Goal: Task Accomplishment & Management: Use online tool/utility

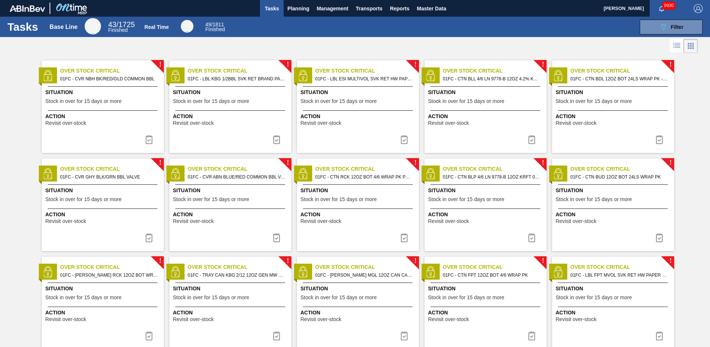
click at [423, 156] on div "!" at bounding box center [419, 158] width 26 height 26
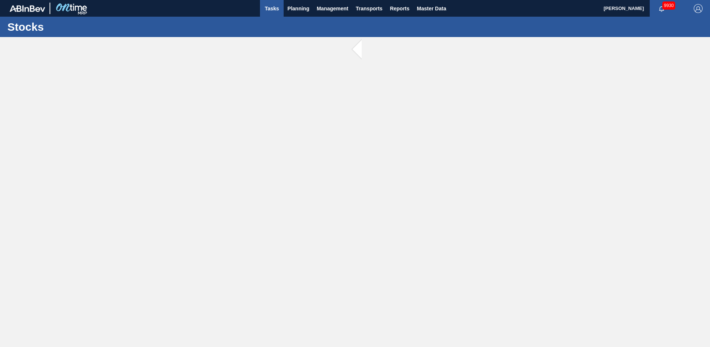
click at [264, 10] on span "Tasks" at bounding box center [272, 8] width 16 height 9
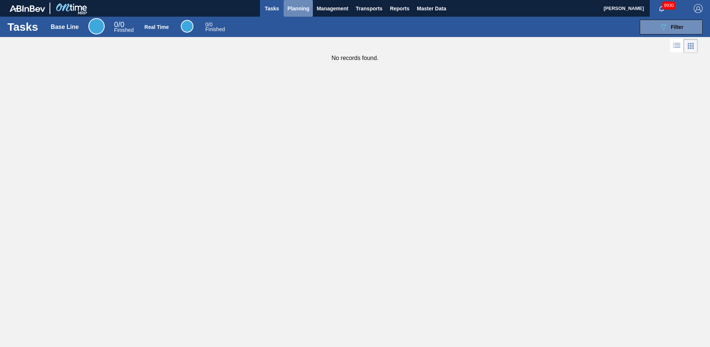
click at [301, 7] on span "Planning" at bounding box center [298, 8] width 22 height 9
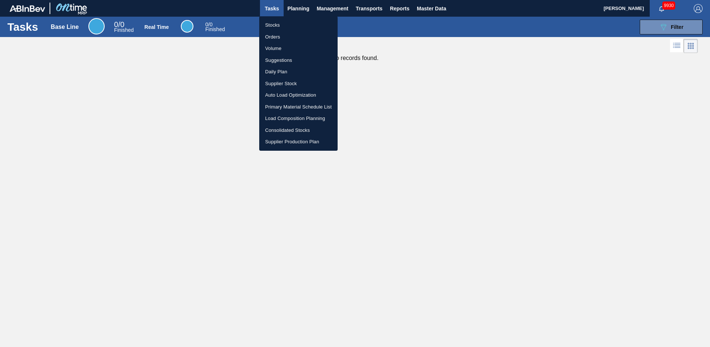
click at [278, 23] on li "Stocks" at bounding box center [298, 25] width 78 height 12
click at [369, 19] on div "Stocks Orders Volume Suggestions Daily Plan Supplier Stock Auto Load Optimizati…" at bounding box center [355, 173] width 710 height 347
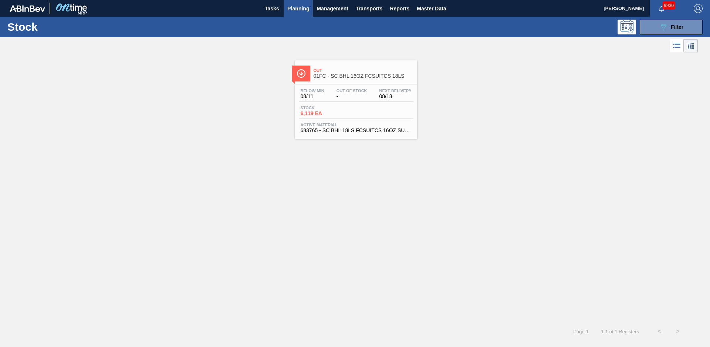
drag, startPoint x: 346, startPoint y: 206, endPoint x: 344, endPoint y: 189, distance: 17.1
click at [346, 206] on div "Out 01FC - SC BHL 16OZ FCSUITCS 18LS Below Min 08/11 Out Of Stock - Next Delive…" at bounding box center [355, 188] width 710 height 267
click at [307, 9] on span "Planning" at bounding box center [298, 8] width 22 height 9
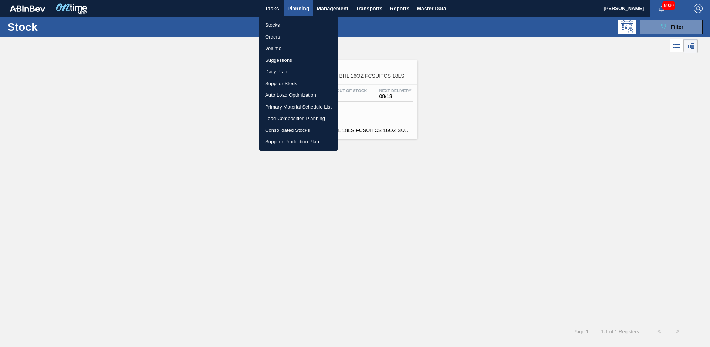
click at [295, 57] on li "Suggestions" at bounding box center [298, 60] width 78 height 12
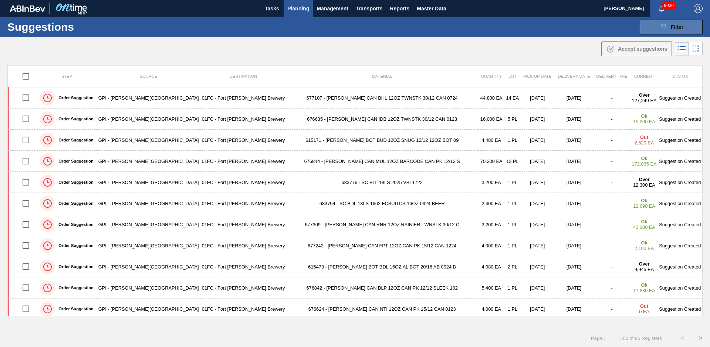
click at [663, 30] on icon "089F7B8B-B2A5-4AFE-B5C0-19BA573D28AC" at bounding box center [663, 27] width 9 height 9
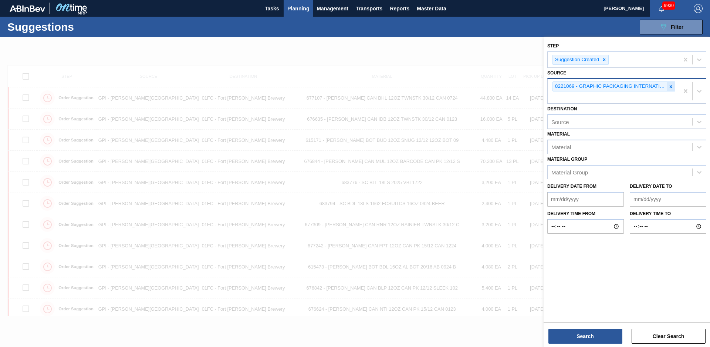
click at [670, 85] on icon at bounding box center [671, 86] width 5 height 5
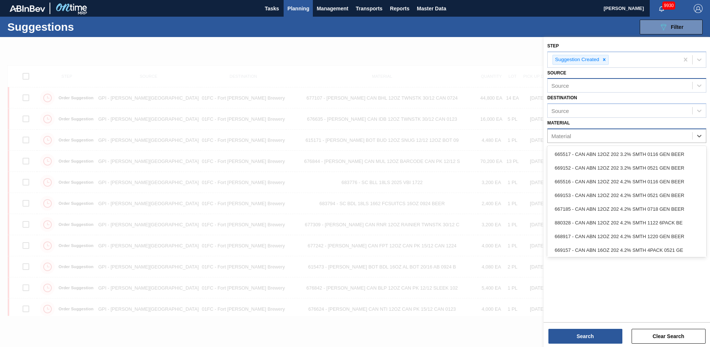
click at [603, 138] on div "Material" at bounding box center [620, 136] width 145 height 11
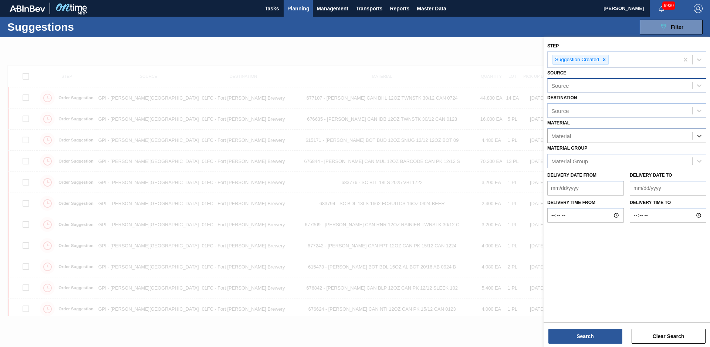
click at [593, 139] on div "Material" at bounding box center [620, 136] width 145 height 11
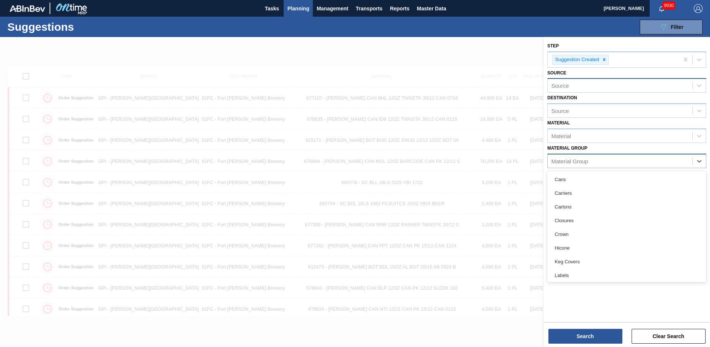
click at [581, 161] on div "Material Group" at bounding box center [570, 161] width 37 height 6
click at [586, 187] on div "Carriers" at bounding box center [627, 193] width 159 height 14
click at [603, 168] on div "Carriers" at bounding box center [613, 161] width 131 height 15
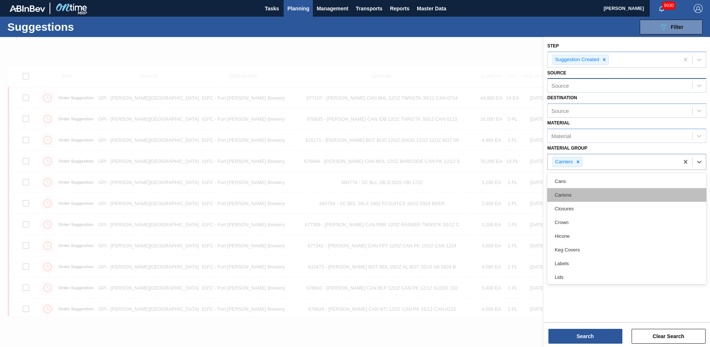
click at [591, 197] on div "Cartons" at bounding box center [627, 195] width 159 height 14
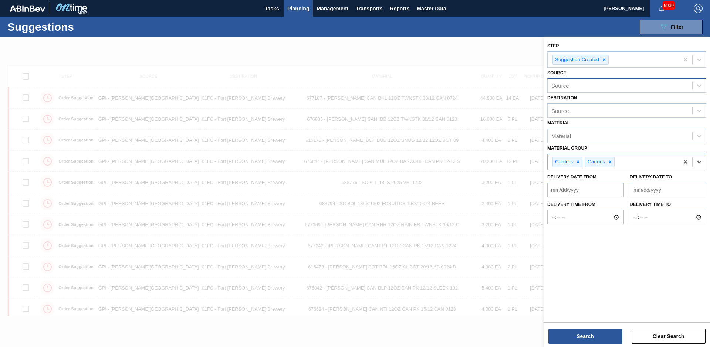
click at [626, 159] on div "Carriers Cartons" at bounding box center [613, 161] width 131 height 15
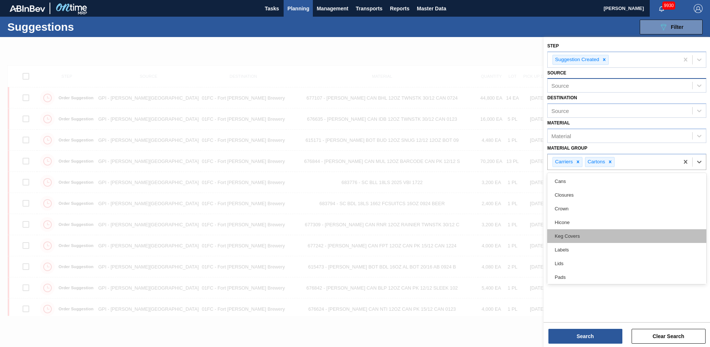
click at [594, 234] on div "Keg Covers" at bounding box center [627, 236] width 159 height 14
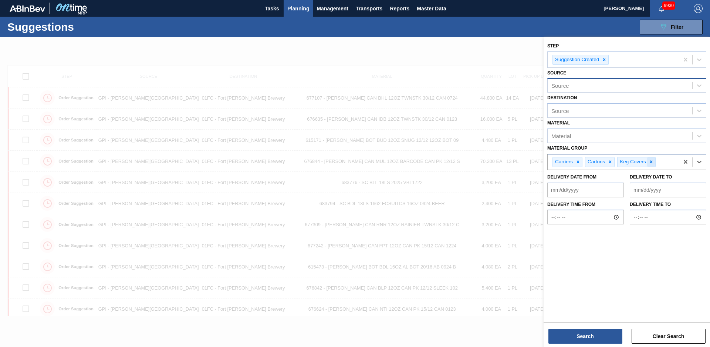
click at [650, 165] on div at bounding box center [652, 161] width 8 height 9
click at [648, 163] on div "Carriers Cartons" at bounding box center [613, 161] width 131 height 15
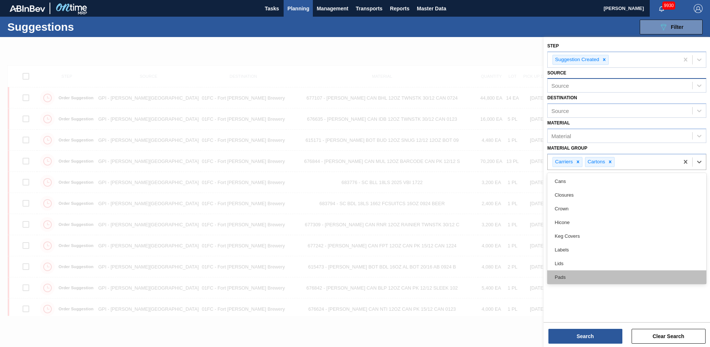
scroll to position [56, 0]
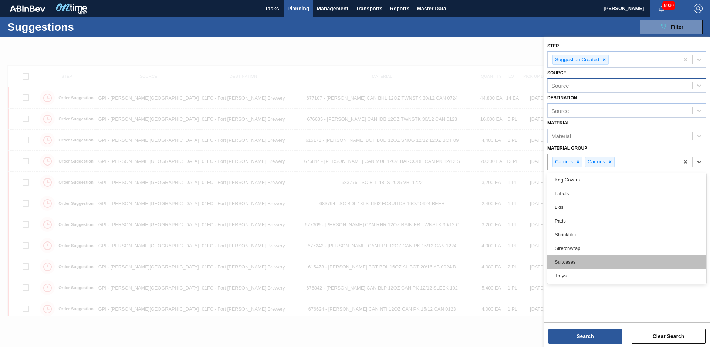
click at [584, 261] on div "Suitcases" at bounding box center [627, 262] width 159 height 14
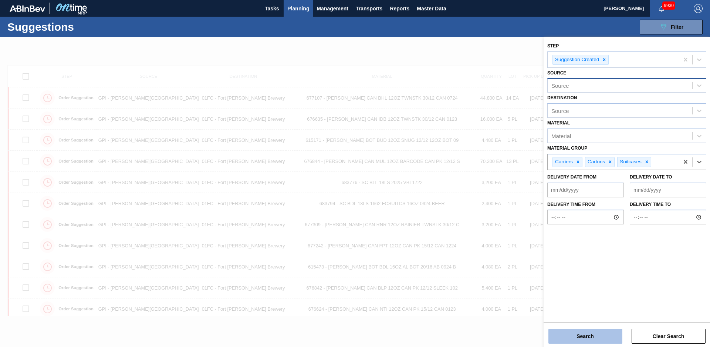
click at [596, 340] on button "Search" at bounding box center [586, 336] width 74 height 15
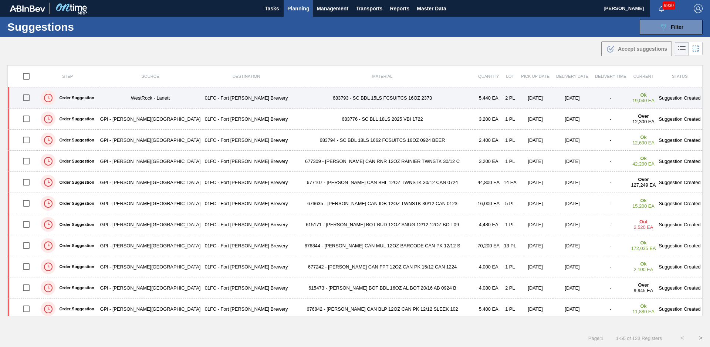
click at [346, 95] on td "683793 - SC BDL 15LS FCSUITCS 16OZ 2373" at bounding box center [382, 97] width 185 height 21
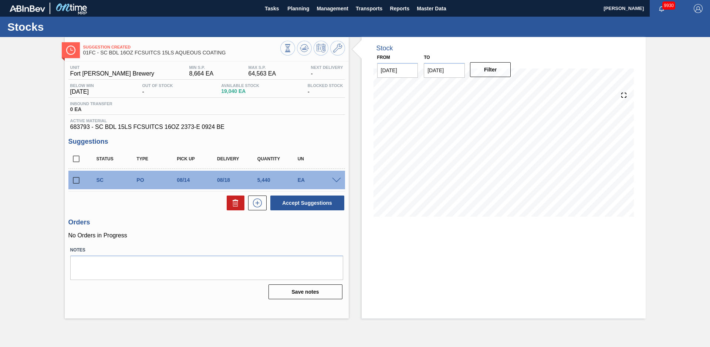
click at [355, 96] on div "Stock From [DATE] to [DATE] Filter" at bounding box center [497, 177] width 297 height 281
click at [41, 76] on div "Suggestion Created 01FC - SC BDL 16OZ FCSUITCS 15LS AQUEOUS COATING Unit Fort C…" at bounding box center [355, 177] width 710 height 281
click at [25, 179] on div "Suggestion Created 01FC - SC BDL 16OZ FCSUITCS 15LS AQUEOUS COATING Unit Fort C…" at bounding box center [355, 177] width 710 height 281
click at [77, 178] on input "checkbox" at bounding box center [76, 180] width 16 height 16
click at [230, 203] on button at bounding box center [236, 202] width 18 height 15
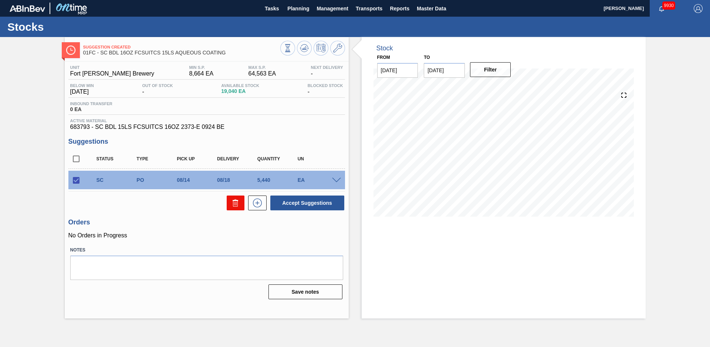
checkbox input "false"
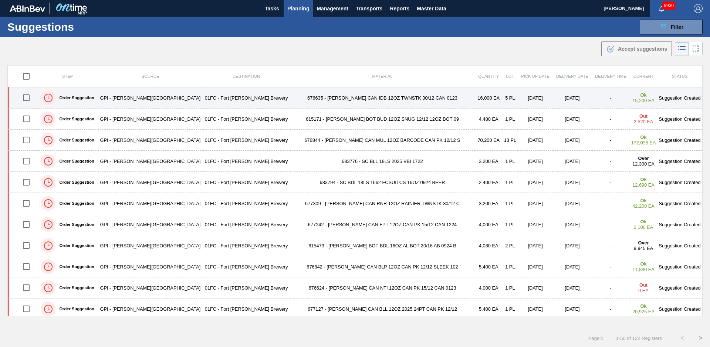
click at [290, 97] on td "676635 - [PERSON_NAME] CAN IDB 12OZ TWNSTK 30/12 CAN 0123" at bounding box center [382, 97] width 185 height 21
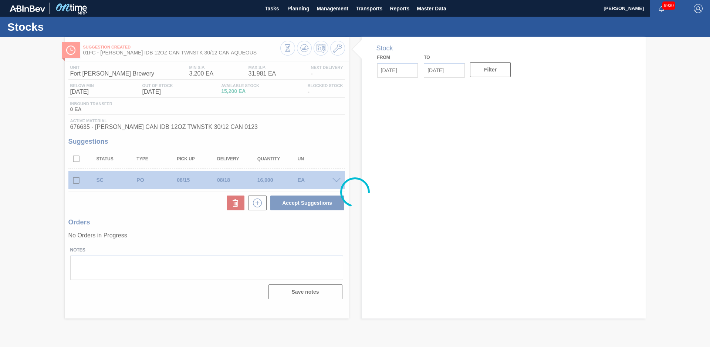
type input "[DATE]"
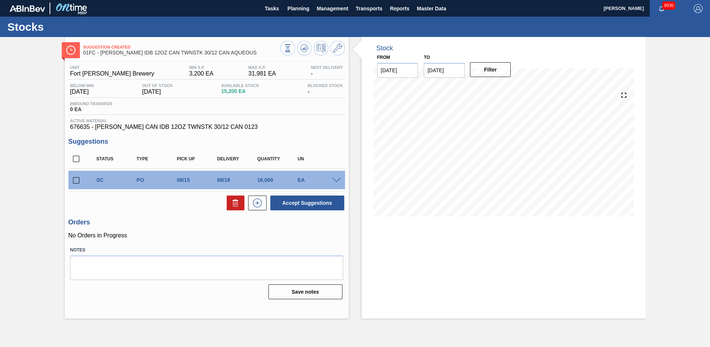
click at [46, 163] on div "Suggestion Created 01FC - CARR IDB 12OZ CAN TWNSTK 30/12 CAN AQUEOUS Unit Fort …" at bounding box center [355, 177] width 710 height 281
click at [30, 154] on div "Suggestion Created 01FC - CARR IDB 12OZ CAN TWNSTK 30/12 CAN AQUEOUS Unit Fort …" at bounding box center [355, 177] width 710 height 281
click at [305, 11] on span "Planning" at bounding box center [298, 8] width 22 height 9
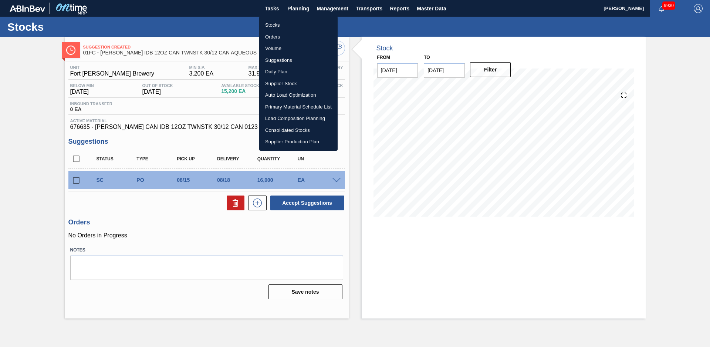
click at [74, 181] on div at bounding box center [355, 173] width 710 height 347
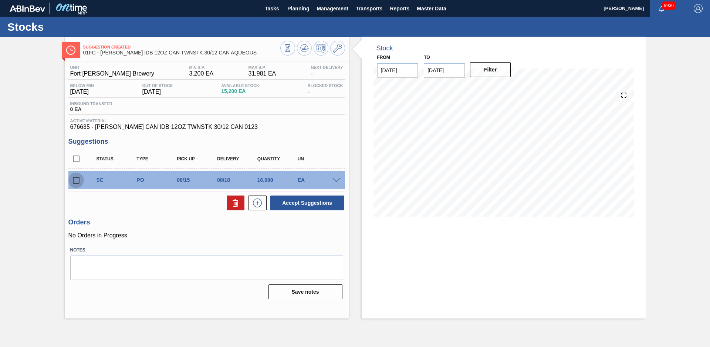
click at [77, 181] on input "checkbox" at bounding box center [76, 180] width 16 height 16
click at [233, 202] on icon at bounding box center [235, 202] width 9 height 9
checkbox input "false"
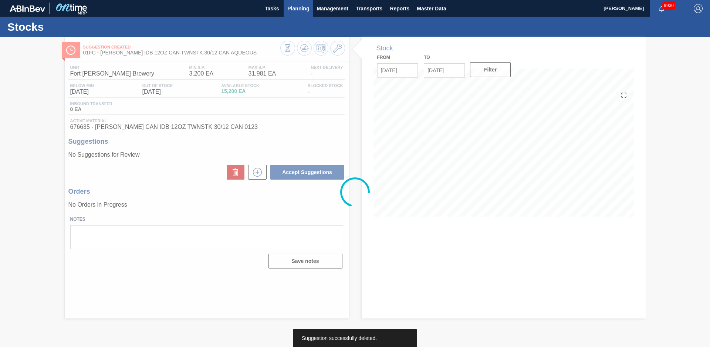
click at [296, 10] on span "Planning" at bounding box center [298, 8] width 22 height 9
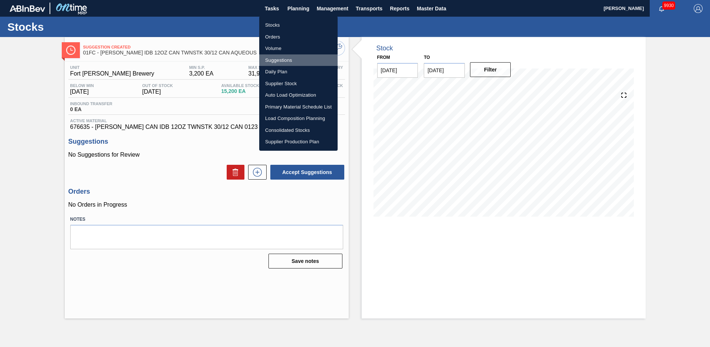
click at [280, 59] on li "Suggestions" at bounding box center [298, 60] width 78 height 12
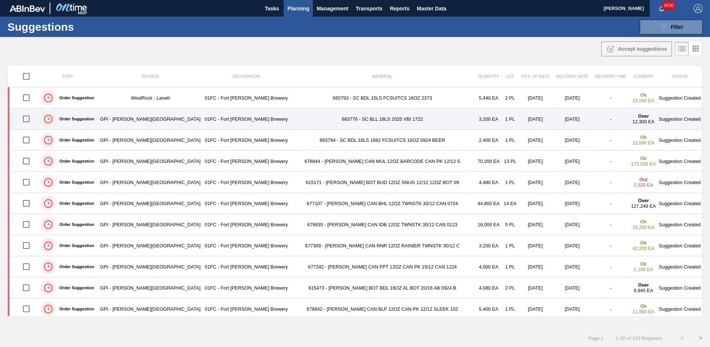
click at [290, 117] on td "683776 - SC BLL 18LS 2025 VBI 1722" at bounding box center [382, 118] width 185 height 21
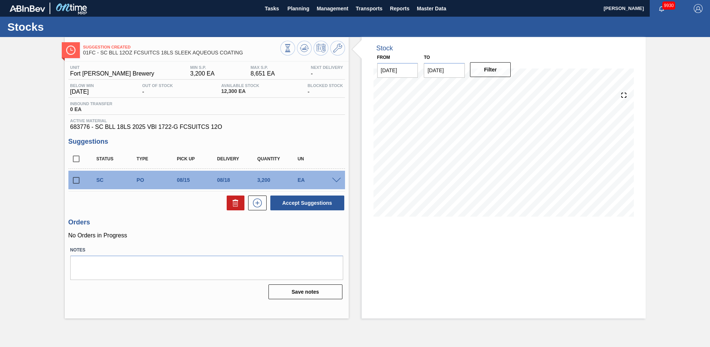
click at [354, 120] on div "Stock From [DATE] to [DATE] Filter" at bounding box center [497, 177] width 297 height 281
click at [36, 175] on div "Suggestion Created 01FC - SC BLL 12OZ FCSUITCS 18LS SLEEK AQUEOUS COATING Unit …" at bounding box center [355, 177] width 710 height 281
click at [81, 183] on input "checkbox" at bounding box center [76, 180] width 16 height 16
checkbox input "true"
click at [20, 40] on div "Suggestion Created 01FC - SC BLL 12OZ FCSUITCS 18LS SLEEK AQUEOUS COATING Unit …" at bounding box center [355, 177] width 710 height 281
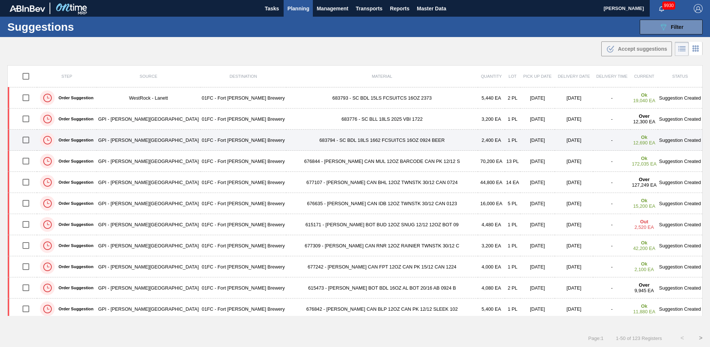
click at [286, 139] on td "683794 - SC BDL 18LS 1662 FCSUITCS 16OZ 0924 BEER" at bounding box center [382, 140] width 192 height 21
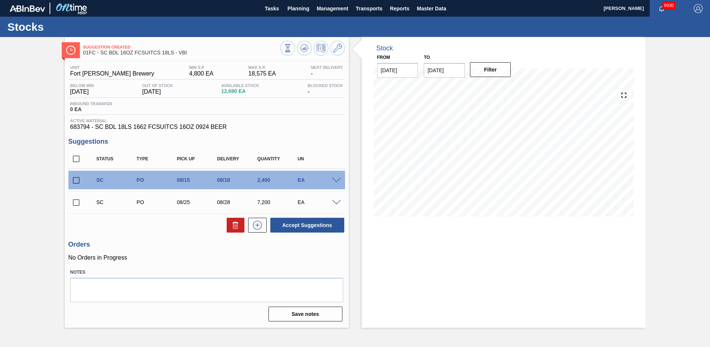
drag, startPoint x: 60, startPoint y: 173, endPoint x: 75, endPoint y: 158, distance: 21.7
click at [60, 173] on div "Suggestion Created 01FC - SC BDL 16OZ FCSUITCS 18LS - VBI Unit Fort Collins Bre…" at bounding box center [355, 182] width 710 height 290
click at [292, 50] on icon at bounding box center [288, 48] width 8 height 8
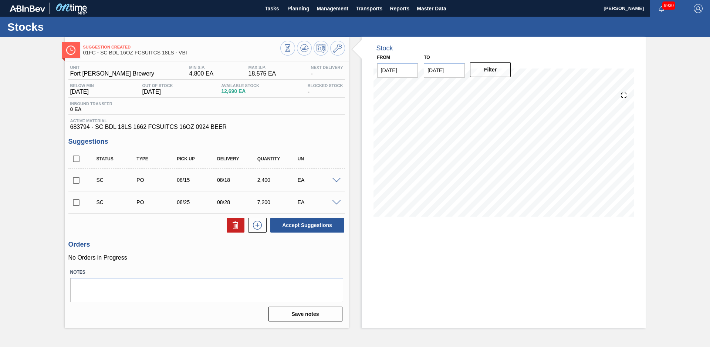
click at [27, 169] on div "Suggestion Created 01FC - SC BDL 16OZ FCSUITCS 18LS - VBI Unit Fort Collins Bre…" at bounding box center [355, 182] width 710 height 290
click at [334, 49] on icon at bounding box center [337, 48] width 9 height 9
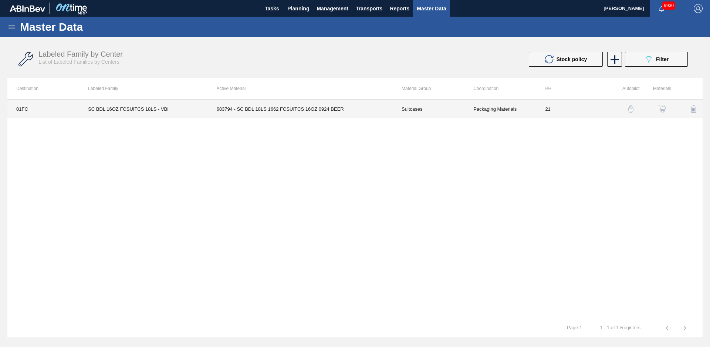
click at [351, 111] on td "683794 - SC BDL 18LS 1662 FCSUITCS 16OZ 0924 BEER" at bounding box center [300, 109] width 185 height 19
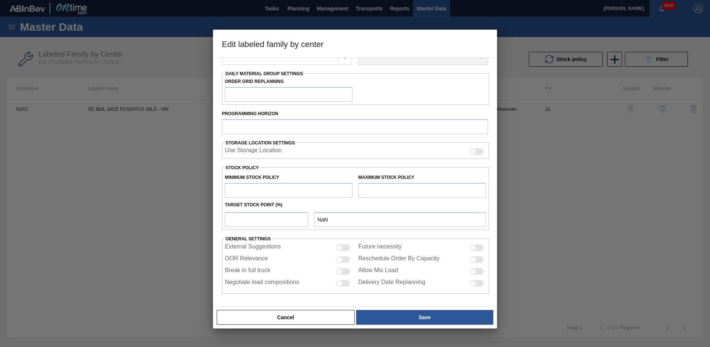
type input "Suitcases"
type input "SC BDL 16OZ FCSUITCS 18LS - VBI"
type input "01FC - Fort [PERSON_NAME] Brewery"
type input "21"
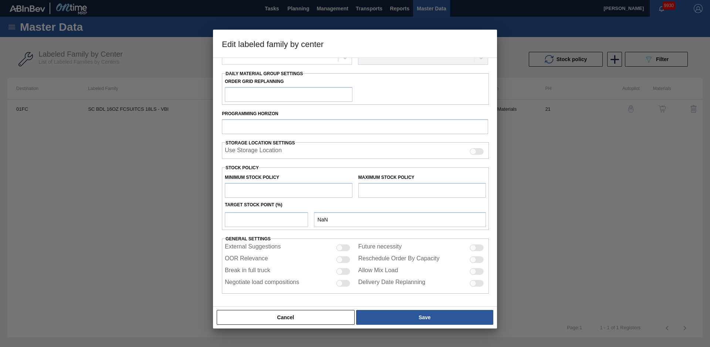
type input "4,800"
type input "18,575"
type input "10"
type input "6,178"
checkbox input "true"
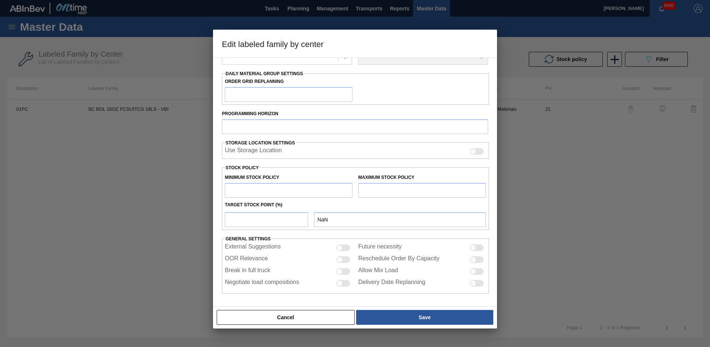
checkbox input "true"
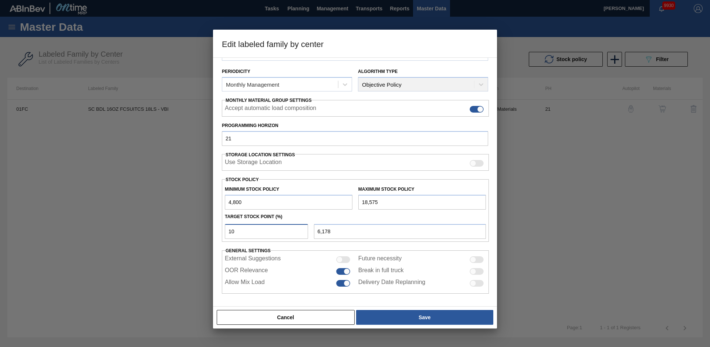
drag, startPoint x: 197, startPoint y: 231, endPoint x: 180, endPoint y: 232, distance: 17.0
click at [181, 232] on div "Edit labeled family by center Material Group Suitcases Family Suitcases Labeled…" at bounding box center [355, 173] width 710 height 347
type input "0"
type input "4,800"
type input "0"
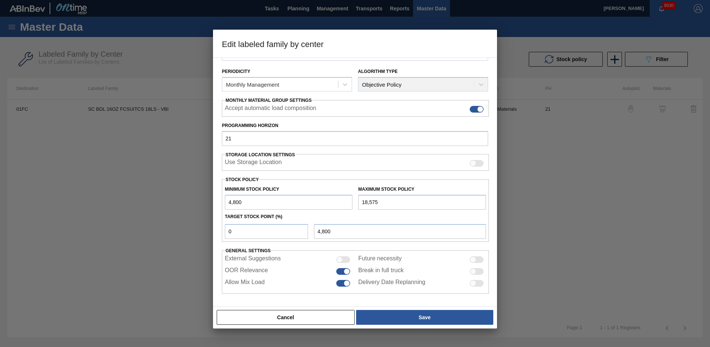
click at [294, 215] on div "Target Stock Point (%)" at bounding box center [355, 216] width 267 height 11
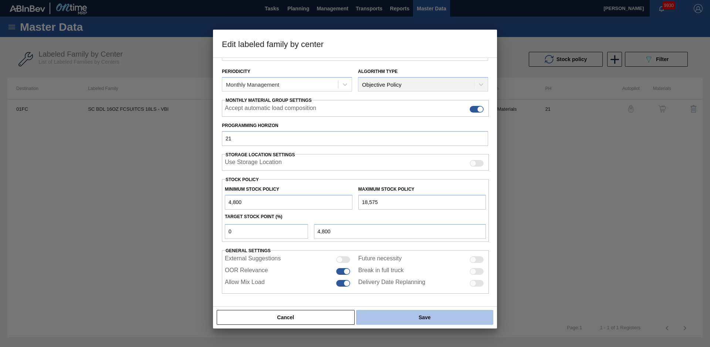
click at [386, 322] on button "Save" at bounding box center [424, 317] width 137 height 15
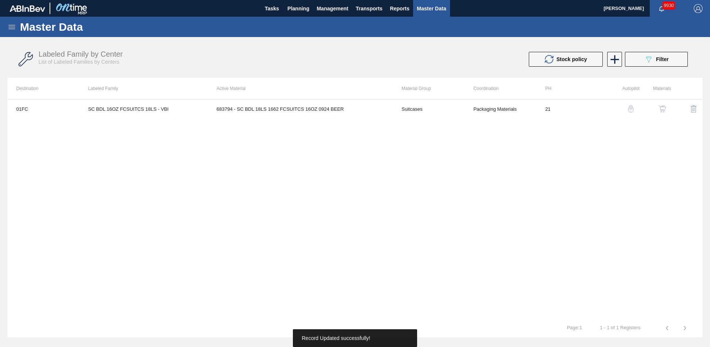
click at [275, 50] on div "Labeled Family by Center List of Labeled Families by Centers" at bounding box center [202, 57] width 329 height 15
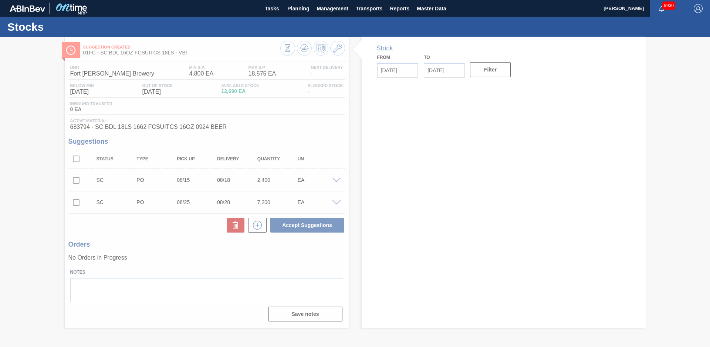
type input "[DATE]"
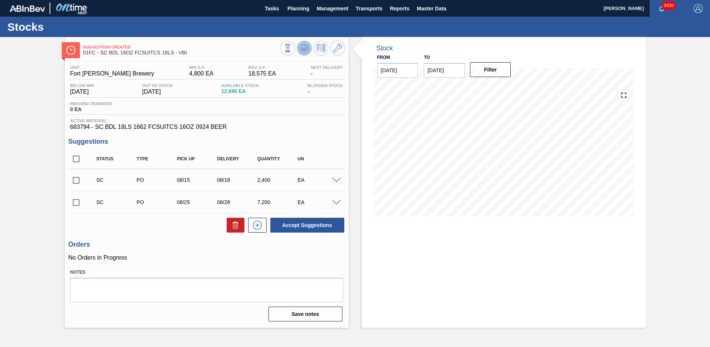
click at [292, 46] on icon at bounding box center [288, 48] width 8 height 8
click at [356, 132] on div "Stock From [DATE] to [DATE] Filter" at bounding box center [497, 182] width 297 height 290
click at [74, 181] on input "checkbox" at bounding box center [76, 180] width 16 height 16
click at [320, 224] on button "Accept Suggestions" at bounding box center [307, 225] width 74 height 15
checkbox input "false"
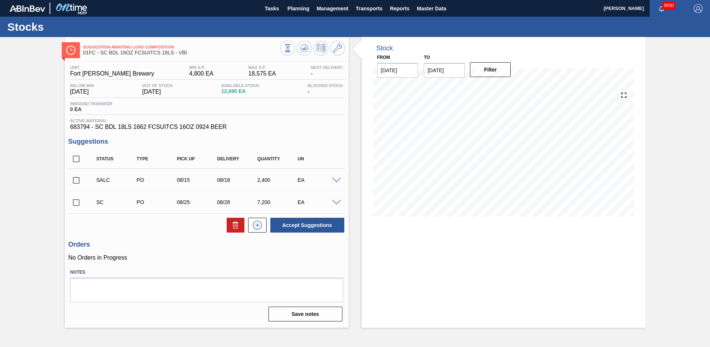
click at [34, 125] on div "Suggestion Awaiting Load Composition 01FC - SC BDL 16OZ FCSUITCS 18LS - VBI Uni…" at bounding box center [355, 182] width 710 height 290
click at [296, 9] on span "Planning" at bounding box center [298, 8] width 22 height 9
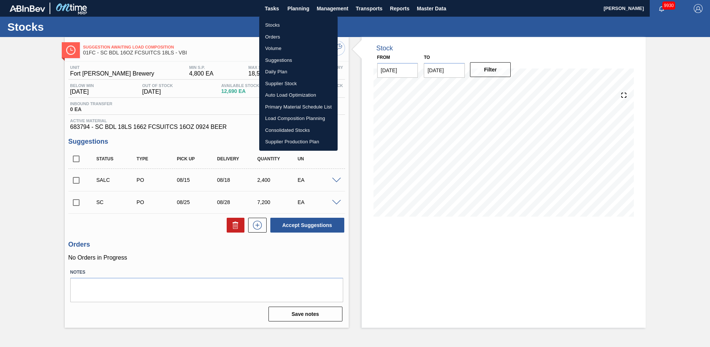
drag, startPoint x: 282, startPoint y: 59, endPoint x: 320, endPoint y: 97, distance: 54.4
click at [282, 59] on li "Suggestions" at bounding box center [298, 60] width 78 height 12
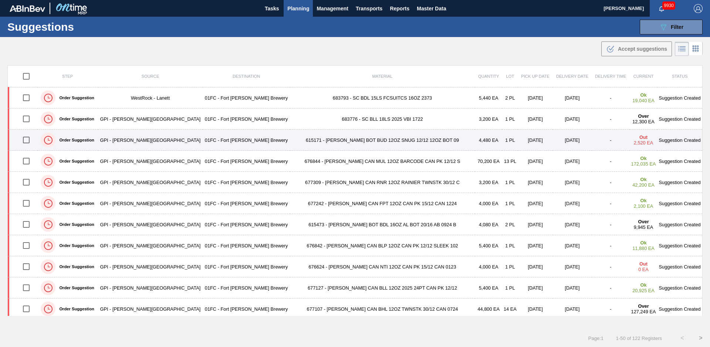
click at [219, 140] on td "01FC - Fort [PERSON_NAME] Brewery" at bounding box center [246, 140] width 87 height 21
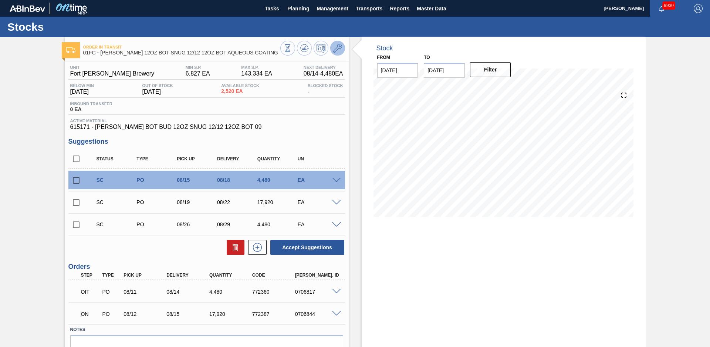
click at [335, 47] on icon at bounding box center [337, 48] width 9 height 9
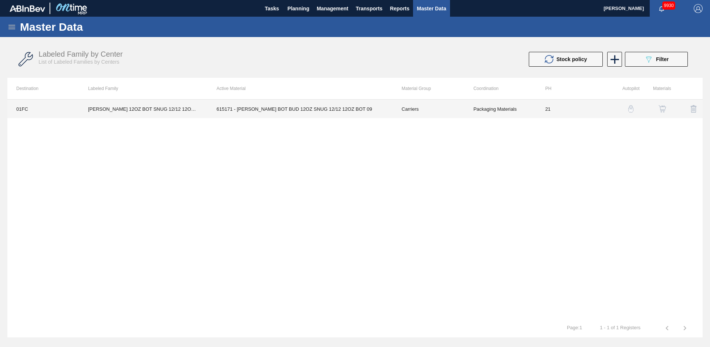
click at [283, 102] on td "615171 - [PERSON_NAME] BOT BUD 12OZ SNUG 12/12 12OZ BOT 09" at bounding box center [300, 109] width 185 height 19
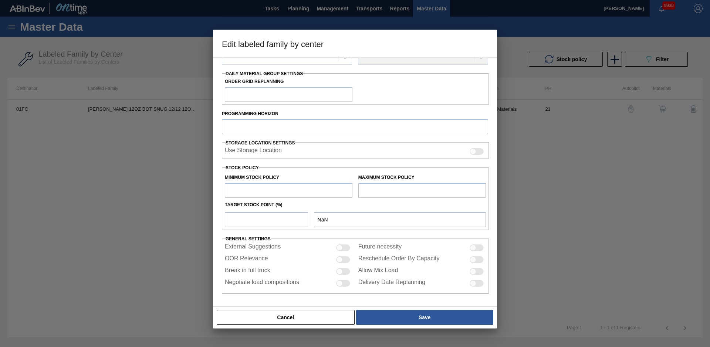
type input "Carriers"
type input "Bottle Carriers"
type input "CARR BUD 12OZ BOT SNUG 12/12 12OZ BOT AQUEOUS COATING"
type input "01FC - Fort [PERSON_NAME] Brewery"
type input "21"
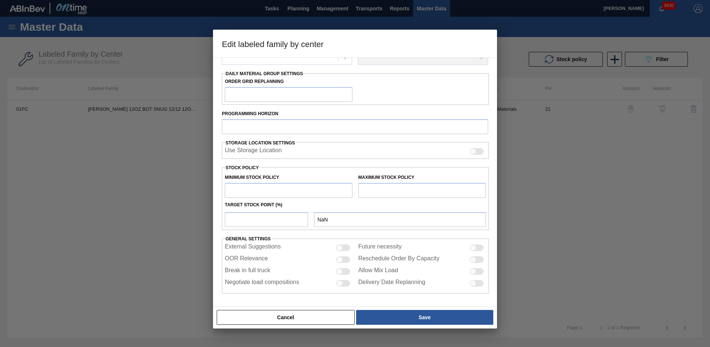
type input "6,827"
type input "143,334"
type input "0"
type input "6,827"
checkbox input "true"
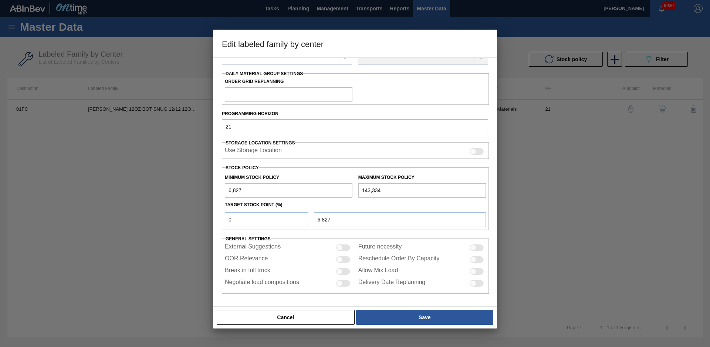
scroll to position [80, 0]
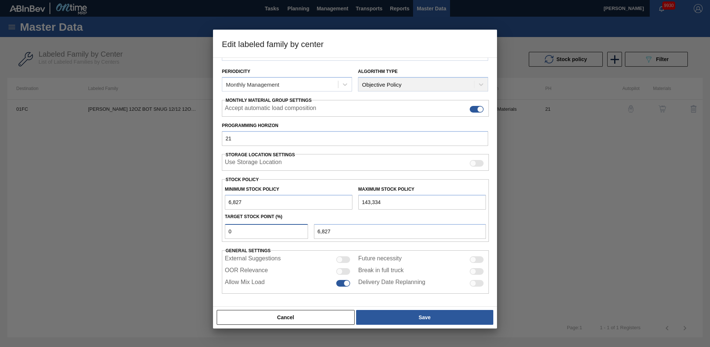
drag, startPoint x: 275, startPoint y: 234, endPoint x: 186, endPoint y: 228, distance: 89.0
click at [186, 228] on div "Edit labeled family by center Material Group Carriers Family Bottle Carriers La…" at bounding box center [355, 173] width 710 height 347
type input "1"
type input "8,192"
type input "15"
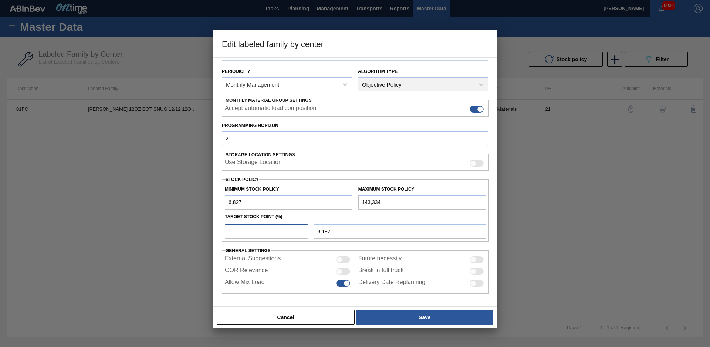
type input "27,303"
type input "1"
type input "8,192"
type input "12"
type input "23,208"
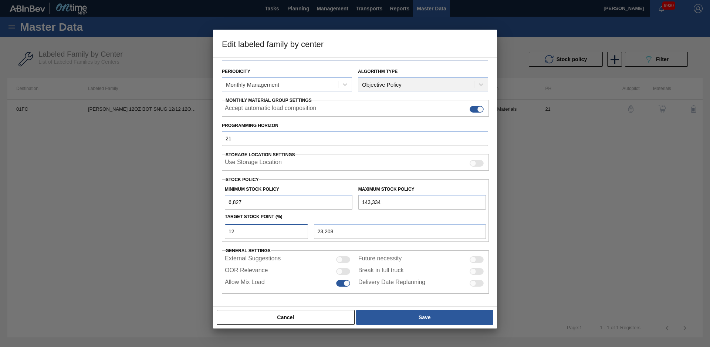
type input "1"
type input "8,192"
type input "13"
type input "24,573"
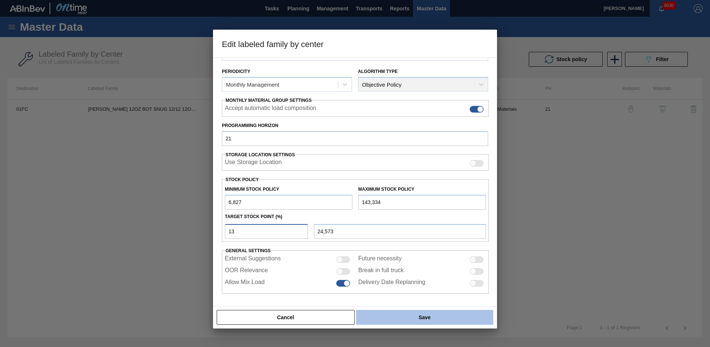
type input "13"
click at [443, 319] on button "Save" at bounding box center [424, 317] width 137 height 15
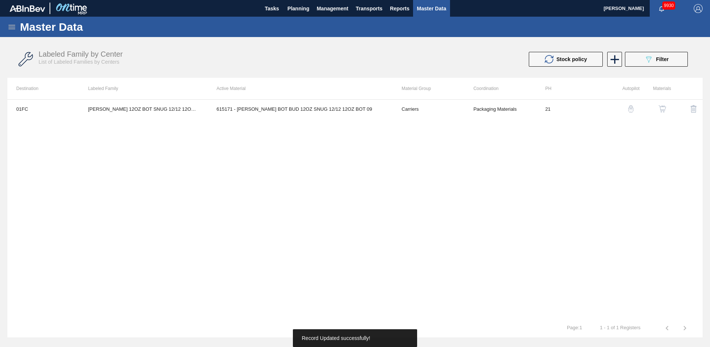
click at [299, 157] on div "01FC CARR BUD 12OZ BOT SNUG 12/12 12OZ BOT AQUEOUS COATING 615171 - CARR BOT BU…" at bounding box center [355, 208] width 696 height 219
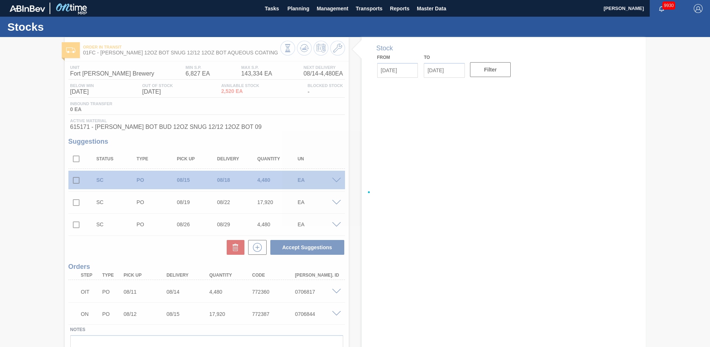
type input "[DATE]"
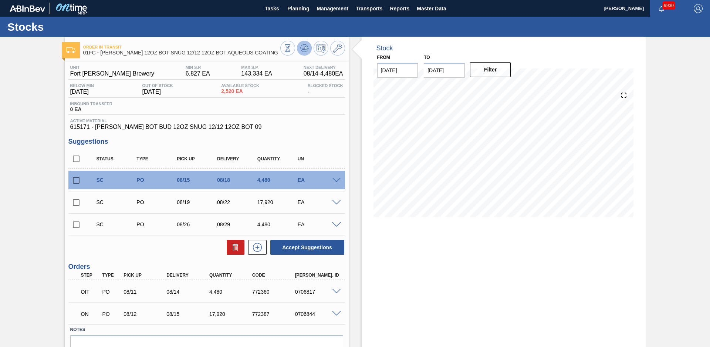
click at [292, 50] on icon at bounding box center [288, 48] width 8 height 8
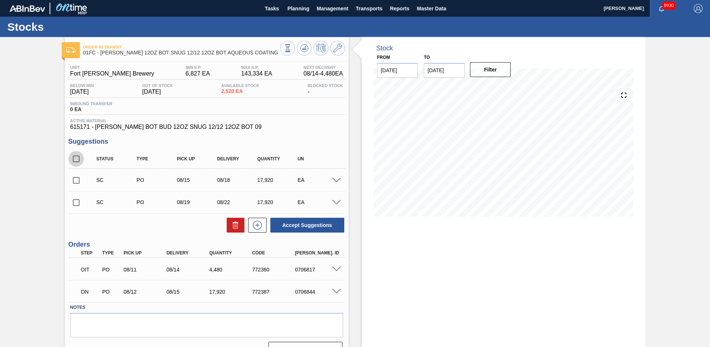
click at [76, 163] on input "checkbox" at bounding box center [76, 159] width 16 height 16
checkbox input "true"
click at [304, 224] on button "Accept Suggestions" at bounding box center [307, 225] width 74 height 15
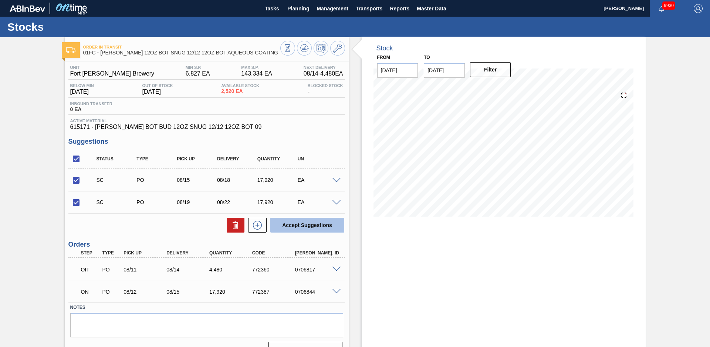
checkbox input "false"
click at [35, 154] on div "Order in transit 01FC - CARR BUD 12OZ BOT SNUG 12/12 12OZ BOT AQUEOUS COATING U…" at bounding box center [355, 200] width 710 height 326
click at [300, 7] on span "Planning" at bounding box center [298, 8] width 22 height 9
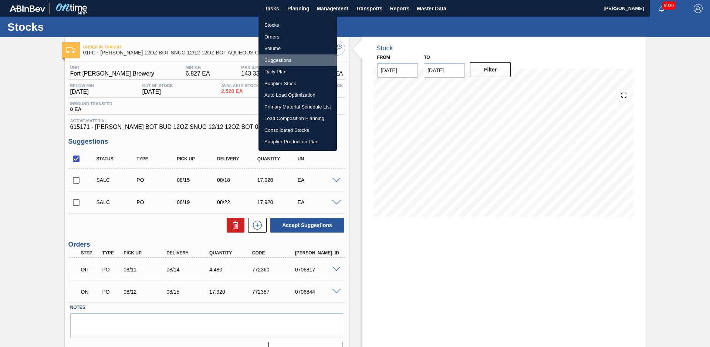
click at [277, 61] on li "Suggestions" at bounding box center [298, 60] width 78 height 12
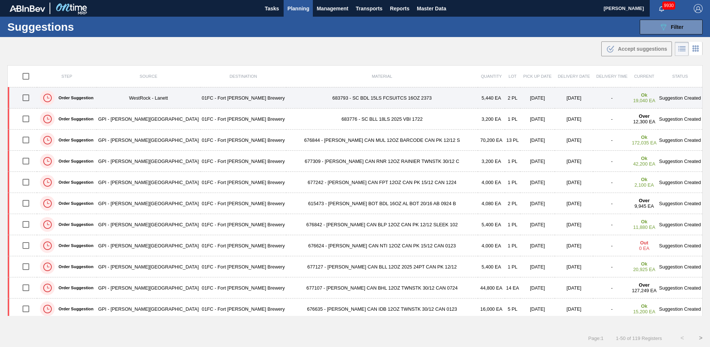
click at [201, 98] on td "01FC - Fort [PERSON_NAME] Brewery" at bounding box center [244, 97] width 86 height 21
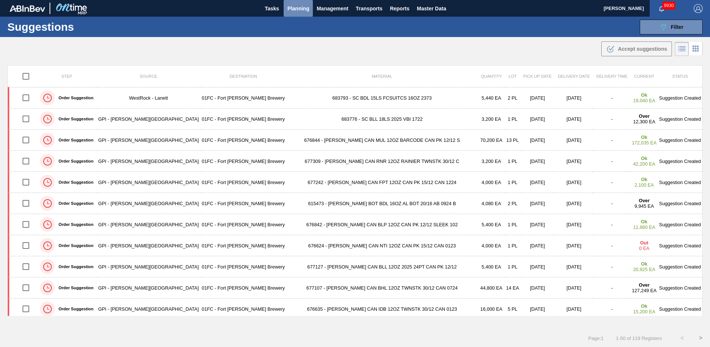
click at [299, 9] on span "Planning" at bounding box center [298, 8] width 22 height 9
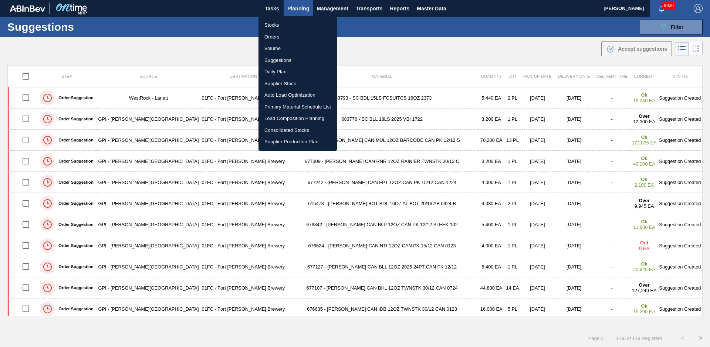
click at [299, 9] on div at bounding box center [355, 173] width 710 height 347
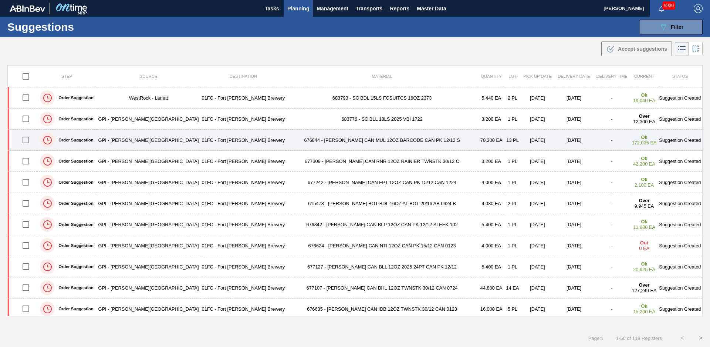
click at [234, 142] on td "01FC - Fort [PERSON_NAME] Brewery" at bounding box center [244, 140] width 86 height 21
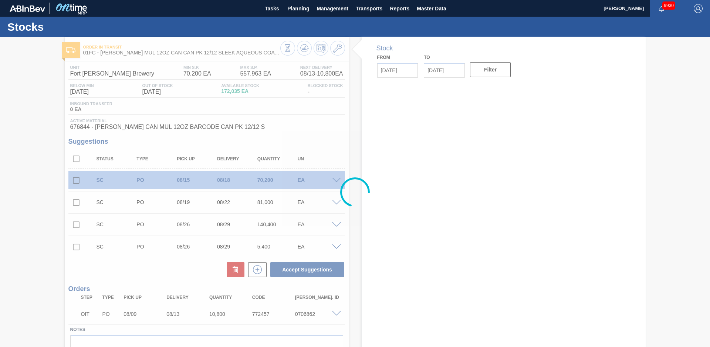
type input "[DATE]"
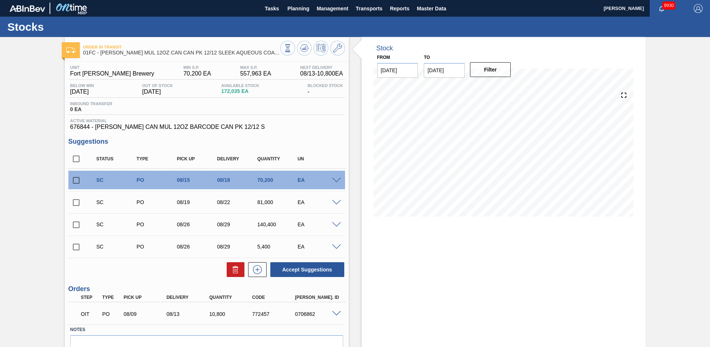
click at [356, 159] on div "Stock From [DATE] to [DATE] Filter" at bounding box center [497, 211] width 297 height 348
click at [334, 47] on icon at bounding box center [337, 48] width 9 height 9
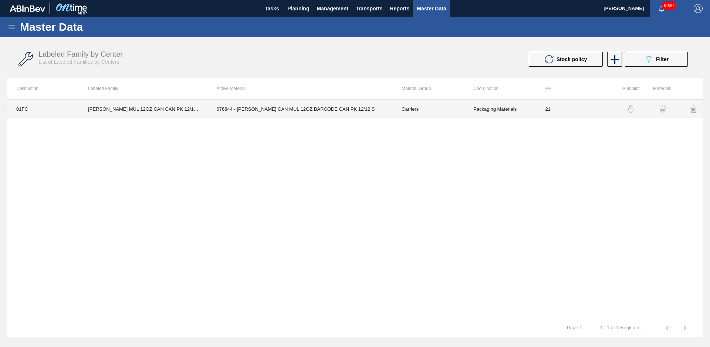
click at [249, 108] on td "676844 - [PERSON_NAME] CAN MUL 12OZ BARCODE CAN PK 12/12 S" at bounding box center [300, 109] width 185 height 19
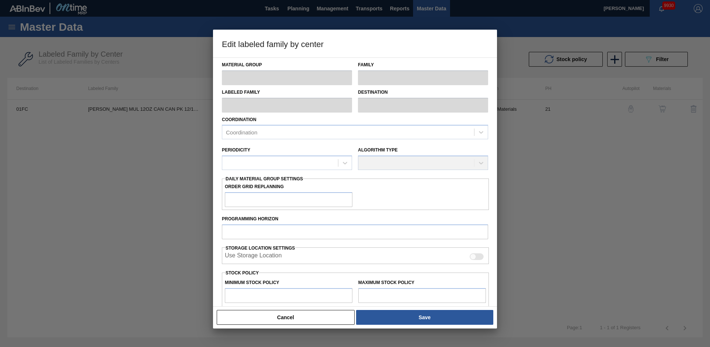
type input "Carriers"
type input "Can Carriers"
type input "CARR MUL 12OZ CAN CAN PK 12/12 SLEEK AQUEOUS COATING"
type input "01FC - Fort [PERSON_NAME] Brewery"
type input "21"
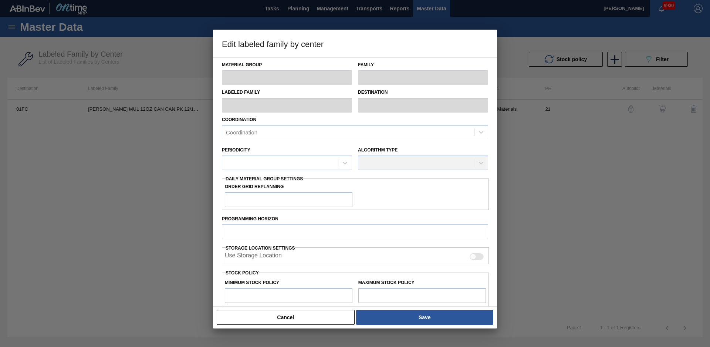
type input "70,200"
type input "557,963"
type input "0"
type input "70,200"
checkbox input "true"
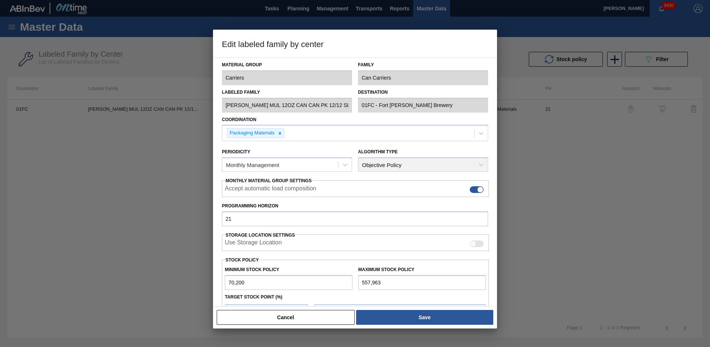
scroll to position [80, 0]
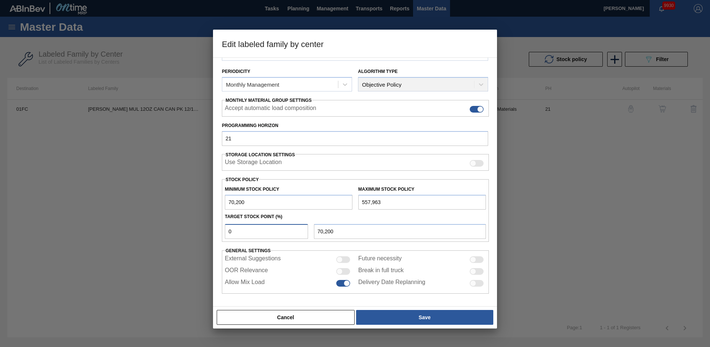
drag, startPoint x: 267, startPoint y: 230, endPoint x: 179, endPoint y: 231, distance: 88.4
click at [179, 231] on div "Edit labeled family by center Material Group Carriers Family Can Carriers Label…" at bounding box center [355, 173] width 710 height 347
type input "1"
type input "75,078"
type input "10"
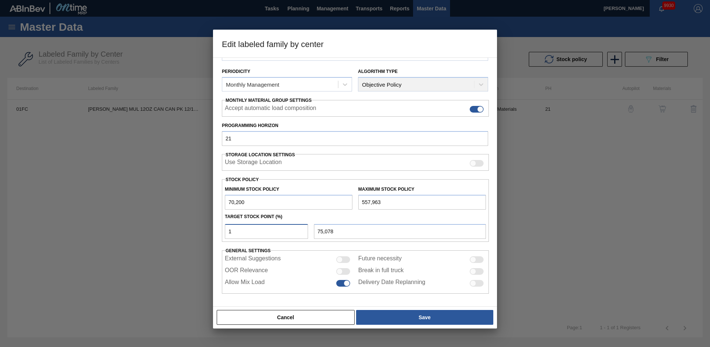
type input "118,976"
type input "1"
type input "75,078"
type input "70,200"
type input "5"
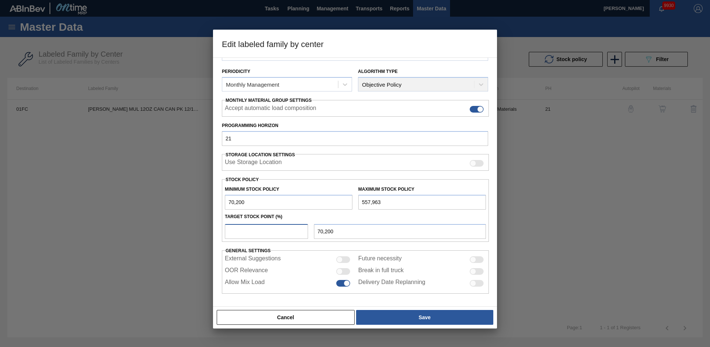
type input "94,588"
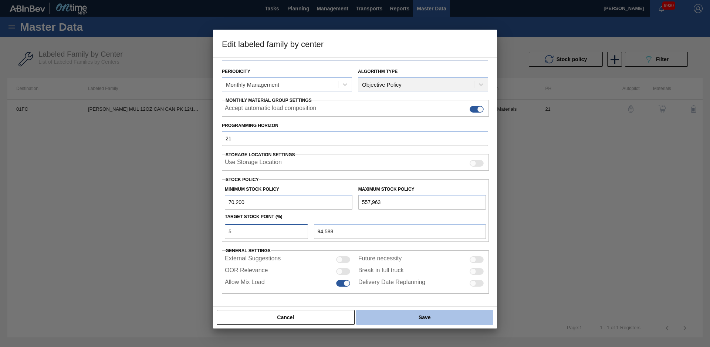
type input "5"
click at [425, 310] on button "Save" at bounding box center [424, 317] width 137 height 15
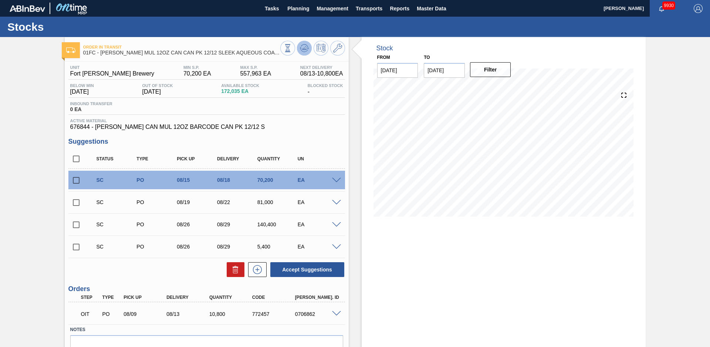
click at [292, 47] on icon at bounding box center [288, 48] width 8 height 8
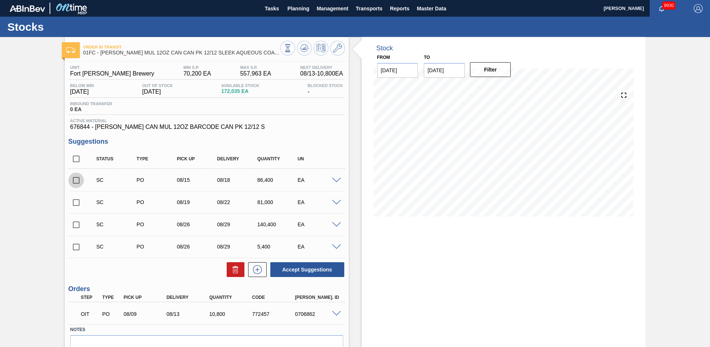
click at [76, 181] on input "checkbox" at bounding box center [76, 180] width 16 height 16
checkbox input "true"
drag, startPoint x: 74, startPoint y: 195, endPoint x: 74, endPoint y: 199, distance: 4.1
click at [74, 196] on input "checkbox" at bounding box center [76, 203] width 16 height 16
checkbox input "true"
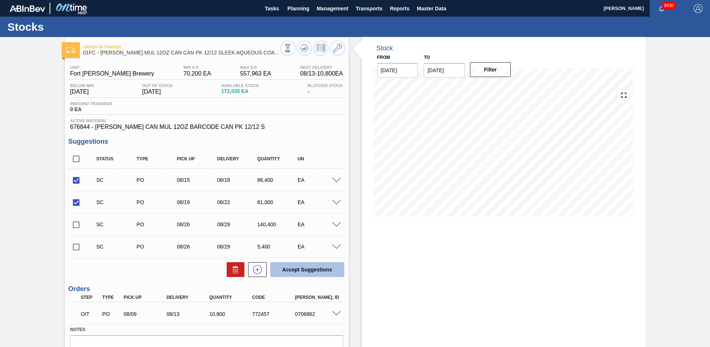
click at [300, 267] on button "Accept Suggestions" at bounding box center [307, 269] width 74 height 15
checkbox input "false"
click at [26, 89] on div "Order in transit 01FC - CARR MUL 12OZ CAN CAN PK 12/12 SLEEK AQUEOUS COATING Un…" at bounding box center [355, 211] width 710 height 348
click at [292, 7] on span "Planning" at bounding box center [298, 8] width 22 height 9
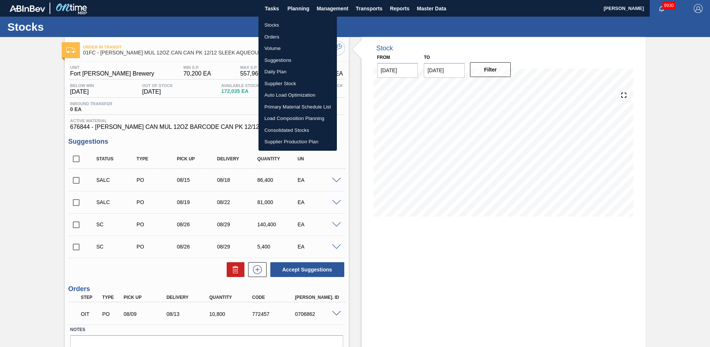
click at [285, 59] on li "Suggestions" at bounding box center [298, 60] width 78 height 12
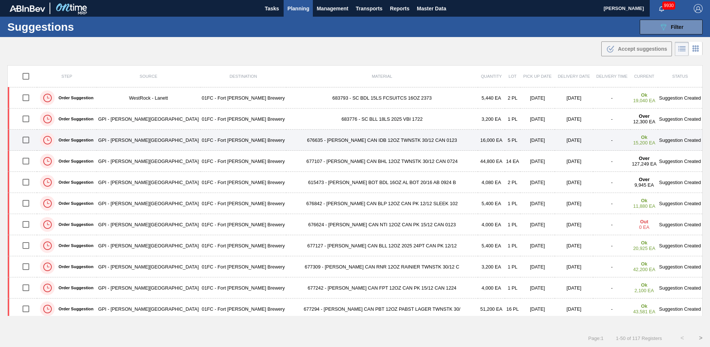
click at [234, 138] on td "01FC - Fort [PERSON_NAME] Brewery" at bounding box center [244, 140] width 86 height 21
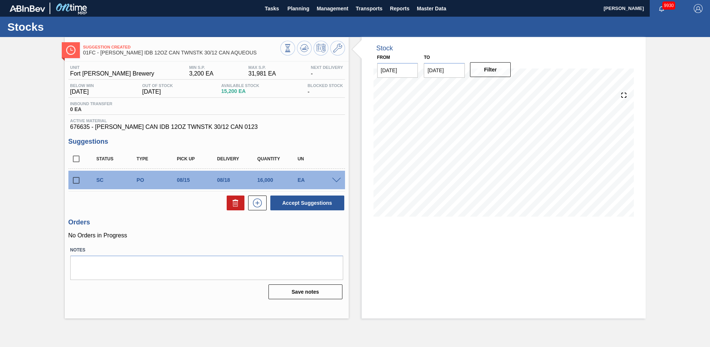
click at [43, 155] on div "Suggestion Created 01FC - CARR IDB 12OZ CAN TWNSTK 30/12 CAN AQUEOUS Unit Fort …" at bounding box center [355, 177] width 710 height 281
click at [293, 10] on span "Planning" at bounding box center [298, 8] width 22 height 9
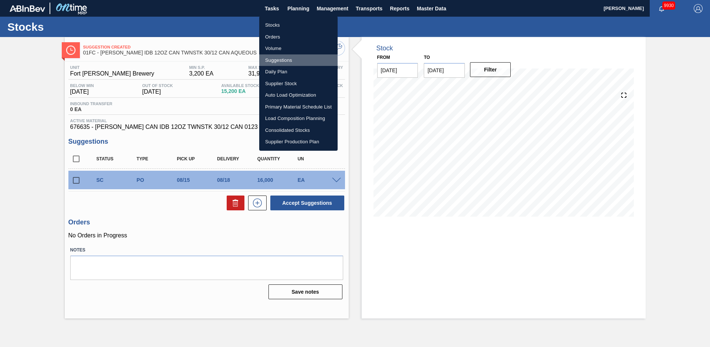
click at [279, 60] on li "Suggestions" at bounding box center [298, 60] width 78 height 12
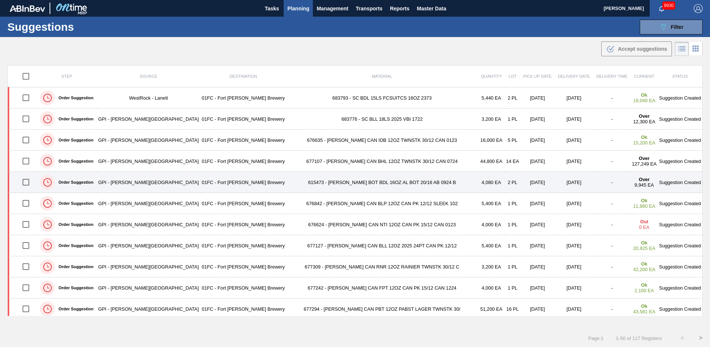
click at [216, 187] on td "01FC - Fort [PERSON_NAME] Brewery" at bounding box center [244, 182] width 86 height 21
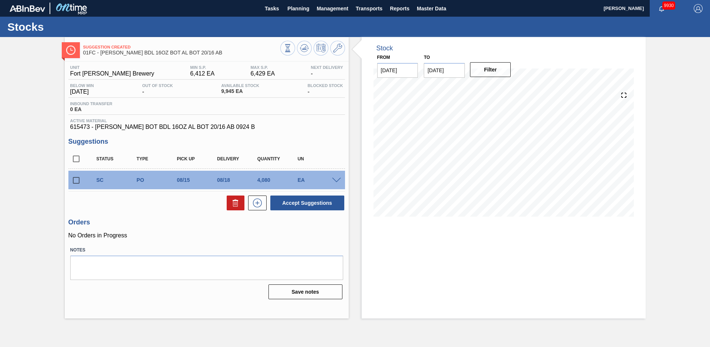
drag, startPoint x: 24, startPoint y: 127, endPoint x: 24, endPoint y: 122, distance: 4.5
click at [24, 127] on div "Suggestion Created 01FC - CARR BDL 16OZ BOT AL BOT 20/16 AB Unit Fort Collins B…" at bounding box center [355, 177] width 710 height 281
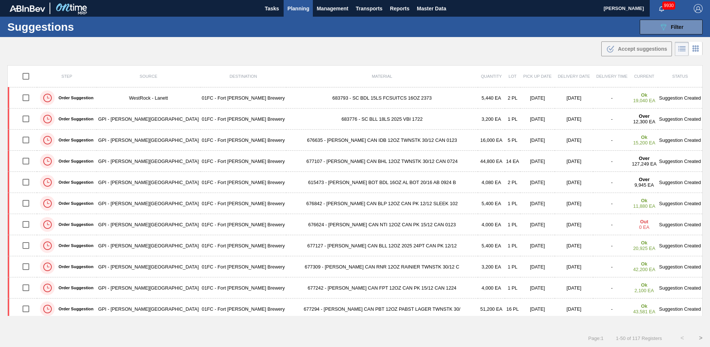
click at [240, 199] on td "01FC - Fort [PERSON_NAME] Brewery" at bounding box center [244, 203] width 86 height 21
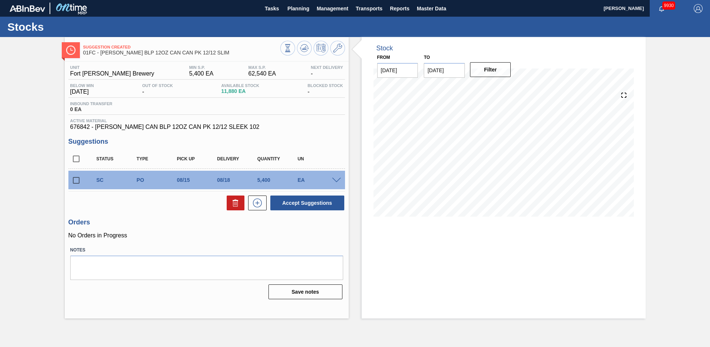
click at [22, 166] on div "Suggestion Created 01FC - CARR BLP 12OZ CAN CAN PK 12/12 SLIM Unit Fort Collins…" at bounding box center [355, 177] width 710 height 281
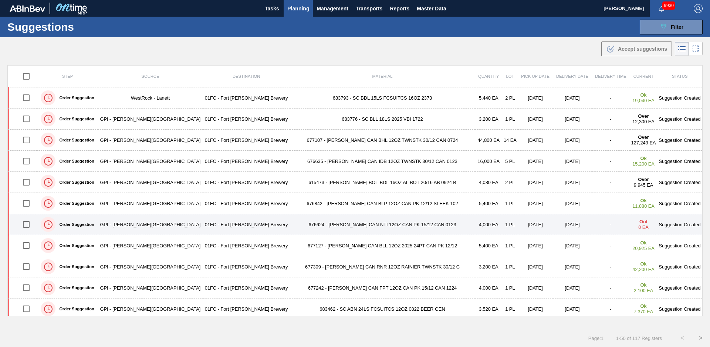
click at [219, 225] on td "01FC - Fort [PERSON_NAME] Brewery" at bounding box center [246, 224] width 87 height 21
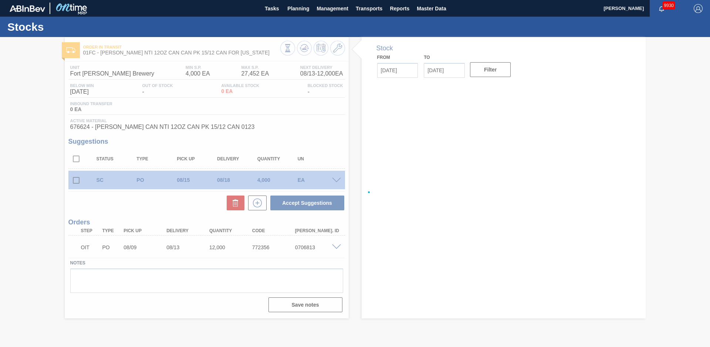
type input "[DATE]"
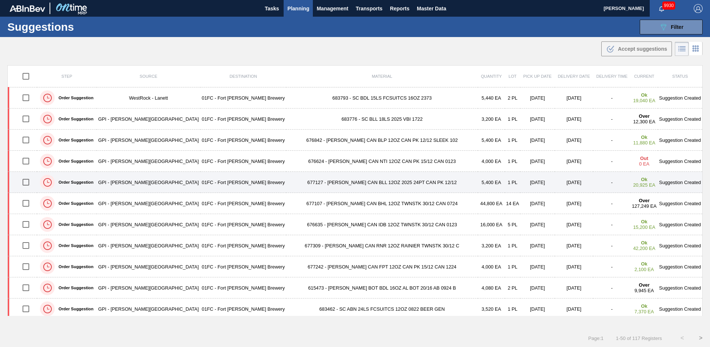
click at [227, 182] on td "01FC - Fort [PERSON_NAME] Brewery" at bounding box center [244, 182] width 86 height 21
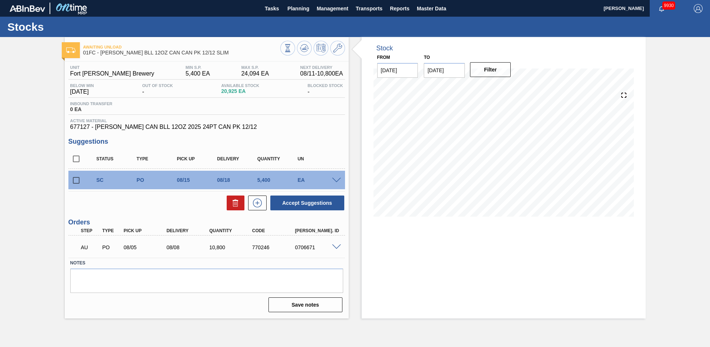
click at [27, 82] on div "Awaiting Unload 01FC - CARR BLL 12OZ CAN CAN PK 12/12 SLIM Unit Fort Collins Br…" at bounding box center [355, 177] width 710 height 281
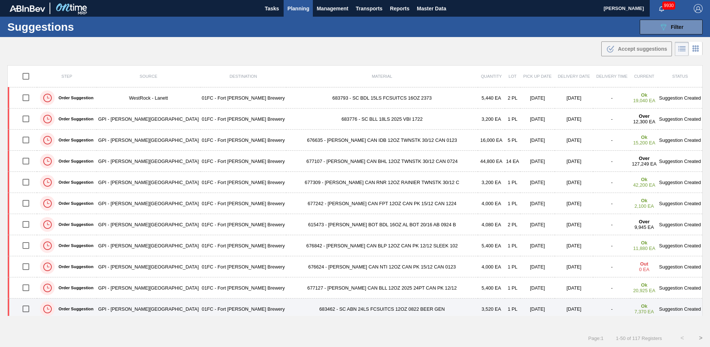
click at [243, 308] on td "01FC - Fort [PERSON_NAME] Brewery" at bounding box center [244, 308] width 86 height 21
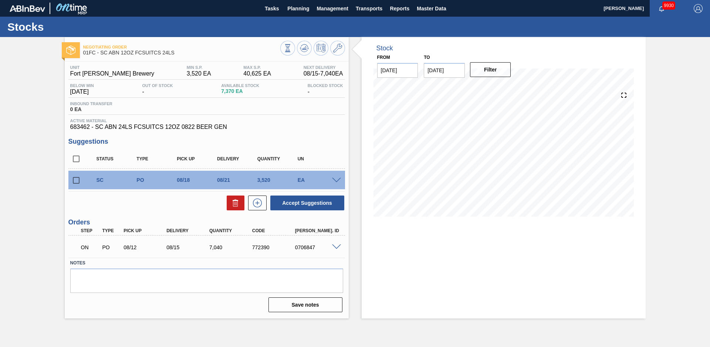
click at [35, 121] on div "Negotiating Order 01FC - SC ABN 12OZ FCSUITCS 24LS Unit Fort Collins Brewery MI…" at bounding box center [355, 177] width 710 height 281
drag, startPoint x: 23, startPoint y: 124, endPoint x: 0, endPoint y: 78, distance: 51.3
click at [23, 124] on div "Negotiating Order 01FC - SC ABN 12OZ FCSUITCS 24LS Unit Fort Collins Brewery MI…" at bounding box center [355, 177] width 710 height 281
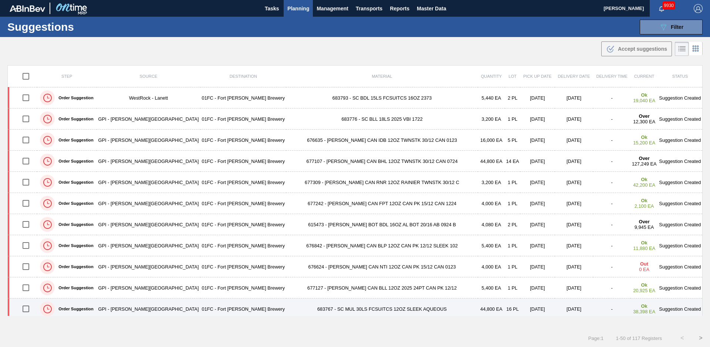
click at [286, 305] on td "683767 - SC MUL 30LS FCSUITCS 12OZ SLEEK AQUEOUS" at bounding box center [382, 308] width 192 height 21
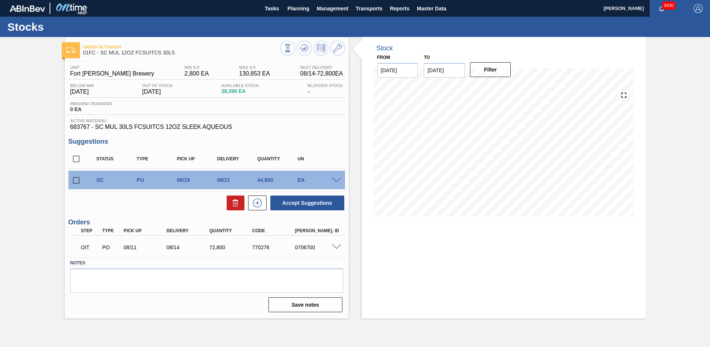
click at [38, 132] on div "Order in transit 01FC - SC MUL 12OZ FCSUITCS 30LS Unit Fort Collins Brewery MIN…" at bounding box center [355, 177] width 710 height 281
click at [337, 49] on icon at bounding box center [337, 48] width 9 height 9
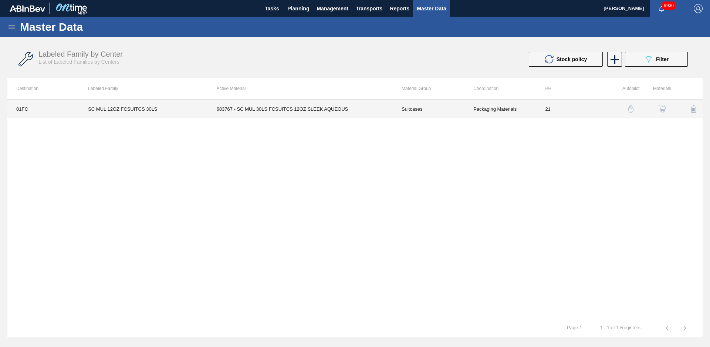
click at [221, 112] on td "683767 - SC MUL 30LS FCSUITCS 12OZ SLEEK AQUEOUS" at bounding box center [300, 109] width 185 height 19
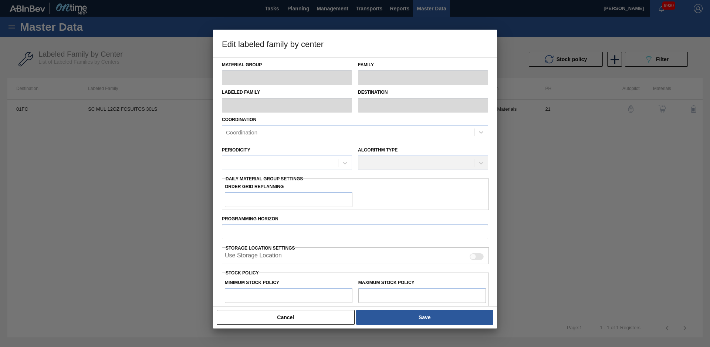
scroll to position [105, 0]
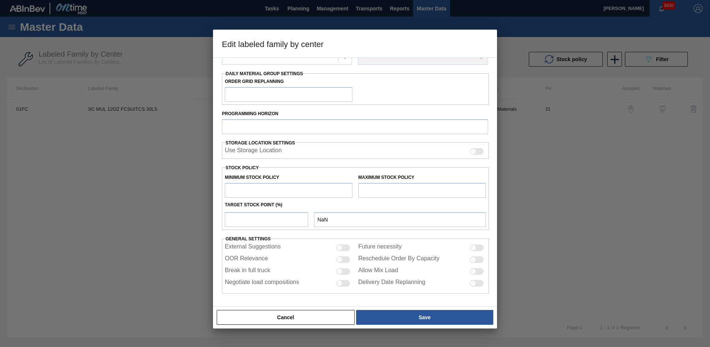
type input "Suitcases"
type input "SC MUL 12OZ FCSUITCS 30LS"
type input "01FC - Fort [PERSON_NAME] Brewery"
type input "21"
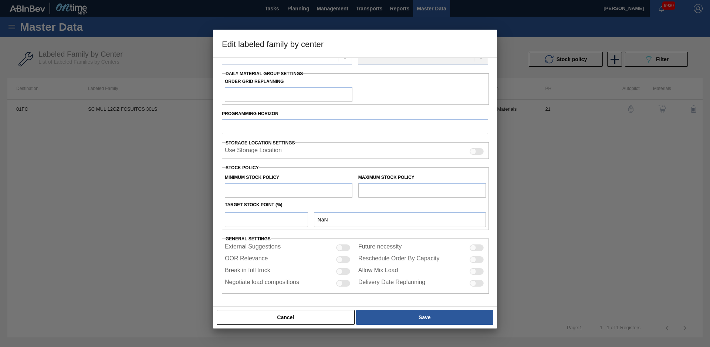
type input "2,800"
type input "130,853"
type input "31"
type input "42,496"
checkbox input "true"
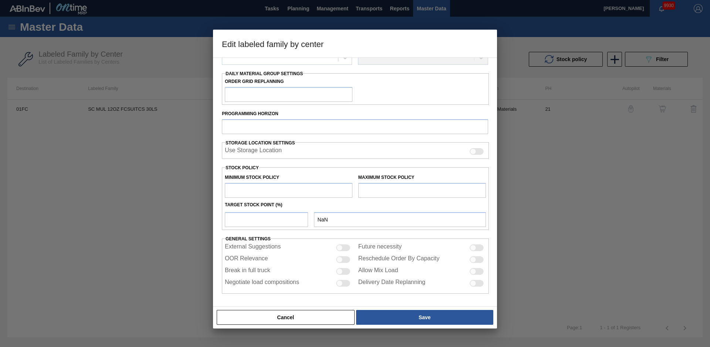
checkbox input "true"
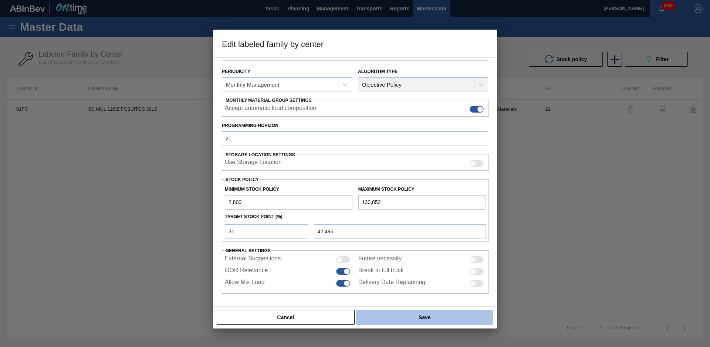
click at [371, 315] on button "Save" at bounding box center [424, 317] width 137 height 15
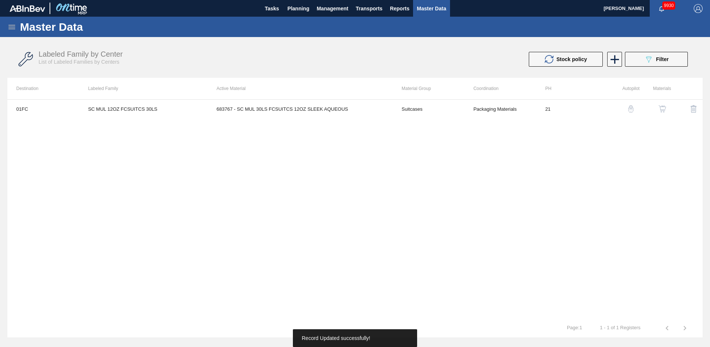
click at [185, 169] on div "01FC SC MUL 12OZ FCSUITCS 30LS 683767 - SC MUL 30LS FCSUITCS 12OZ SLEEK AQUEOUS…" at bounding box center [355, 208] width 696 height 219
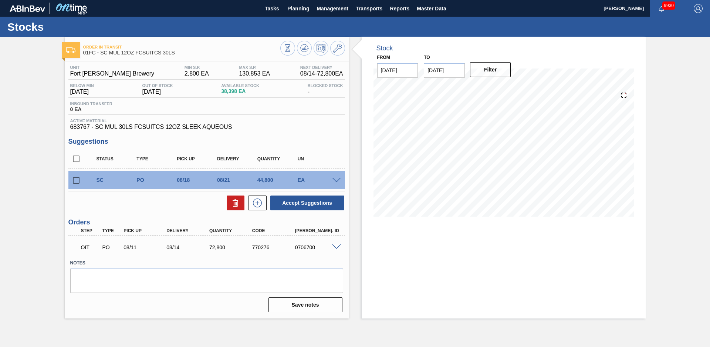
click at [21, 144] on div "Order in transit 01FC - SC MUL 12OZ FCSUITCS 30LS Unit Fort Collins Brewery MIN…" at bounding box center [355, 177] width 710 height 281
click at [74, 176] on input "checkbox" at bounding box center [76, 180] width 16 height 16
click at [310, 199] on button "Accept Suggestions" at bounding box center [307, 202] width 74 height 15
checkbox input "false"
click at [31, 101] on div "Order in transit 01FC - SC MUL 12OZ FCSUITCS 30LS Unit Fort Collins Brewery MIN…" at bounding box center [355, 177] width 710 height 281
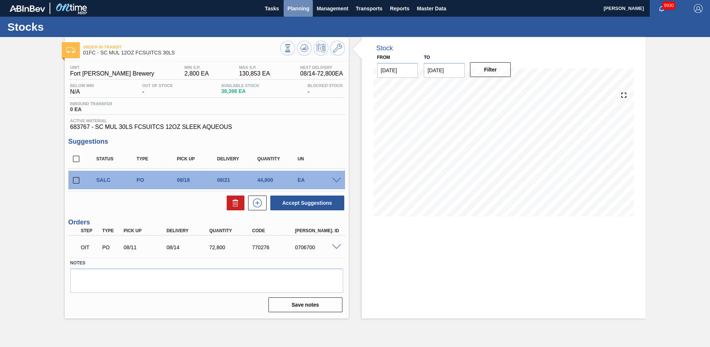
click at [297, 12] on span "Planning" at bounding box center [298, 8] width 22 height 9
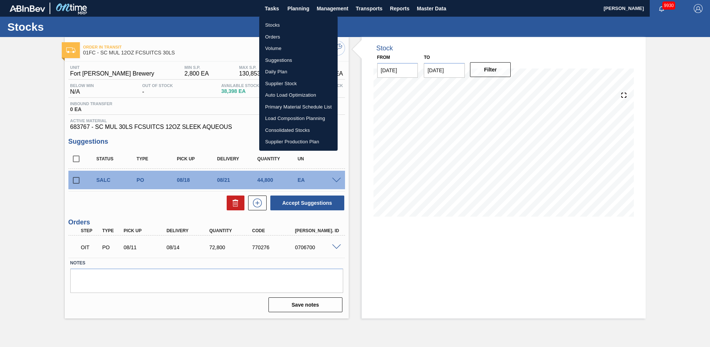
click at [284, 62] on li "Suggestions" at bounding box center [298, 60] width 78 height 12
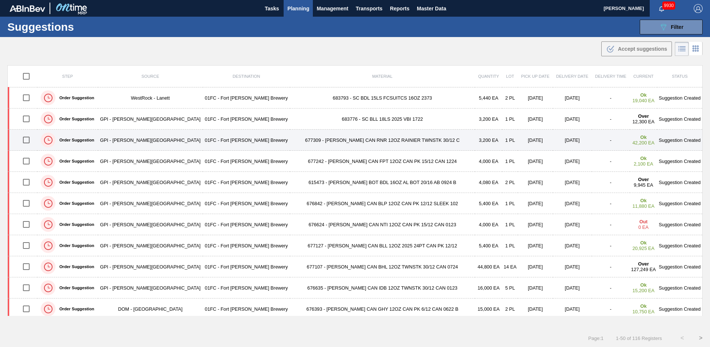
click at [290, 140] on td "677309 - [PERSON_NAME] CAN RNR 12OZ RAINIER TWNSTK 30/12 C" at bounding box center [382, 140] width 185 height 21
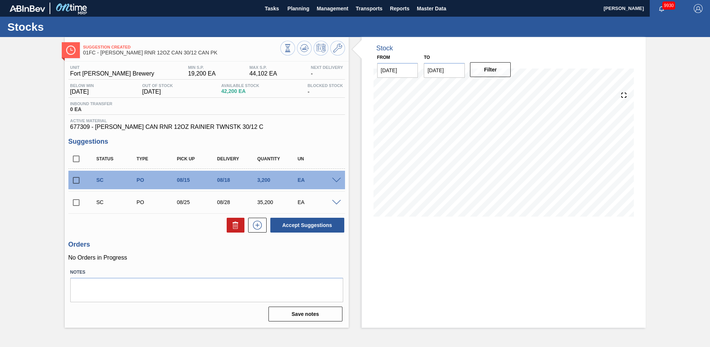
click at [30, 65] on div "Suggestion Created 01FC - CARR RNR 12OZ CAN 30/12 CAN PK Unit Fort Collins Brew…" at bounding box center [355, 182] width 710 height 290
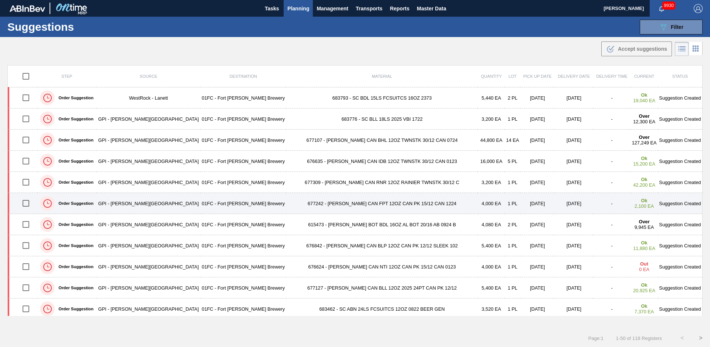
click at [286, 204] on td "677242 - [PERSON_NAME] CAN FPT 12OZ CAN PK 15/12 CAN 1224" at bounding box center [382, 203] width 192 height 21
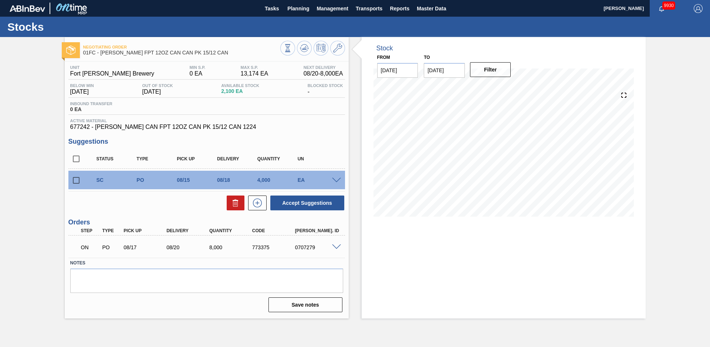
drag, startPoint x: 22, startPoint y: 112, endPoint x: 17, endPoint y: 26, distance: 86.8
click at [23, 112] on div "Negotiating Order 01FC - CARR FPT 12OZ CAN CAN PK 15/12 CAN Unit Fort Collins B…" at bounding box center [355, 177] width 710 height 281
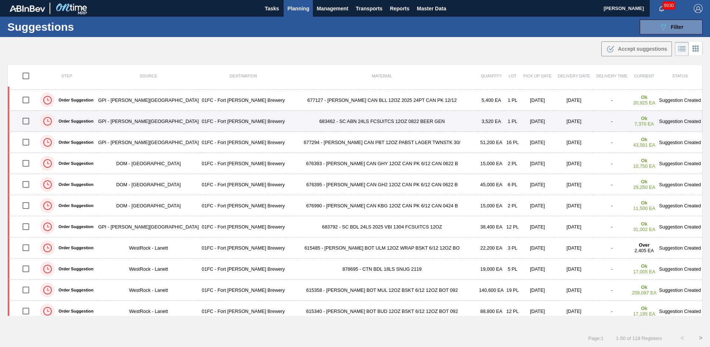
scroll to position [150, 0]
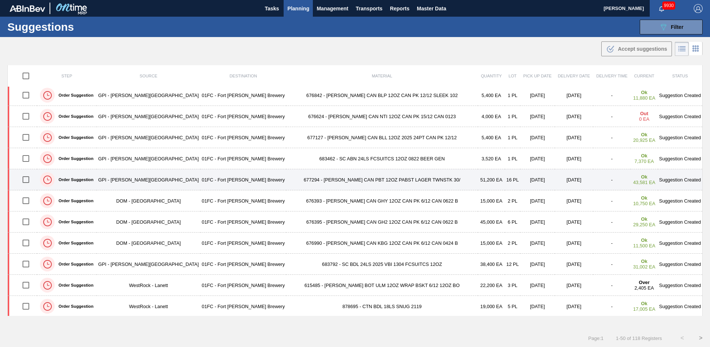
click at [221, 181] on td "01FC - Fort [PERSON_NAME] Brewery" at bounding box center [244, 179] width 86 height 21
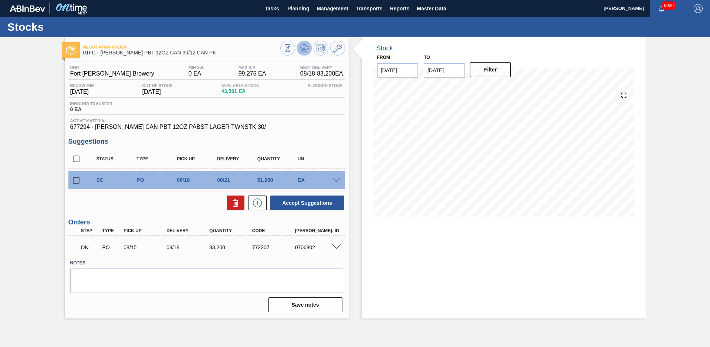
click at [292, 52] on icon at bounding box center [288, 48] width 8 height 8
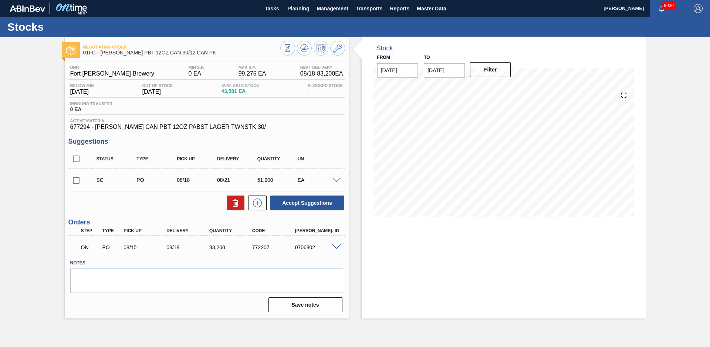
click at [658, 161] on div "Negotiating Order 01FC - CARR PBT 12OZ CAN 30/12 CAN PK Unit Fort Collins Brewe…" at bounding box center [355, 177] width 710 height 281
click at [73, 179] on input "checkbox" at bounding box center [76, 180] width 16 height 16
click at [308, 207] on button "Accept Suggestions" at bounding box center [307, 202] width 74 height 15
checkbox input "false"
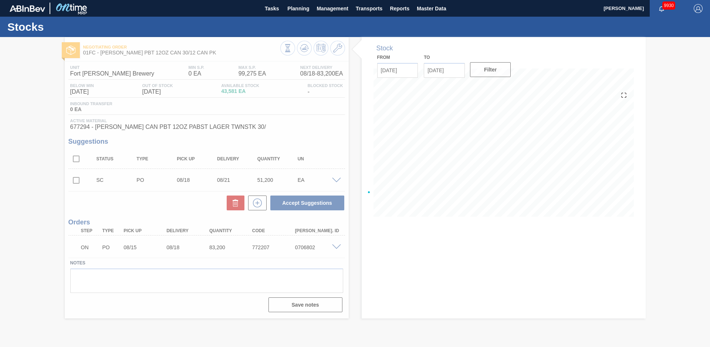
click at [41, 120] on div at bounding box center [355, 192] width 710 height 310
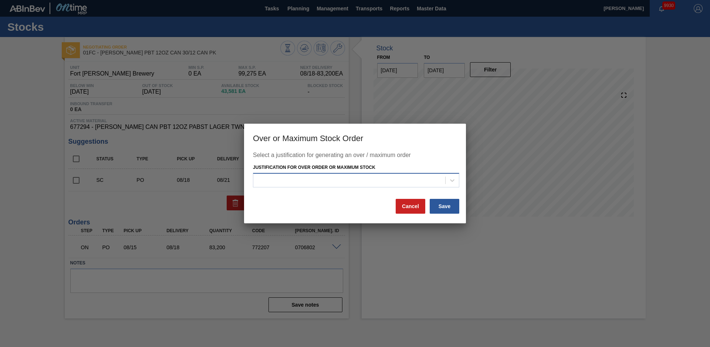
click at [330, 177] on div at bounding box center [349, 180] width 192 height 11
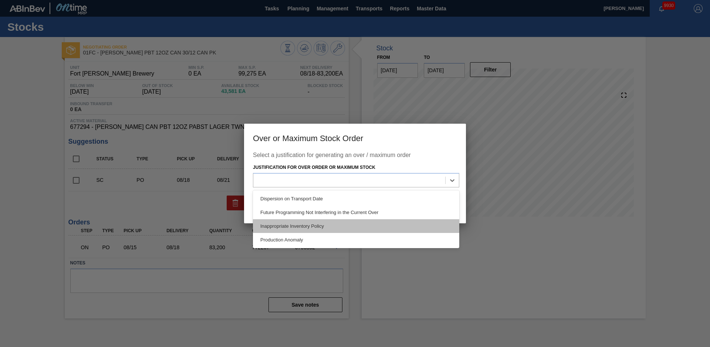
click at [315, 223] on div "Inappropriate Inventory Policy" at bounding box center [356, 226] width 206 height 14
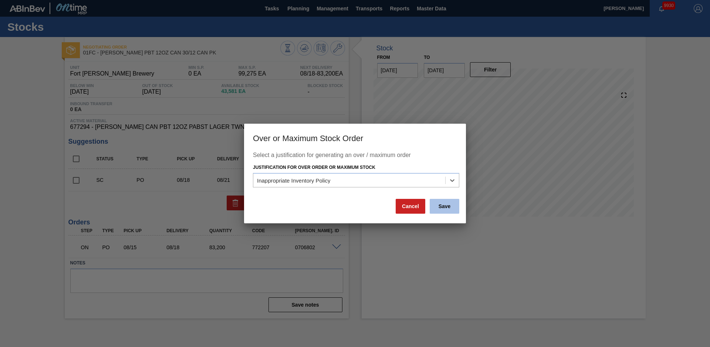
click at [437, 202] on button "Save" at bounding box center [445, 206] width 30 height 15
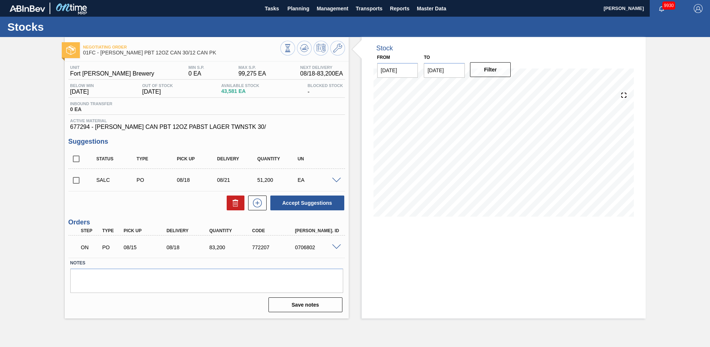
click at [49, 131] on div "Negotiating Order 01FC - CARR PBT 12OZ CAN 30/12 CAN PK Unit Fort Collins Brewe…" at bounding box center [355, 177] width 710 height 281
click at [339, 45] on icon at bounding box center [337, 48] width 9 height 9
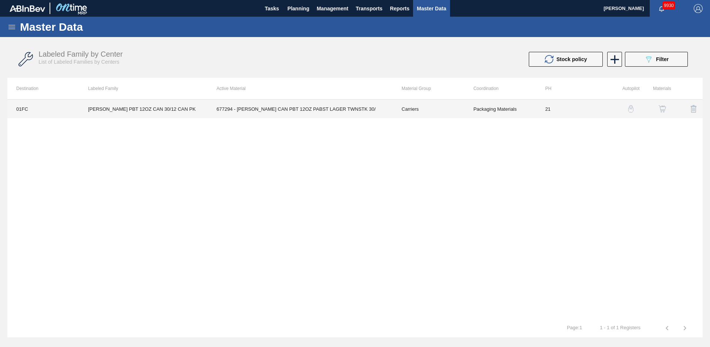
click at [281, 108] on td "677294 - [PERSON_NAME] CAN PBT 12OZ PABST LAGER TWNSTK 30/" at bounding box center [300, 109] width 185 height 19
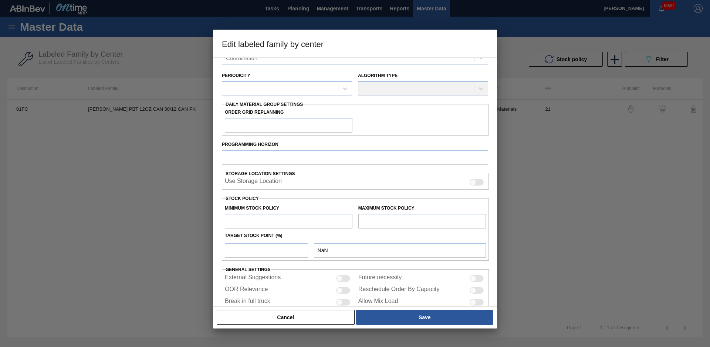
type input "Carriers"
type input "Can Carriers"
type input "CARR PBT 12OZ CAN 30/12 CAN PK"
type input "01FC - Fort [PERSON_NAME] Brewery"
type input "21"
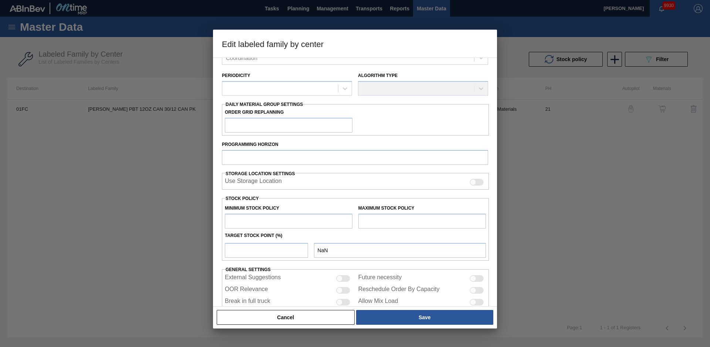
type input "0"
type input "99,275"
type input "54"
type input "53,609"
checkbox input "true"
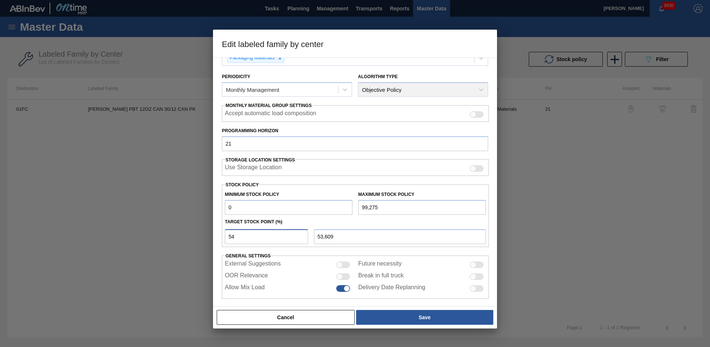
drag, startPoint x: 278, startPoint y: 232, endPoint x: 188, endPoint y: 247, distance: 91.5
click at [188, 247] on div "Edit labeled family by center Material Group Carriers Family Can Carriers Label…" at bounding box center [355, 173] width 710 height 347
type input "0"
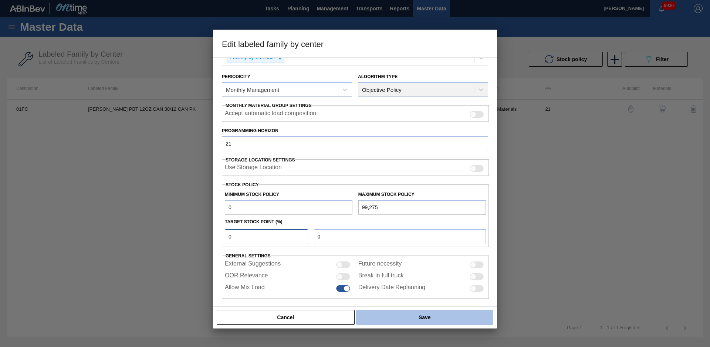
type input "0"
click at [390, 312] on button "Save" at bounding box center [424, 317] width 137 height 15
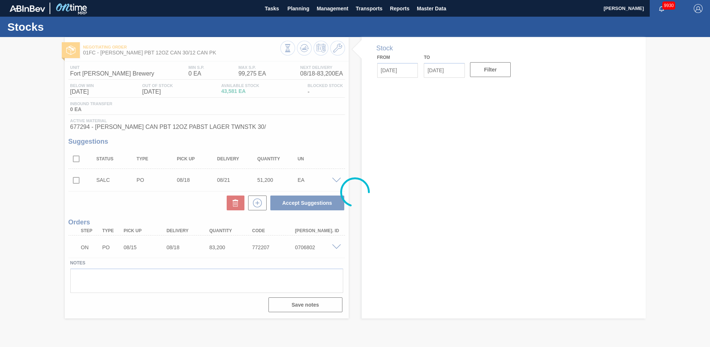
type input "[DATE]"
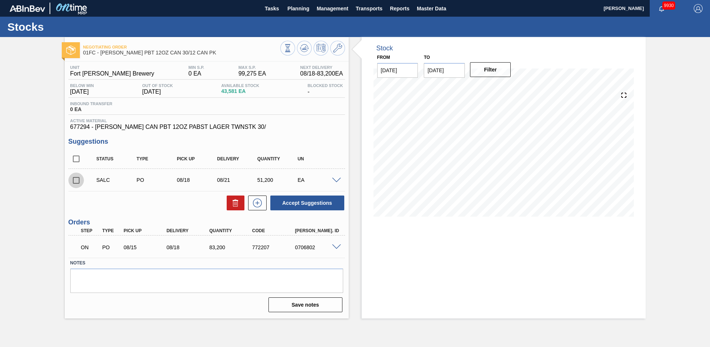
click at [76, 179] on input "checkbox" at bounding box center [76, 180] width 16 height 16
click at [240, 203] on button at bounding box center [236, 202] width 18 height 15
checkbox input "false"
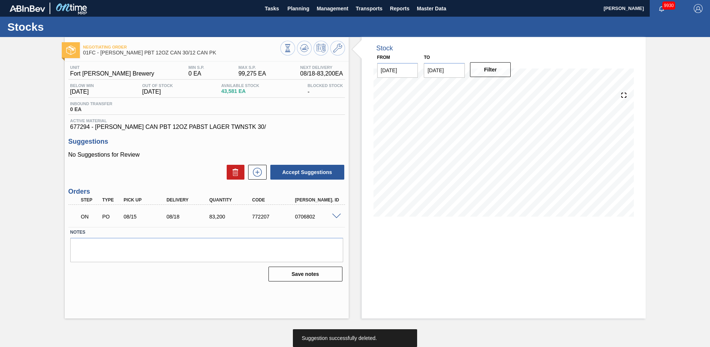
click at [208, 161] on div "No Suggestions for Review Accept Suggestions" at bounding box center [206, 165] width 277 height 29
click at [304, 48] on icon at bounding box center [304, 47] width 5 height 3
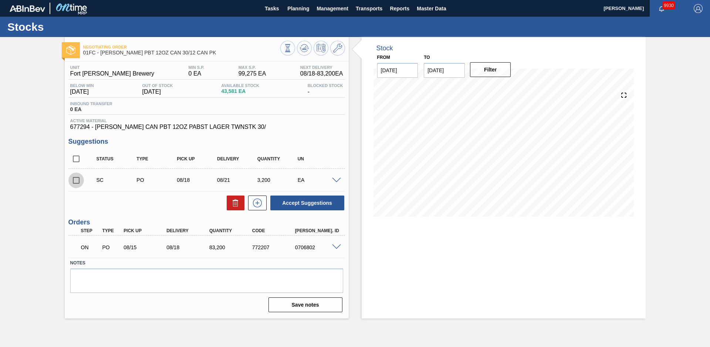
click at [78, 179] on input "checkbox" at bounding box center [76, 180] width 16 height 16
checkbox input "true"
click at [316, 204] on button "Accept Suggestions" at bounding box center [307, 202] width 74 height 15
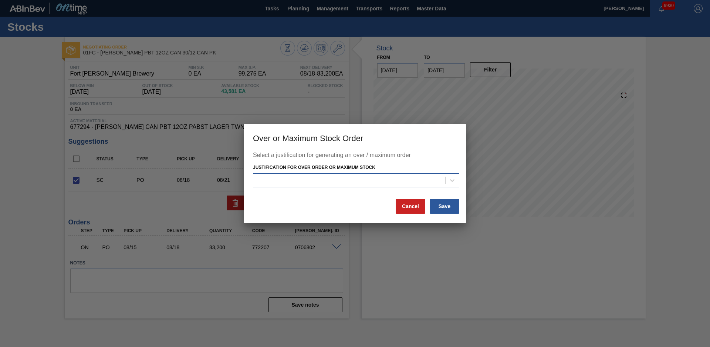
click at [321, 184] on div at bounding box center [349, 180] width 192 height 11
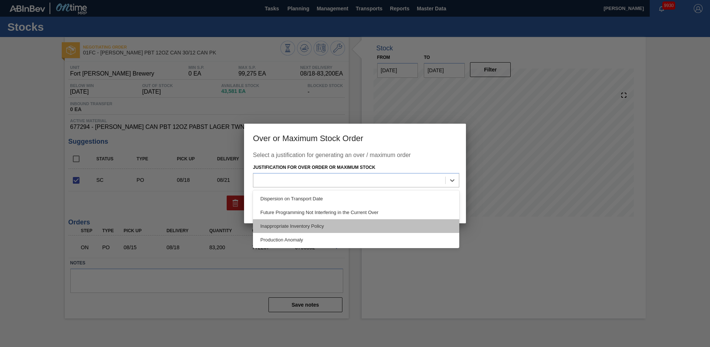
click at [324, 223] on div "Inappropriate Inventory Policy" at bounding box center [356, 226] width 206 height 14
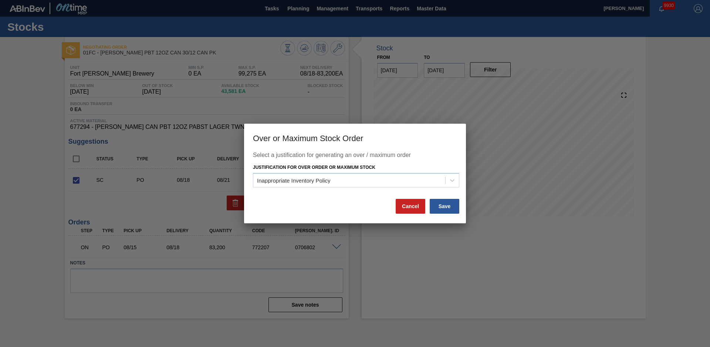
click at [463, 206] on div "Select a justification for generating an over / maximum order Justification for…" at bounding box center [355, 187] width 222 height 71
click at [455, 206] on button "Save" at bounding box center [445, 206] width 30 height 15
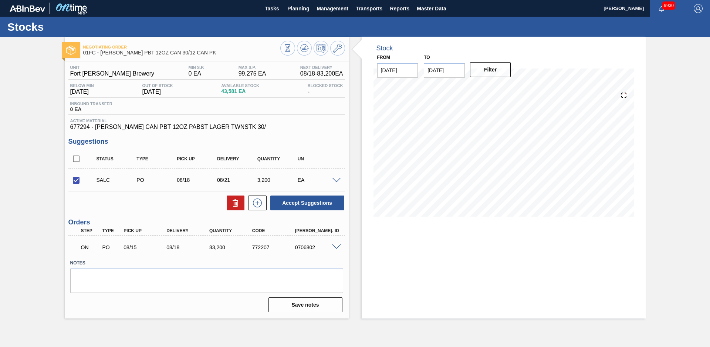
click at [14, 108] on div "Negotiating Order 01FC - CARR PBT 12OZ CAN 30/12 CAN PK Unit Fort Collins Brewe…" at bounding box center [355, 177] width 710 height 281
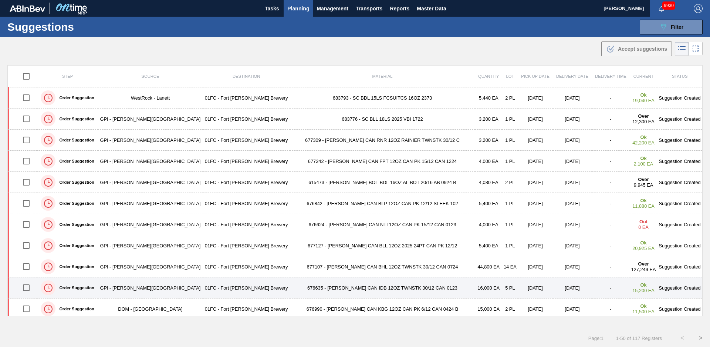
scroll to position [37, 0]
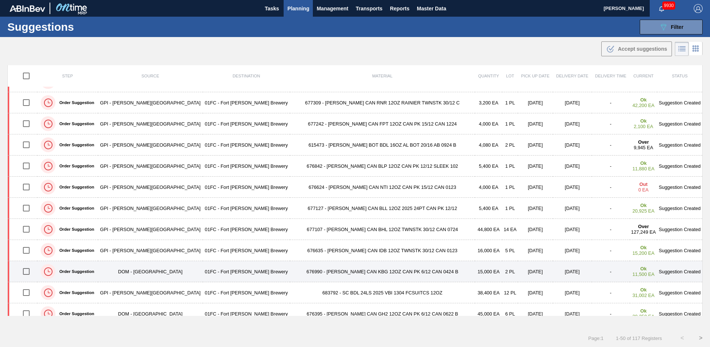
click at [246, 273] on td "01FC - Fort [PERSON_NAME] Brewery" at bounding box center [246, 271] width 87 height 21
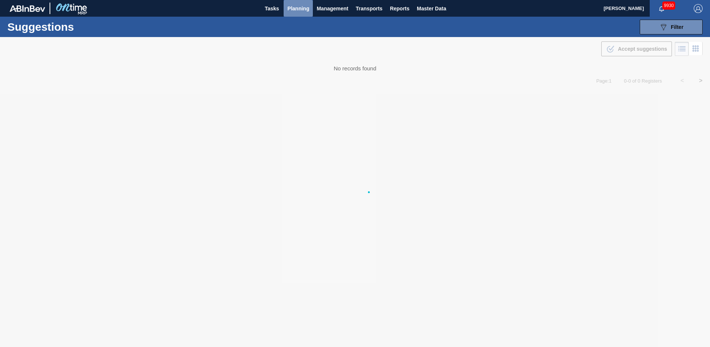
click at [294, 15] on button "Planning" at bounding box center [298, 8] width 29 height 17
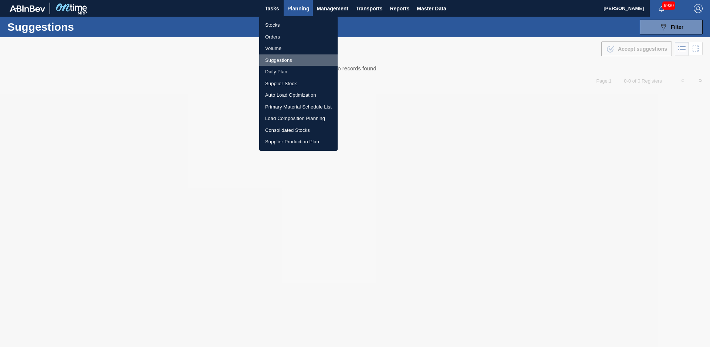
click at [286, 60] on li "Suggestions" at bounding box center [298, 60] width 78 height 12
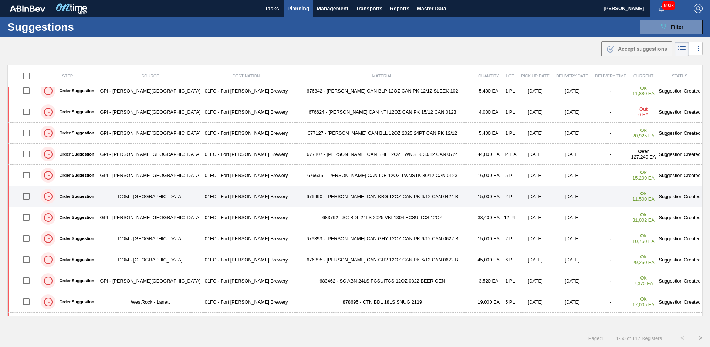
scroll to position [150, 0]
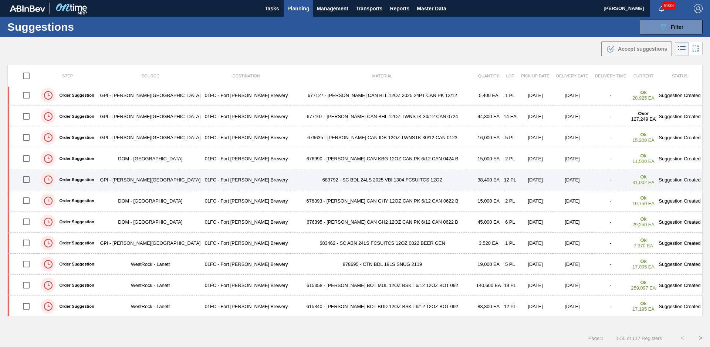
click at [290, 179] on td "683792 - SC BDL 24LS 2025 VBI 1304 FCSUITCS 12OZ" at bounding box center [382, 179] width 185 height 21
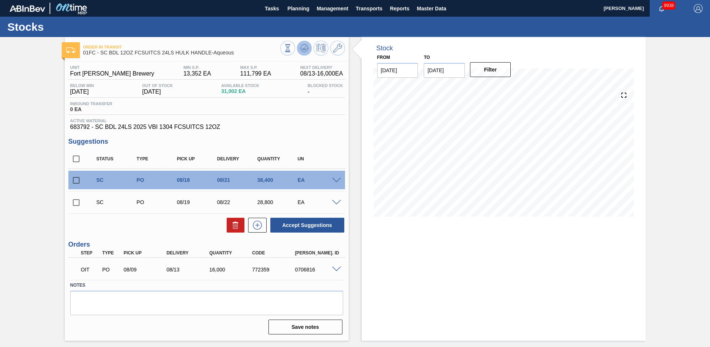
click at [292, 48] on icon at bounding box center [288, 48] width 8 height 8
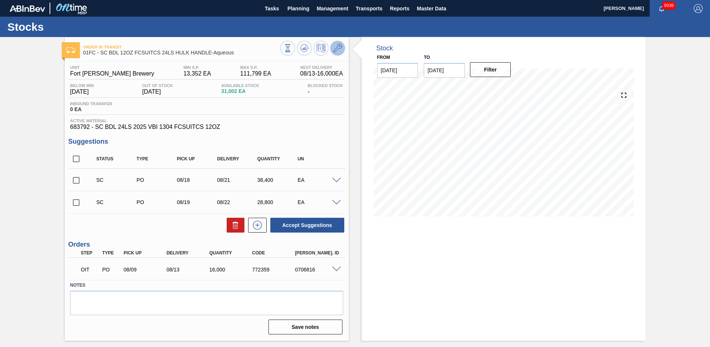
click at [340, 51] on icon at bounding box center [337, 48] width 9 height 9
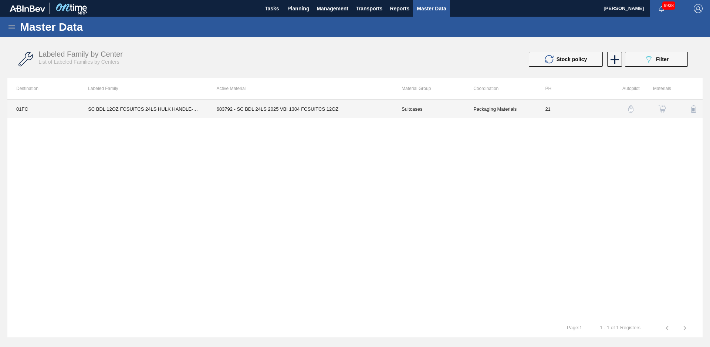
click at [282, 108] on td "683792 - SC BDL 24LS 2025 VBI 1304 FCSUITCS 12OZ" at bounding box center [300, 109] width 185 height 19
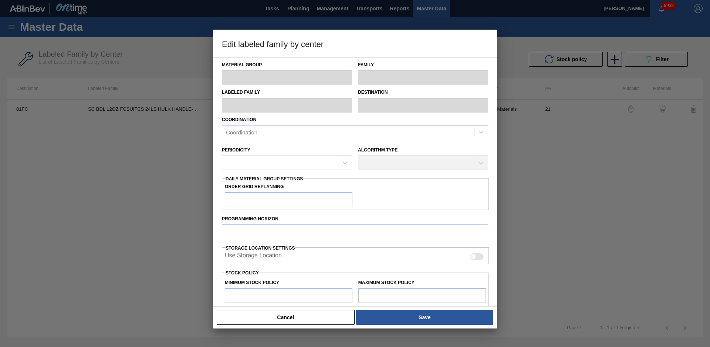
type input "Suitcases"
type input "SC BDL 12OZ FCSUITCS 24LS HULK HANDLE-Aqueous"
type input "01FC - Fort [PERSON_NAME] Brewery"
type input "21"
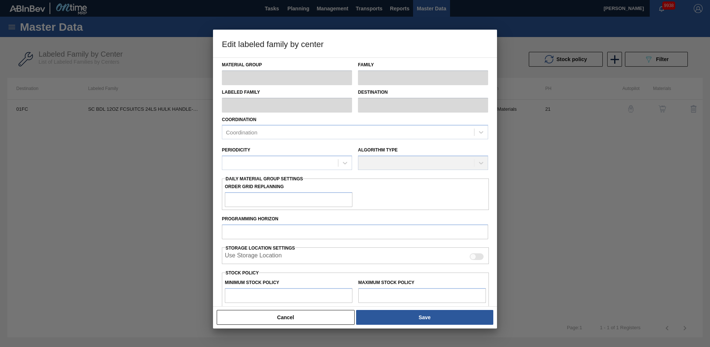
type input "13,352"
type input "111,799"
type input "7"
type input "20,243"
checkbox input "true"
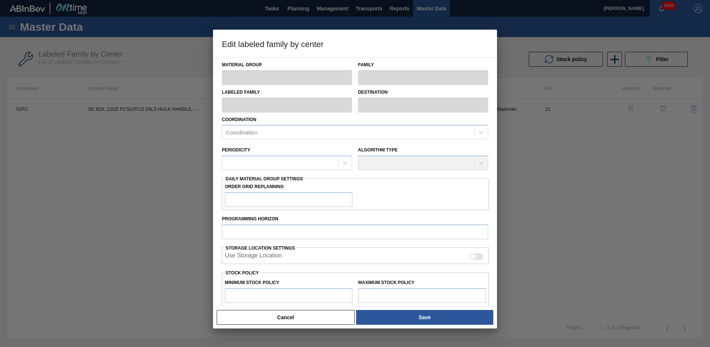
checkbox input "true"
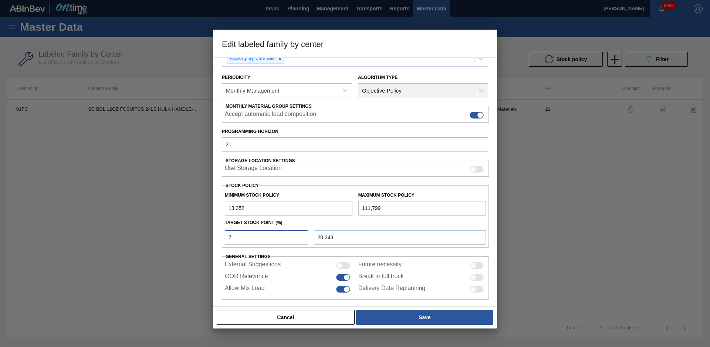
scroll to position [74, 0]
drag, startPoint x: 263, startPoint y: 238, endPoint x: 166, endPoint y: 241, distance: 97.4
click at [170, 240] on div "Edit labeled family by center Material Group Suitcases Family Suitcases Labeled…" at bounding box center [355, 173] width 710 height 347
type input "1"
type input "14,336"
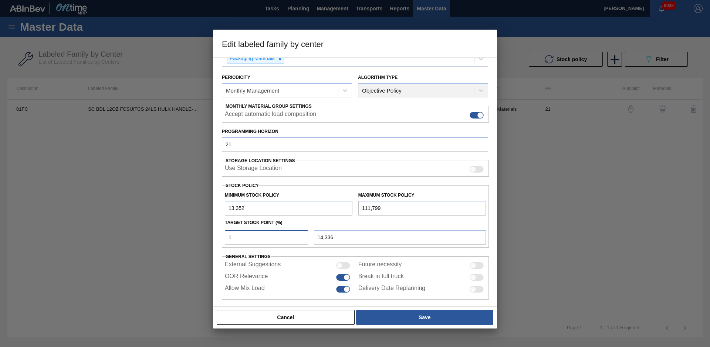
type input "15"
type input "28,119"
type input "1"
type input "14,336"
type input "16"
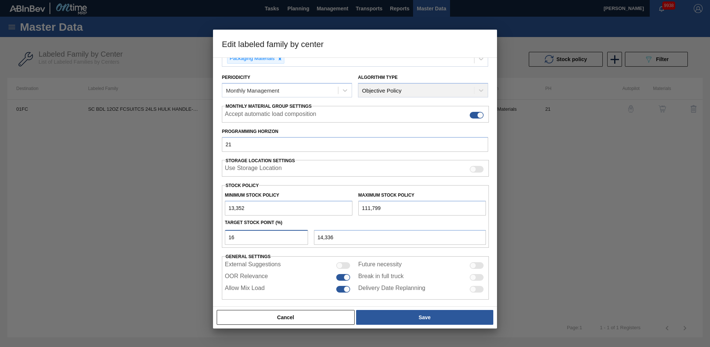
type input "29,104"
type input "1"
type input "14,336"
type input "17"
type input "30,088"
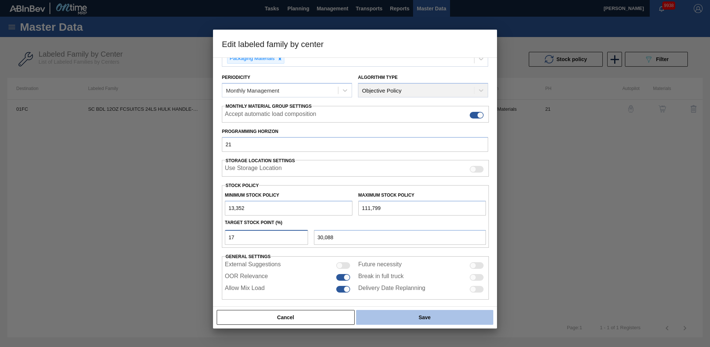
type input "17"
click at [394, 309] on div "Cancel Save" at bounding box center [355, 317] width 278 height 16
click at [398, 313] on button "Save" at bounding box center [424, 317] width 137 height 15
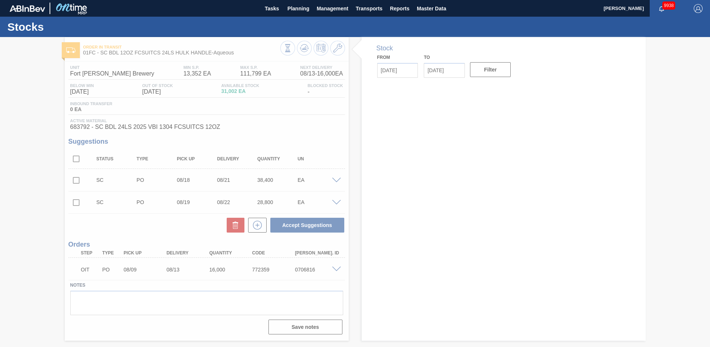
type input "[DATE]"
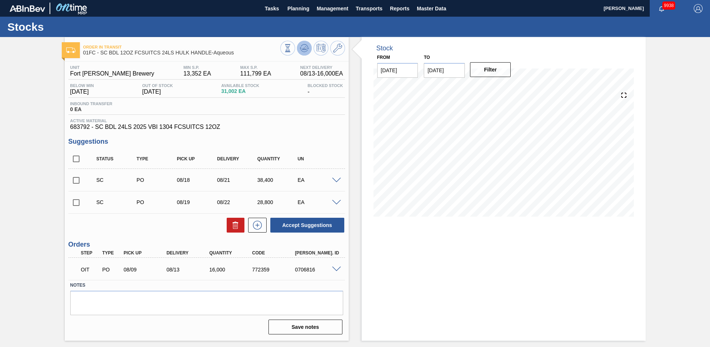
click at [292, 47] on icon at bounding box center [288, 48] width 8 height 8
click at [77, 159] on input "checkbox" at bounding box center [76, 159] width 16 height 16
checkbox input "true"
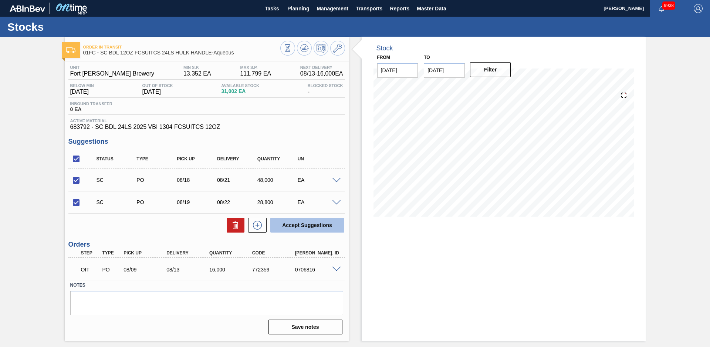
click at [304, 226] on button "Accept Suggestions" at bounding box center [307, 225] width 74 height 15
checkbox input "false"
click at [293, 15] on button "Planning" at bounding box center [298, 8] width 29 height 17
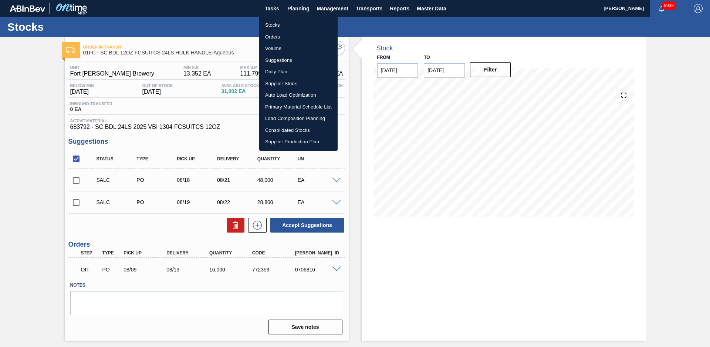
click at [280, 58] on li "Suggestions" at bounding box center [298, 60] width 78 height 12
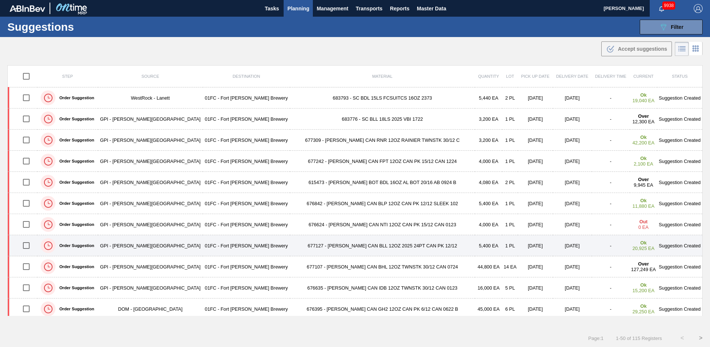
scroll to position [112, 0]
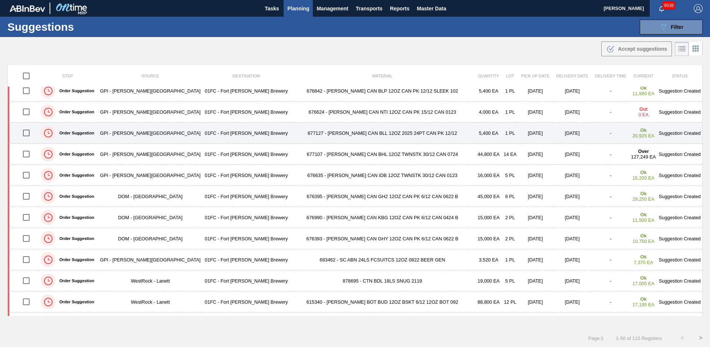
click at [290, 238] on td "676393 - [PERSON_NAME] CAN GHY 12OZ CAN PK 6/12 CAN 0622 B" at bounding box center [382, 238] width 185 height 21
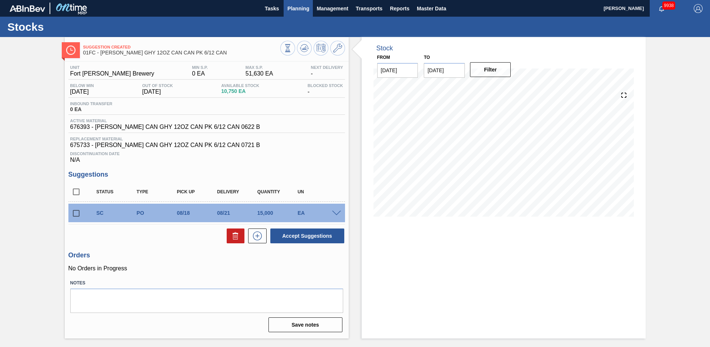
click at [299, 7] on span "Planning" at bounding box center [298, 8] width 22 height 9
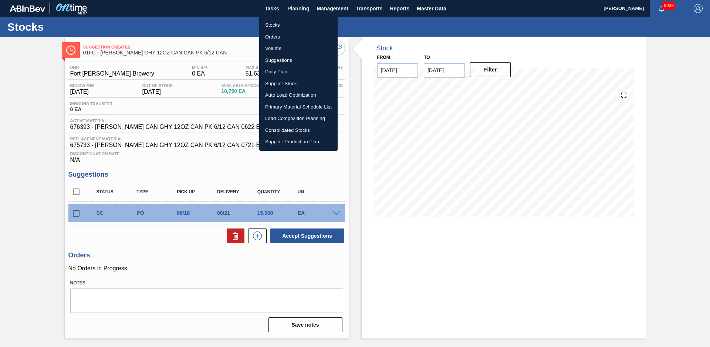
click at [286, 23] on li "Stocks" at bounding box center [298, 25] width 78 height 12
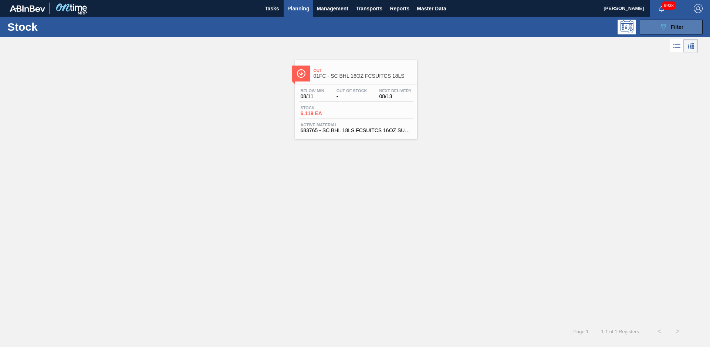
click at [702, 29] on button "089F7B8B-B2A5-4AFE-B5C0-19BA573D28AC Filter" at bounding box center [671, 27] width 63 height 15
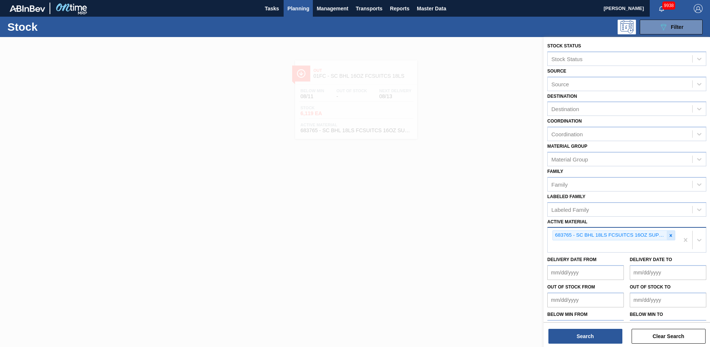
click at [672, 233] on icon at bounding box center [671, 235] width 5 height 5
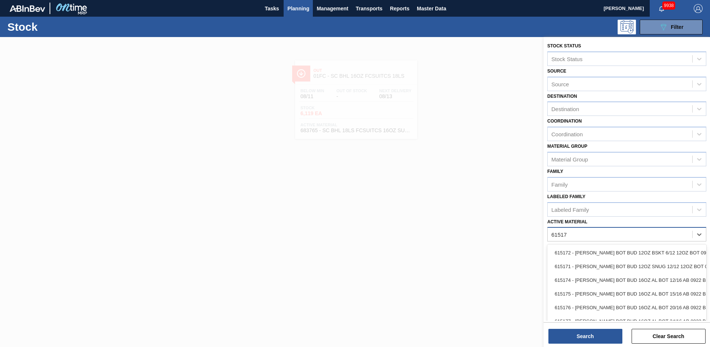
type Material "615171"
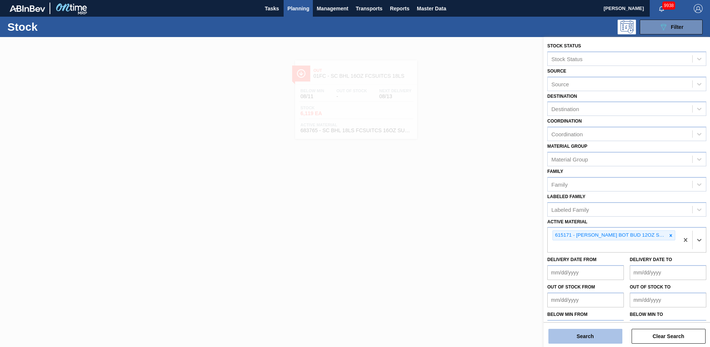
click at [591, 337] on button "Search" at bounding box center [586, 336] width 74 height 15
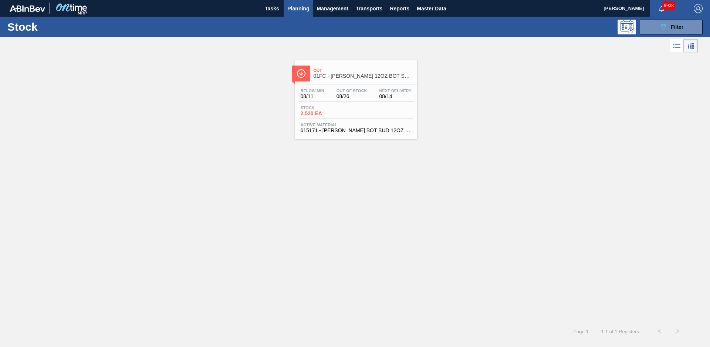
click at [352, 76] on span "01FC - [PERSON_NAME] 12OZ BOT SNUG 12/12 12OZ BOT AQUEOUS COATING" at bounding box center [364, 76] width 100 height 6
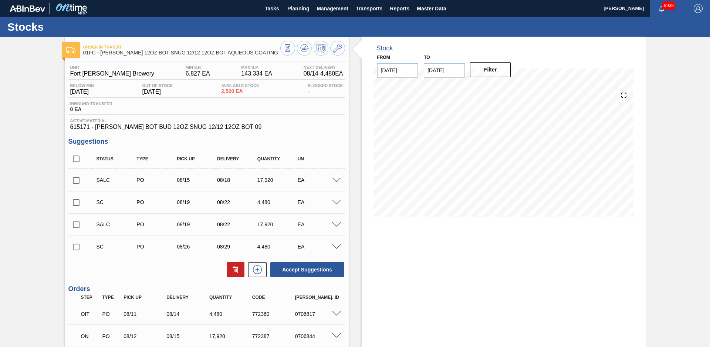
click at [52, 159] on div "Order in transit 01FC - [PERSON_NAME] 12OZ BOT SNUG 12/12 12OZ BOT AQUEOUS COAT…" at bounding box center [355, 222] width 710 height 370
click at [50, 159] on div "Order in transit 01FC - [PERSON_NAME] 12OZ BOT SNUG 12/12 12OZ BOT AQUEOUS COAT…" at bounding box center [355, 222] width 710 height 370
click at [296, 9] on span "Planning" at bounding box center [298, 8] width 22 height 9
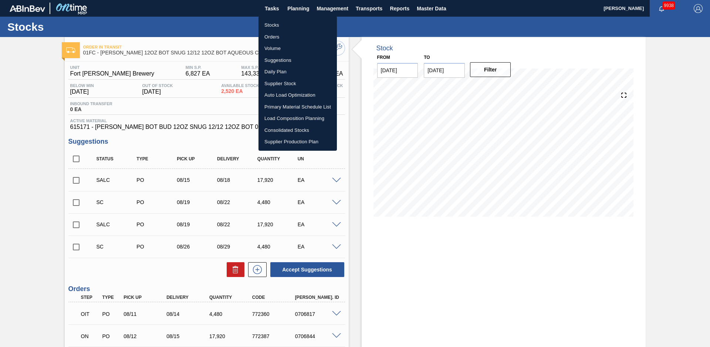
click at [276, 119] on li "Load Composition Planning" at bounding box center [298, 118] width 78 height 12
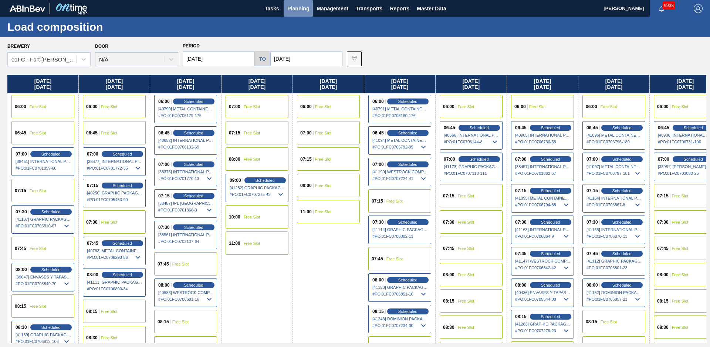
drag, startPoint x: 305, startPoint y: 1, endPoint x: 300, endPoint y: 5, distance: 6.5
click at [300, 5] on span "Planning" at bounding box center [298, 8] width 22 height 9
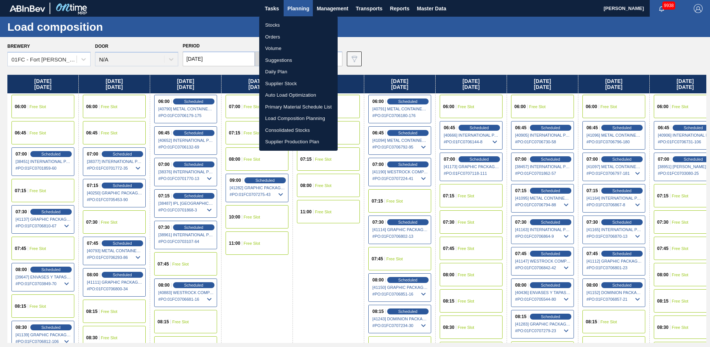
click at [279, 59] on li "Suggestions" at bounding box center [298, 60] width 78 height 12
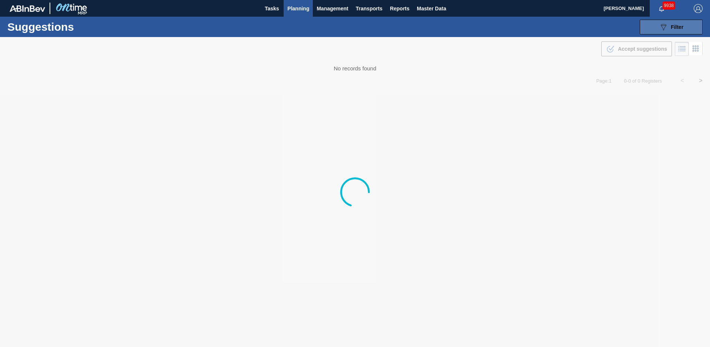
click at [673, 27] on span "Filter" at bounding box center [677, 27] width 13 height 6
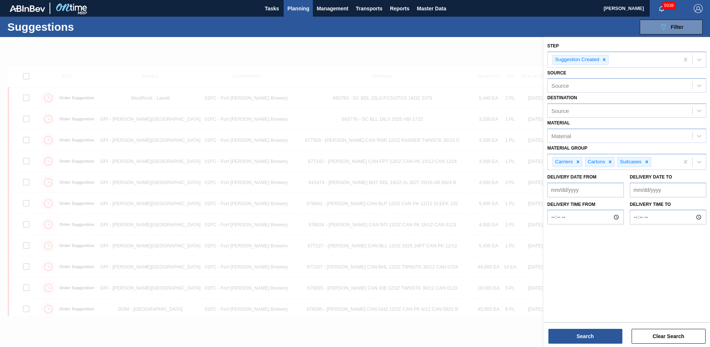
click at [605, 58] on icon at bounding box center [604, 59] width 5 height 5
click at [602, 64] on div "Step" at bounding box center [620, 58] width 145 height 11
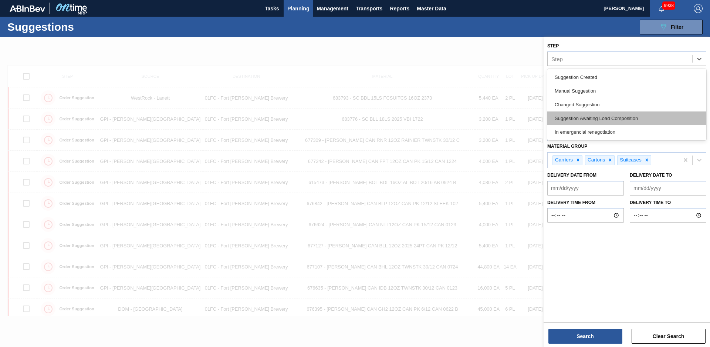
click at [588, 116] on div "Suggestion Awaiting Load Composition" at bounding box center [627, 118] width 159 height 14
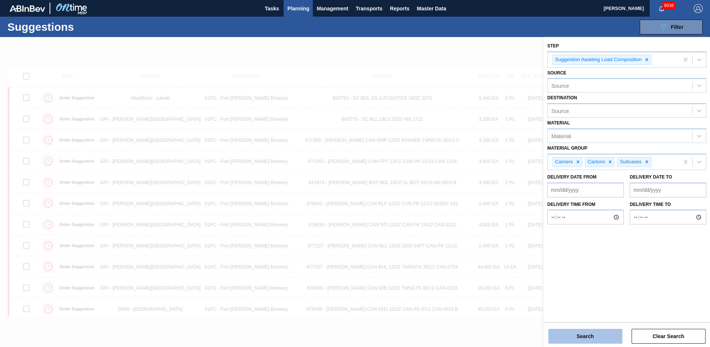
click at [576, 338] on button "Search" at bounding box center [586, 336] width 74 height 15
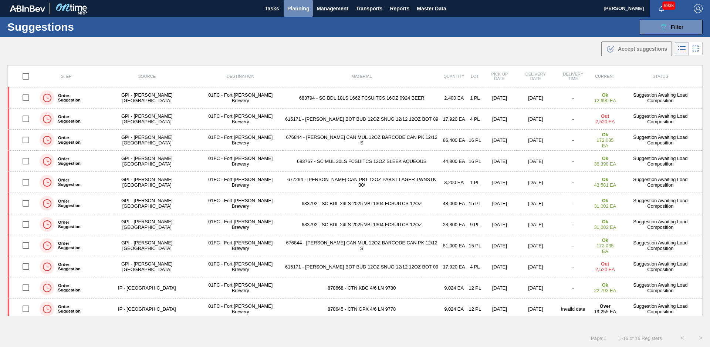
click at [288, 9] on span "Planning" at bounding box center [298, 8] width 22 height 9
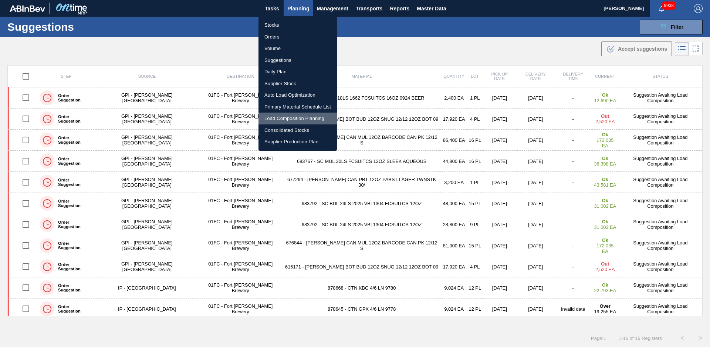
click at [276, 118] on li "Load Composition Planning" at bounding box center [298, 118] width 78 height 12
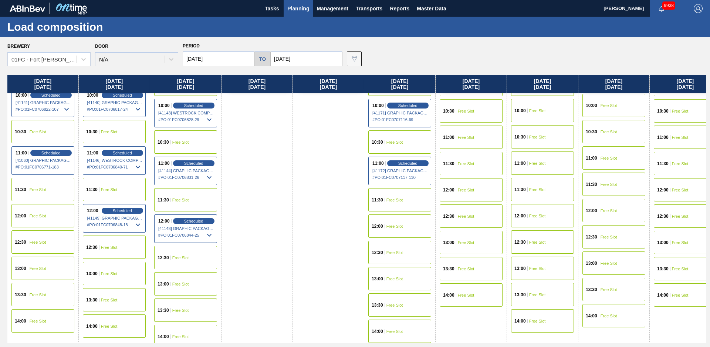
scroll to position [328, 0]
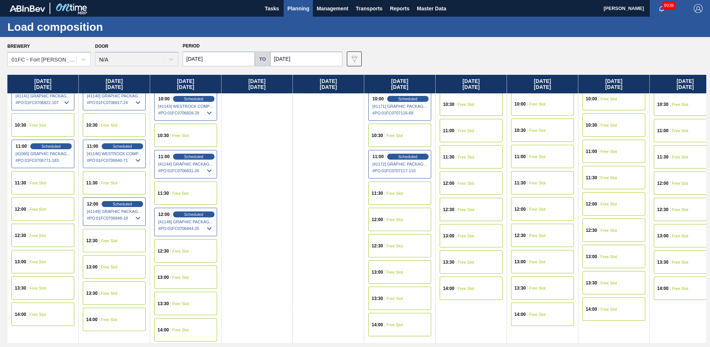
click at [400, 220] on span "Free Slot" at bounding box center [395, 219] width 17 height 4
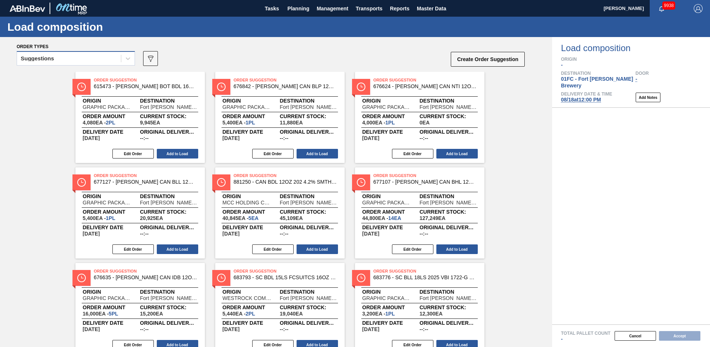
click at [94, 57] on div "Suggestions" at bounding box center [69, 58] width 104 height 11
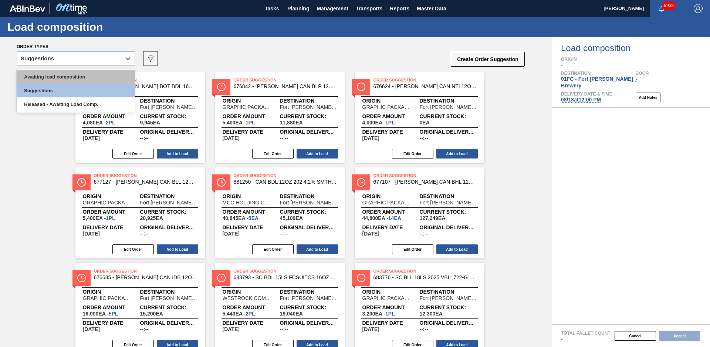
click at [75, 73] on div "Awaiting load composition" at bounding box center [76, 77] width 118 height 14
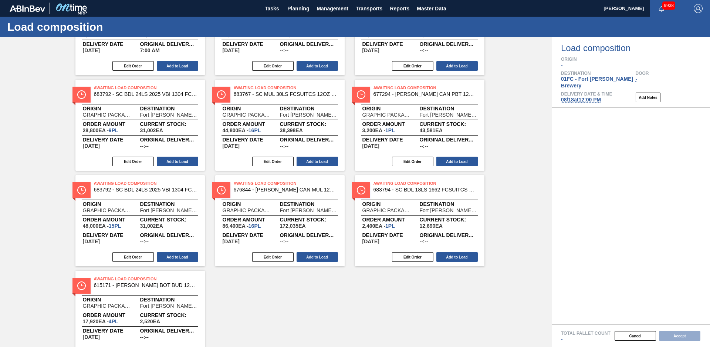
scroll to position [316, 0]
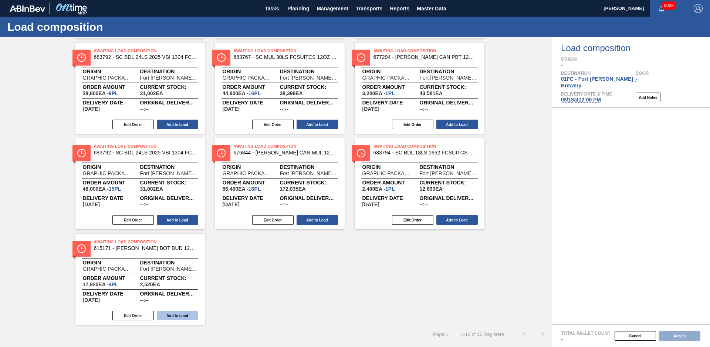
click at [179, 318] on button "Add to Load" at bounding box center [177, 315] width 41 height 10
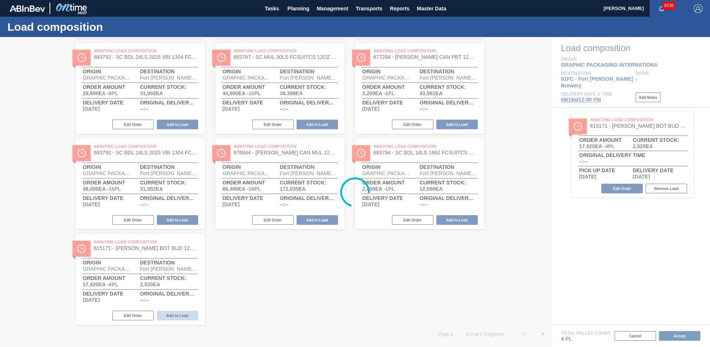
scroll to position [29, 0]
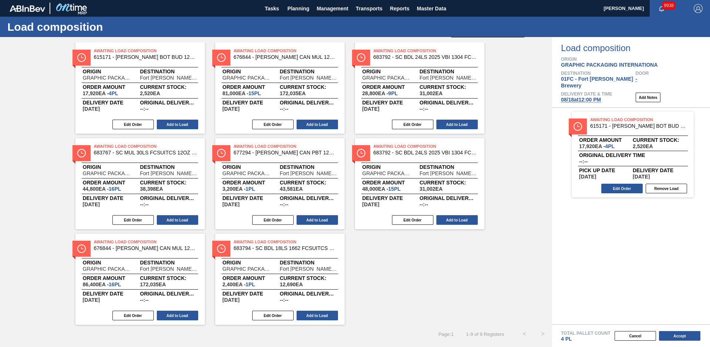
click at [319, 320] on div "Edit Order Add to Load" at bounding box center [277, 315] width 124 height 11
click at [305, 312] on button "Add to Load" at bounding box center [317, 315] width 41 height 10
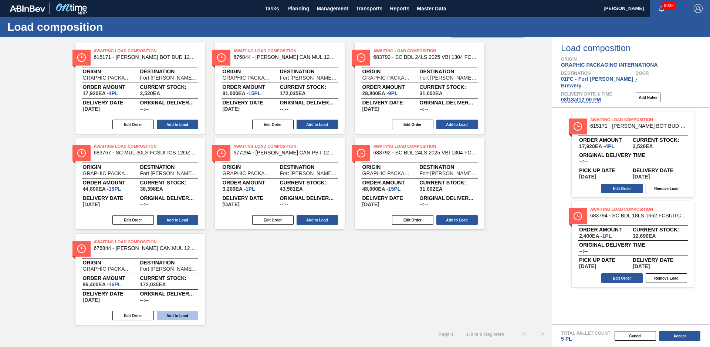
click at [173, 312] on button "Add to Load" at bounding box center [177, 315] width 41 height 10
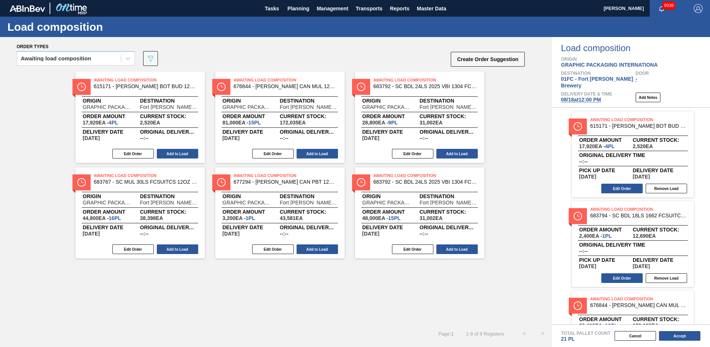
scroll to position [0, 0]
click at [321, 251] on button "Add to Load" at bounding box center [317, 249] width 41 height 10
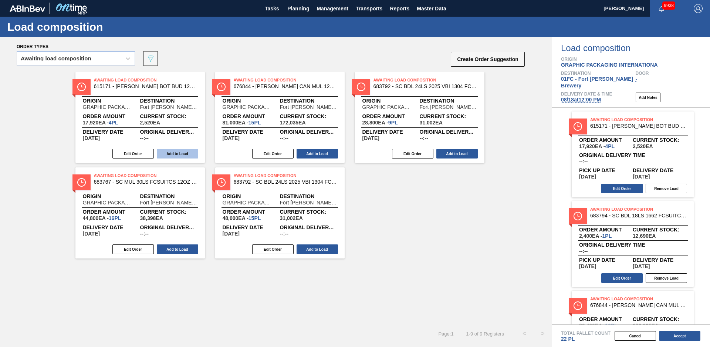
click at [195, 156] on button "Add to Load" at bounding box center [177, 154] width 41 height 10
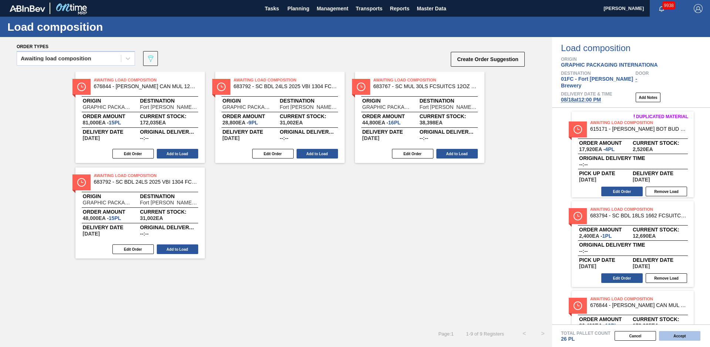
click at [678, 334] on button "Accept" at bounding box center [679, 336] width 41 height 10
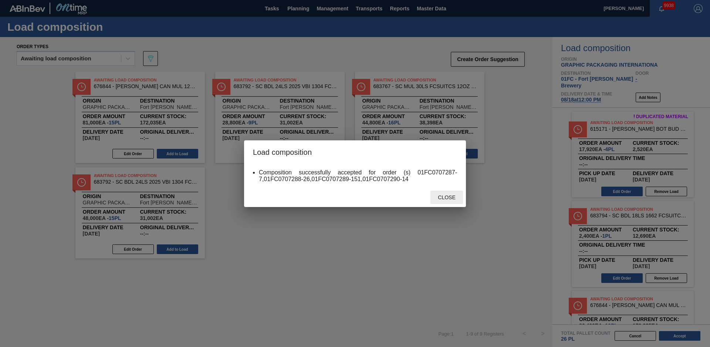
click at [454, 197] on span "Close" at bounding box center [446, 197] width 29 height 6
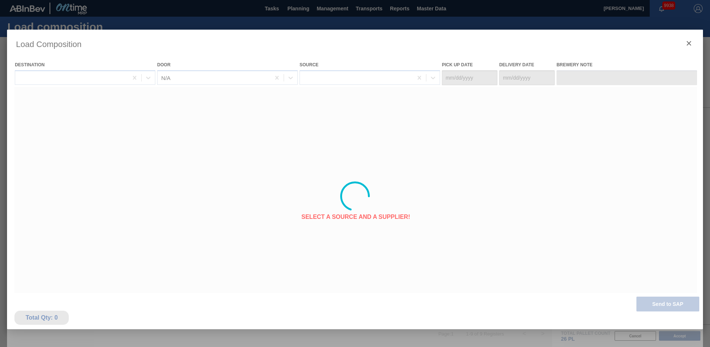
type Date "[DATE]"
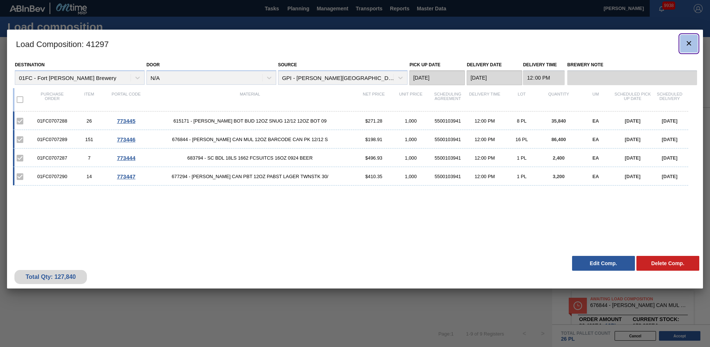
click at [690, 43] on icon "botão de ícone" at bounding box center [689, 43] width 9 height 9
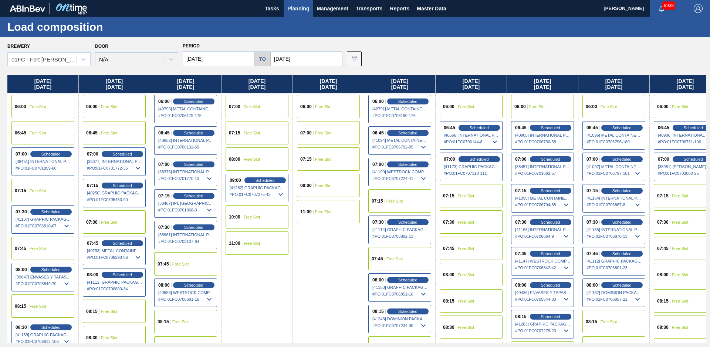
click at [118, 42] on div "Door N/A" at bounding box center [136, 53] width 83 height 25
click at [302, 12] on span "Planning" at bounding box center [298, 8] width 22 height 9
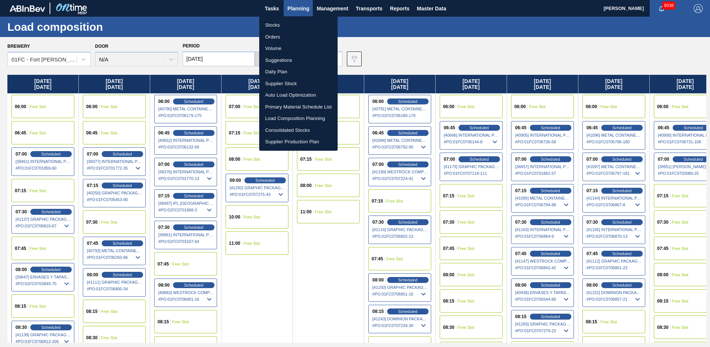
click at [293, 10] on div at bounding box center [355, 173] width 710 height 347
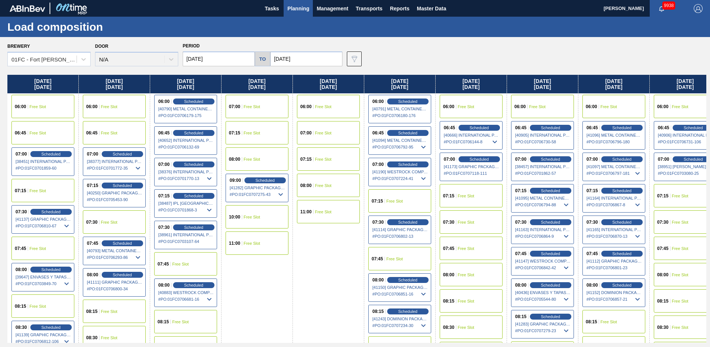
click at [257, 24] on div "Load composition" at bounding box center [355, 27] width 710 height 20
click at [290, 6] on span "Planning" at bounding box center [298, 8] width 22 height 9
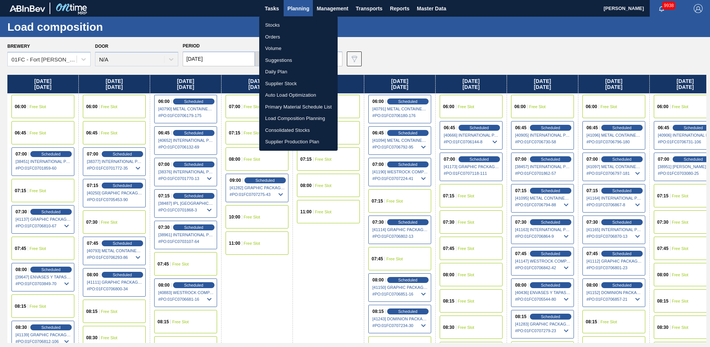
click at [281, 24] on li "Stocks" at bounding box center [298, 25] width 78 height 12
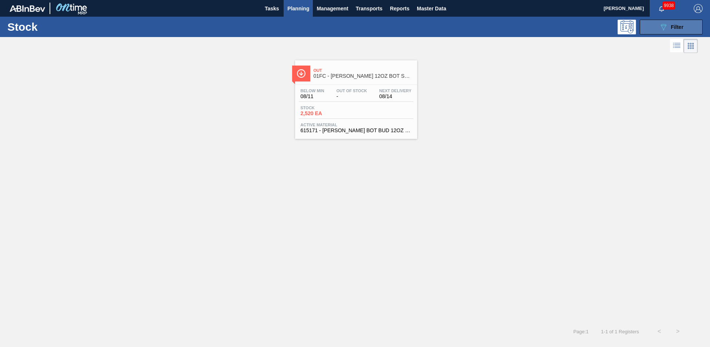
click at [658, 27] on button "089F7B8B-B2A5-4AFE-B5C0-19BA573D28AC Filter" at bounding box center [671, 27] width 63 height 15
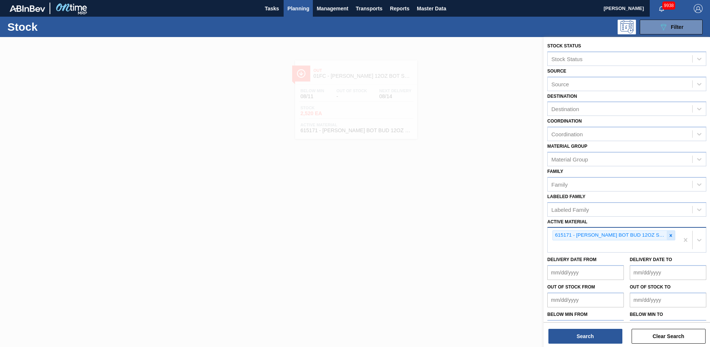
click at [670, 236] on icon at bounding box center [671, 235] width 3 height 3
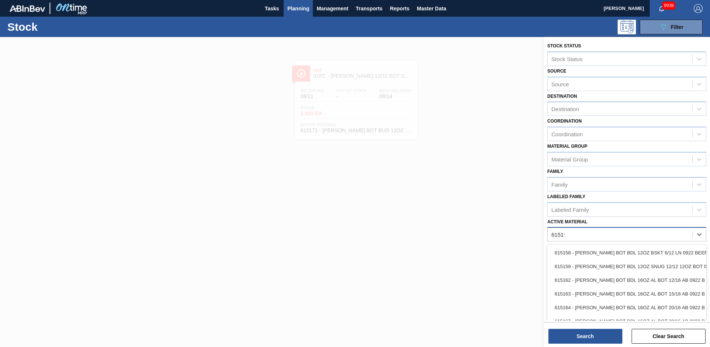
type Material "615195"
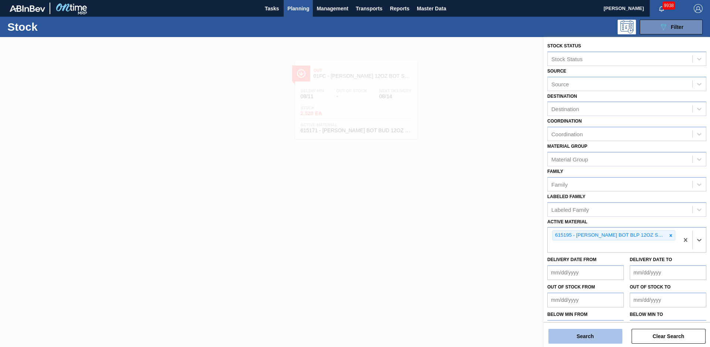
click at [592, 340] on button "Search" at bounding box center [586, 336] width 74 height 15
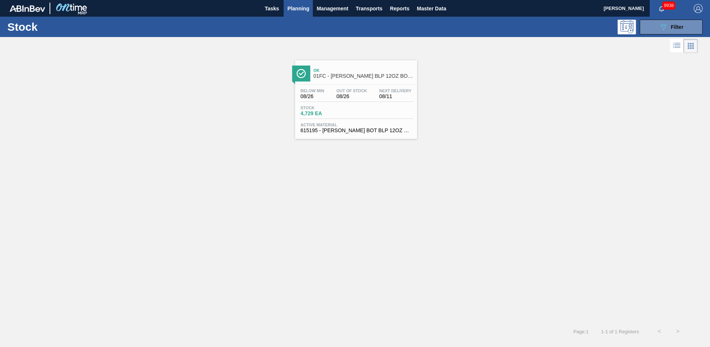
click at [350, 73] on div "Ok 01FC - [PERSON_NAME] BLP 12OZ BOT SNUG 12/12 12OZ BOT" at bounding box center [364, 73] width 100 height 17
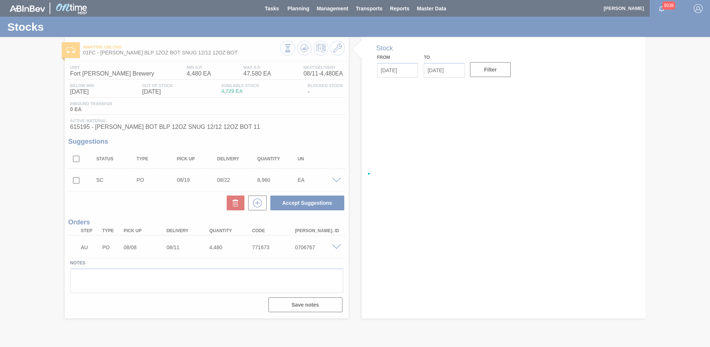
click at [20, 132] on div at bounding box center [355, 173] width 710 height 347
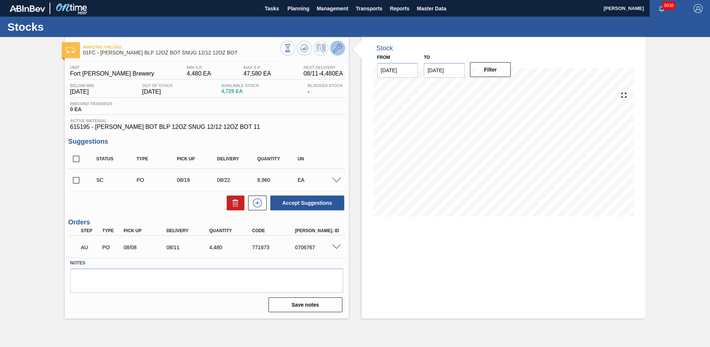
click at [337, 45] on icon at bounding box center [337, 48] width 9 height 9
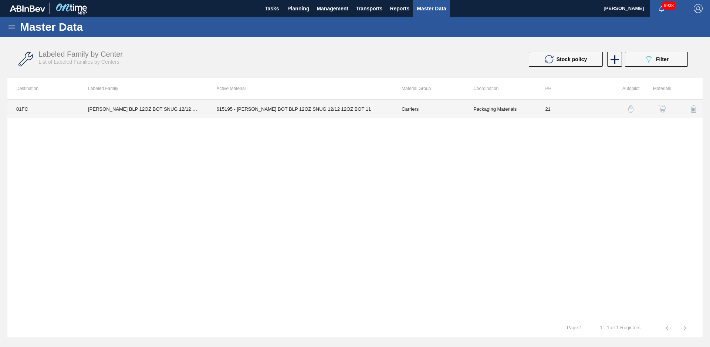
click at [253, 105] on td "615195 - [PERSON_NAME] BOT BLP 12OZ SNUG 12/12 12OZ BOT 11" at bounding box center [300, 109] width 185 height 19
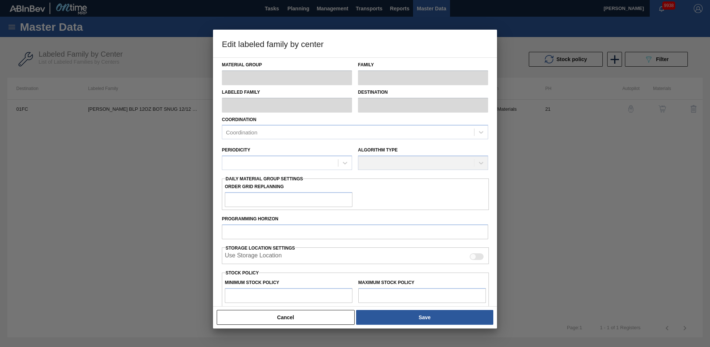
type input "Carriers"
type input "Bottle Carriers"
type input "[PERSON_NAME] BLP 12OZ BOT SNUG 12/12 12OZ BOT"
type input "01FC - Fort [PERSON_NAME] Brewery"
type input "21"
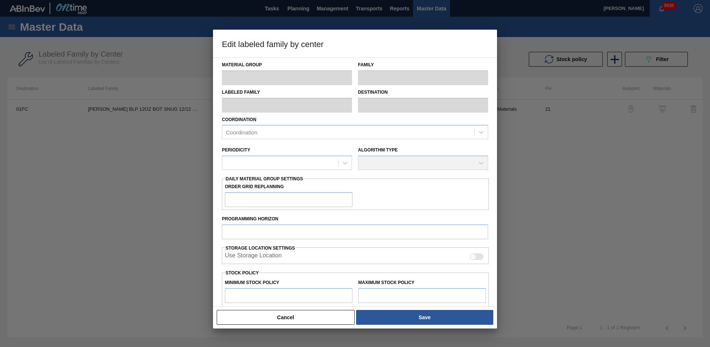
type input "4,480"
type input "47,580"
type input "10"
type input "8,790"
checkbox input "true"
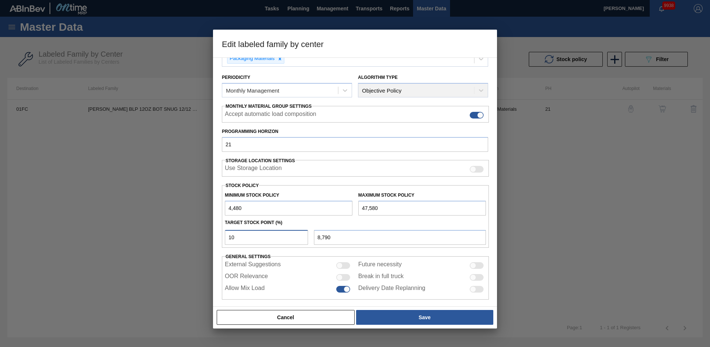
drag, startPoint x: 222, startPoint y: 239, endPoint x: 181, endPoint y: 241, distance: 41.5
click at [182, 241] on div "Edit labeled family by center Material Group Carriers Family Bottle Carriers La…" at bounding box center [355, 173] width 710 height 347
type input "0"
type input "4,480"
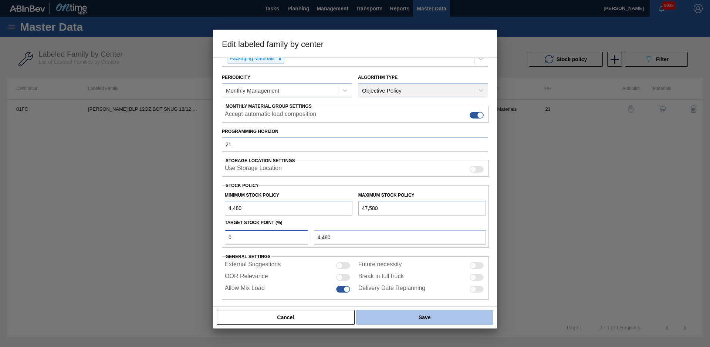
type input "0"
click at [366, 312] on button "Save" at bounding box center [424, 317] width 137 height 15
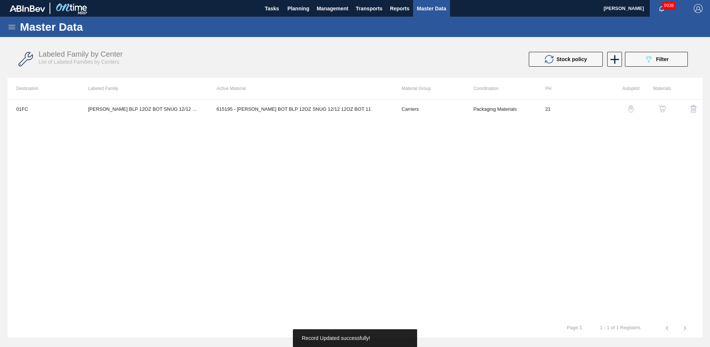
click at [328, 78] on th "Active Material" at bounding box center [300, 88] width 185 height 21
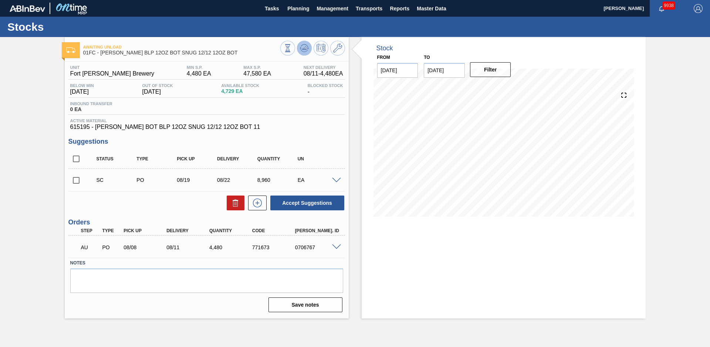
click at [292, 47] on icon at bounding box center [288, 48] width 8 height 8
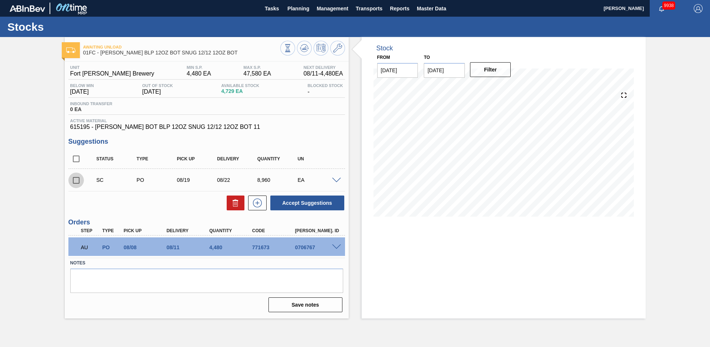
click at [78, 185] on input "checkbox" at bounding box center [76, 180] width 16 height 16
click at [334, 205] on button "Accept Suggestions" at bounding box center [307, 202] width 74 height 15
checkbox input "false"
click at [40, 113] on div "Awaiting Unload 01FC - [PERSON_NAME] BLP 12OZ BOT SNUG 12/12 12OZ BOT Unit Fort…" at bounding box center [355, 177] width 710 height 281
click at [310, 9] on button "Planning" at bounding box center [298, 8] width 29 height 17
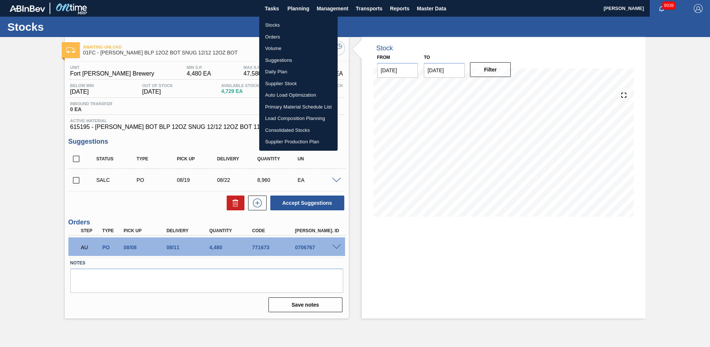
click at [289, 22] on li "Stocks" at bounding box center [298, 25] width 78 height 12
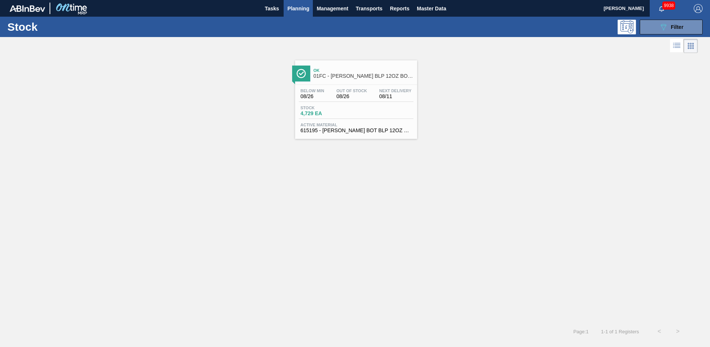
click at [674, 34] on button "089F7B8B-B2A5-4AFE-B5C0-19BA573D28AC Filter" at bounding box center [671, 27] width 63 height 15
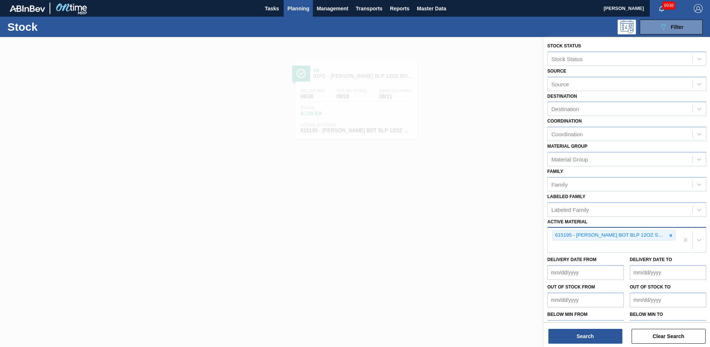
click at [669, 235] on icon at bounding box center [671, 235] width 5 height 5
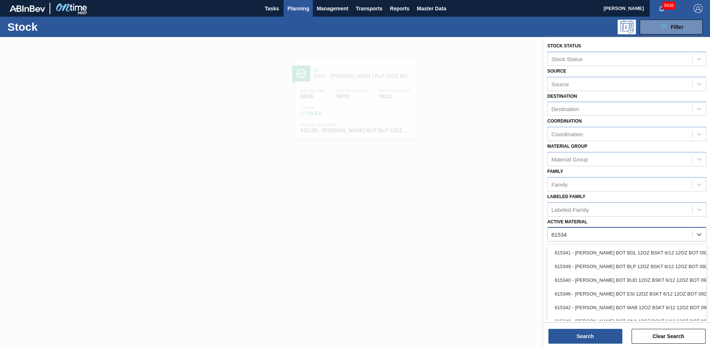
type Material "615340"
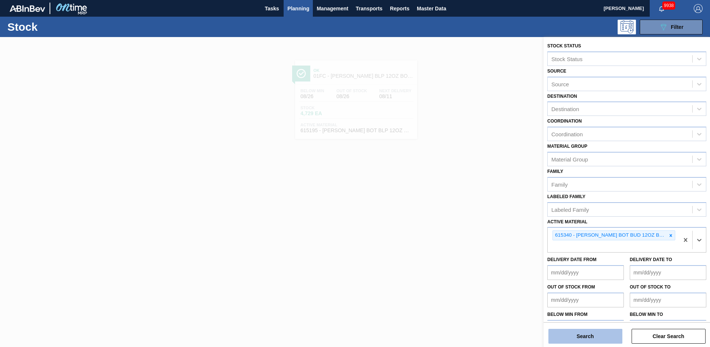
click at [585, 334] on button "Search" at bounding box center [586, 336] width 74 height 15
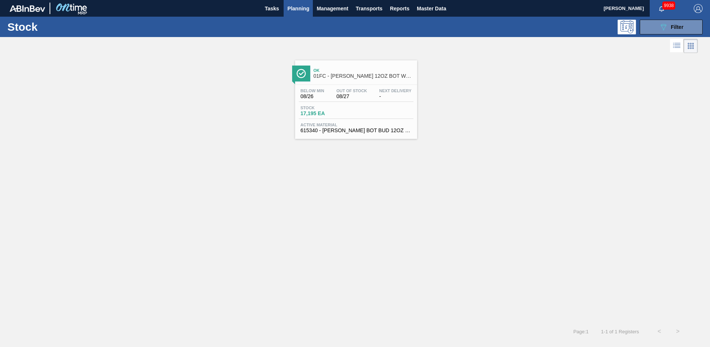
click at [353, 64] on div "Ok 01FC - [PERSON_NAME] 12OZ BOT WRAP BSKT 6/12 BOT PK" at bounding box center [356, 72] width 122 height 17
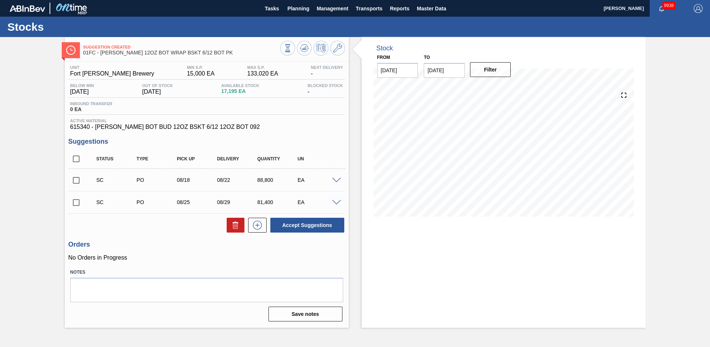
click at [355, 107] on div "Stock From [DATE] to [DATE] Filter" at bounding box center [497, 182] width 297 height 290
click at [334, 46] on icon at bounding box center [337, 48] width 9 height 9
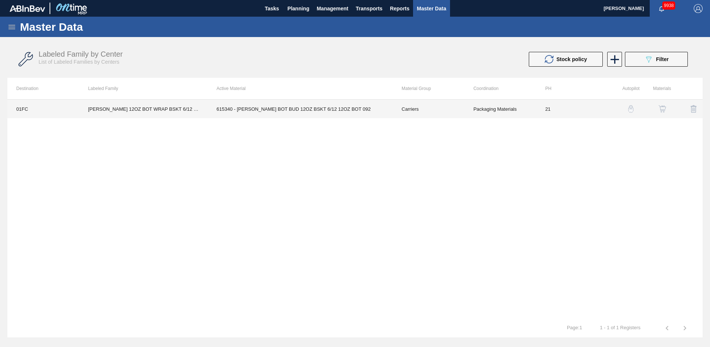
click at [407, 111] on td "Carriers" at bounding box center [429, 109] width 72 height 19
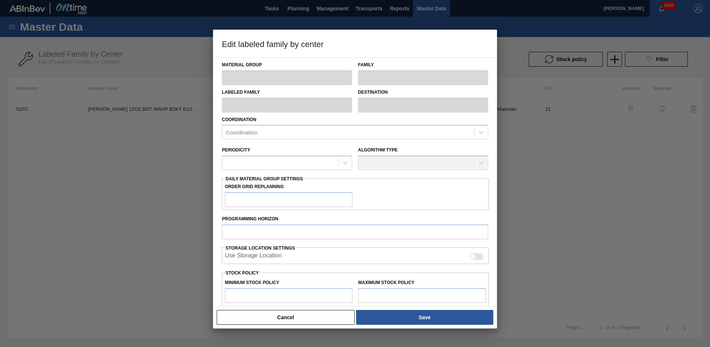
type input "Carriers"
type input "Bottle Carriers"
type input "[PERSON_NAME] 12OZ BOT WRAP BSKT 6/12 BOT PK"
type input "01FC - Fort [PERSON_NAME] Brewery"
type input "21"
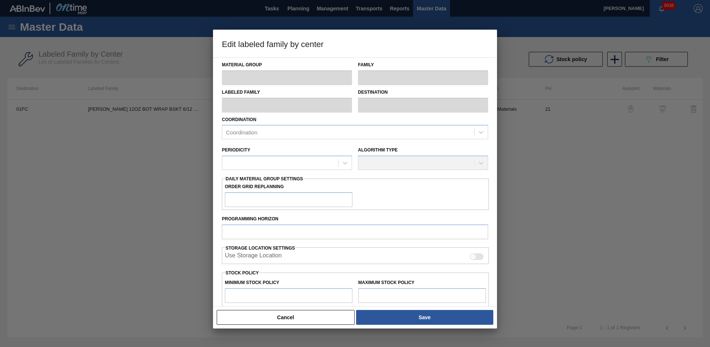
type input "15,000"
type input "133,020"
type input "10"
type input "26,802"
checkbox input "true"
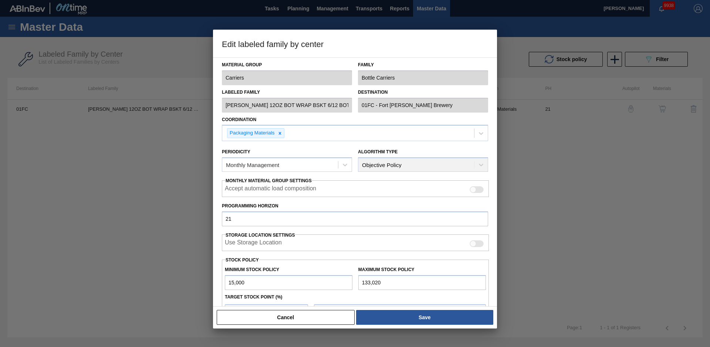
scroll to position [80, 0]
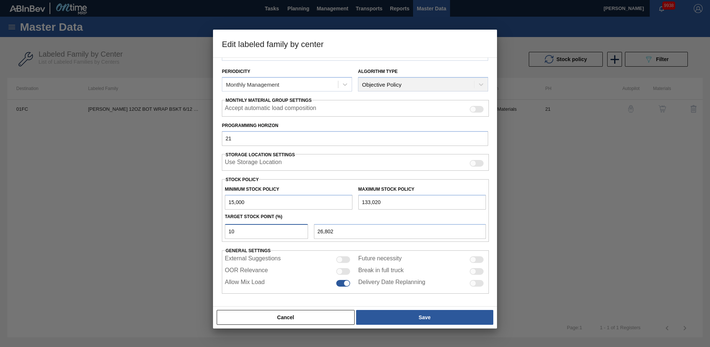
drag, startPoint x: 276, startPoint y: 233, endPoint x: 146, endPoint y: 231, distance: 129.5
click at [147, 231] on div "Edit labeled family by center Material Group Carriers Family Bottle Carriers La…" at bounding box center [355, 173] width 710 height 347
type input "12"
type input "29,162"
type input "1"
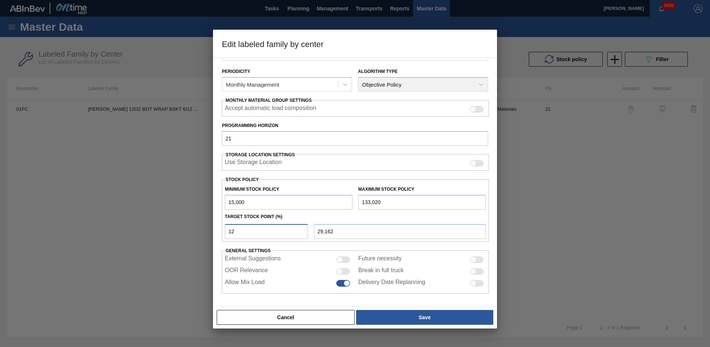
type input "16,180"
type input "15"
type input "32,703"
type input "1"
type input "16,180"
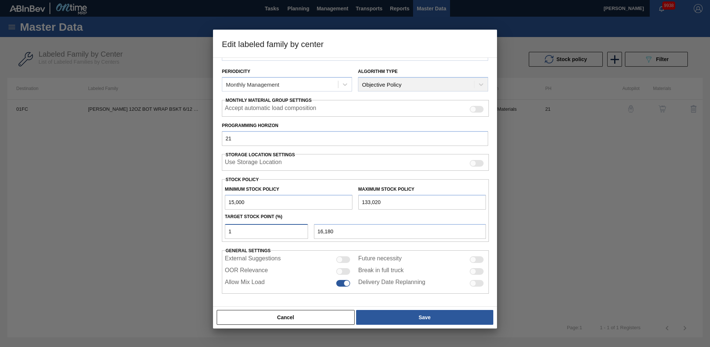
type input "16"
type input "33,883"
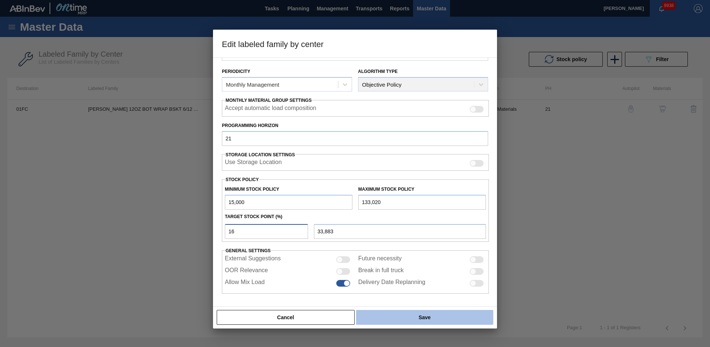
type input "16"
click at [385, 313] on button "Save" at bounding box center [424, 317] width 137 height 15
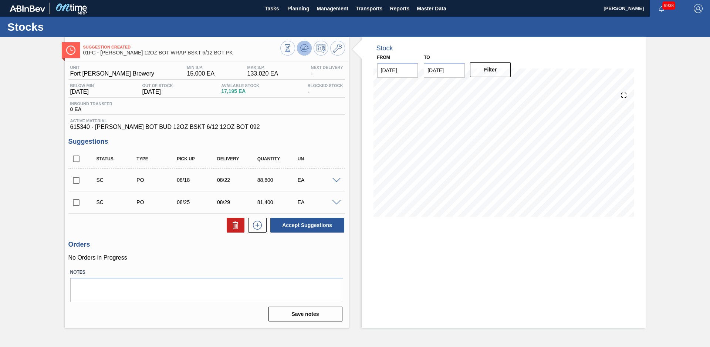
click at [292, 48] on icon at bounding box center [288, 48] width 8 height 8
drag, startPoint x: 75, startPoint y: 181, endPoint x: 67, endPoint y: 189, distance: 11.0
click at [71, 185] on input "checkbox" at bounding box center [76, 180] width 16 height 16
click at [300, 225] on button "Accept Suggestions" at bounding box center [307, 225] width 74 height 15
checkbox input "false"
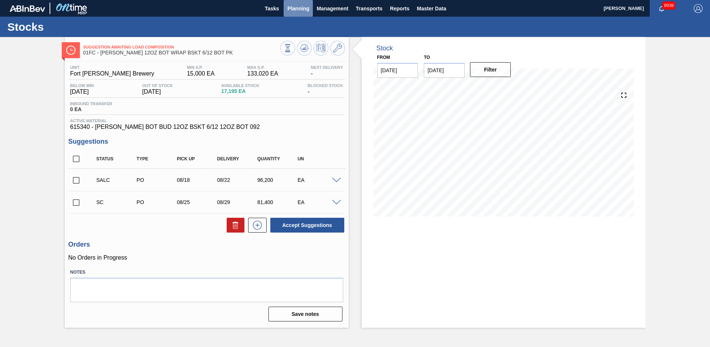
click at [306, 9] on span "Planning" at bounding box center [298, 8] width 22 height 9
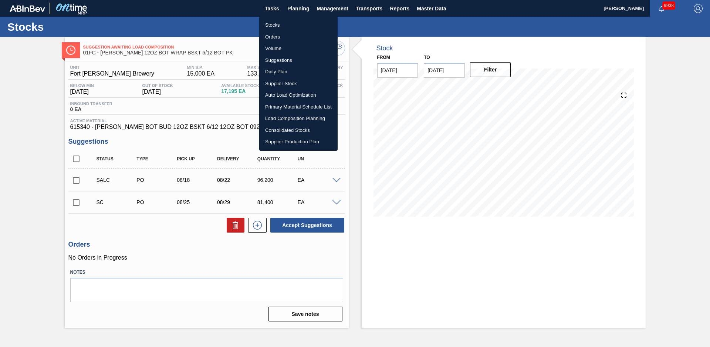
click at [282, 24] on li "Stocks" at bounding box center [298, 25] width 78 height 12
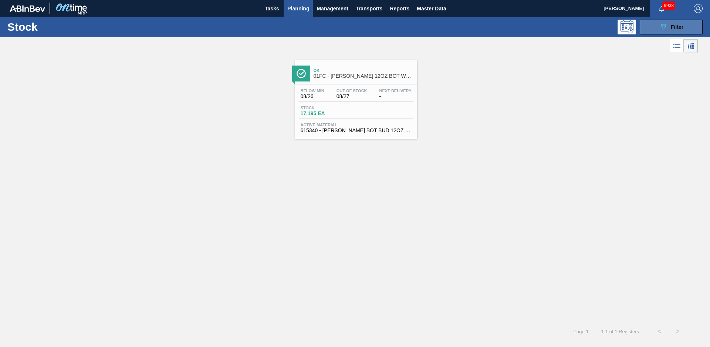
click at [646, 31] on button "089F7B8B-B2A5-4AFE-B5C0-19BA573D28AC Filter" at bounding box center [671, 27] width 63 height 15
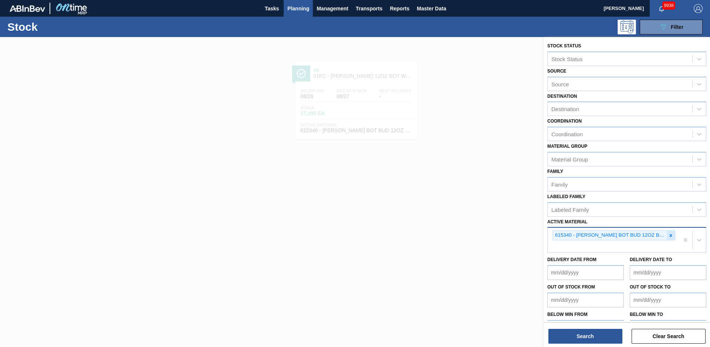
click at [673, 234] on div at bounding box center [671, 235] width 8 height 9
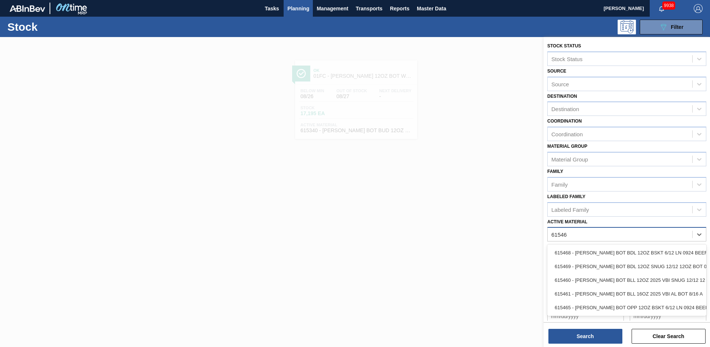
type Material "615460"
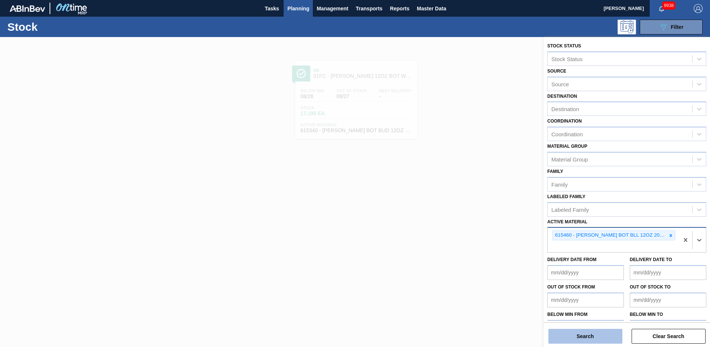
click at [604, 336] on button "Search" at bounding box center [586, 336] width 74 height 15
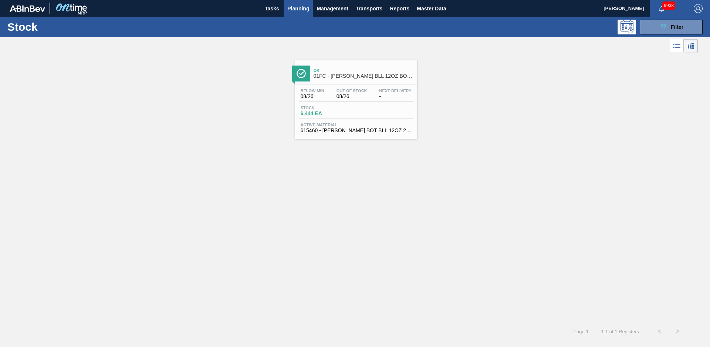
click at [388, 74] on span "01FC - [PERSON_NAME] BLL 12OZ BOT SNUG 12/12 12OZ BOT" at bounding box center [364, 76] width 100 height 6
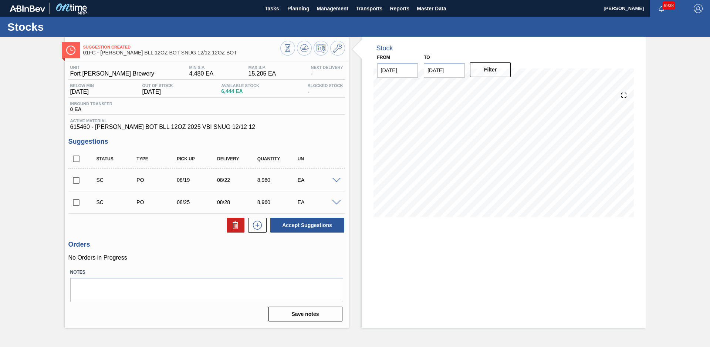
click at [357, 138] on div "Stock From [DATE] to [DATE] Filter" at bounding box center [497, 182] width 297 height 290
click at [337, 179] on span at bounding box center [336, 181] width 9 height 6
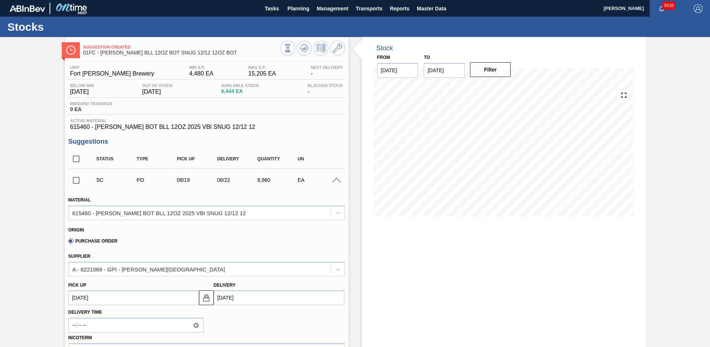
click at [338, 179] on span at bounding box center [336, 181] width 9 height 6
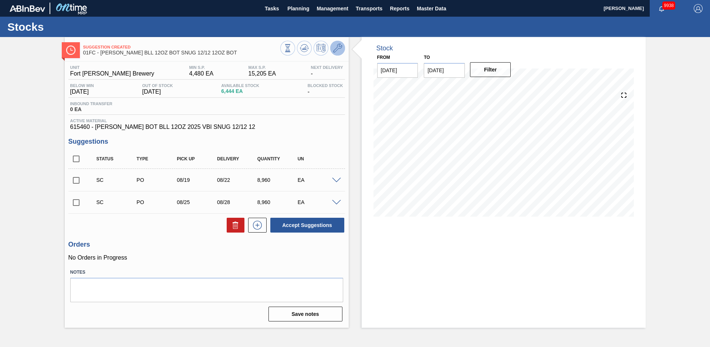
click at [336, 47] on icon at bounding box center [337, 48] width 9 height 9
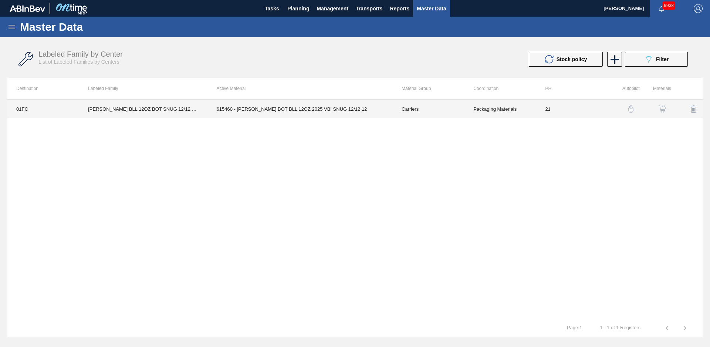
click at [564, 110] on td "21" at bounding box center [573, 109] width 72 height 19
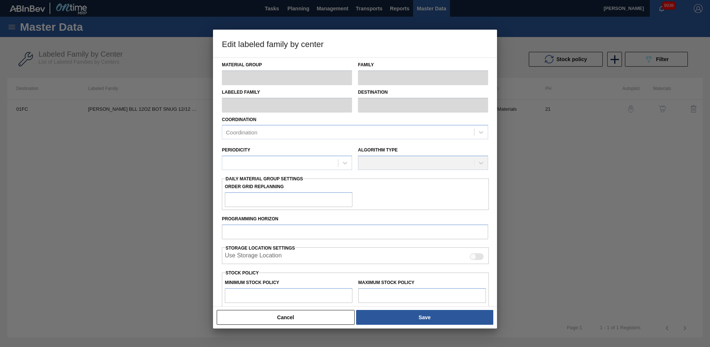
type input "Carriers"
type input "Bottle Carriers"
type input "[PERSON_NAME] BLL 12OZ BOT SNUG 12/12 12OZ BOT"
type input "01FC - Fort [PERSON_NAME] Brewery"
type input "21"
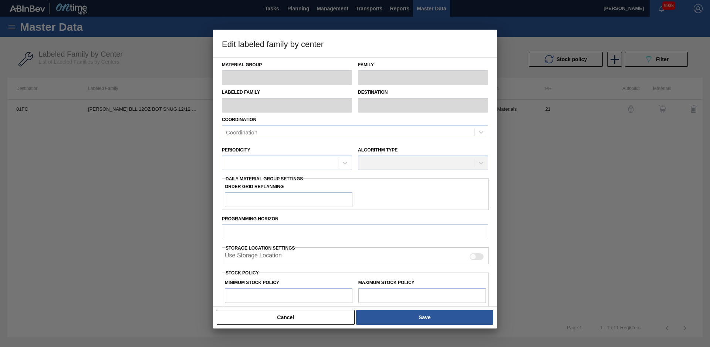
type input "4,480"
type input "15,205"
type input "10"
type input "5,553"
checkbox input "true"
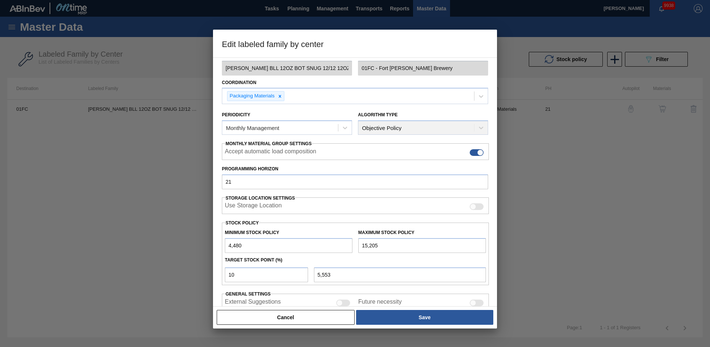
scroll to position [74, 0]
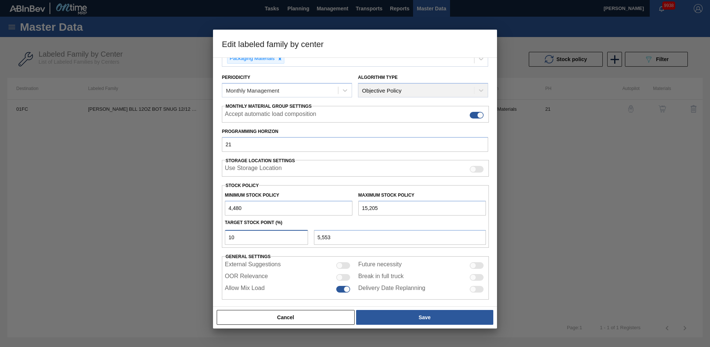
drag, startPoint x: 268, startPoint y: 243, endPoint x: 184, endPoint y: 236, distance: 84.3
click at [199, 240] on div "Edit labeled family by center Material Group Carriers Family Bottle Carriers La…" at bounding box center [355, 173] width 710 height 347
type input "0"
type input "4,480"
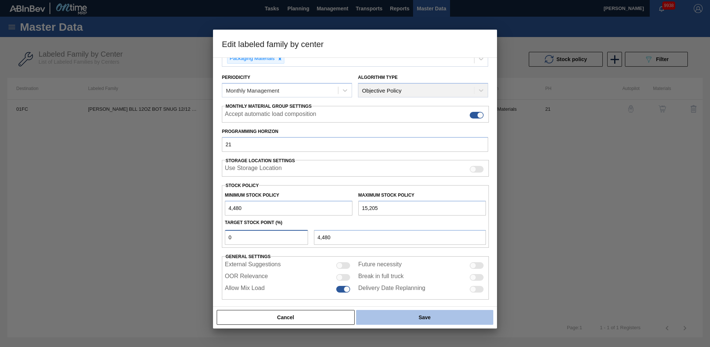
type input "0"
click at [391, 311] on button "Save" at bounding box center [424, 317] width 137 height 15
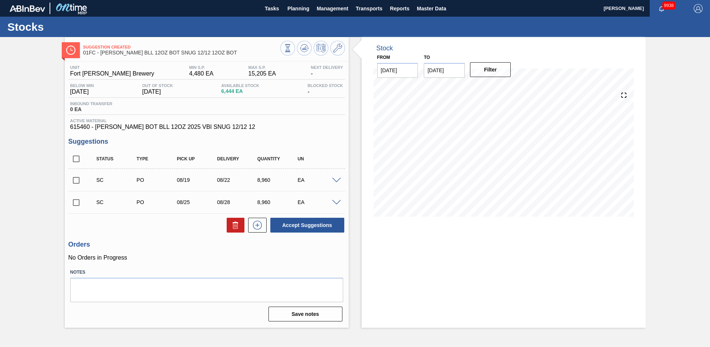
click at [356, 153] on div "Stock From [DATE] to [DATE] Filter" at bounding box center [497, 182] width 297 height 290
click at [292, 47] on icon at bounding box center [288, 48] width 8 height 8
click at [77, 161] on input "checkbox" at bounding box center [76, 159] width 16 height 16
checkbox input "true"
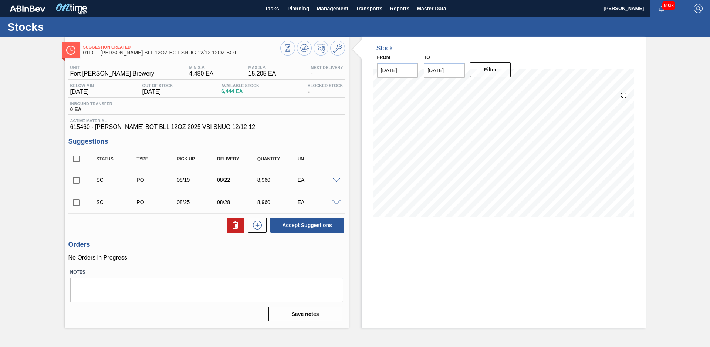
checkbox input "true"
click at [74, 160] on input "checkbox" at bounding box center [76, 159] width 16 height 16
checkbox input "false"
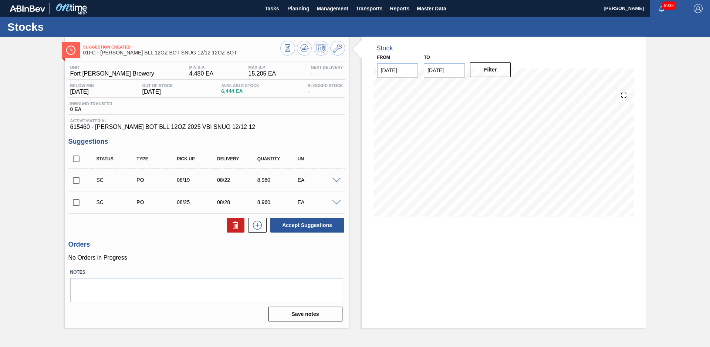
click at [75, 179] on input "checkbox" at bounding box center [76, 180] width 16 height 16
click at [284, 222] on button "Accept Suggestions" at bounding box center [307, 225] width 74 height 15
checkbox input "false"
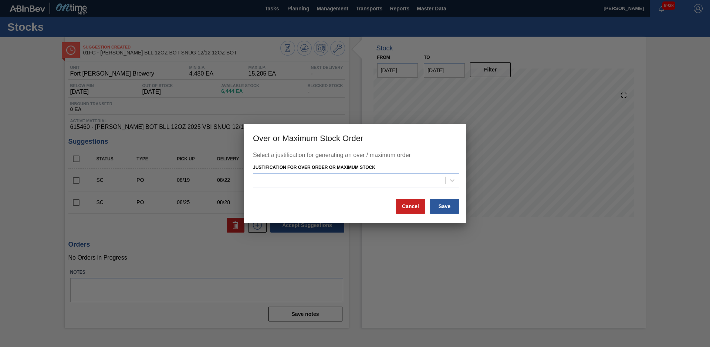
click at [384, 191] on div "Select a justification for generating an over / maximum order Justification for…" at bounding box center [355, 175] width 204 height 46
click at [382, 183] on div at bounding box center [349, 180] width 192 height 11
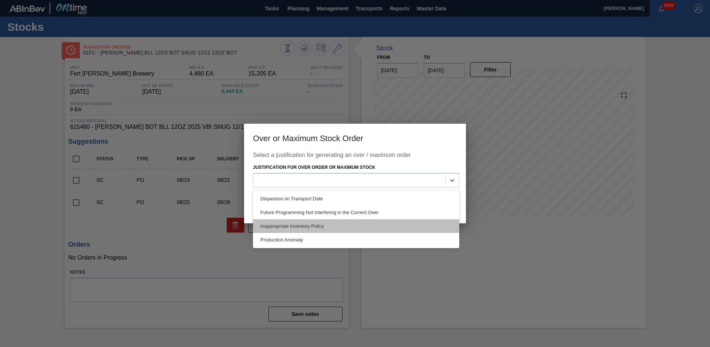
click at [326, 229] on div "Inappropriate Inventory Policy" at bounding box center [356, 226] width 206 height 14
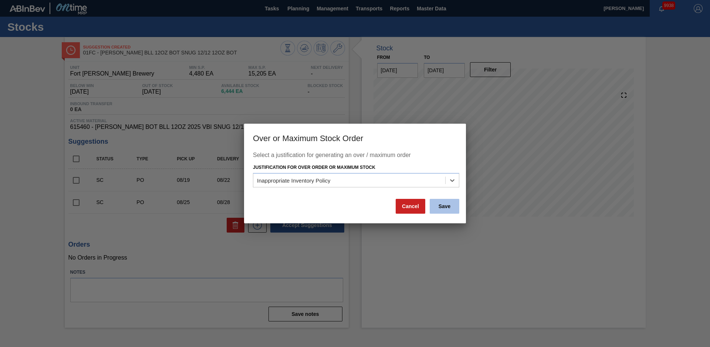
click at [447, 207] on button "Save" at bounding box center [445, 206] width 30 height 15
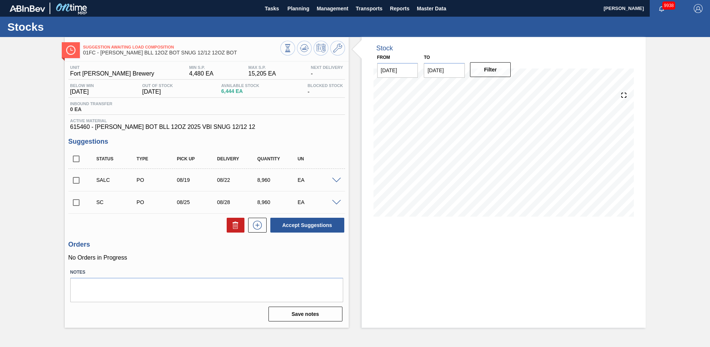
click at [16, 149] on div "Suggestion Awaiting Load Composition 01FC - [PERSON_NAME] BLL 12OZ BOT SNUG 12/…" at bounding box center [355, 182] width 710 height 290
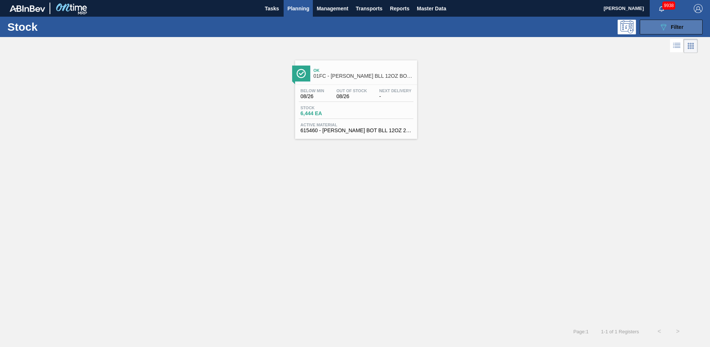
click at [660, 30] on icon "089F7B8B-B2A5-4AFE-B5C0-19BA573D28AC" at bounding box center [663, 27] width 9 height 9
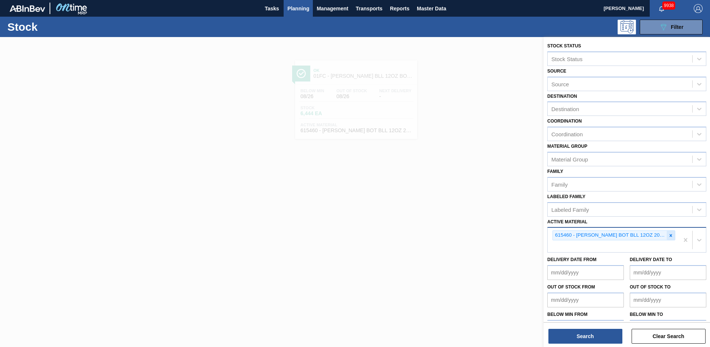
click at [672, 234] on icon at bounding box center [671, 235] width 5 height 5
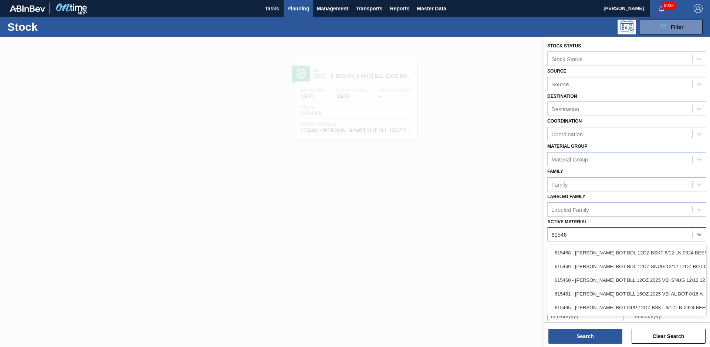
type Material "615469"
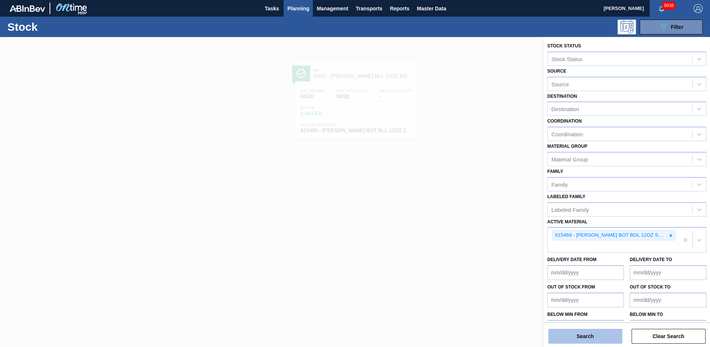
click at [617, 332] on button "Search" at bounding box center [586, 336] width 74 height 15
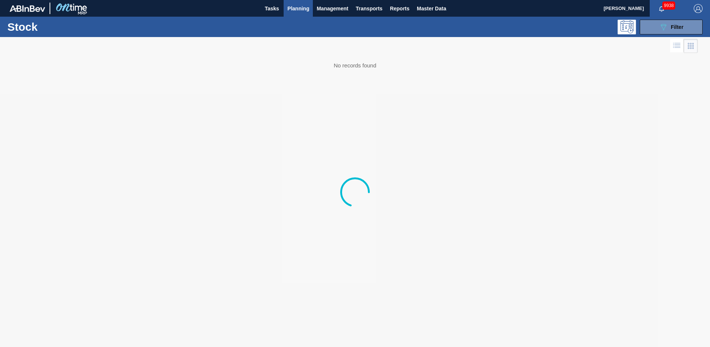
click at [345, 59] on div at bounding box center [355, 192] width 710 height 310
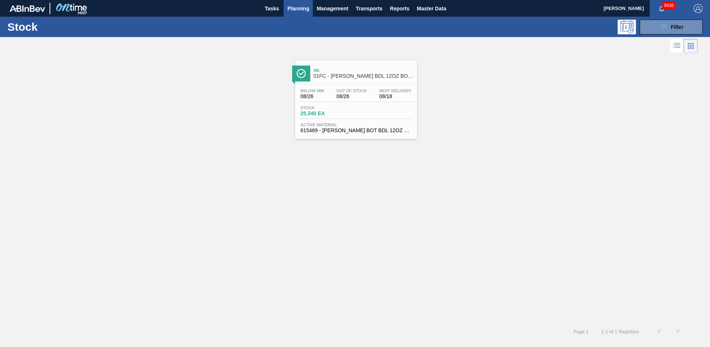
click at [346, 61] on div "Ok 01FC - [PERSON_NAME] BDL 12OZ BOT SNUG 12/12 12OZ BOT AQUEOUS COATING" at bounding box center [356, 70] width 122 height 20
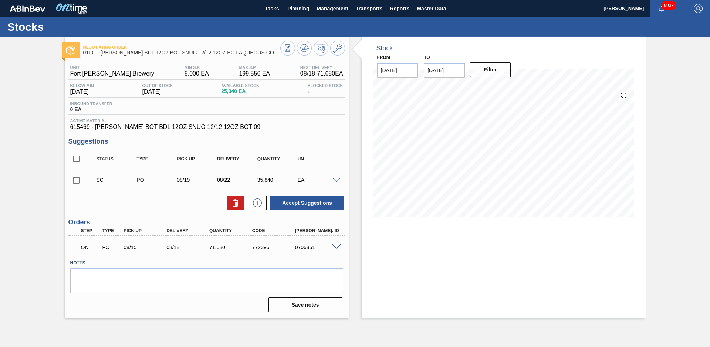
click at [353, 110] on div "Stock From [DATE] to [DATE] Filter" at bounding box center [497, 177] width 297 height 281
click at [32, 160] on div "Negotiating Order 01FC - [PERSON_NAME] BDL 12OZ BOT SNUG 12/12 12OZ BOT AQUEOUS…" at bounding box center [355, 177] width 710 height 281
click at [336, 50] on icon at bounding box center [337, 48] width 9 height 9
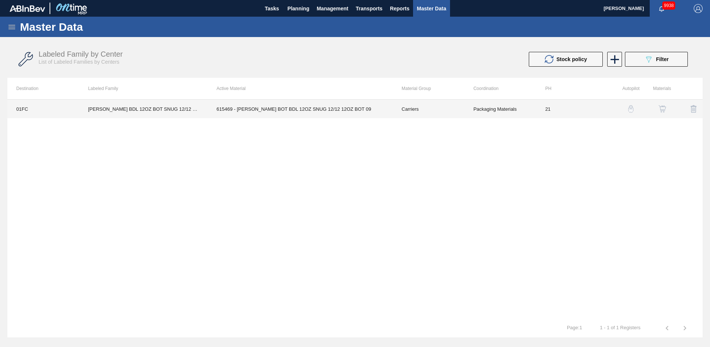
click at [339, 104] on td "615469 - [PERSON_NAME] BOT BDL 12OZ SNUG 12/12 12OZ BOT 09" at bounding box center [300, 109] width 185 height 19
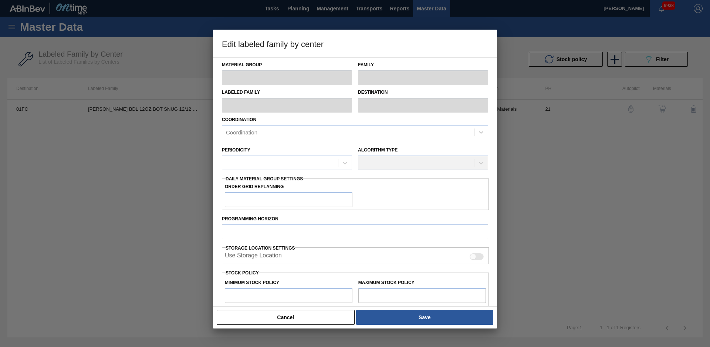
scroll to position [105, 0]
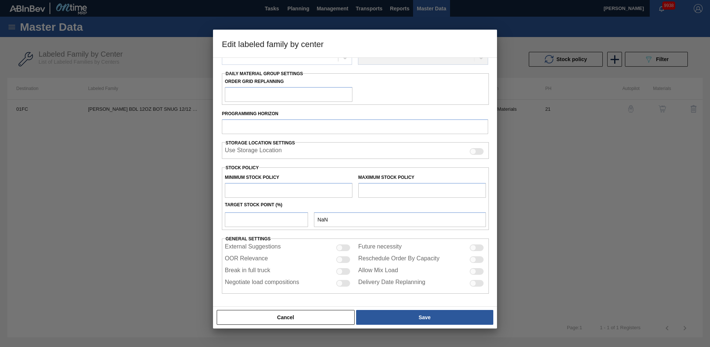
type input "Carriers"
type input "Bottle Carriers"
type input "[PERSON_NAME] BDL 12OZ BOT SNUG 12/12 12OZ BOT AQUEOUS COATING"
type input "01FC - Fort [PERSON_NAME] Brewery"
type input "21"
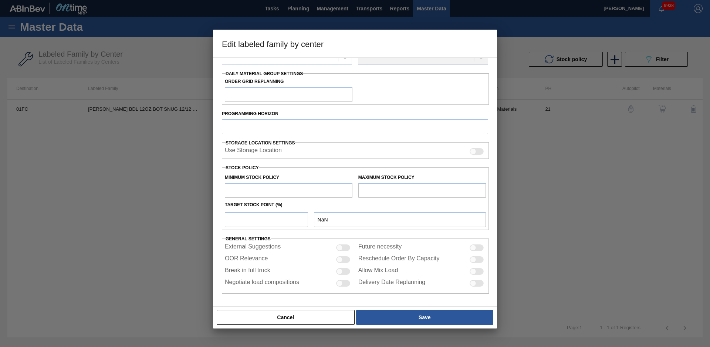
type input "8,000"
type input "199,556"
type input "15"
type input "36,733"
checkbox input "true"
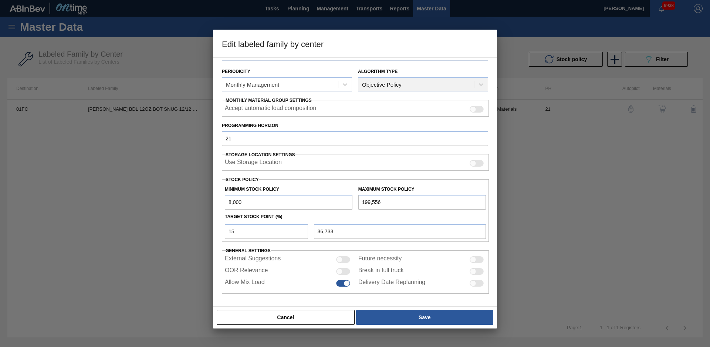
scroll to position [80, 0]
drag, startPoint x: 277, startPoint y: 230, endPoint x: 177, endPoint y: 233, distance: 100.3
click at [177, 233] on div "Edit labeled family by center Material Group Carriers Family Bottle Carriers La…" at bounding box center [355, 173] width 710 height 347
type input "1"
type input "9,916"
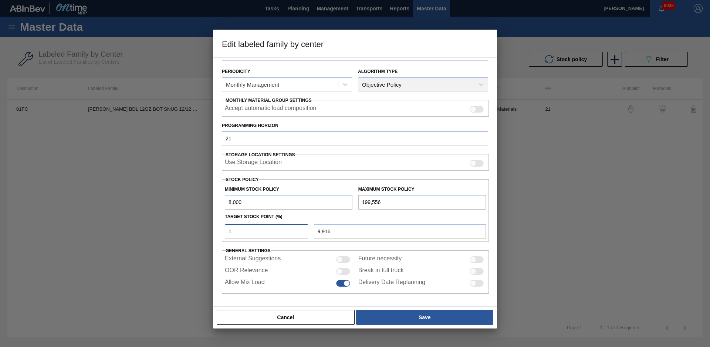
type input "17"
type input "40,565"
type input "1"
type input "9,916"
type input "18"
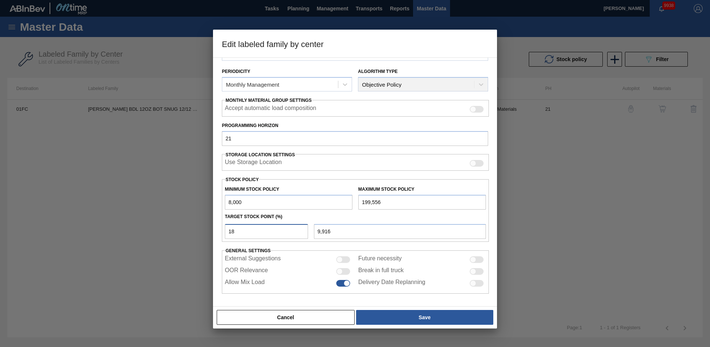
type input "42,480"
type input "18"
click at [294, 243] on div "Material Group Carriers Family Bottle Carriers Labeled Family [PERSON_NAME] BDL…" at bounding box center [355, 135] width 266 height 316
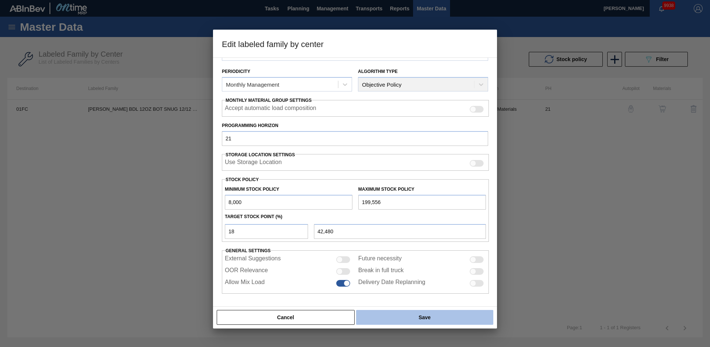
click at [413, 315] on button "Save" at bounding box center [424, 317] width 137 height 15
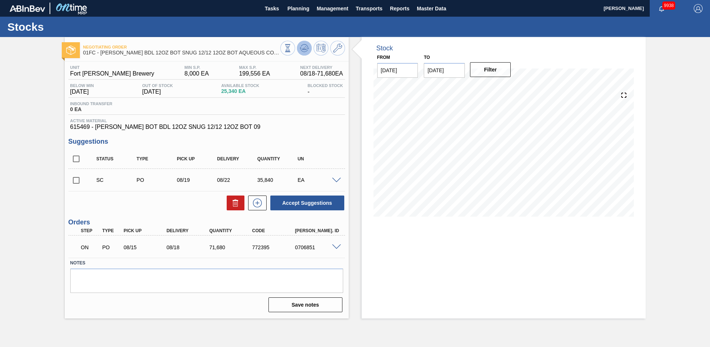
click at [292, 44] on icon at bounding box center [288, 48] width 8 height 8
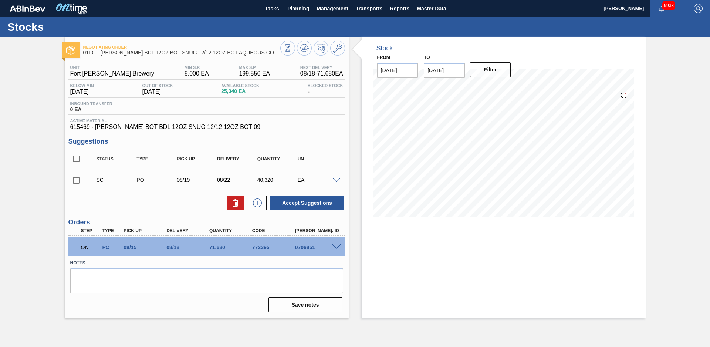
click at [78, 180] on input "checkbox" at bounding box center [76, 180] width 16 height 16
click at [331, 198] on button "Accept Suggestions" at bounding box center [307, 202] width 74 height 15
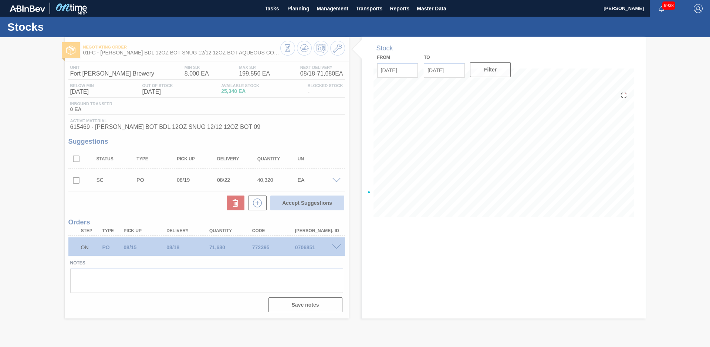
checkbox input "false"
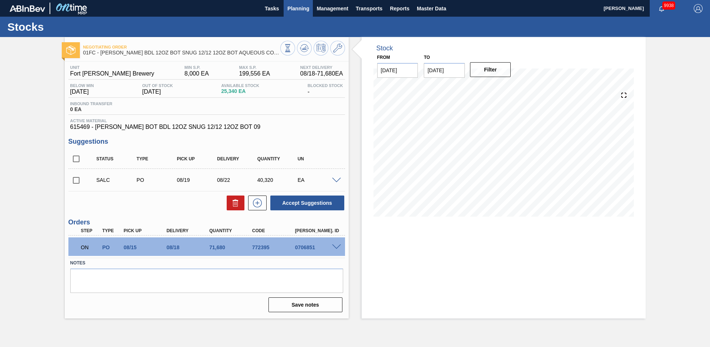
click at [291, 3] on button "Planning" at bounding box center [298, 8] width 29 height 17
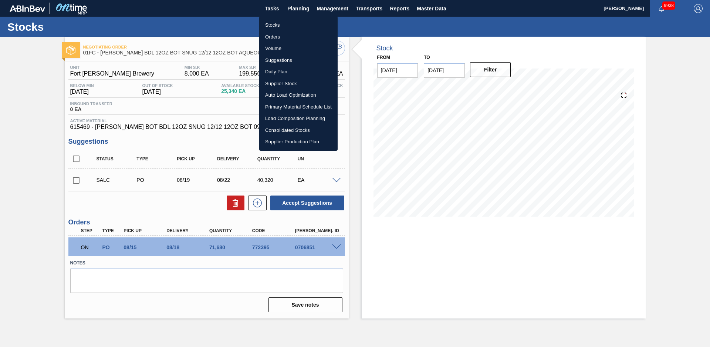
click at [286, 23] on li "Stocks" at bounding box center [298, 25] width 78 height 12
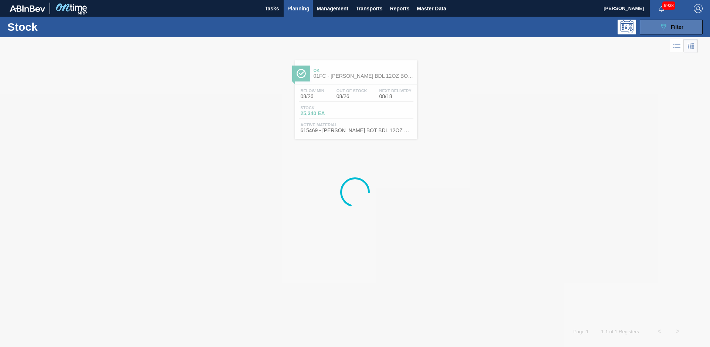
click at [653, 27] on button "089F7B8B-B2A5-4AFE-B5C0-19BA573D28AC Filter" at bounding box center [671, 27] width 63 height 15
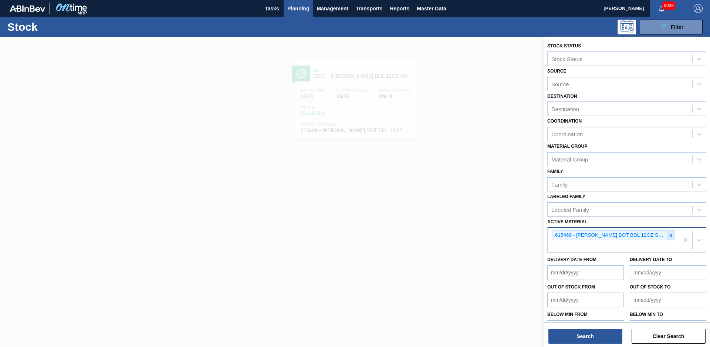
click at [673, 234] on div at bounding box center [671, 235] width 8 height 9
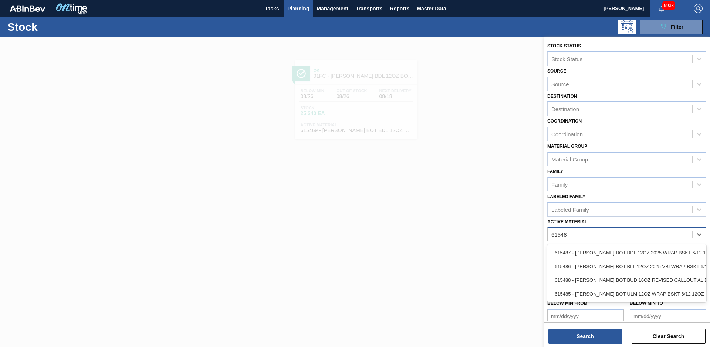
type Material "615485"
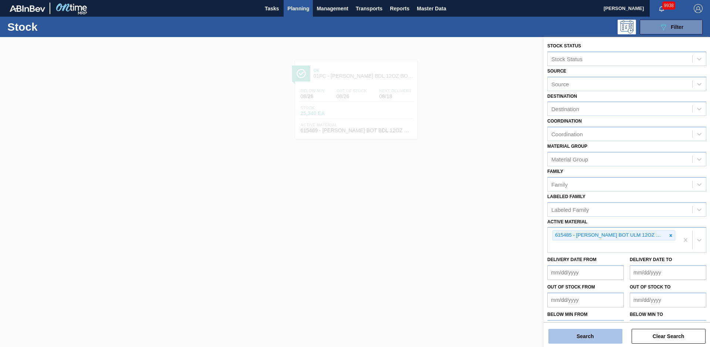
click at [591, 335] on button "Search" at bounding box center [586, 336] width 74 height 15
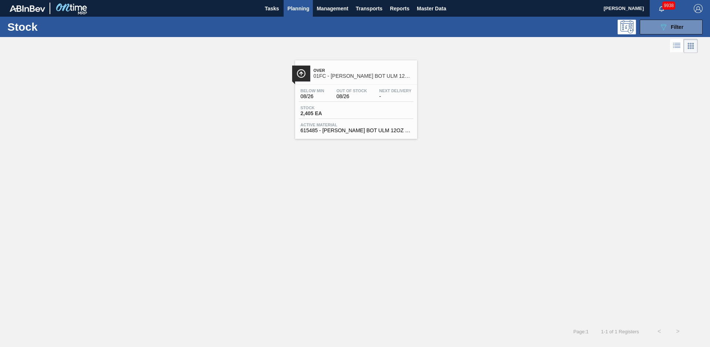
click at [350, 78] on span "01FC - [PERSON_NAME] BOT ULM 12OZ BSKT 6/12 12OZ BOT 092" at bounding box center [364, 76] width 100 height 6
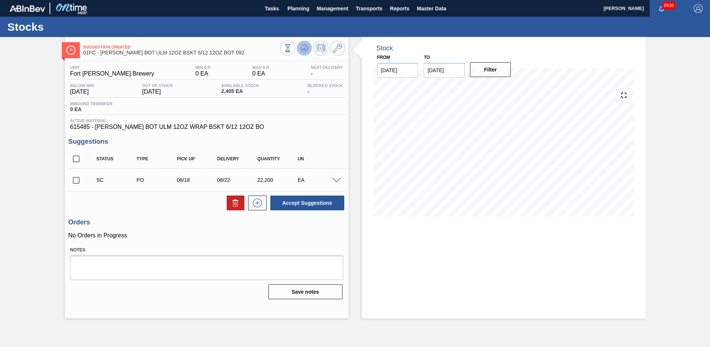
click at [301, 48] on icon at bounding box center [300, 47] width 1 height 1
click at [75, 158] on input "checkbox" at bounding box center [76, 159] width 16 height 16
checkbox input "true"
click at [285, 199] on button "Accept Suggestions" at bounding box center [307, 202] width 74 height 15
checkbox input "false"
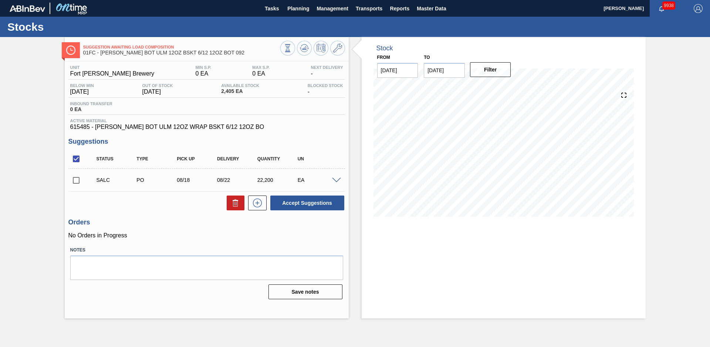
click at [20, 117] on div "Suggestion Awaiting Load Composition 01FC - [PERSON_NAME] BOT ULM 12OZ BSKT 6/1…" at bounding box center [355, 177] width 710 height 281
click at [297, 11] on span "Planning" at bounding box center [298, 8] width 22 height 9
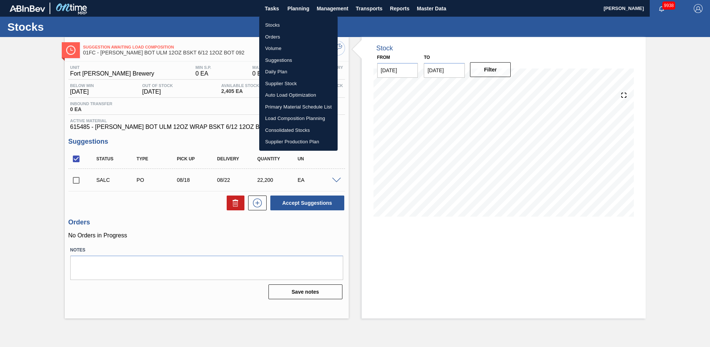
click at [284, 21] on li "Stocks" at bounding box center [298, 25] width 78 height 12
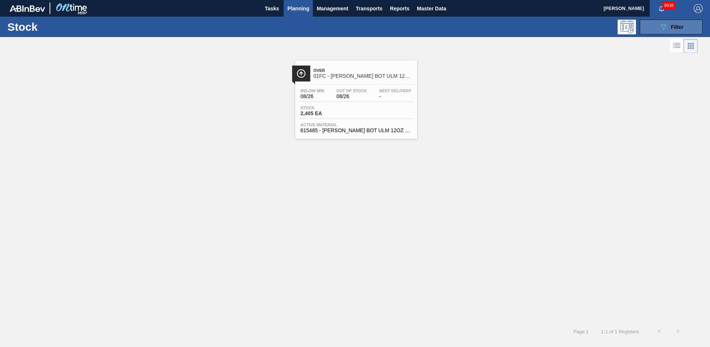
click at [652, 24] on button "089F7B8B-B2A5-4AFE-B5C0-19BA573D28AC Filter" at bounding box center [671, 27] width 63 height 15
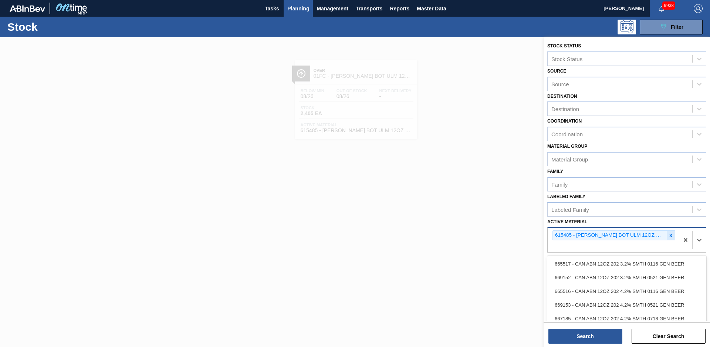
click at [666, 237] on div "615485 - [PERSON_NAME] BOT ULM 12OZ WRAP BSKT 6/12 12OZ BO" at bounding box center [614, 235] width 123 height 10
click at [669, 237] on icon at bounding box center [671, 235] width 5 height 5
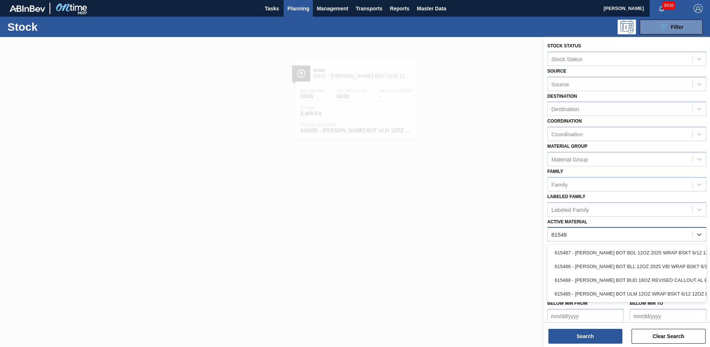
type Material "615487"
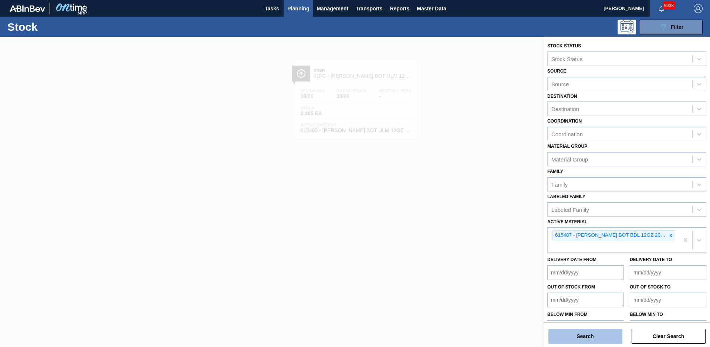
click at [591, 337] on button "Search" at bounding box center [586, 336] width 74 height 15
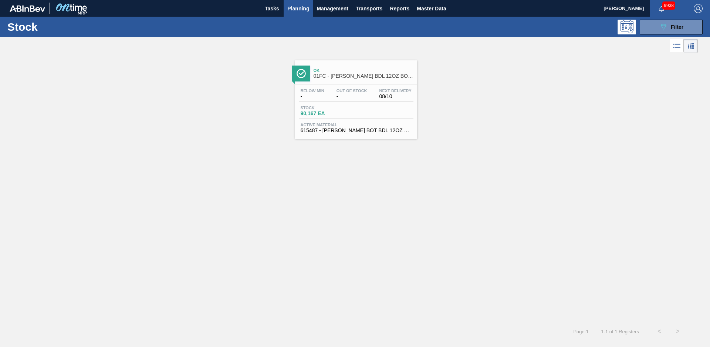
click at [346, 72] on span "Ok" at bounding box center [364, 70] width 100 height 4
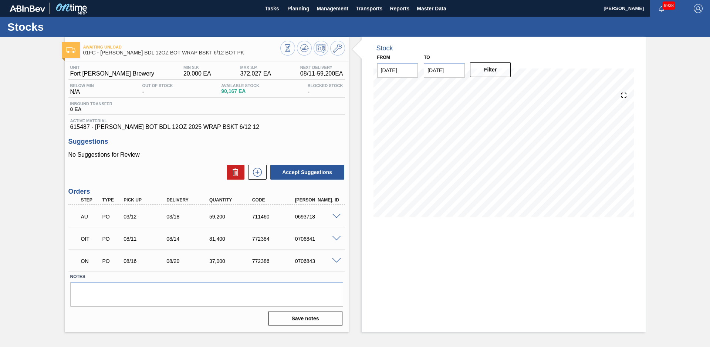
click at [354, 68] on div "Stock From [DATE] to [DATE] Filter" at bounding box center [497, 184] width 297 height 295
click at [29, 122] on div "Awaiting Unload 01FC - [PERSON_NAME] BDL 12OZ BOT WRAP BSKT 6/12 BOT PK Unit Fo…" at bounding box center [355, 184] width 710 height 295
click at [32, 125] on div "Awaiting Unload 01FC - [PERSON_NAME] BDL 12OZ BOT WRAP BSKT 6/12 BOT PK Unit Fo…" at bounding box center [355, 184] width 710 height 295
click at [359, 124] on div "Stock From [DATE] to [DATE] Filter 08/11 Stock Projection 149,367 SAP Planning …" at bounding box center [497, 184] width 297 height 295
click at [292, 50] on icon at bounding box center [288, 48] width 8 height 8
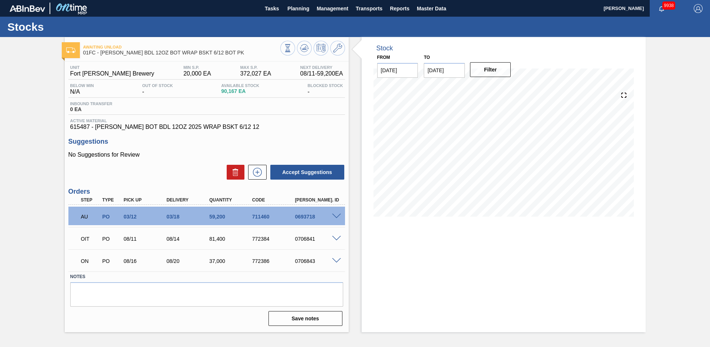
click at [337, 217] on span at bounding box center [336, 216] width 9 height 6
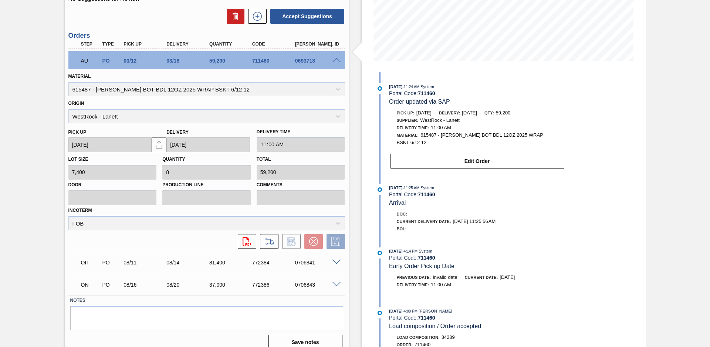
scroll to position [165, 0]
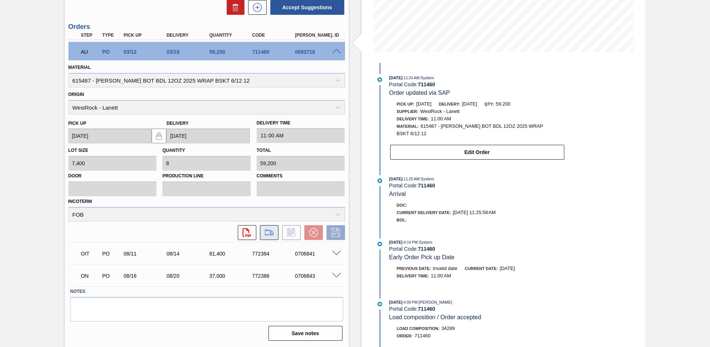
click at [263, 232] on icon at bounding box center [269, 232] width 12 height 9
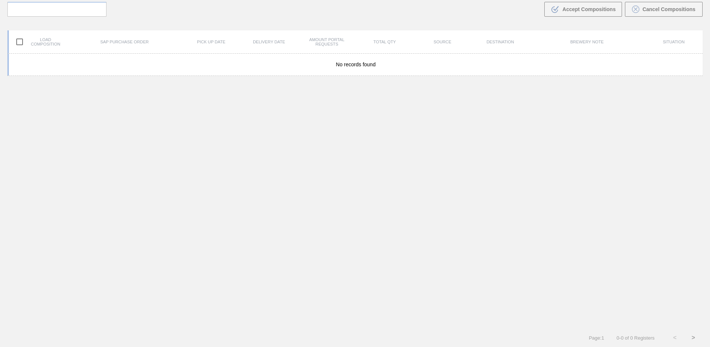
scroll to position [53, 0]
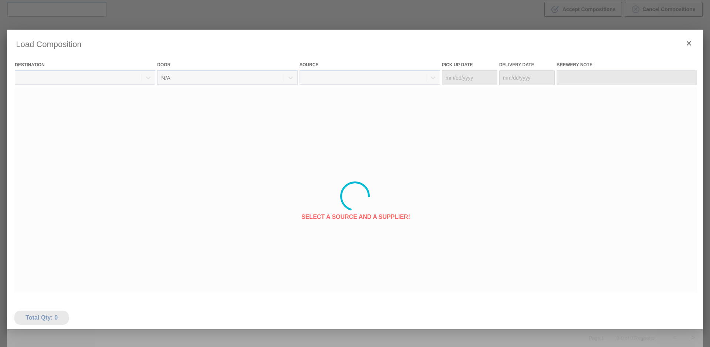
type Date "[DATE]"
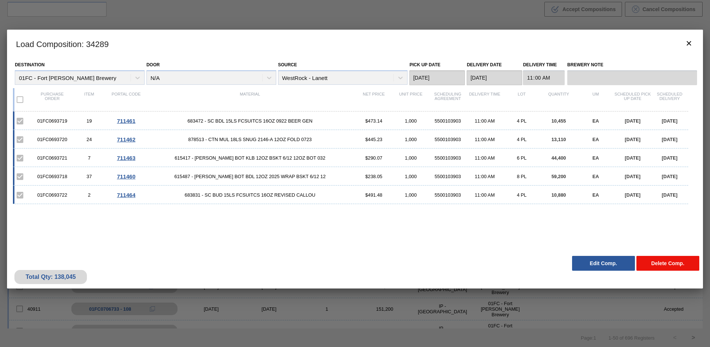
click at [680, 267] on button "Delete Comp." at bounding box center [668, 263] width 63 height 15
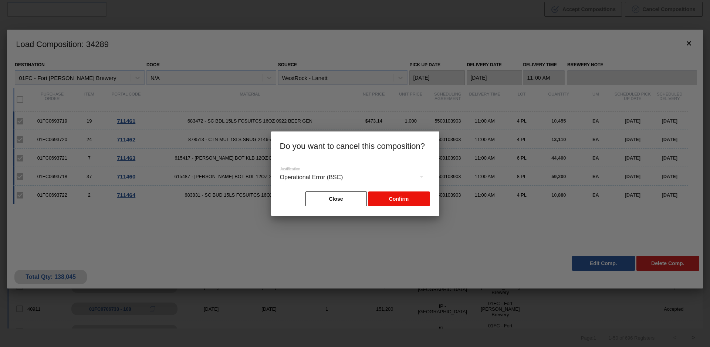
click at [410, 198] on button "Confirm" at bounding box center [399, 198] width 61 height 15
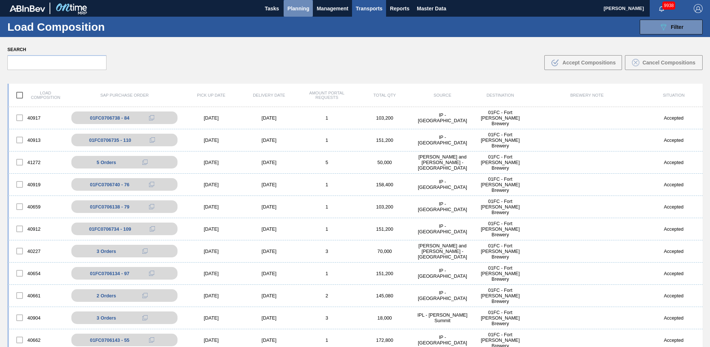
click at [307, 9] on span "Planning" at bounding box center [298, 8] width 22 height 9
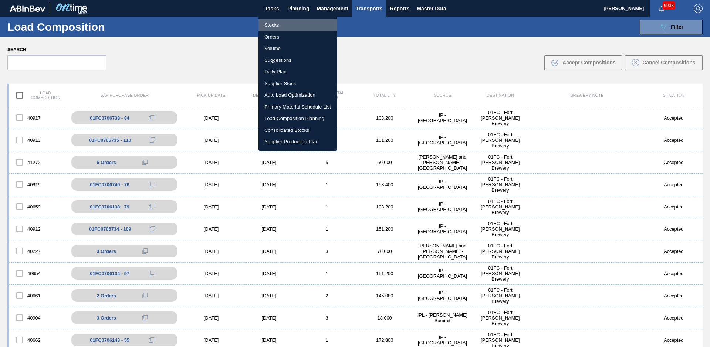
click at [278, 23] on li "Stocks" at bounding box center [298, 25] width 78 height 12
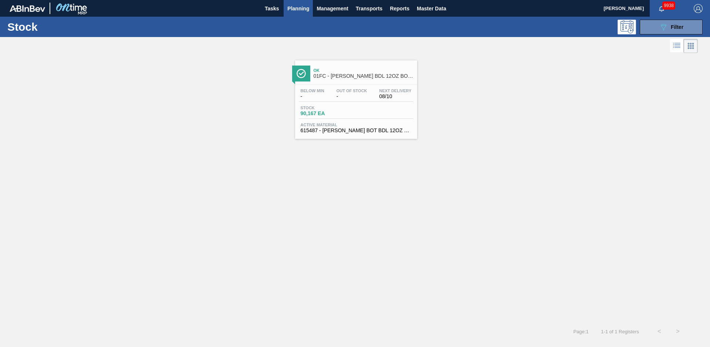
click at [340, 76] on span "01FC - [PERSON_NAME] BDL 12OZ BOT WRAP BSKT 6/12 BOT PK" at bounding box center [364, 76] width 100 height 6
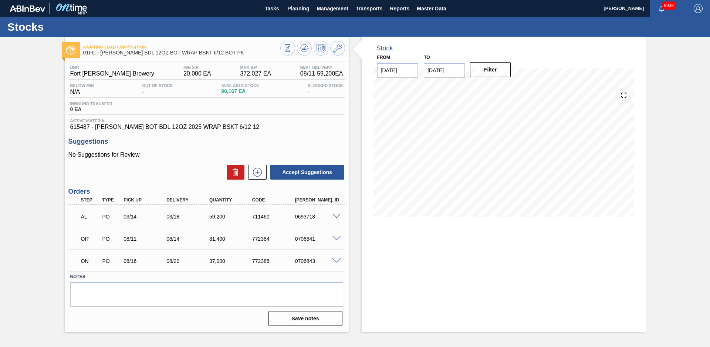
click at [336, 215] on span at bounding box center [336, 216] width 9 height 6
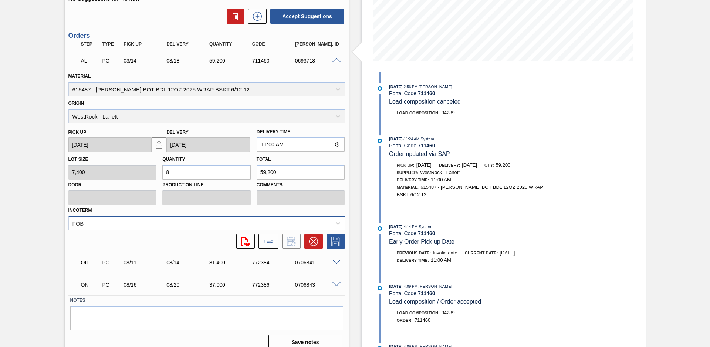
scroll to position [165, 0]
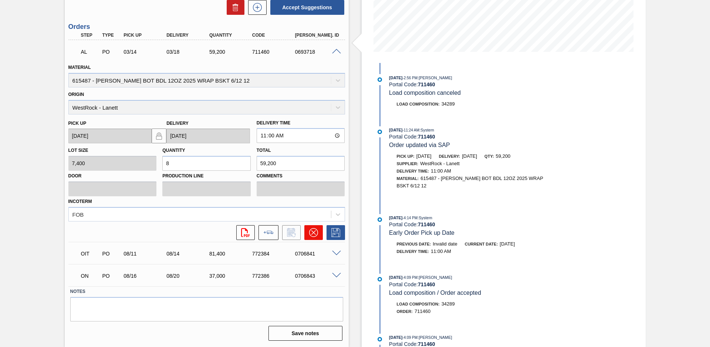
click at [313, 238] on button at bounding box center [314, 232] width 19 height 15
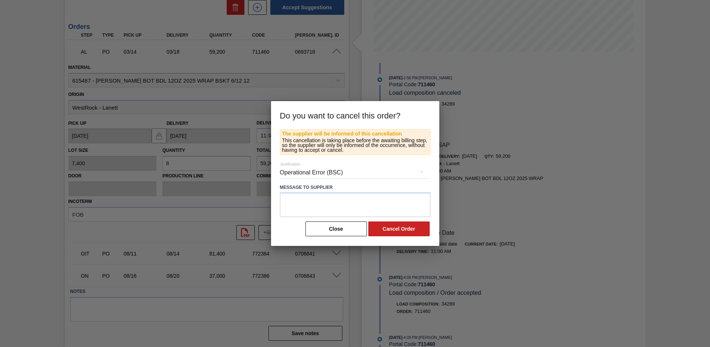
click at [346, 172] on div "Operational Error (BSC)" at bounding box center [355, 172] width 151 height 21
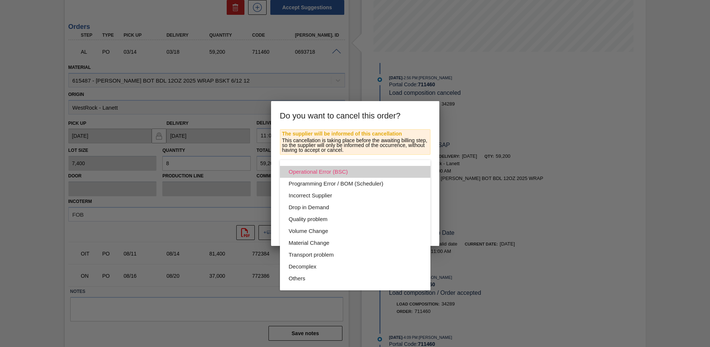
click at [360, 171] on div "Operational Error (BSC)" at bounding box center [355, 172] width 133 height 12
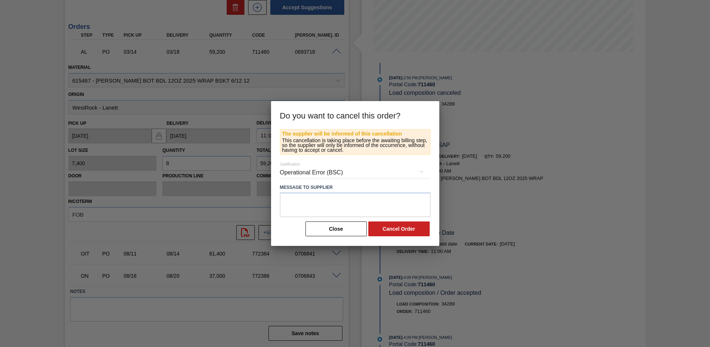
click at [400, 234] on button "Cancel Order" at bounding box center [399, 228] width 61 height 15
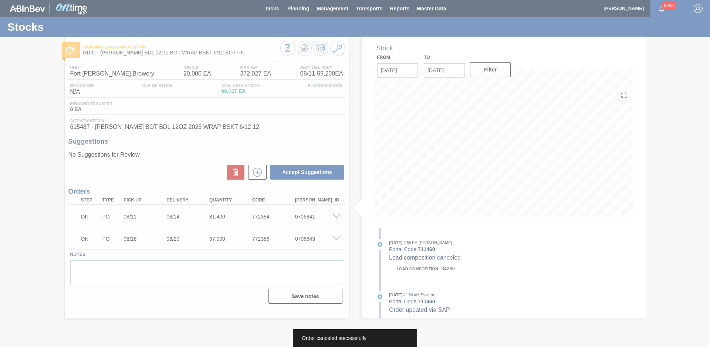
scroll to position [0, 0]
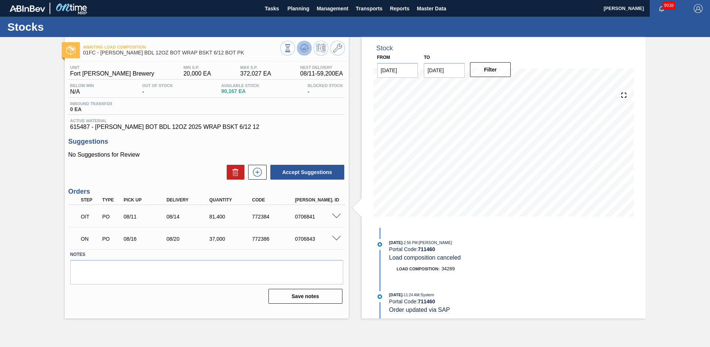
click at [307, 51] on icon at bounding box center [303, 50] width 7 height 4
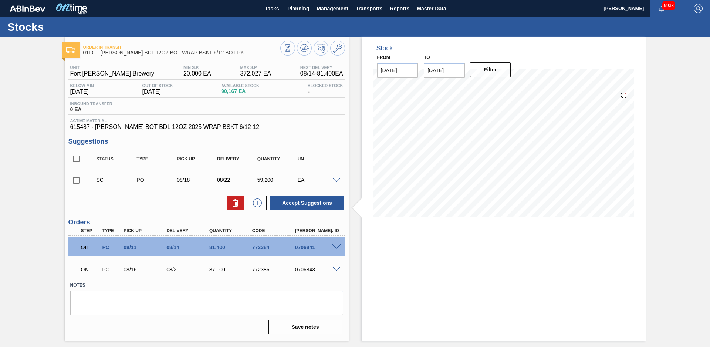
click at [45, 77] on div "Order in transit 01FC - [PERSON_NAME] BDL 12OZ BOT WRAP BSKT 6/12 BOT PK Unit F…" at bounding box center [355, 188] width 710 height 303
click at [336, 50] on icon at bounding box center [337, 48] width 9 height 9
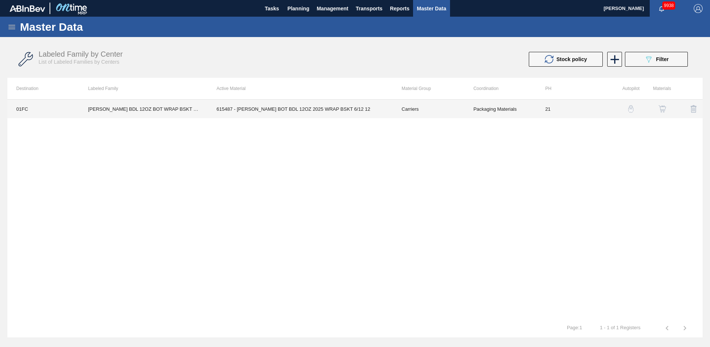
click at [296, 112] on td "615487 - [PERSON_NAME] BOT BDL 12OZ 2025 WRAP BSKT 6/12 12" at bounding box center [300, 109] width 185 height 19
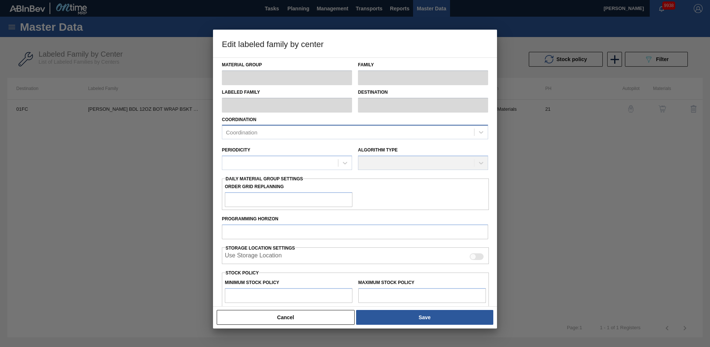
type input "Carriers"
type input "Bottle Carriers"
type input "[PERSON_NAME] BDL 12OZ BOT WRAP BSKT 6/12 BOT PK"
type input "01FC - Fort [PERSON_NAME] Brewery"
type input "21"
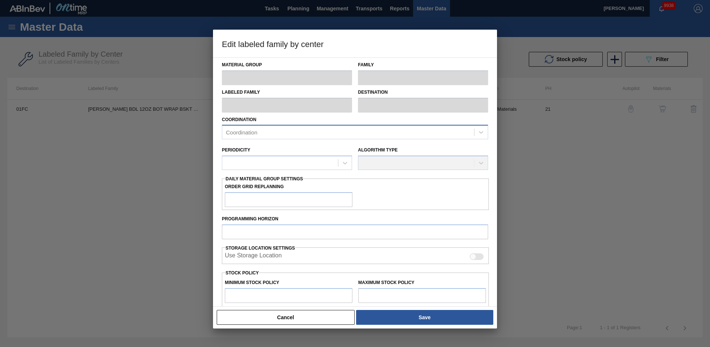
type input "20,000"
type input "372,027"
type input "10"
type input "55,203"
checkbox input "true"
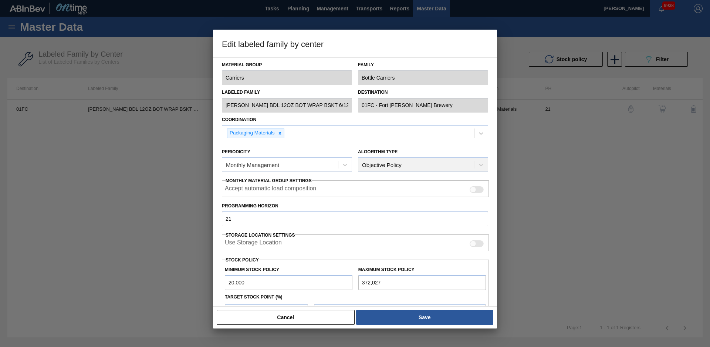
scroll to position [80, 0]
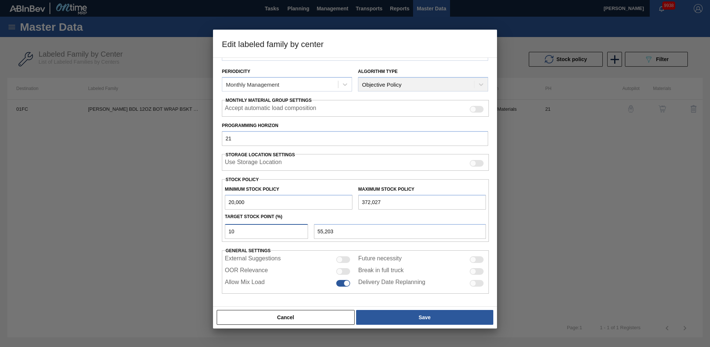
drag, startPoint x: 247, startPoint y: 232, endPoint x: 212, endPoint y: 232, distance: 35.2
click at [212, 232] on div "Edit labeled family by center Material Group Carriers Family Bottle Carriers La…" at bounding box center [355, 173] width 710 height 347
click at [223, 229] on div "10" at bounding box center [266, 231] width 89 height 15
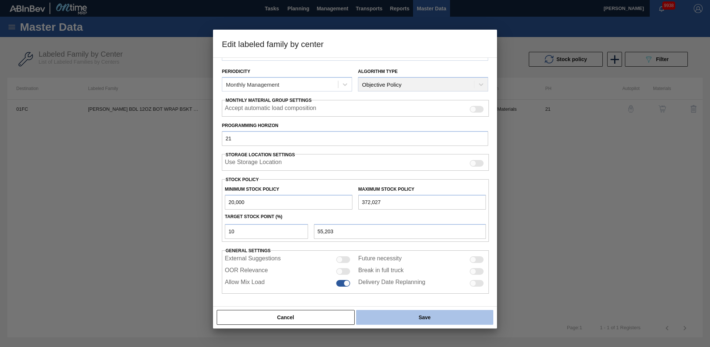
click at [419, 319] on button "Save" at bounding box center [424, 317] width 137 height 15
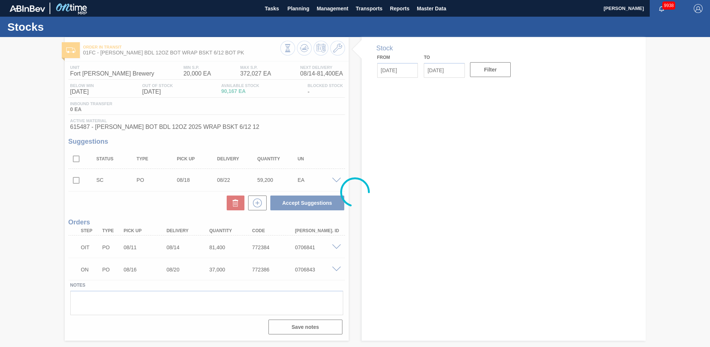
type input "[DATE]"
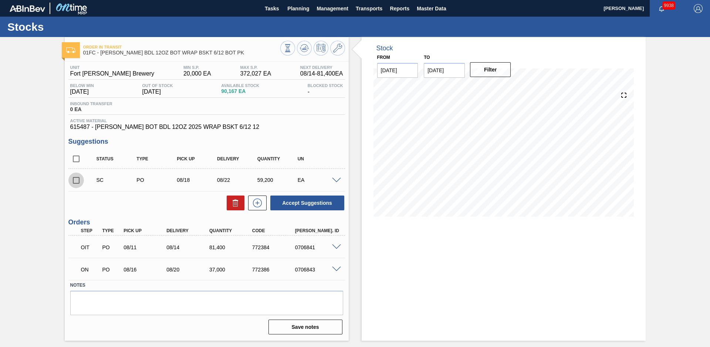
click at [77, 181] on input "checkbox" at bounding box center [76, 180] width 16 height 16
click at [295, 206] on button "Accept Suggestions" at bounding box center [307, 202] width 74 height 15
checkbox input "false"
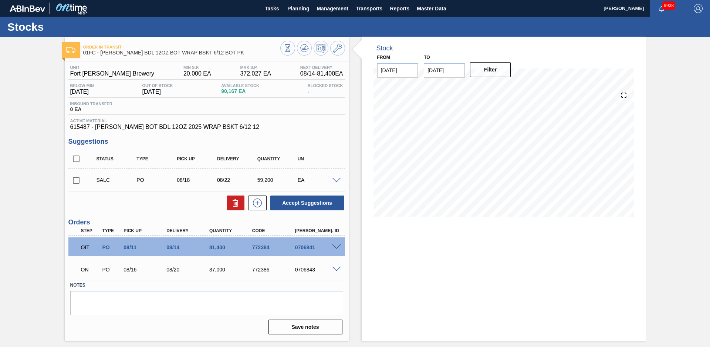
click at [57, 138] on div "Order in transit 01FC - [PERSON_NAME] BDL 12OZ BOT WRAP BSKT 6/12 BOT PK Unit F…" at bounding box center [355, 188] width 710 height 303
click at [304, 16] on button "Planning" at bounding box center [298, 8] width 29 height 17
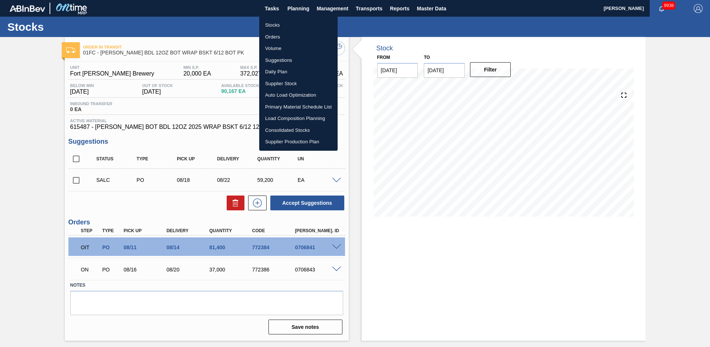
click at [281, 23] on li "Stocks" at bounding box center [298, 25] width 78 height 12
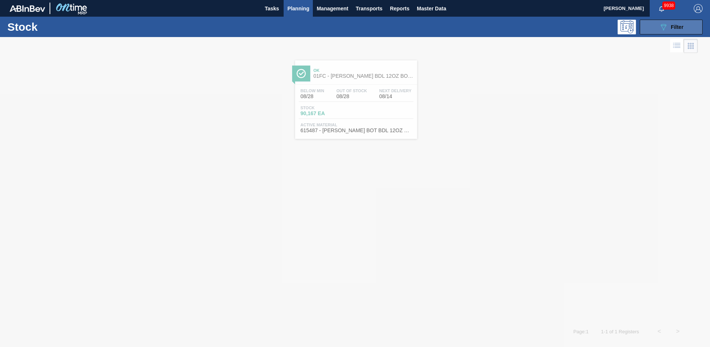
click at [690, 24] on button "089F7B8B-B2A5-4AFE-B5C0-19BA573D28AC Filter" at bounding box center [671, 27] width 63 height 15
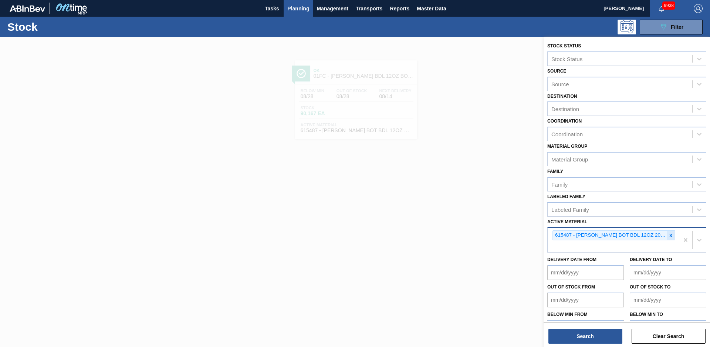
click at [670, 236] on icon at bounding box center [671, 235] width 3 height 3
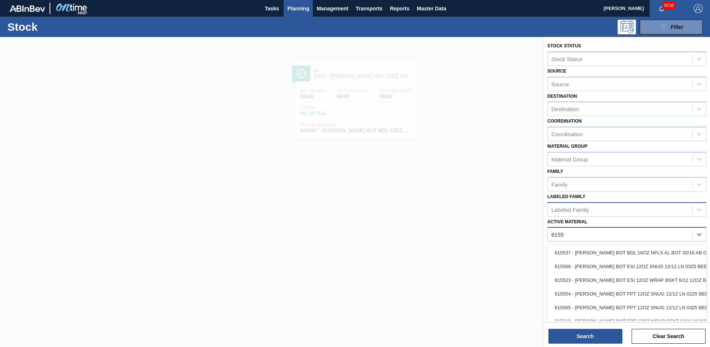
type Material "615512"
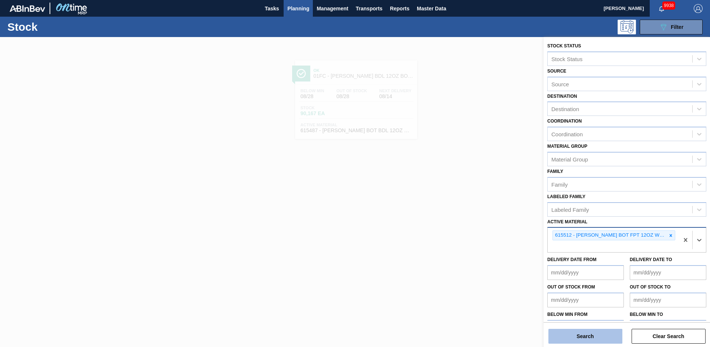
click at [574, 342] on button "Search" at bounding box center [586, 336] width 74 height 15
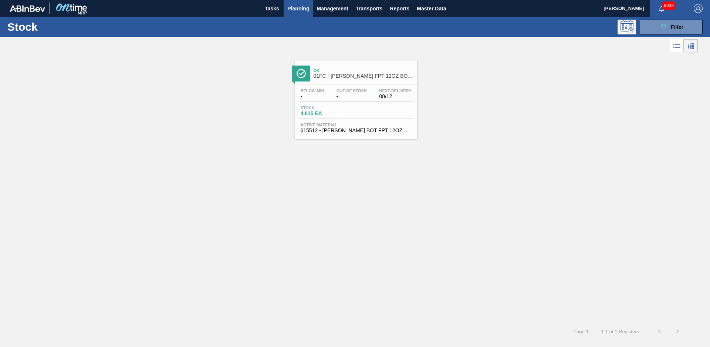
click at [362, 76] on span "01FC - [PERSON_NAME] FPT 12OZ BOT BSKT 6/12 12OZ BOT" at bounding box center [364, 76] width 100 height 6
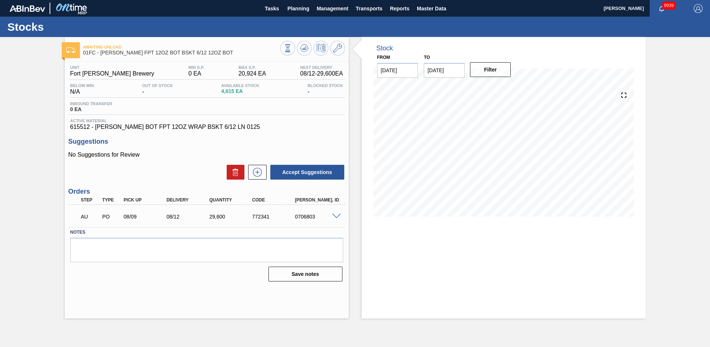
click at [40, 159] on div "Awaiting Unload 01FC - [PERSON_NAME] FPT 12OZ BOT BSKT 6/12 12OZ BOT Unit Fort …" at bounding box center [355, 177] width 710 height 281
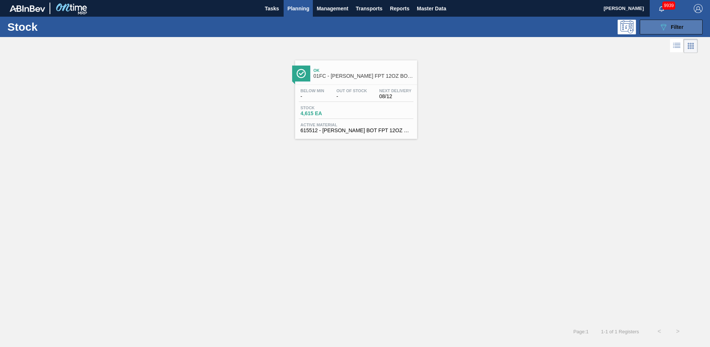
click at [665, 28] on icon "089F7B8B-B2A5-4AFE-B5C0-19BA573D28AC" at bounding box center [663, 27] width 9 height 9
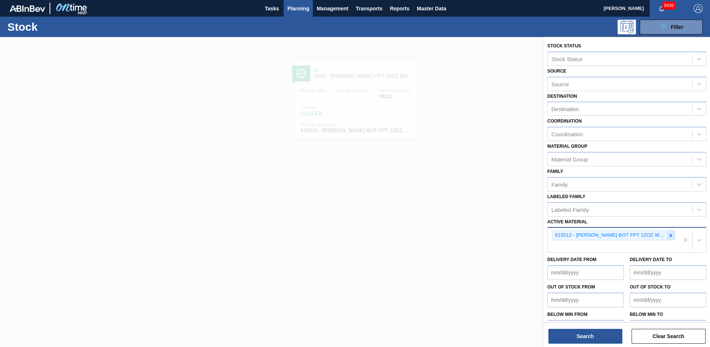
click at [672, 232] on div at bounding box center [671, 235] width 8 height 9
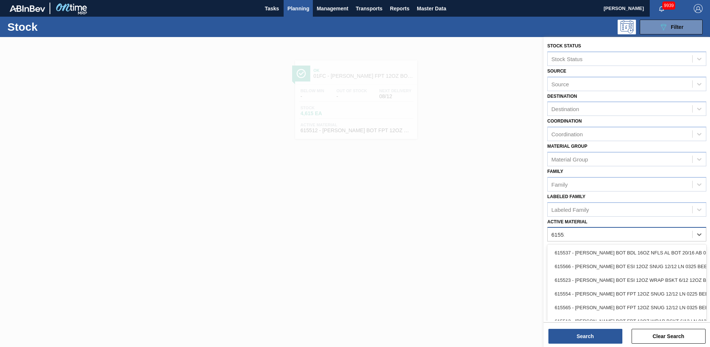
type Material "615513"
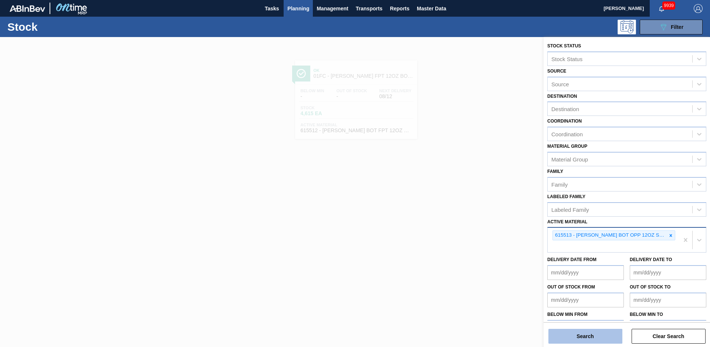
click at [605, 340] on button "Search" at bounding box center [586, 336] width 74 height 15
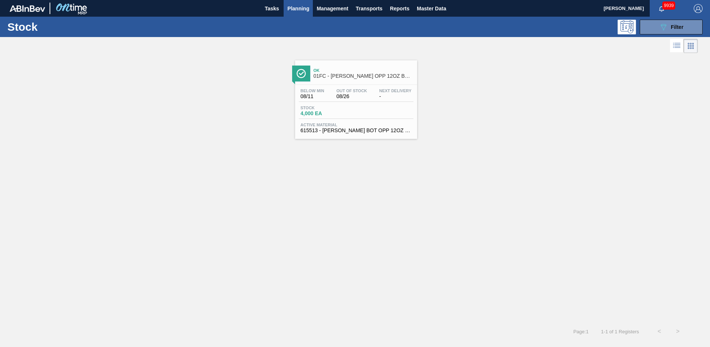
click at [352, 65] on div "Ok 01FC - [PERSON_NAME] OPP 12OZ BOT SNUG 12/12 LN SPOT UV WITH FULL UV ON TOP" at bounding box center [364, 73] width 100 height 17
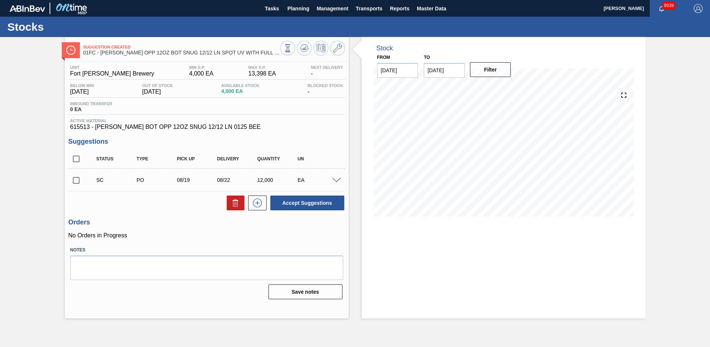
click at [352, 65] on div "Stock From [DATE] to [DATE] Filter" at bounding box center [497, 177] width 297 height 281
click at [338, 180] on span at bounding box center [336, 181] width 9 height 6
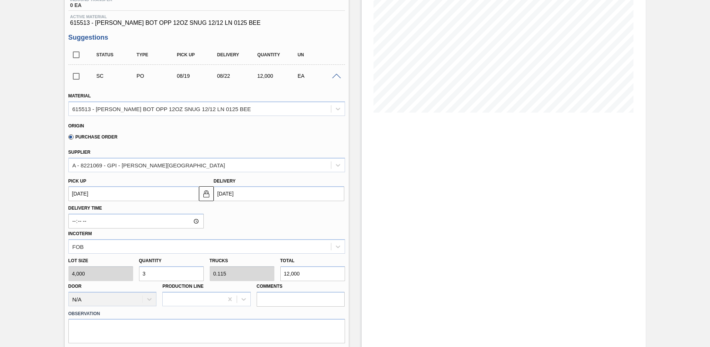
scroll to position [104, 0]
drag, startPoint x: 168, startPoint y: 274, endPoint x: 95, endPoint y: 273, distance: 73.3
click at [95, 273] on div "Lot size 4,000 Quantity 3 Trucks 0.115 Total 12,000 Door N/A Production Line Co…" at bounding box center [206, 279] width 283 height 53
type input "2"
type input "0.077"
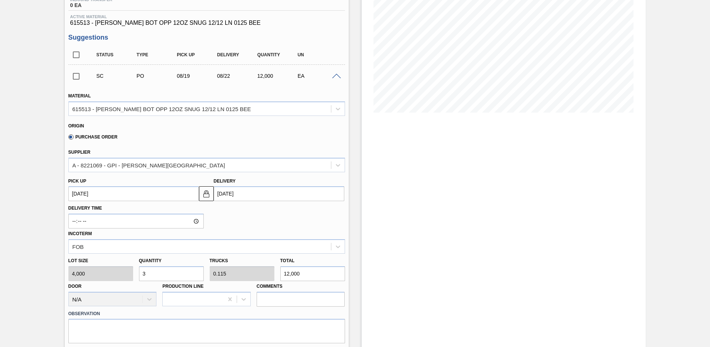
type input "8,000"
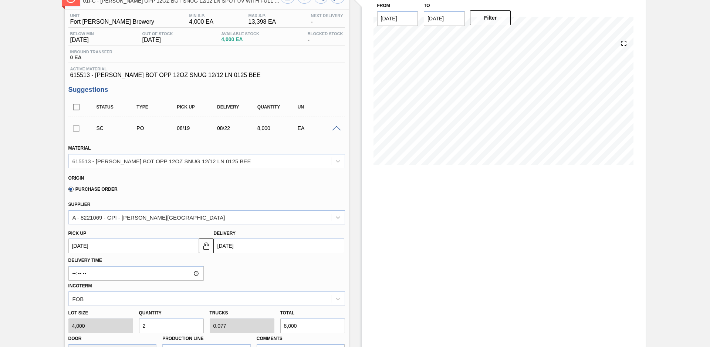
scroll to position [208, 0]
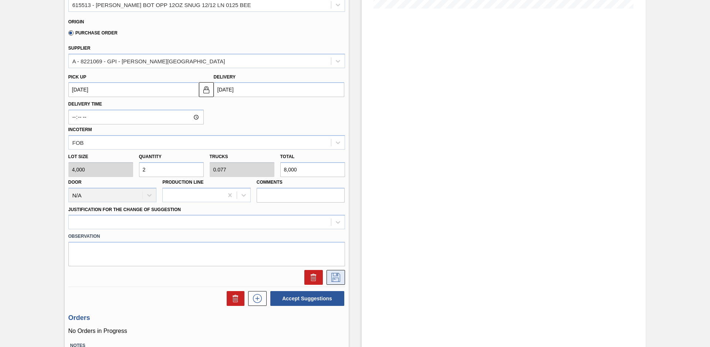
type input "2"
click at [327, 276] on button at bounding box center [336, 277] width 19 height 15
click at [235, 222] on div at bounding box center [200, 222] width 262 height 11
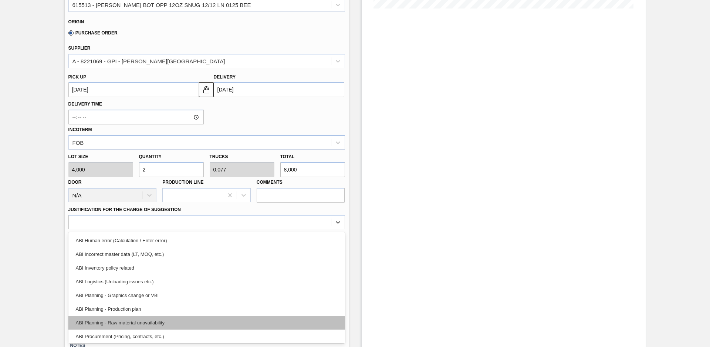
scroll to position [17, 0]
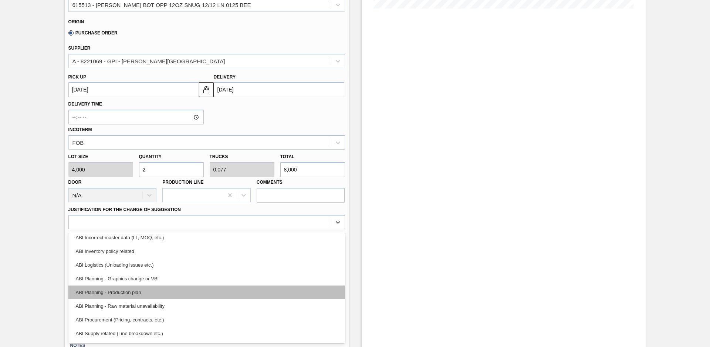
click at [152, 296] on div "ABI Planning - Production plan" at bounding box center [206, 292] width 277 height 14
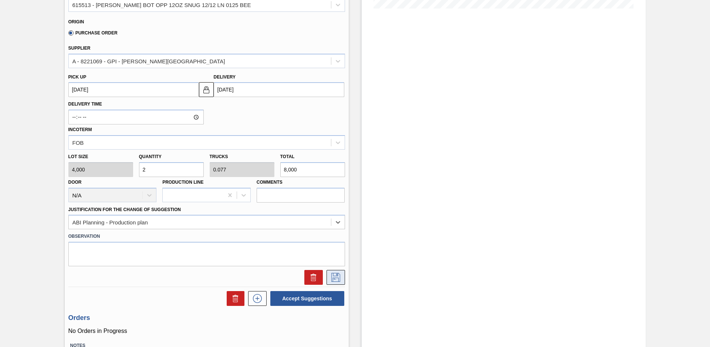
click at [334, 278] on icon at bounding box center [336, 277] width 9 height 9
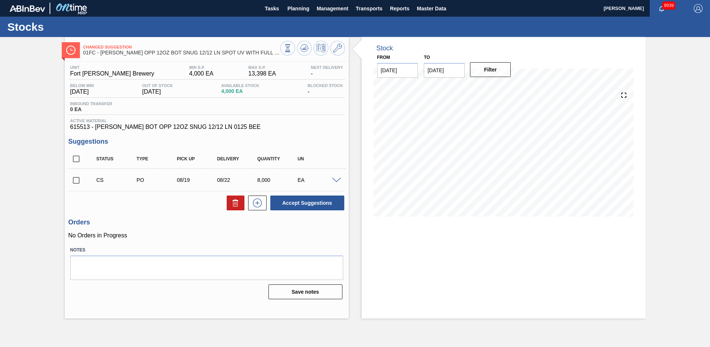
scroll to position [0, 0]
click at [77, 180] on input "checkbox" at bounding box center [76, 180] width 16 height 16
click at [293, 198] on button "Accept Suggestions" at bounding box center [307, 202] width 74 height 15
checkbox input "false"
click at [29, 117] on div "Suggestion Awaiting Load Composition 01FC - [PERSON_NAME] OPP 12OZ BOT SNUG 12/…" at bounding box center [355, 177] width 710 height 281
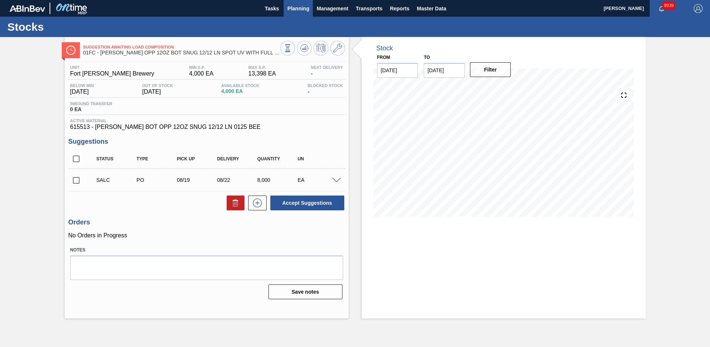
click at [308, 8] on span "Planning" at bounding box center [298, 8] width 22 height 9
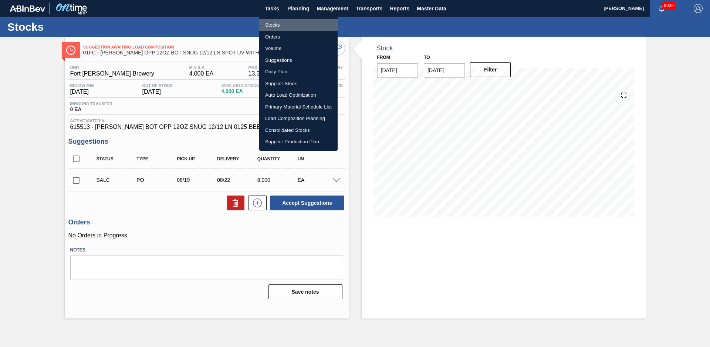
click at [283, 25] on li "Stocks" at bounding box center [298, 25] width 78 height 12
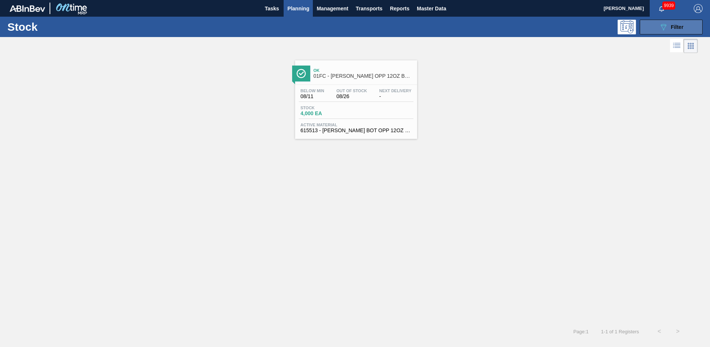
click at [641, 27] on button "089F7B8B-B2A5-4AFE-B5C0-19BA573D28AC Filter" at bounding box center [671, 27] width 63 height 15
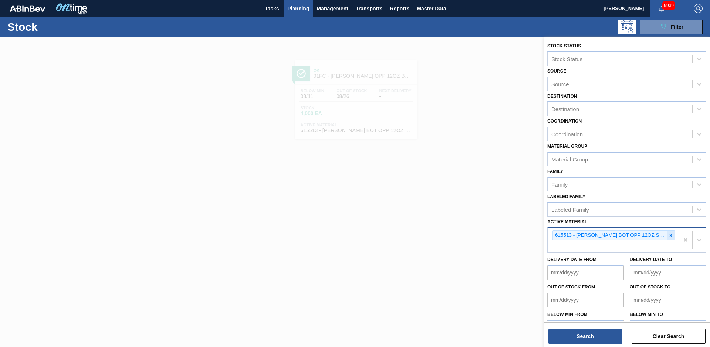
click at [670, 234] on icon at bounding box center [671, 235] width 5 height 5
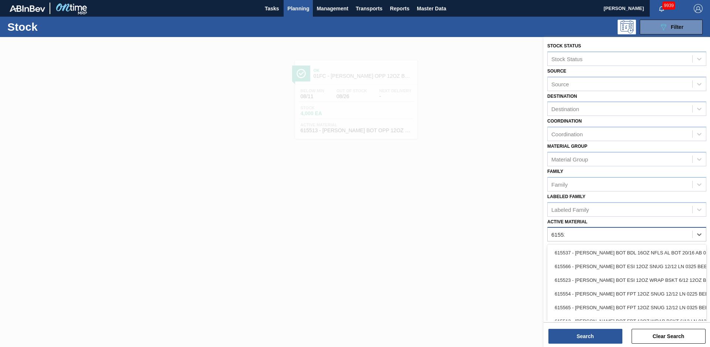
type Material "615520"
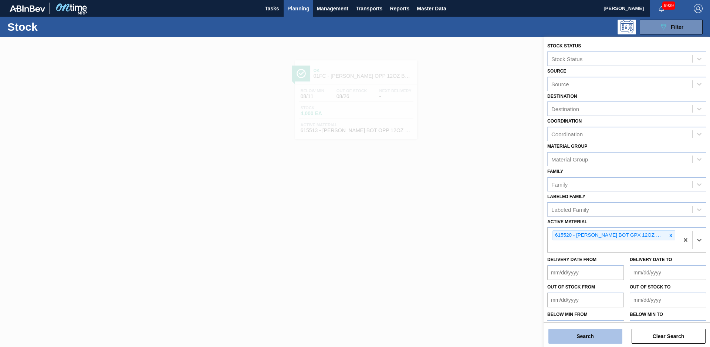
click at [609, 339] on button "Search" at bounding box center [586, 336] width 74 height 15
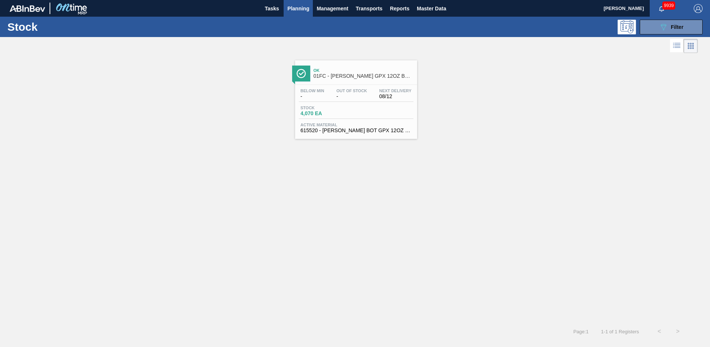
click at [323, 58] on link "Ok 01FC - [PERSON_NAME] GPX 12OZ BOT BSKT 6/12 BOT PK Below Min - Out Of Stock …" at bounding box center [355, 97] width 131 height 84
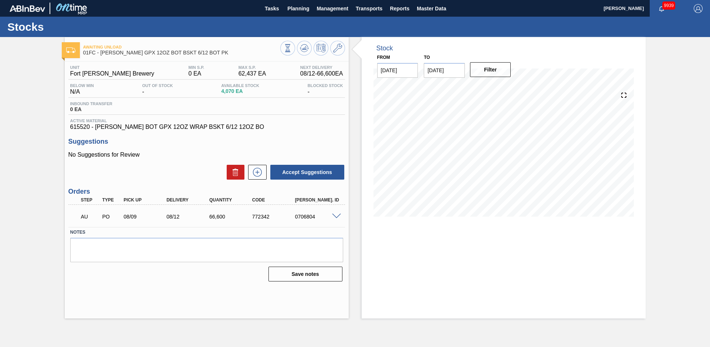
click at [355, 93] on div "Stock From [DATE] to [DATE] Filter" at bounding box center [497, 177] width 297 height 281
click at [302, 10] on span "Planning" at bounding box center [298, 8] width 22 height 9
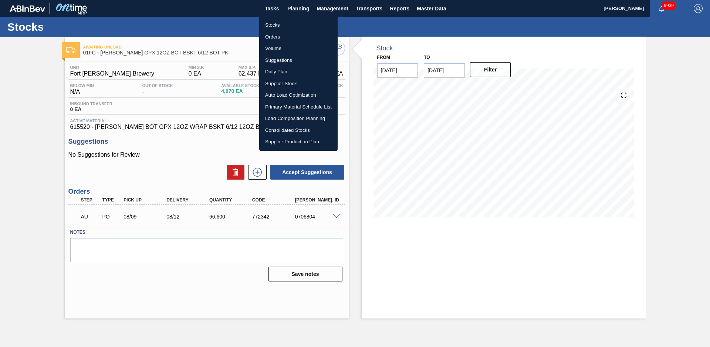
click at [295, 23] on li "Stocks" at bounding box center [298, 25] width 78 height 12
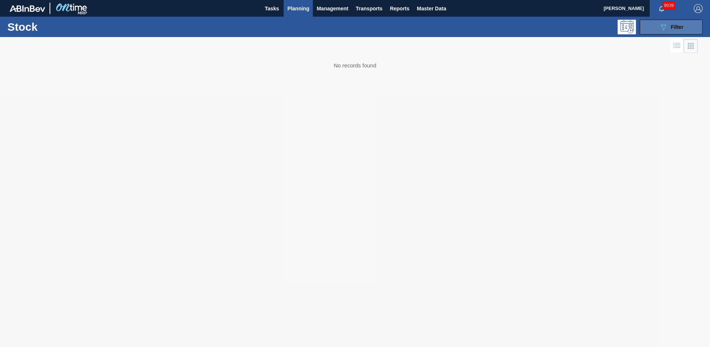
click at [657, 29] on button "089F7B8B-B2A5-4AFE-B5C0-19BA573D28AC Filter" at bounding box center [671, 27] width 63 height 15
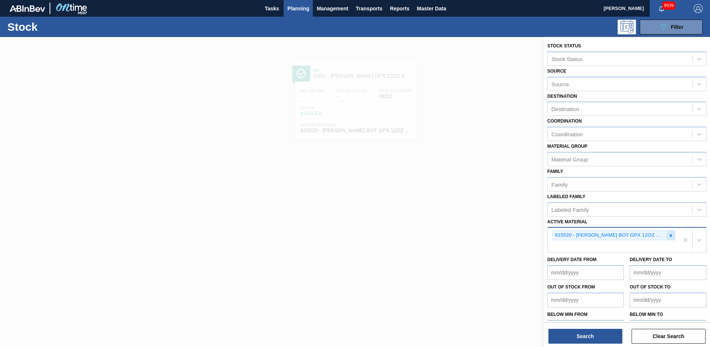
click at [670, 231] on div at bounding box center [671, 235] width 8 height 9
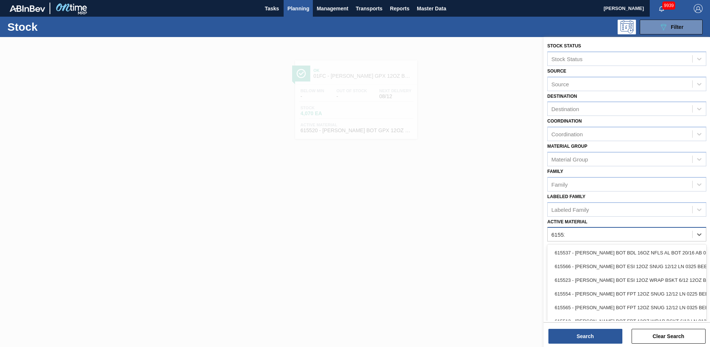
type Material "615523"
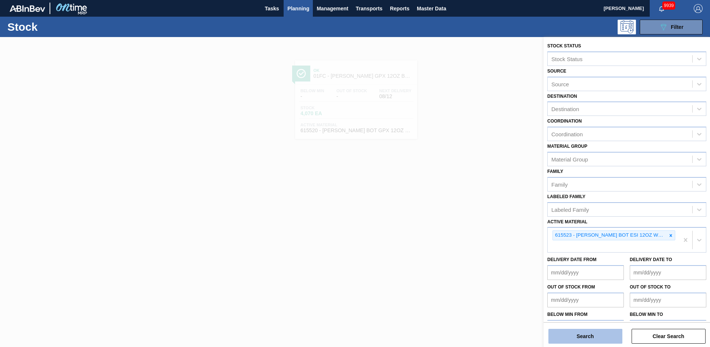
click at [553, 330] on button "Search" at bounding box center [586, 336] width 74 height 15
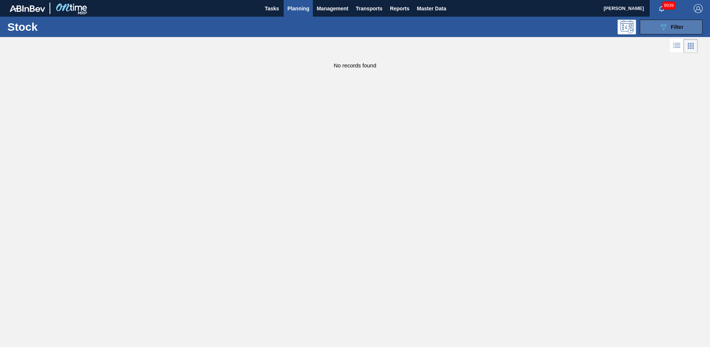
click at [648, 24] on button "089F7B8B-B2A5-4AFE-B5C0-19BA573D28AC Filter" at bounding box center [671, 27] width 63 height 15
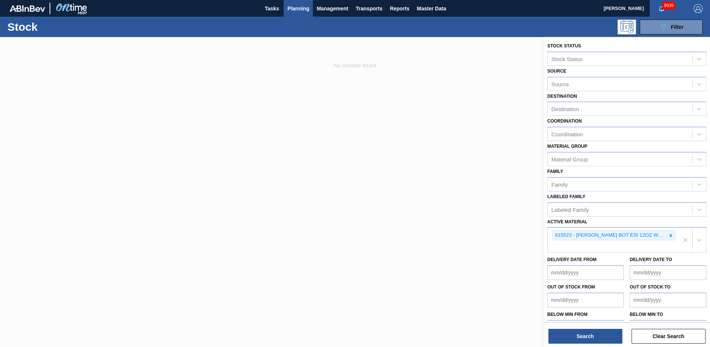
click at [344, 108] on div at bounding box center [355, 210] width 710 height 347
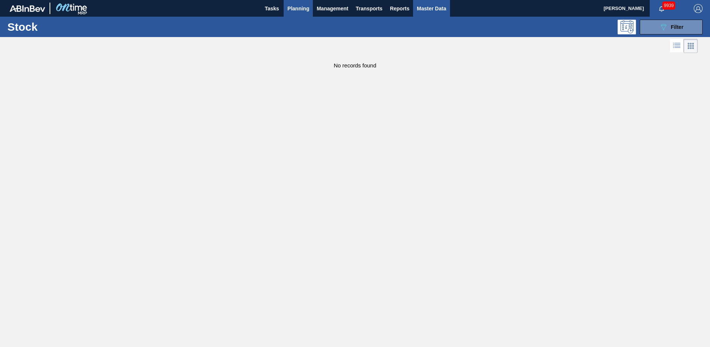
click at [442, 9] on span "Master Data" at bounding box center [431, 8] width 29 height 9
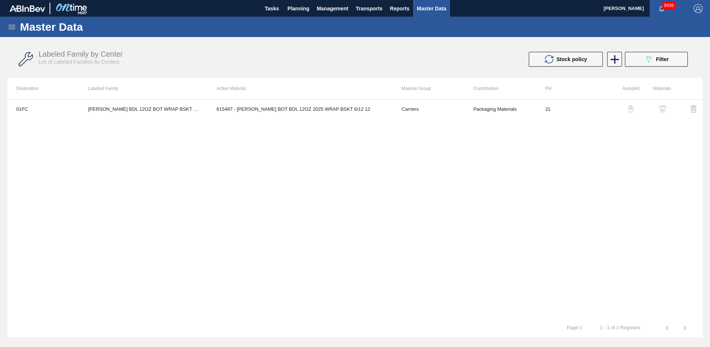
click at [8, 25] on icon at bounding box center [11, 27] width 9 height 9
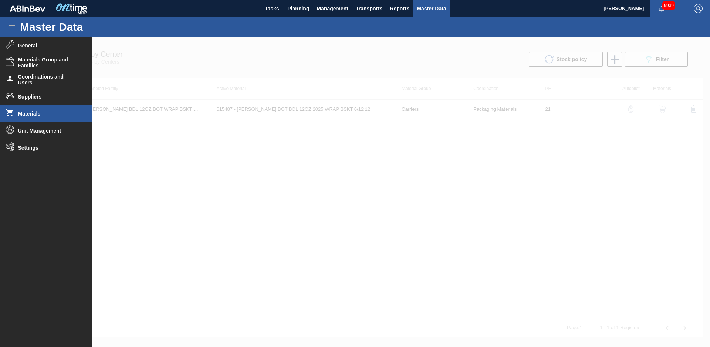
click at [37, 115] on span "Materials" at bounding box center [48, 114] width 61 height 6
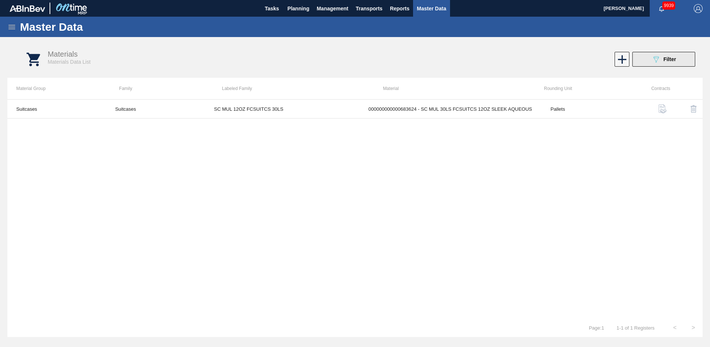
click at [652, 60] on icon "089F7B8B-B2A5-4AFE-B5C0-19BA573D28AC" at bounding box center [656, 59] width 9 height 9
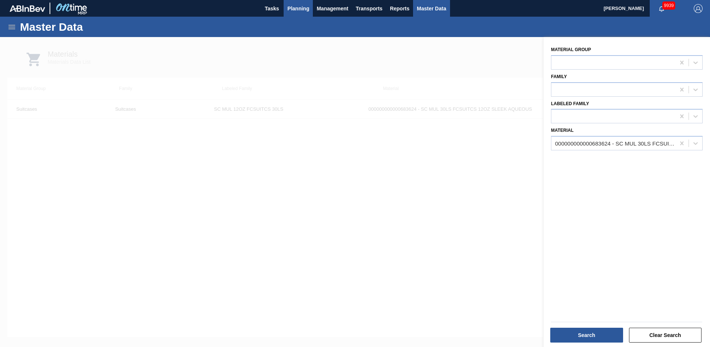
click at [289, 14] on button "Planning" at bounding box center [298, 8] width 29 height 17
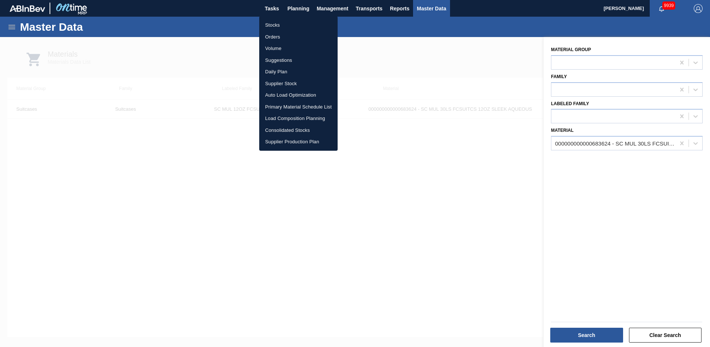
click at [268, 26] on li "Stocks" at bounding box center [298, 25] width 78 height 12
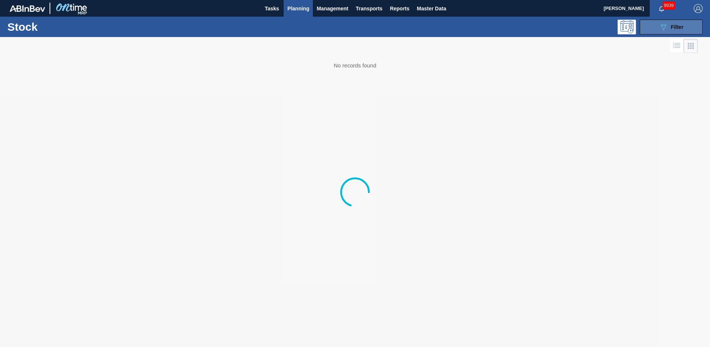
click at [686, 34] on button "089F7B8B-B2A5-4AFE-B5C0-19BA573D28AC Filter" at bounding box center [671, 27] width 63 height 15
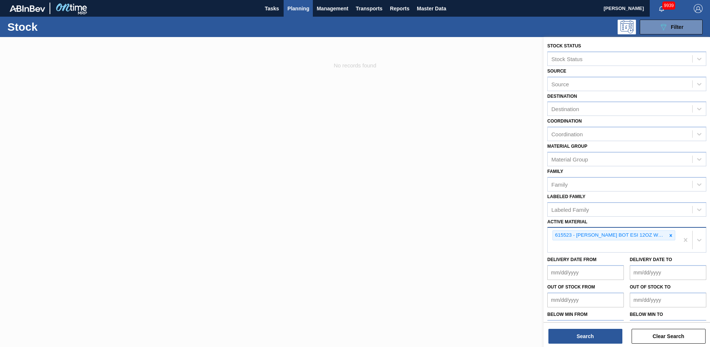
click at [668, 240] on div "615523 - [PERSON_NAME] BOT ESI 12OZ WRAP BSKT 6/12 12OZ BO" at bounding box center [614, 235] width 123 height 10
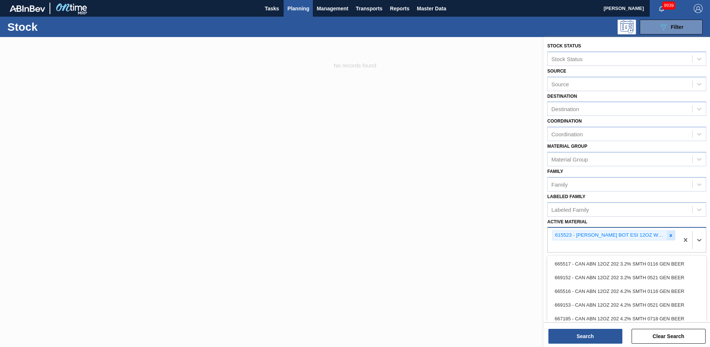
click at [670, 236] on icon at bounding box center [671, 235] width 3 height 3
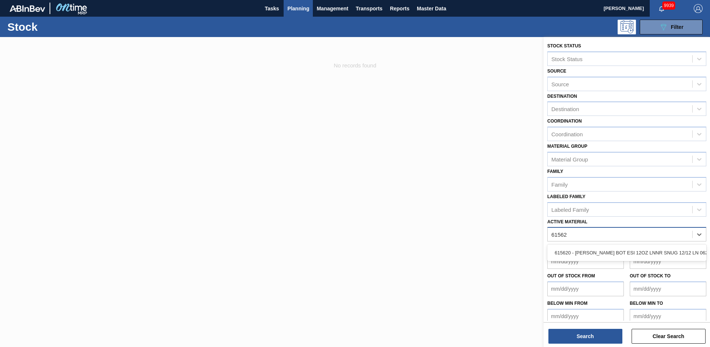
type Material "615620"
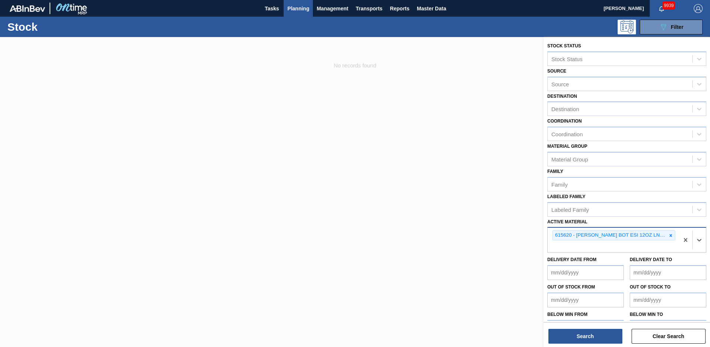
click at [593, 327] on div "Search Clear Search" at bounding box center [627, 332] width 167 height 21
click at [591, 331] on button "Search" at bounding box center [586, 336] width 74 height 15
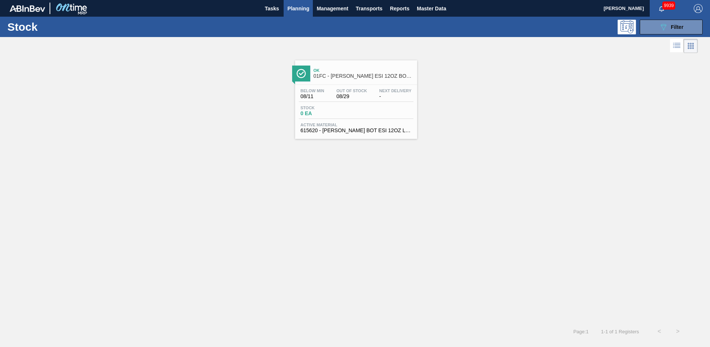
click at [344, 66] on div "Ok 01FC - [PERSON_NAME] ESI 12OZ BOT 12/12 BOT PK" at bounding box center [364, 73] width 100 height 17
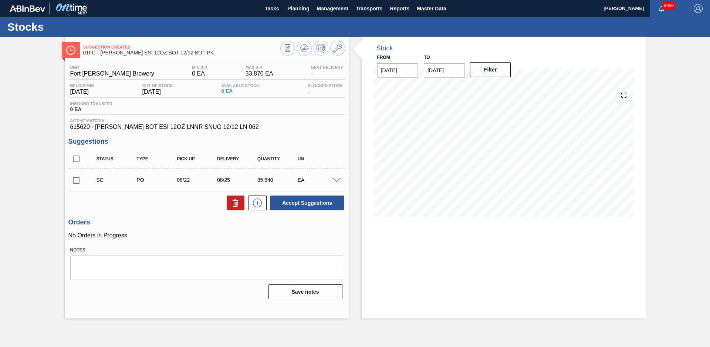
click at [81, 180] on input "checkbox" at bounding box center [76, 180] width 16 height 16
click at [288, 198] on button "Accept Suggestions" at bounding box center [307, 202] width 74 height 15
checkbox input "false"
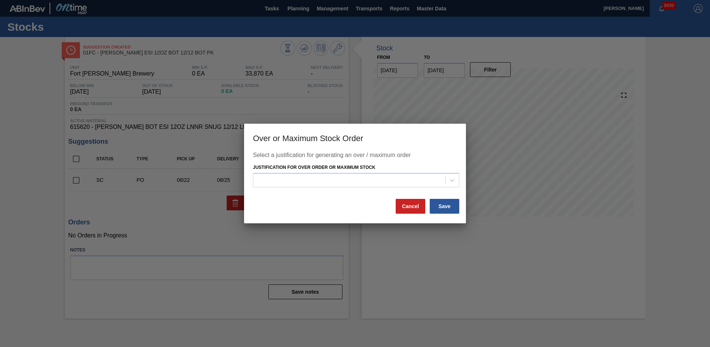
click at [328, 184] on div at bounding box center [349, 180] width 192 height 11
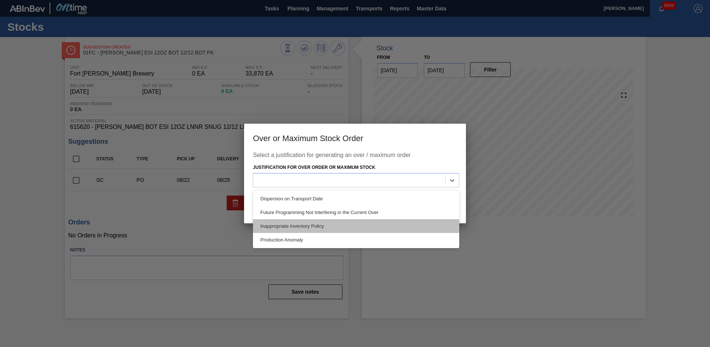
click at [309, 226] on div "Inappropriate Inventory Policy" at bounding box center [356, 226] width 206 height 14
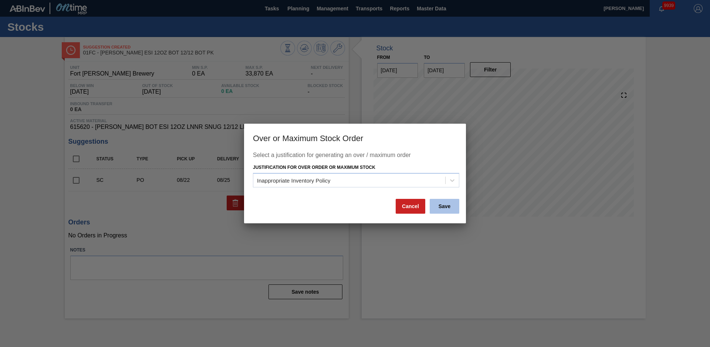
click at [438, 205] on button "Save" at bounding box center [445, 206] width 30 height 15
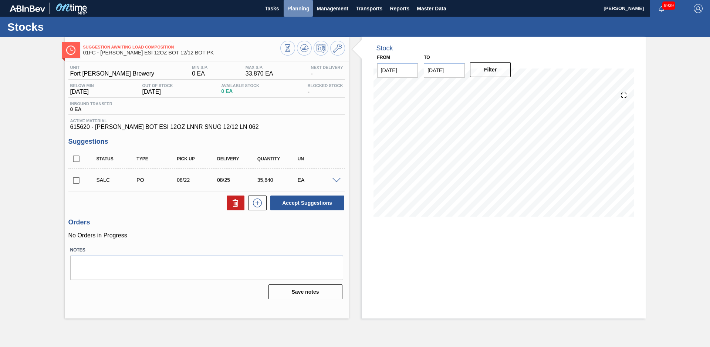
click at [307, 12] on span "Planning" at bounding box center [298, 8] width 22 height 9
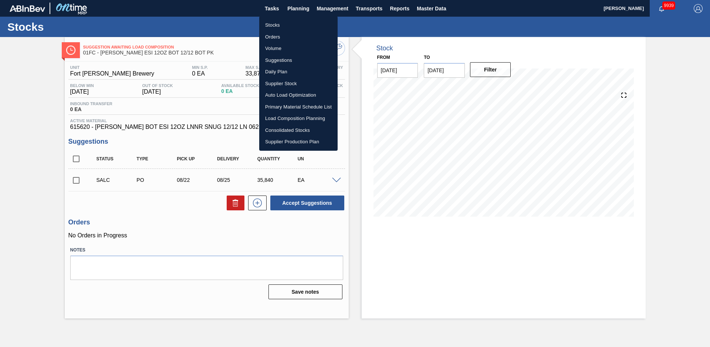
click at [287, 24] on li "Stocks" at bounding box center [298, 25] width 78 height 12
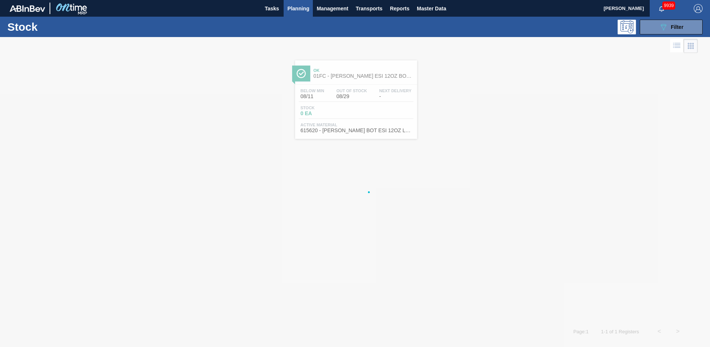
drag, startPoint x: 671, startPoint y: 27, endPoint x: 679, endPoint y: 39, distance: 14.3
click at [672, 27] on span "Filter" at bounding box center [677, 27] width 13 height 6
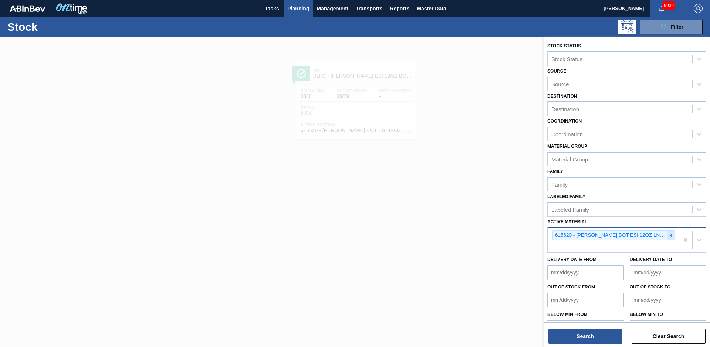
click at [672, 237] on icon at bounding box center [671, 235] width 5 height 5
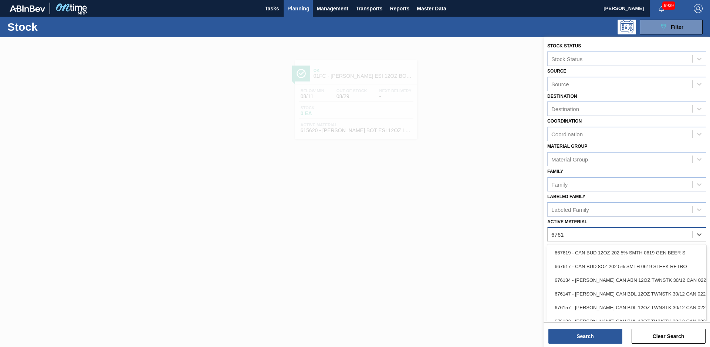
type Material "676140"
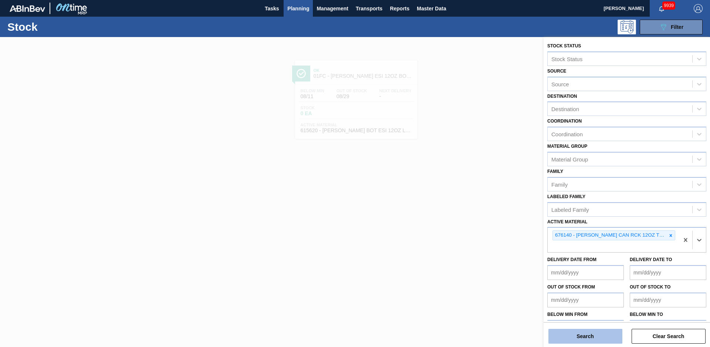
click at [566, 334] on button "Search" at bounding box center [586, 336] width 74 height 15
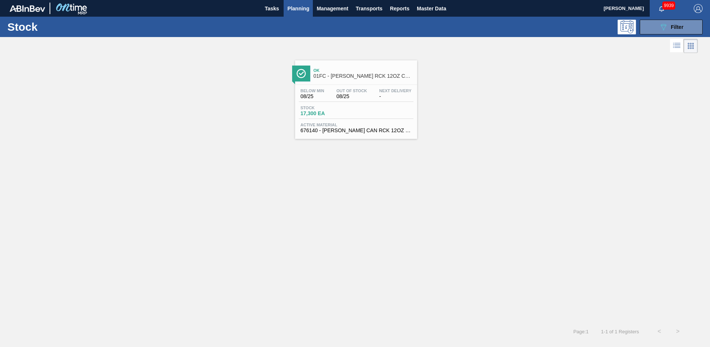
click at [233, 165] on div "Ok 01FC - [PERSON_NAME] RCK 12OZ CAN TWNSTK 30/12 CAN AQUEOUS Below Min 08/25 O…" at bounding box center [355, 188] width 710 height 267
click at [369, 63] on div "Ok 01FC - [PERSON_NAME] RCK 12OZ CAN TWNSTK 30/12 CAN AQUEOUS" at bounding box center [356, 70] width 122 height 20
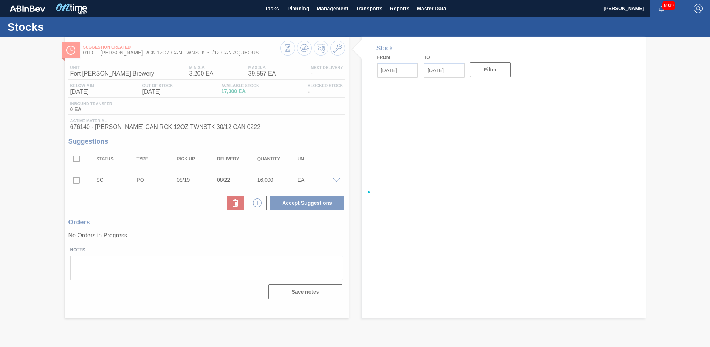
type input "[DATE]"
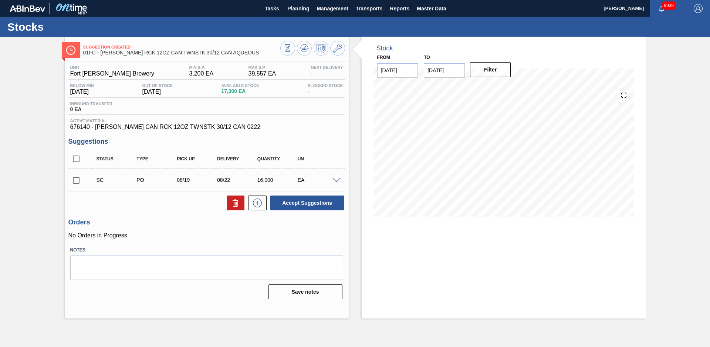
click at [40, 132] on div "Suggestion Created 01FC - [PERSON_NAME] RCK 12OZ CAN TWNSTK 30/12 CAN AQUEOUS U…" at bounding box center [355, 177] width 710 height 281
click at [335, 50] on icon at bounding box center [337, 48] width 9 height 9
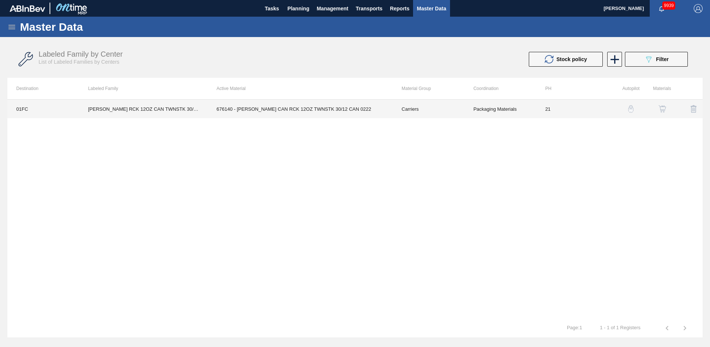
click at [365, 114] on td "676140 - [PERSON_NAME] CAN RCK 12OZ TWNSTK 30/12 CAN 0222" at bounding box center [300, 109] width 185 height 19
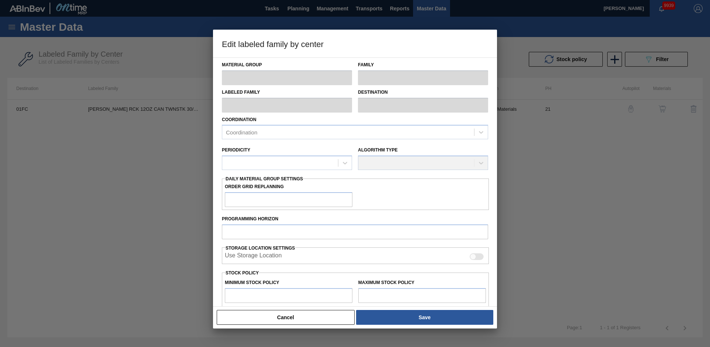
type input "Carriers"
type input "Can Carriers"
type input "[PERSON_NAME] RCK 12OZ CAN TWNSTK 30/12 CAN AQUEOUS"
type input "01FC - Fort [PERSON_NAME] Brewery"
type input "21"
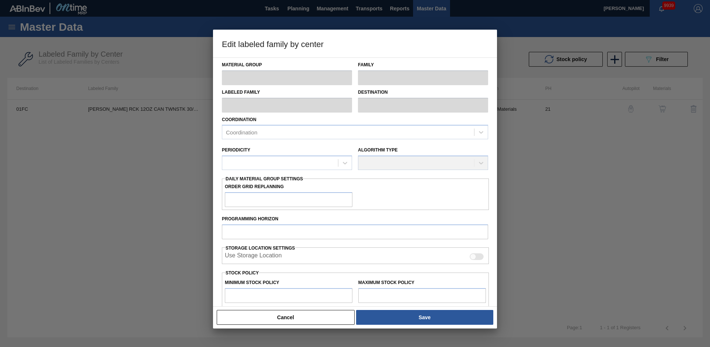
type input "3,200"
type input "39,557"
type input "20"
type input "10,471"
checkbox input "true"
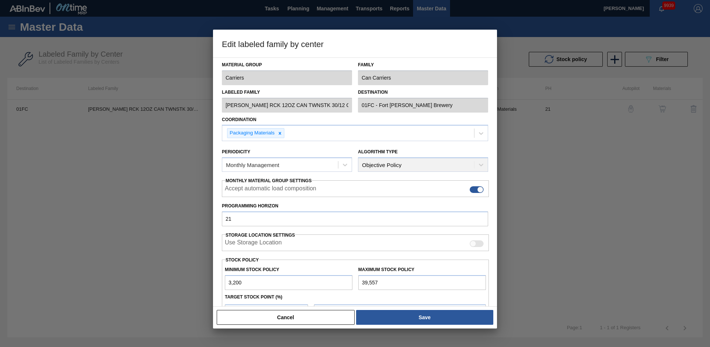
scroll to position [80, 0]
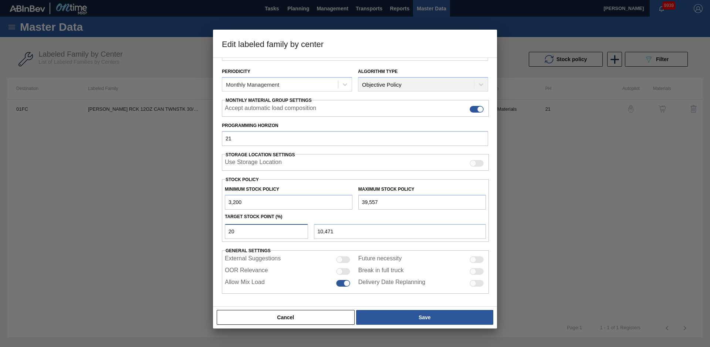
click at [268, 238] on input "20" at bounding box center [266, 231] width 83 height 15
type input "2"
type input "3,927"
type input "3,200"
type input "1"
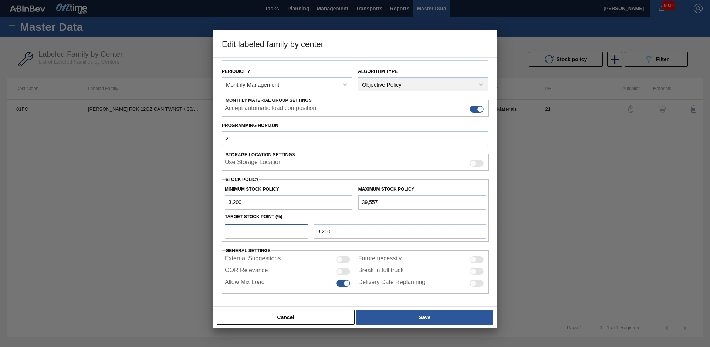
type input "3,564"
type input "1"
click at [322, 221] on div "Target Stock Point (%)" at bounding box center [355, 216] width 267 height 11
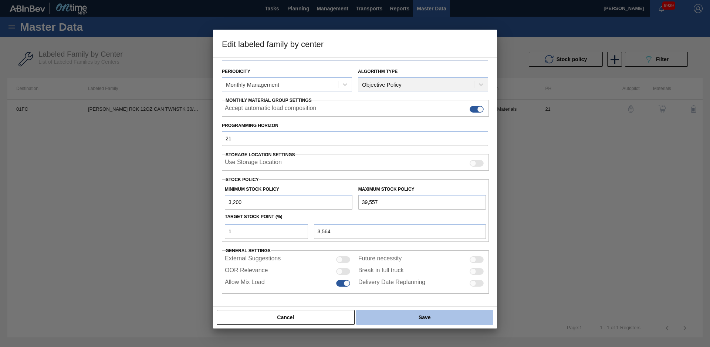
click at [409, 319] on button "Save" at bounding box center [424, 317] width 137 height 15
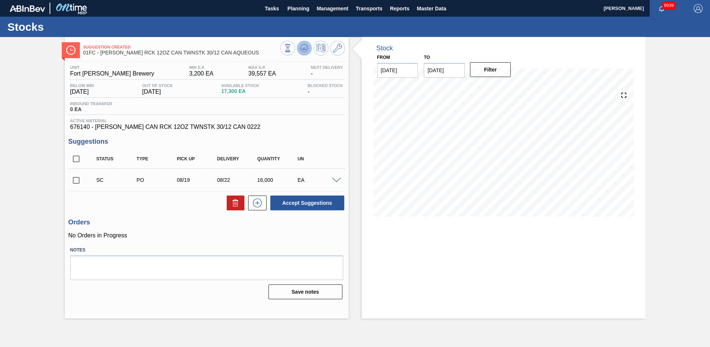
click at [292, 50] on icon at bounding box center [288, 48] width 8 height 8
click at [77, 179] on input "checkbox" at bounding box center [76, 180] width 16 height 16
click at [342, 205] on button "Accept Suggestions" at bounding box center [307, 202] width 74 height 15
checkbox input "false"
click at [54, 152] on div "Suggestion Awaiting Load Composition 01FC - [PERSON_NAME] RCK 12OZ CAN TWNSTK 3…" at bounding box center [355, 177] width 710 height 281
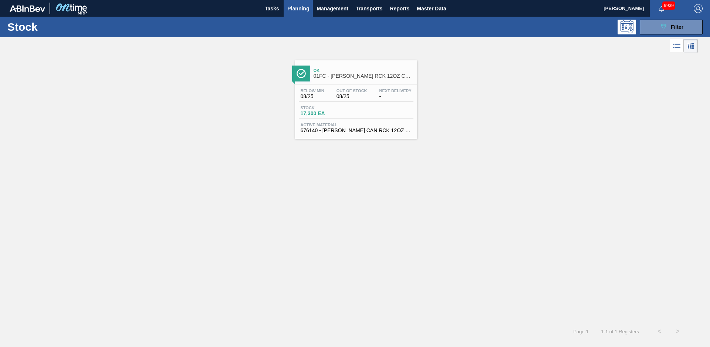
click at [250, 80] on div "Ok 01FC - [PERSON_NAME] RCK 12OZ CAN TWNSTK 30/12 CAN AQUEOUS Below Min 08/25 O…" at bounding box center [355, 97] width 710 height 84
click at [658, 36] on div "Stock 089F7B8B-B2A5-4AFE-B5C0-19BA573D28AC Filter" at bounding box center [355, 27] width 710 height 20
click at [661, 33] on button "089F7B8B-B2A5-4AFE-B5C0-19BA573D28AC Filter" at bounding box center [671, 27] width 63 height 15
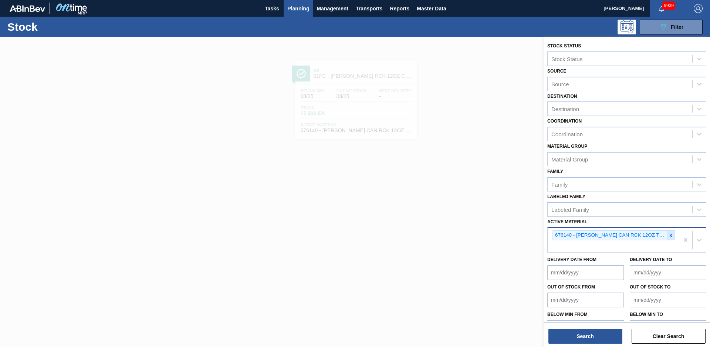
click at [668, 239] on div at bounding box center [671, 235] width 8 height 9
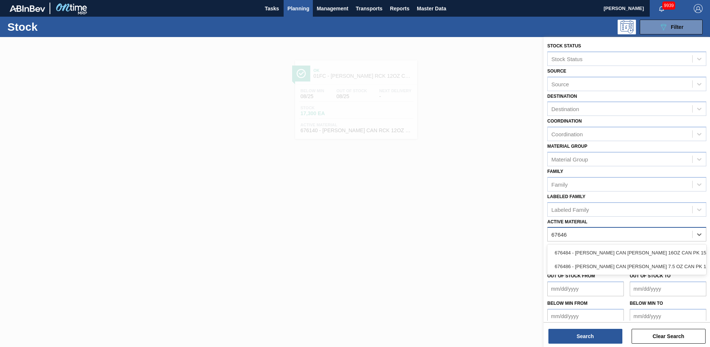
type Material "676468"
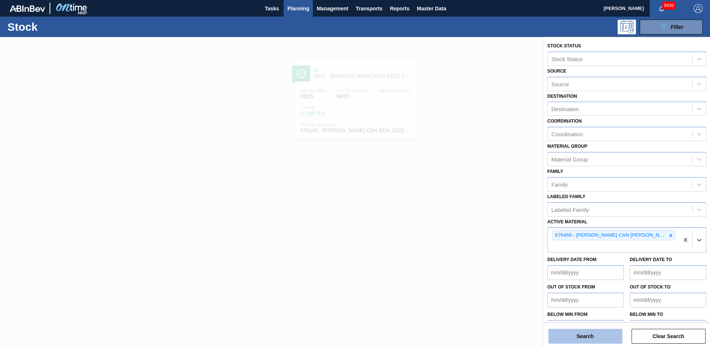
click at [609, 338] on button "Search" at bounding box center [586, 336] width 74 height 15
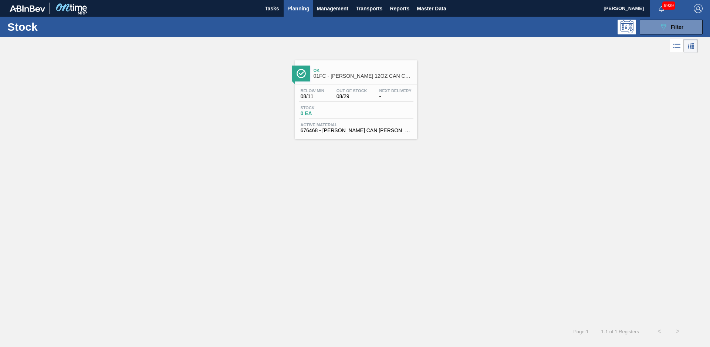
click at [329, 80] on div "Ok 01FC - [PERSON_NAME] 12OZ CAN CAN PK 12/12 CAN" at bounding box center [364, 73] width 100 height 17
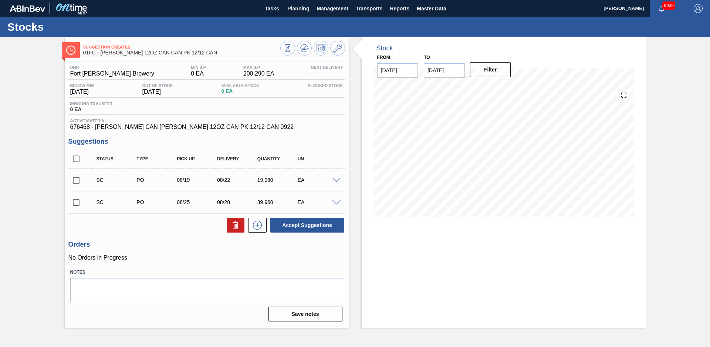
click at [359, 114] on div "Stock From [DATE] to [DATE] Filter" at bounding box center [497, 182] width 297 height 290
click at [53, 170] on div "Suggestion Created 01FC - [PERSON_NAME] 12OZ CAN CAN PK 12/12 CAN Unit Fort [PE…" at bounding box center [355, 182] width 710 height 290
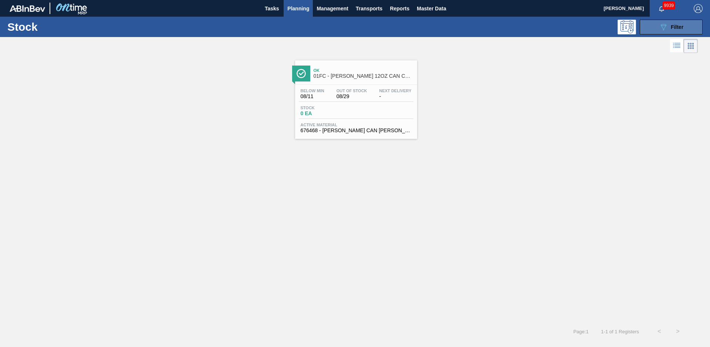
click at [649, 26] on button "089F7B8B-B2A5-4AFE-B5C0-19BA573D28AC Filter" at bounding box center [671, 27] width 63 height 15
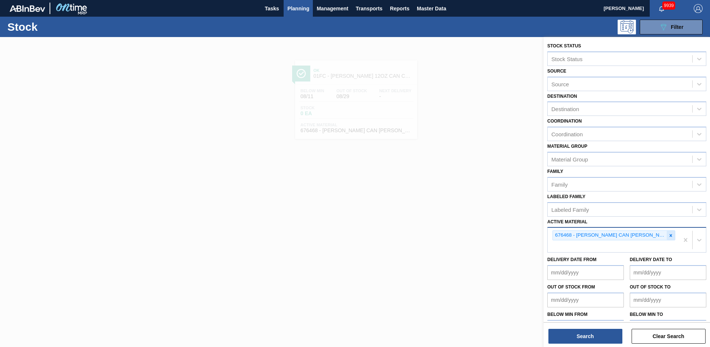
click at [673, 236] on div at bounding box center [671, 235] width 8 height 9
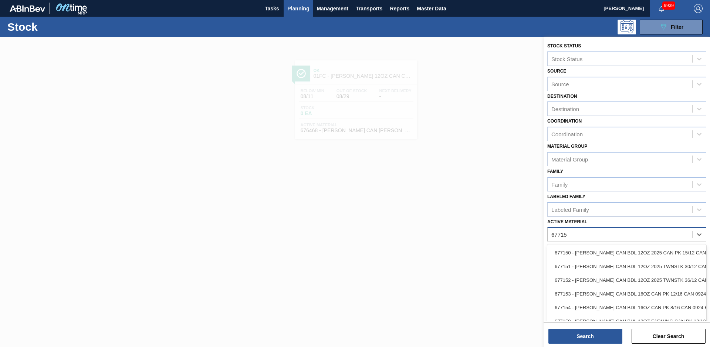
type Material "677151"
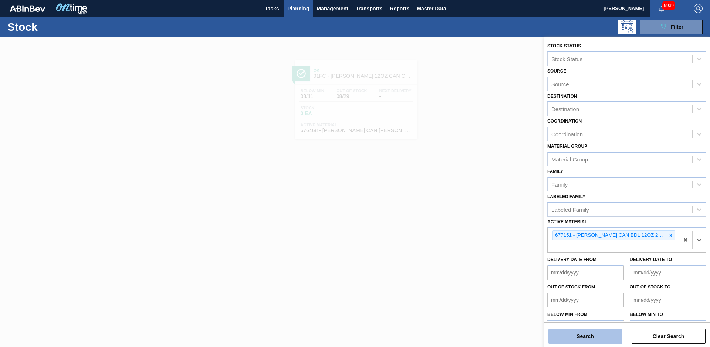
click at [602, 331] on button "Search" at bounding box center [586, 336] width 74 height 15
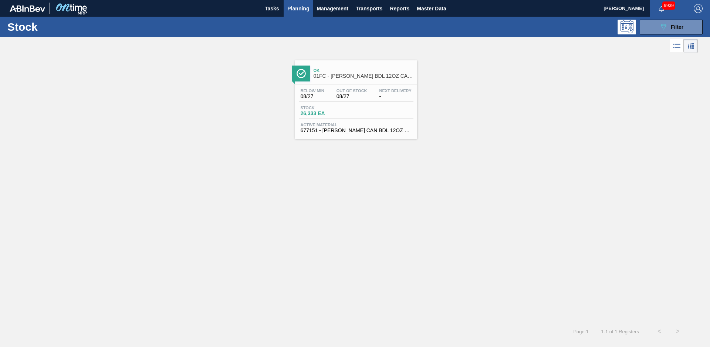
click at [360, 66] on div "Ok 01FC - [PERSON_NAME] BDL 12OZ CAN TWNSTK 30/12 CAN-Aqueous" at bounding box center [364, 73] width 100 height 17
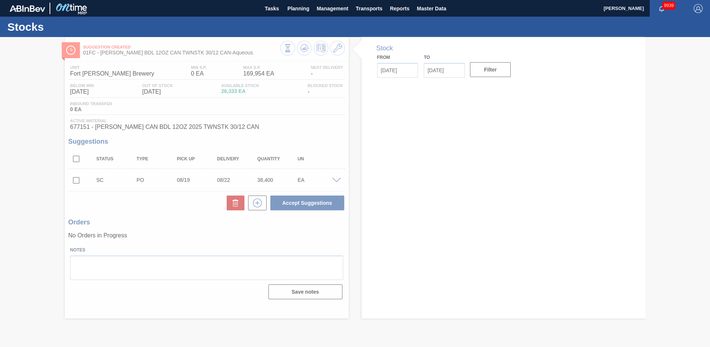
type input "[DATE]"
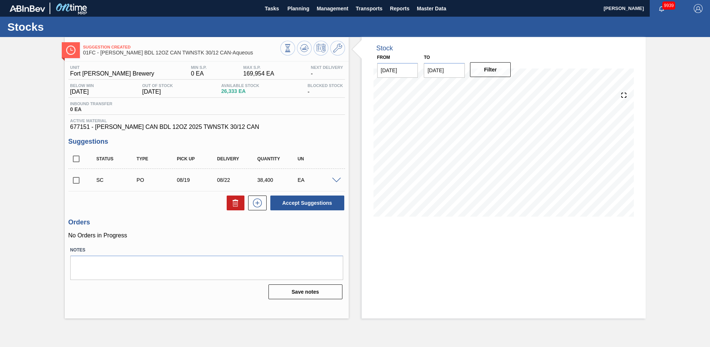
click at [357, 141] on div "Stock From [DATE] to [DATE] Filter" at bounding box center [497, 177] width 297 height 281
click at [37, 208] on div "Suggestion Created 01FC - [PERSON_NAME] BDL 12OZ CAN TWNSTK 30/12 CAN-Aqueous U…" at bounding box center [355, 177] width 710 height 281
click at [339, 48] on icon at bounding box center [337, 48] width 9 height 9
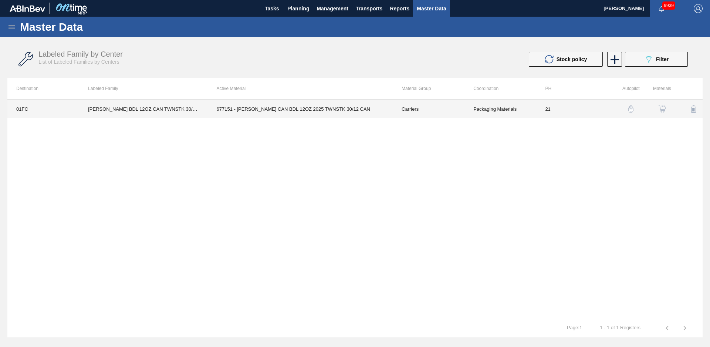
click at [313, 105] on td "677151 - [PERSON_NAME] CAN BDL 12OZ 2025 TWNSTK 30/12 CAN" at bounding box center [300, 109] width 185 height 19
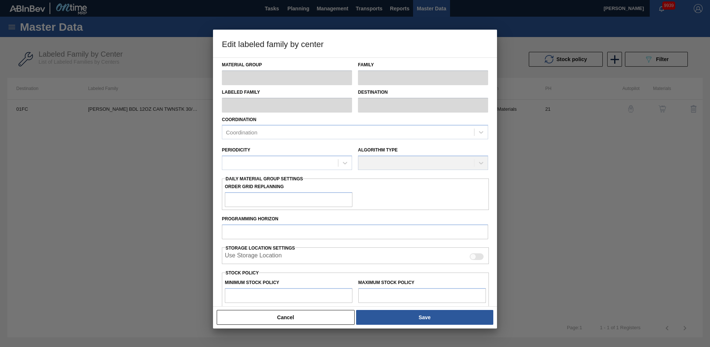
type input "Carriers"
type input "Can Carriers"
type input "[PERSON_NAME] BDL 12OZ CAN TWNSTK 30/12 CAN-Aqueous"
type input "01FC - Fort [PERSON_NAME] Brewery"
type input "21"
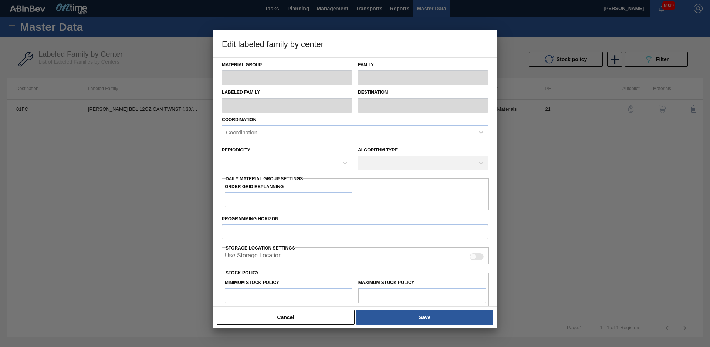
type input "0"
type input "169,954"
type input "20"
type input "33,991"
checkbox input "true"
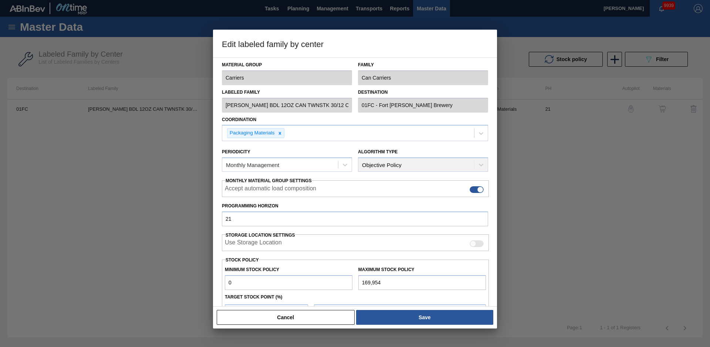
scroll to position [80, 0]
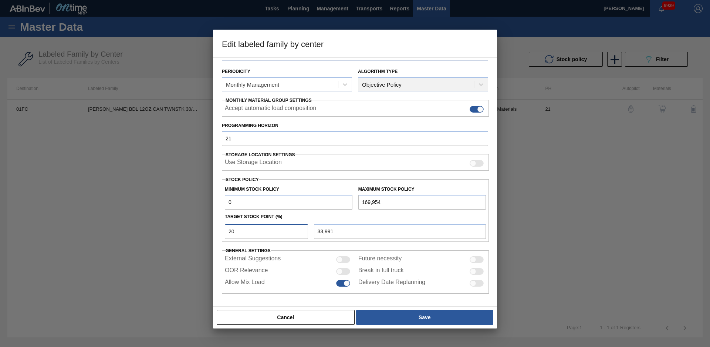
drag, startPoint x: 245, startPoint y: 231, endPoint x: 200, endPoint y: 231, distance: 45.1
click at [200, 231] on div "Edit labeled family by center Material Group Carriers Family Can Carriers Label…" at bounding box center [355, 173] width 710 height 347
type input "0"
type input "1"
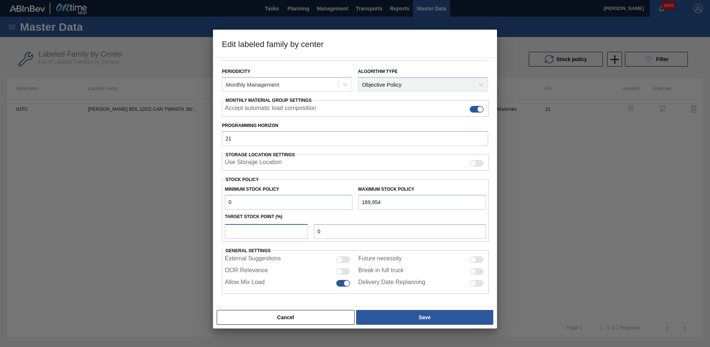
type input "1,700"
type input "10"
type input "16,995"
type input "10"
click at [413, 296] on div "Material Group Carriers Family Can Carriers Labeled Family [PERSON_NAME] BDL 12…" at bounding box center [355, 181] width 284 height 249
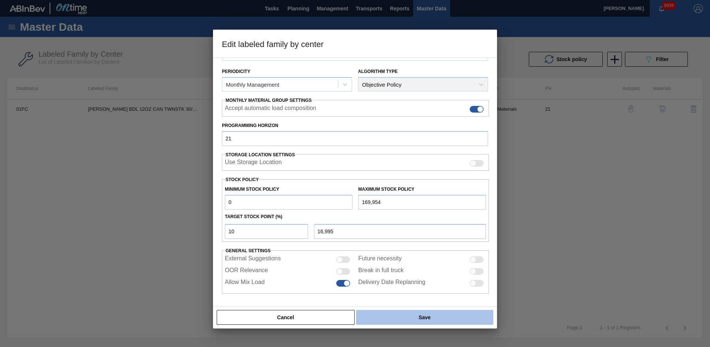
click at [417, 315] on button "Save" at bounding box center [424, 317] width 137 height 15
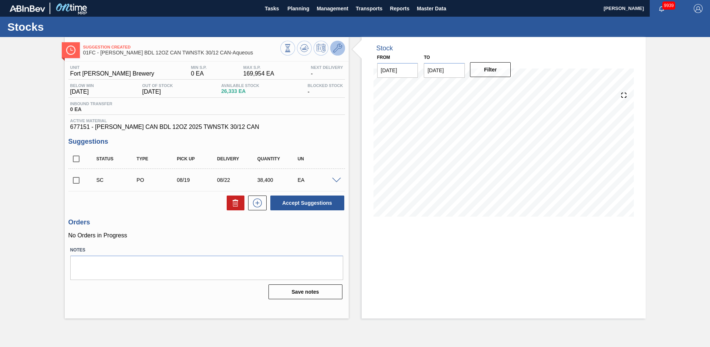
click at [335, 47] on icon at bounding box center [337, 48] width 9 height 9
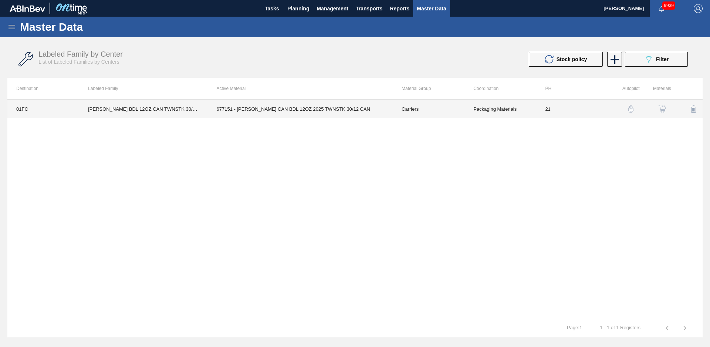
click at [241, 116] on td "677151 - [PERSON_NAME] CAN BDL 12OZ 2025 TWNSTK 30/12 CAN" at bounding box center [300, 109] width 185 height 19
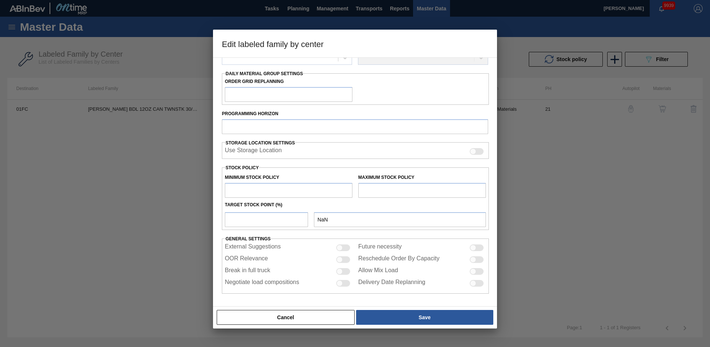
type input "Carriers"
type input "Can Carriers"
type input "[PERSON_NAME] BDL 12OZ CAN TWNSTK 30/12 CAN-Aqueous"
type input "01FC - Fort [PERSON_NAME] Brewery"
type input "21"
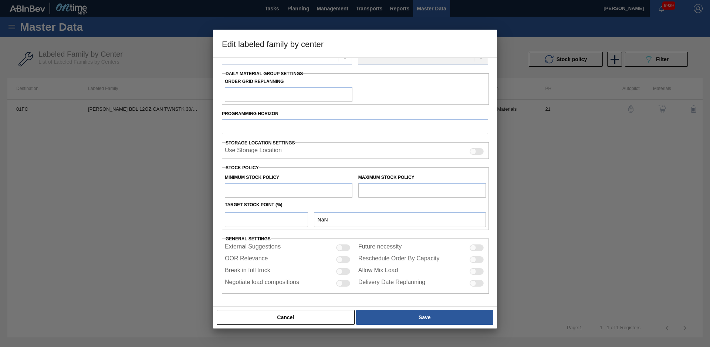
type input "0"
type input "169,954"
type input "10"
type input "16,995"
checkbox input "true"
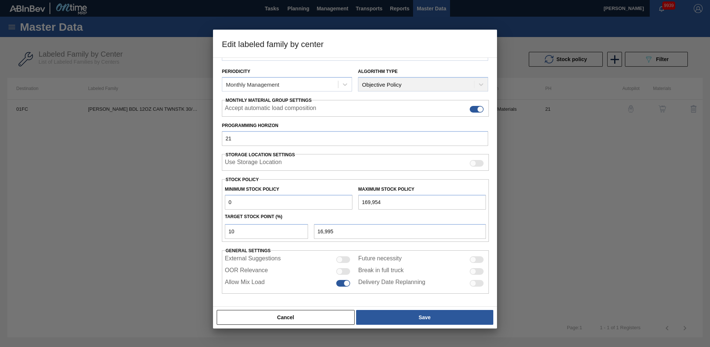
scroll to position [80, 0]
drag, startPoint x: 253, startPoint y: 233, endPoint x: 219, endPoint y: 237, distance: 34.2
click at [219, 237] on div "Material Group Carriers Family Can Carriers Labeled Family [PERSON_NAME] BDL 12…" at bounding box center [355, 181] width 284 height 249
type input "1"
type input "1,700"
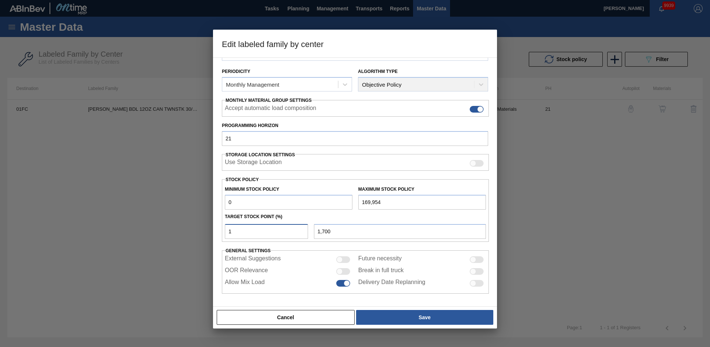
type input "18"
type input "30,592"
type input "1"
type input "1,700"
type input "15"
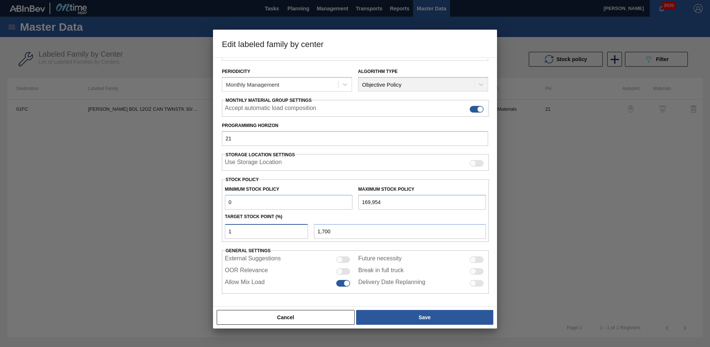
type input "25,493"
type input "1"
type input "1,700"
type input "16"
type input "27,193"
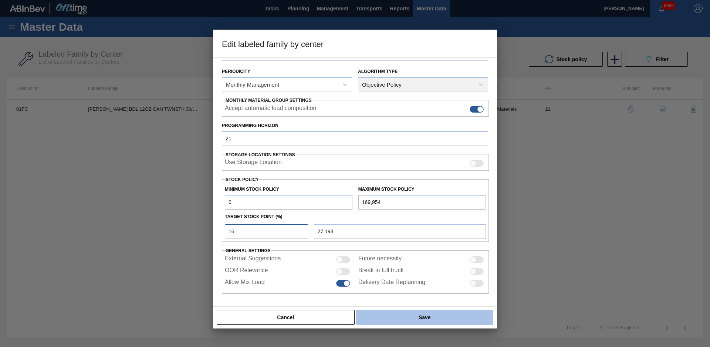
type input "16"
click at [397, 316] on button "Save" at bounding box center [424, 317] width 137 height 15
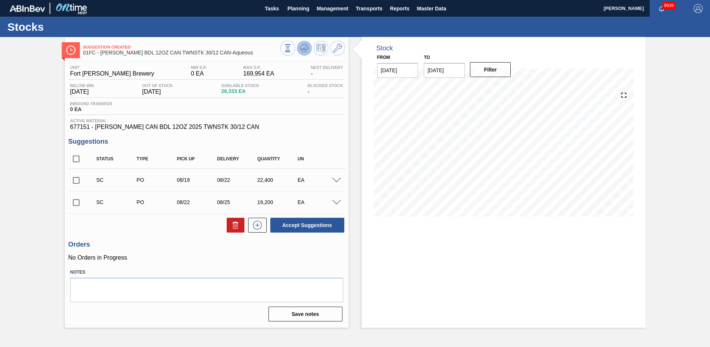
click at [292, 48] on icon at bounding box center [288, 48] width 8 height 8
click at [75, 159] on input "checkbox" at bounding box center [76, 159] width 16 height 16
click at [309, 226] on button "Accept Suggestions" at bounding box center [307, 225] width 74 height 15
click at [304, 9] on span "Planning" at bounding box center [298, 8] width 22 height 9
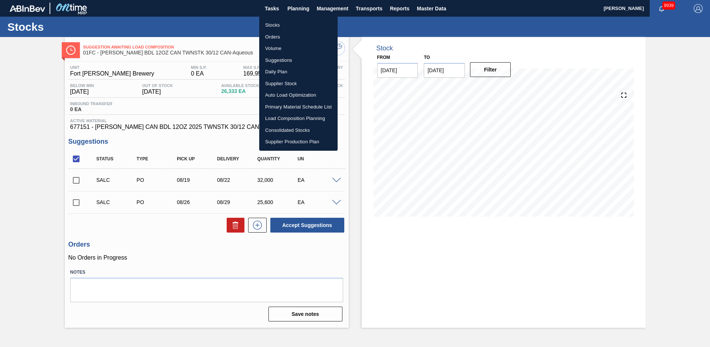
click at [289, 21] on li "Stocks" at bounding box center [298, 25] width 78 height 12
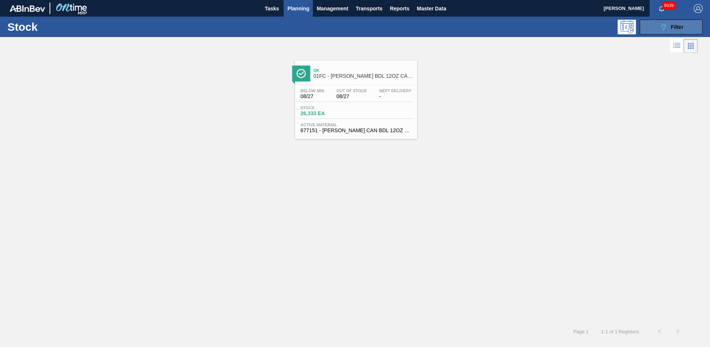
click at [654, 22] on button "089F7B8B-B2A5-4AFE-B5C0-19BA573D28AC Filter" at bounding box center [671, 27] width 63 height 15
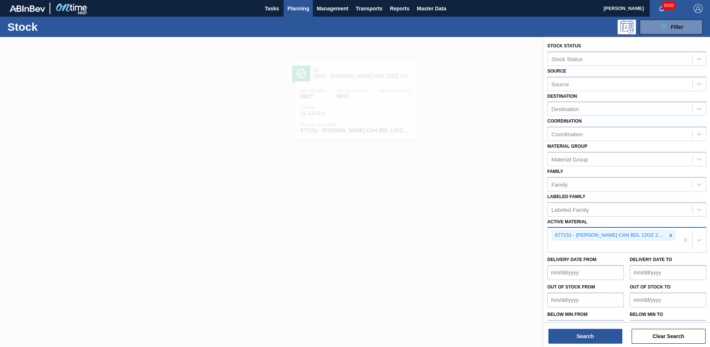
click at [673, 237] on div at bounding box center [671, 235] width 8 height 9
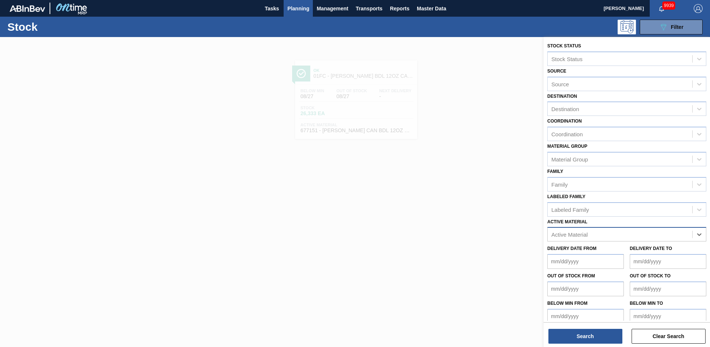
click at [596, 235] on div "Active Material" at bounding box center [620, 234] width 145 height 11
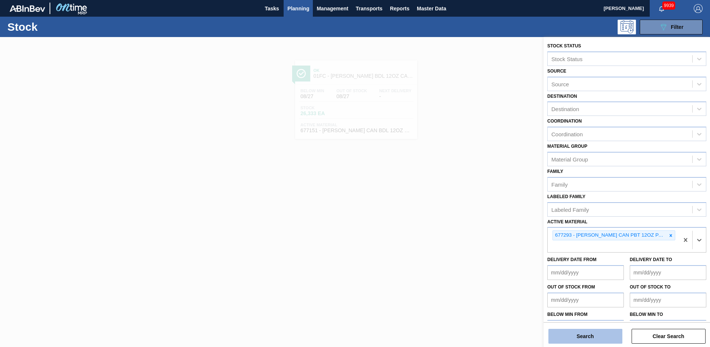
click at [601, 336] on button "Search" at bounding box center [586, 336] width 74 height 15
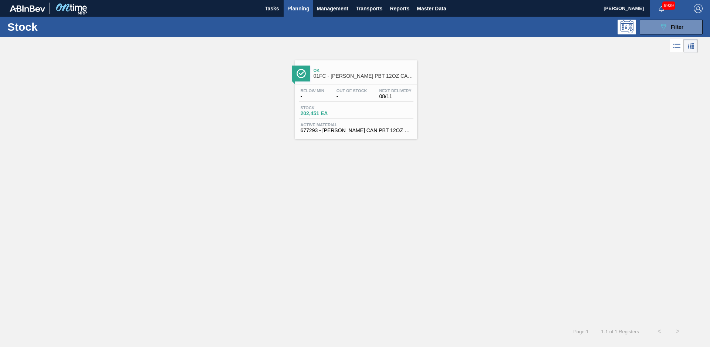
click at [370, 68] on span "Ok" at bounding box center [364, 70] width 100 height 4
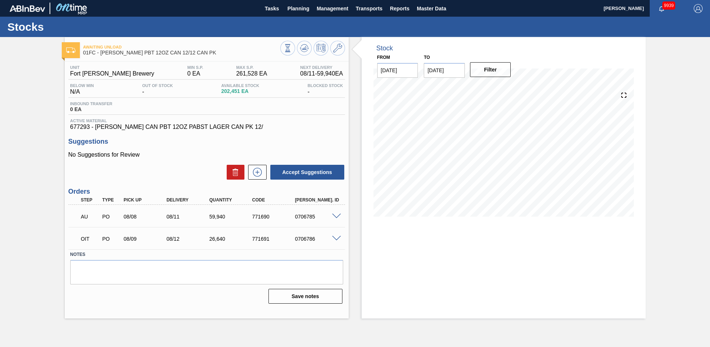
click at [362, 111] on div "Stock From [DATE] to [DATE] Filter" at bounding box center [504, 132] width 284 height 191
click at [353, 130] on div "Stock From [DATE] to [DATE] Filter 08/12 Stock Projection 289,031 SAP Planning …" at bounding box center [497, 177] width 297 height 281
click at [43, 152] on div "Awaiting Unload 01FC - [PERSON_NAME] PBT 12OZ CAN 12/12 CAN PK Unit Fort [PERSO…" at bounding box center [355, 177] width 710 height 281
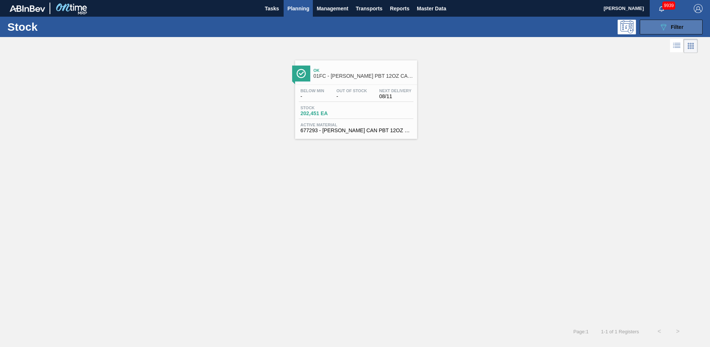
click at [660, 31] on icon "089F7B8B-B2A5-4AFE-B5C0-19BA573D28AC" at bounding box center [663, 27] width 9 height 9
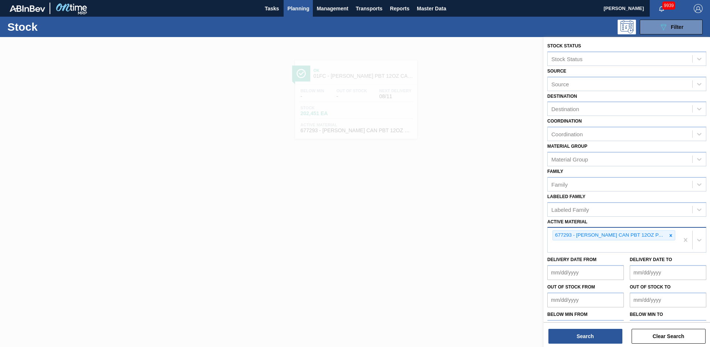
click at [665, 234] on div "677293 - [PERSON_NAME] CAN PBT 12OZ PABST LAGER CAN PK 12/" at bounding box center [610, 235] width 114 height 9
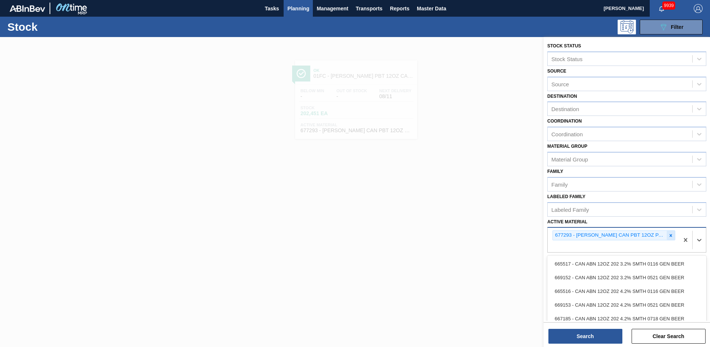
click at [669, 234] on icon at bounding box center [671, 235] width 5 height 5
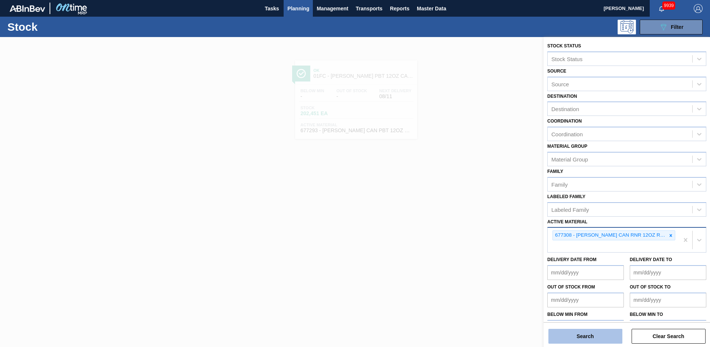
click at [573, 339] on button "Search" at bounding box center [586, 336] width 74 height 15
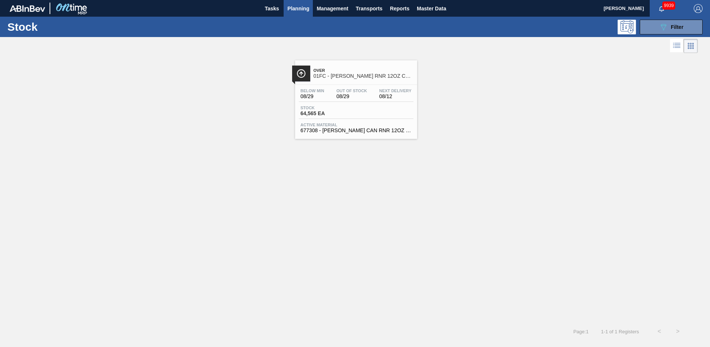
click at [355, 62] on div "Over 01FC - [PERSON_NAME] RNR 12OZ CAN 12/12 CAN PK" at bounding box center [356, 70] width 122 height 20
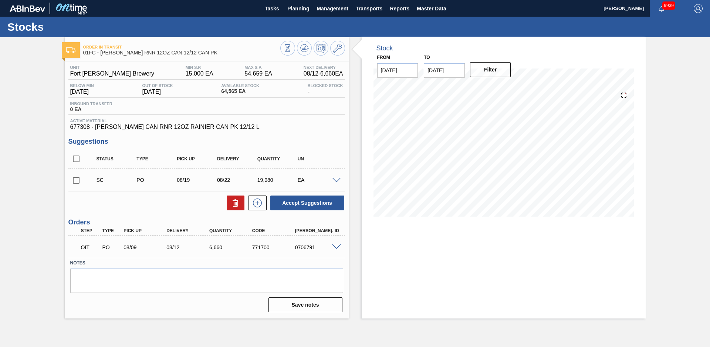
click at [46, 169] on div "Order in transit 01FC - [PERSON_NAME] RNR 12OZ CAN 12/12 CAN PK Unit Fort [PERS…" at bounding box center [355, 177] width 710 height 281
click at [337, 50] on icon at bounding box center [337, 48] width 9 height 9
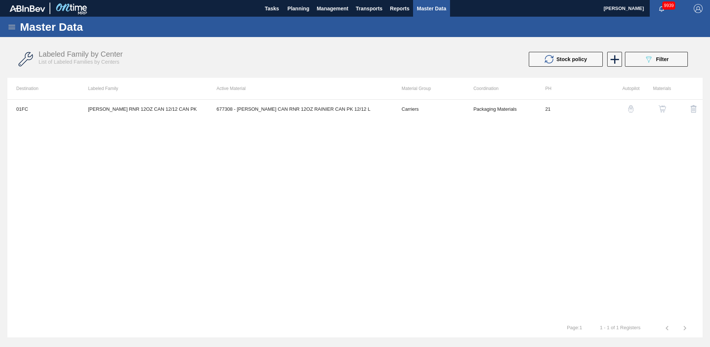
click at [295, 111] on td "677308 - [PERSON_NAME] CAN RNR 12OZ RAINIER CAN PK 12/12 L" at bounding box center [300, 109] width 185 height 19
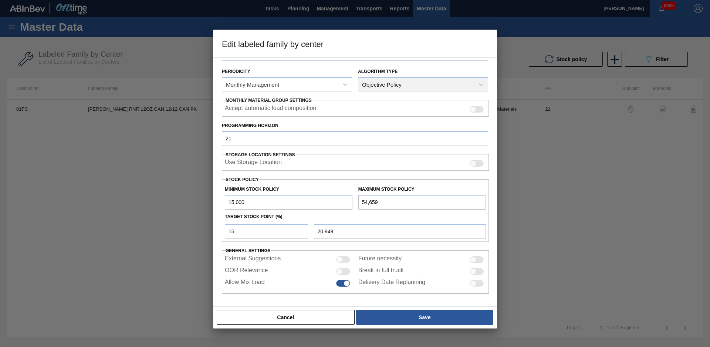
scroll to position [80, 0]
drag, startPoint x: 210, startPoint y: 235, endPoint x: 180, endPoint y: 234, distance: 30.4
click at [184, 234] on div "Edit labeled family by center Material Group Carriers Family Can Carriers Label…" at bounding box center [355, 173] width 710 height 347
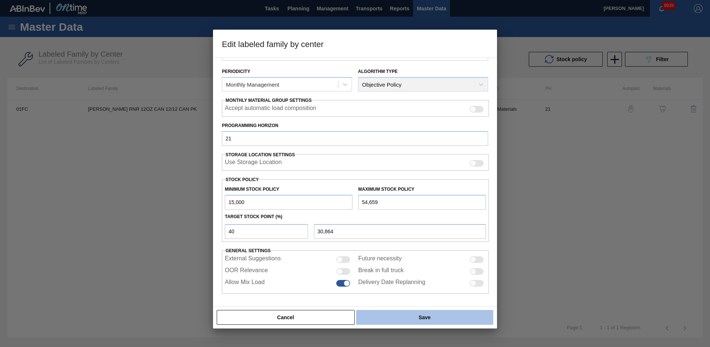
click at [405, 312] on button "Save" at bounding box center [424, 317] width 137 height 15
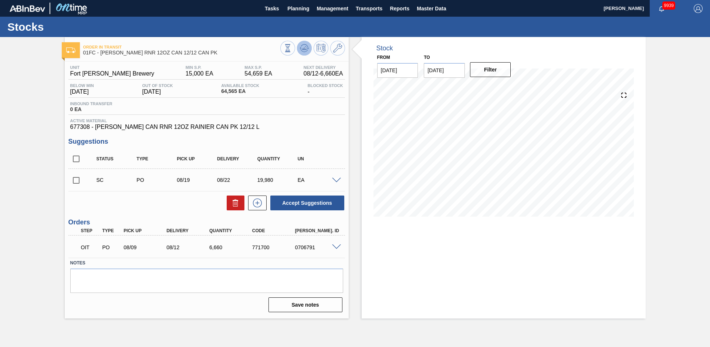
click at [306, 50] on icon at bounding box center [304, 47] width 5 height 3
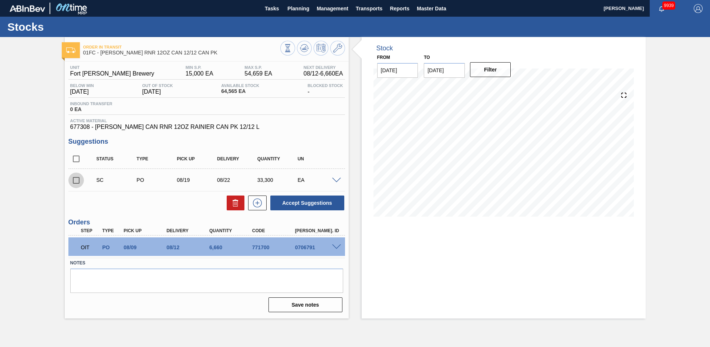
click at [78, 180] on input "checkbox" at bounding box center [76, 180] width 16 height 16
click at [337, 46] on icon at bounding box center [337, 48] width 9 height 9
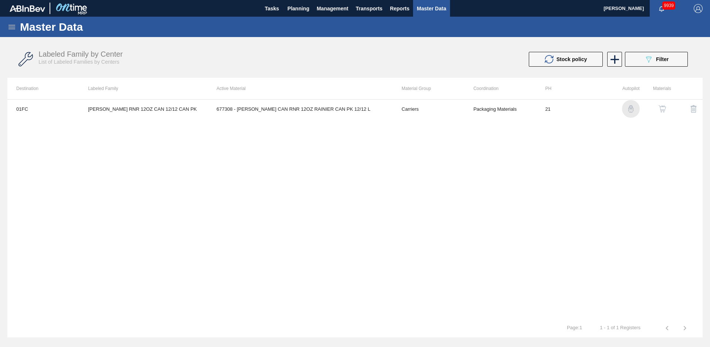
click at [634, 108] on div "button" at bounding box center [631, 108] width 9 height 7
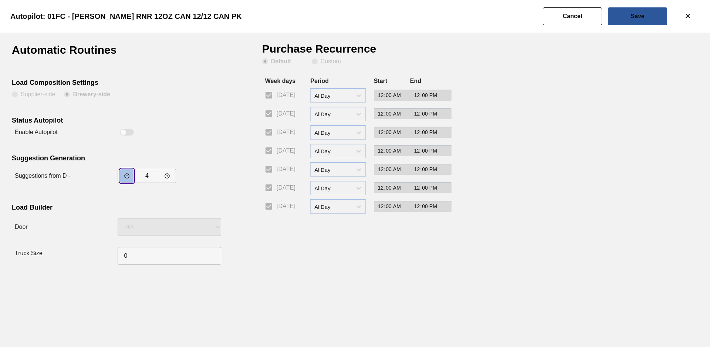
click at [127, 176] on icon "incrementar valor" at bounding box center [127, 176] width 6 height 6
click at [0, 0] on slot "Save" at bounding box center [0, 0] width 0 height 0
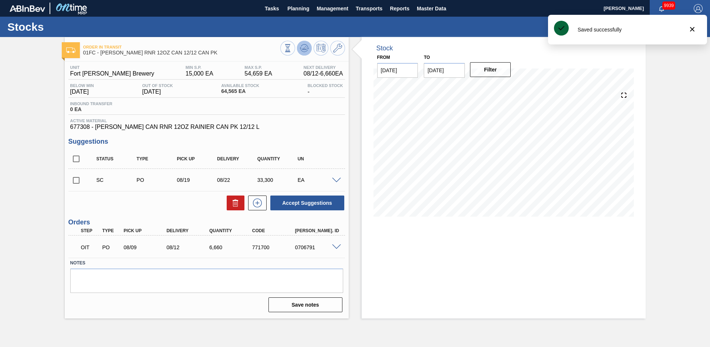
click at [292, 48] on icon at bounding box center [288, 48] width 8 height 8
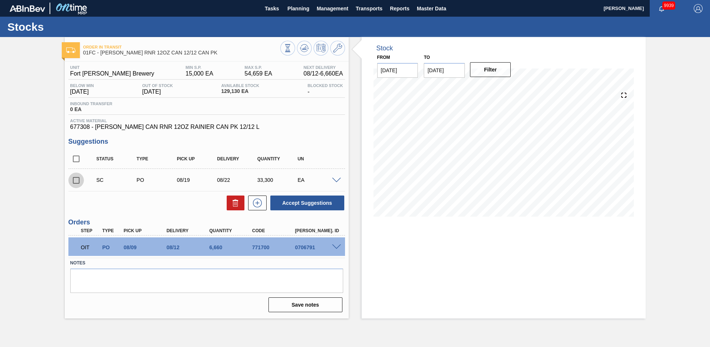
click at [80, 179] on input "checkbox" at bounding box center [76, 180] width 16 height 16
click at [319, 202] on button "Accept Suggestions" at bounding box center [307, 202] width 74 height 15
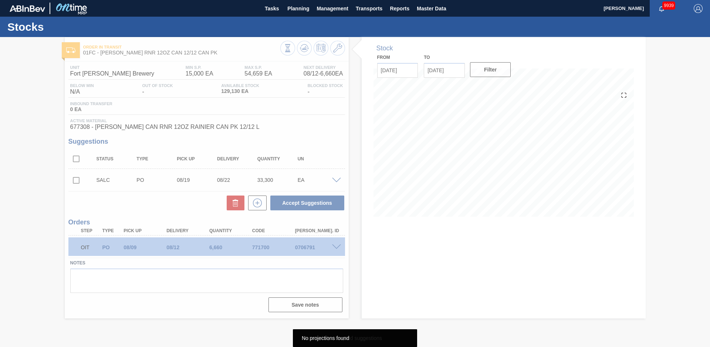
click at [33, 158] on div at bounding box center [355, 192] width 710 height 310
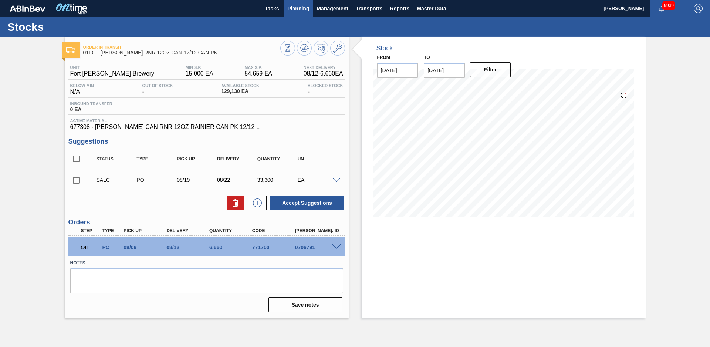
click at [296, 16] on button "Planning" at bounding box center [298, 8] width 29 height 17
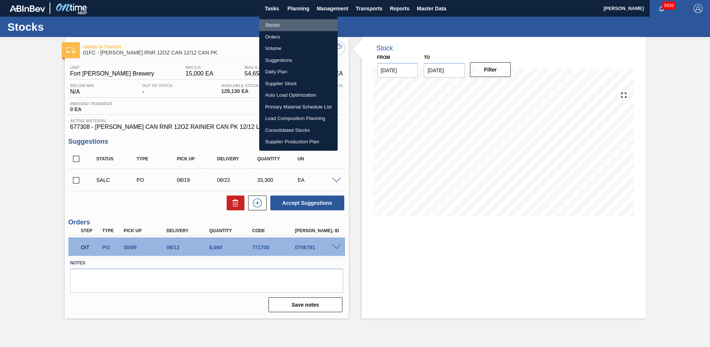
click at [285, 25] on li "Stocks" at bounding box center [298, 25] width 78 height 12
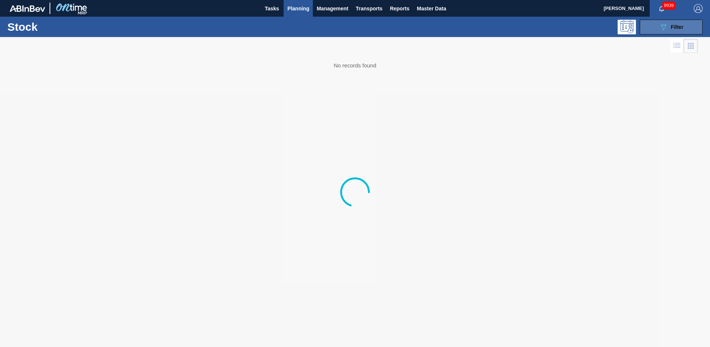
click at [677, 33] on button "089F7B8B-B2A5-4AFE-B5C0-19BA573D28AC Filter" at bounding box center [671, 27] width 63 height 15
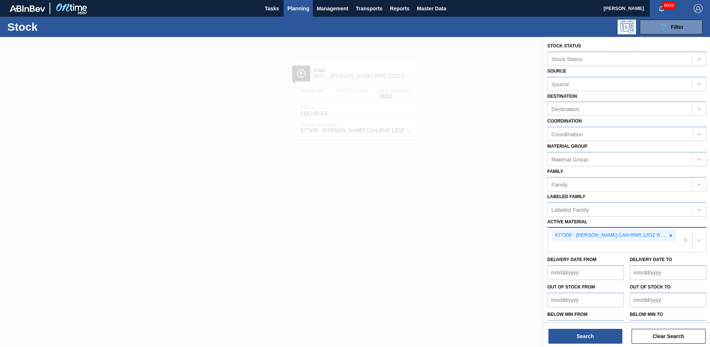
click at [669, 235] on icon at bounding box center [671, 235] width 5 height 5
click at [605, 329] on button "Search" at bounding box center [586, 336] width 74 height 15
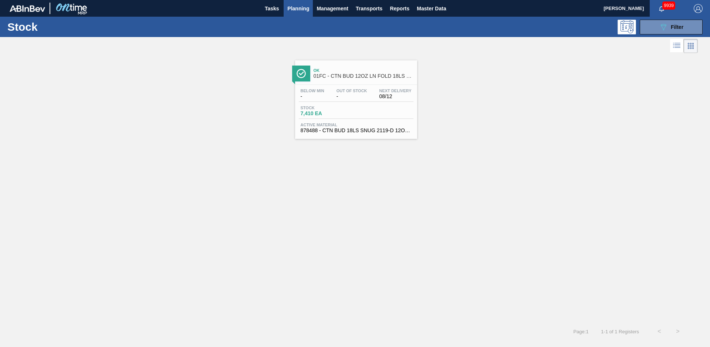
click at [337, 90] on span "Out Of Stock" at bounding box center [352, 90] width 31 height 4
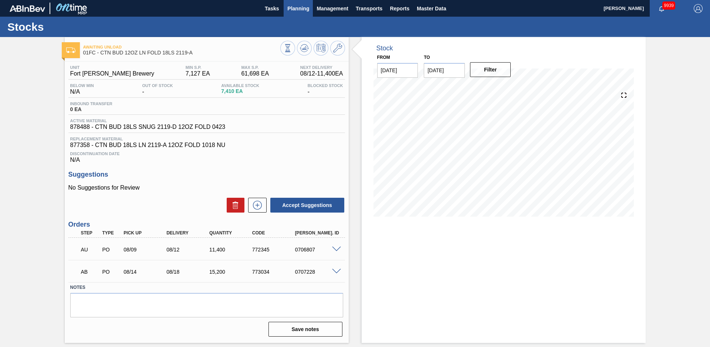
click at [299, 7] on span "Planning" at bounding box center [298, 8] width 22 height 9
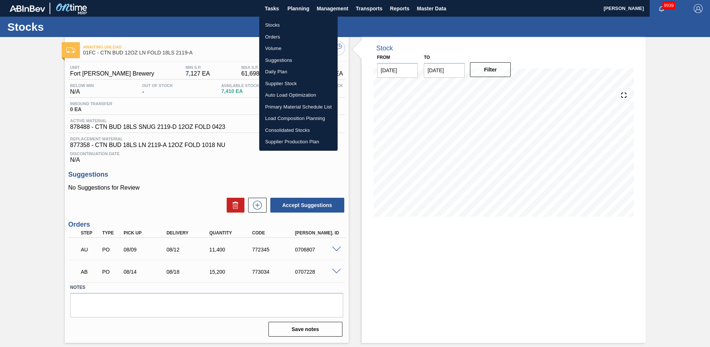
click at [273, 25] on li "Stocks" at bounding box center [298, 25] width 78 height 12
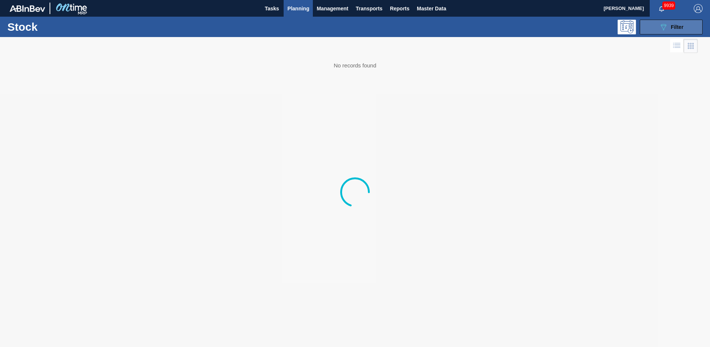
click at [675, 32] on button "089F7B8B-B2A5-4AFE-B5C0-19BA573D28AC Filter" at bounding box center [671, 27] width 63 height 15
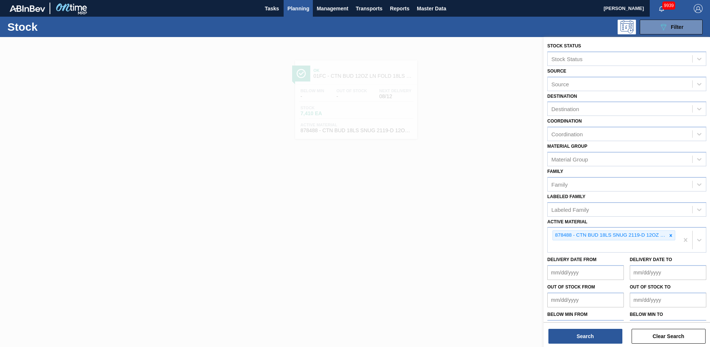
click at [671, 235] on icon at bounding box center [671, 235] width 5 height 5
click at [588, 338] on button "Search" at bounding box center [586, 336] width 74 height 15
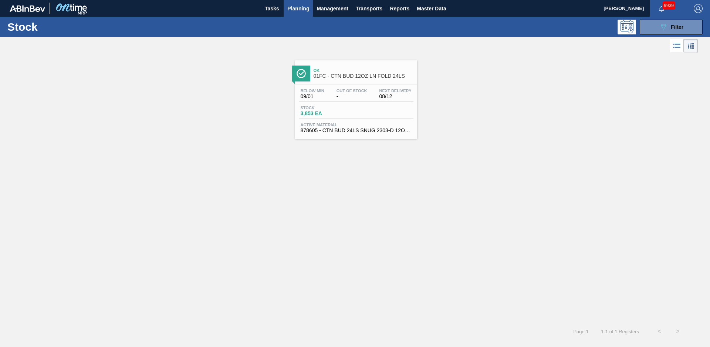
click at [344, 73] on div "Ok 01FC - CTN BUD 12OZ LN FOLD 24LS" at bounding box center [364, 73] width 100 height 17
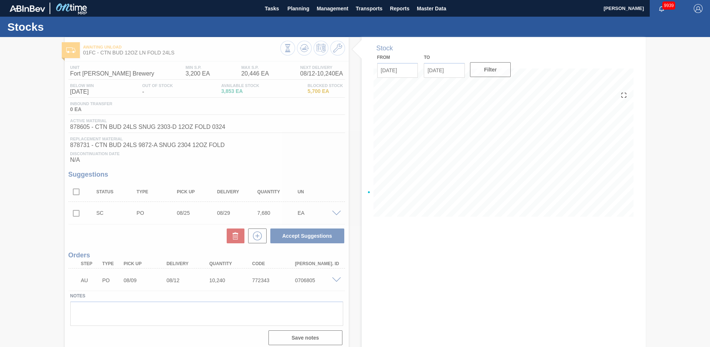
click at [352, 88] on div at bounding box center [355, 192] width 710 height 310
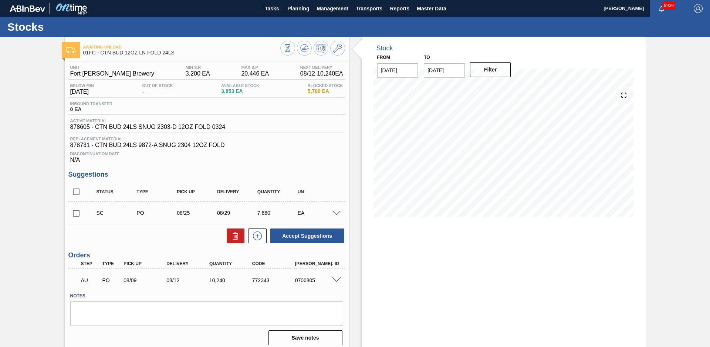
click at [357, 80] on div "Stock From [DATE] to [DATE] Filter" at bounding box center [497, 194] width 297 height 314
click at [359, 134] on div "Stock From [DATE] to [DATE] Filter 08/11 Stock Projection 3,853 SAP Planning 0 …" at bounding box center [497, 194] width 297 height 314
click at [357, 157] on div "Stock From [DATE] to [DATE] Filter 08/11 Stock Projection 3,853 SAP Planning 0 …" at bounding box center [497, 194] width 297 height 314
click at [75, 215] on input "checkbox" at bounding box center [76, 213] width 16 height 16
click at [310, 237] on button "Accept Suggestions" at bounding box center [307, 235] width 74 height 15
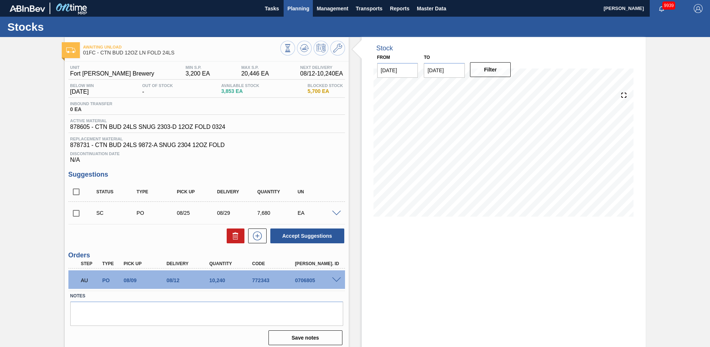
click at [301, 3] on button "Planning" at bounding box center [298, 8] width 29 height 17
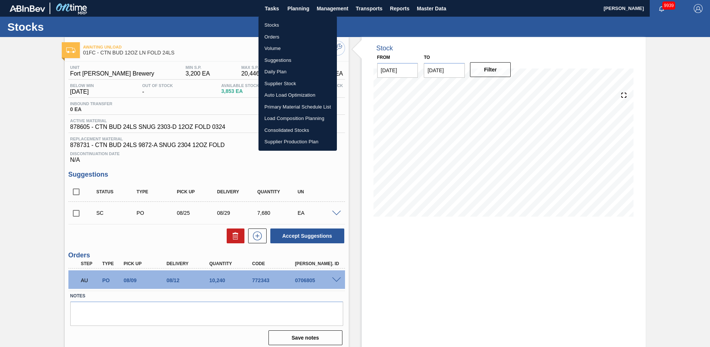
click at [78, 217] on div at bounding box center [355, 173] width 710 height 347
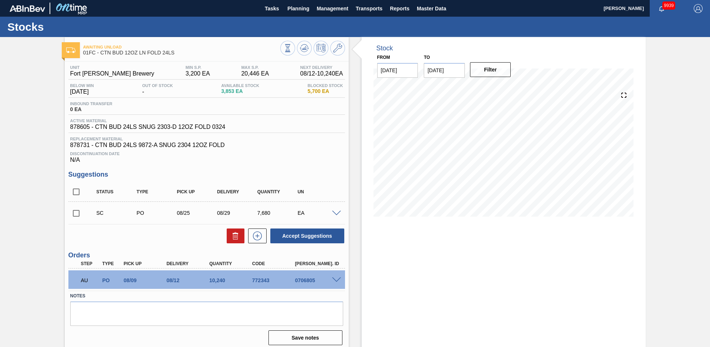
click at [76, 215] on input "checkbox" at bounding box center [76, 213] width 16 height 16
click at [312, 236] on button "Accept Suggestions" at bounding box center [307, 235] width 74 height 15
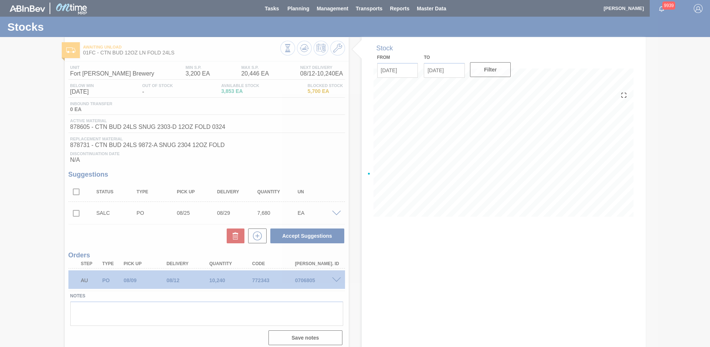
click at [297, 11] on div at bounding box center [355, 173] width 710 height 347
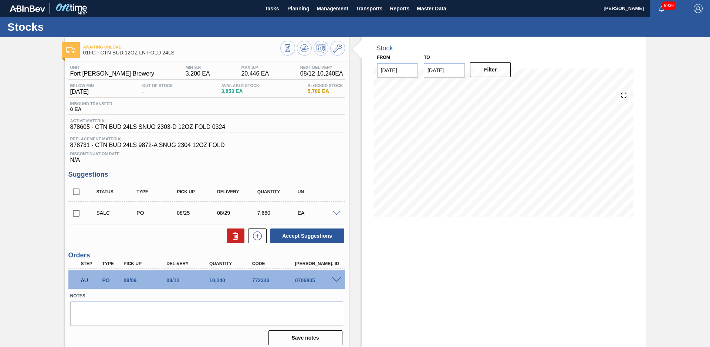
click at [297, 11] on span "Planning" at bounding box center [298, 8] width 22 height 9
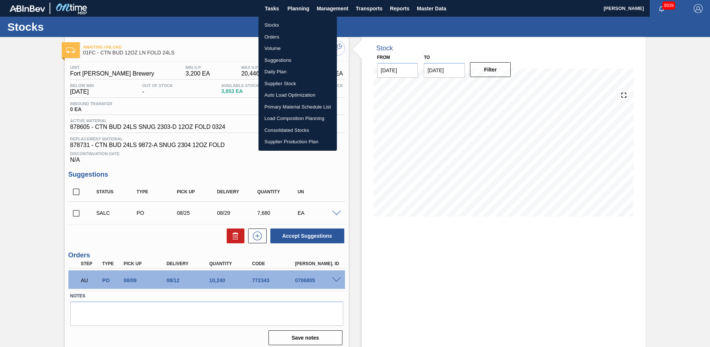
click at [287, 24] on li "Stocks" at bounding box center [298, 25] width 78 height 12
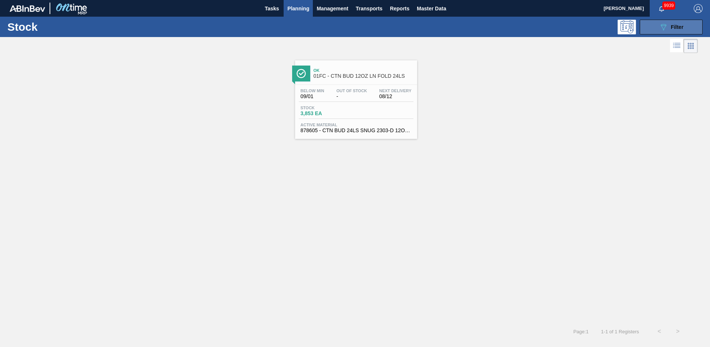
click at [663, 22] on button "089F7B8B-B2A5-4AFE-B5C0-19BA573D28AC Filter" at bounding box center [671, 27] width 63 height 15
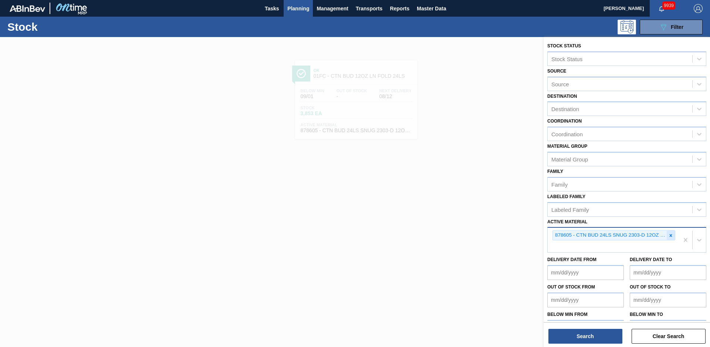
click at [672, 238] on div at bounding box center [671, 235] width 8 height 9
click at [598, 327] on div "Search Clear Search" at bounding box center [627, 332] width 167 height 21
click at [598, 330] on button "Search" at bounding box center [586, 336] width 74 height 15
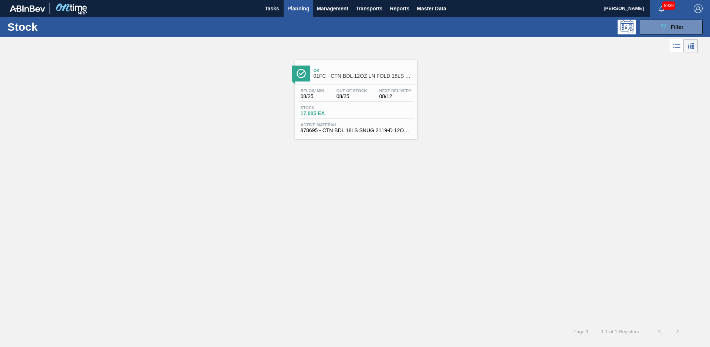
click at [357, 78] on span "01FC - CTN BDL 12OZ LN FOLD 18LS 2119-A" at bounding box center [364, 76] width 100 height 6
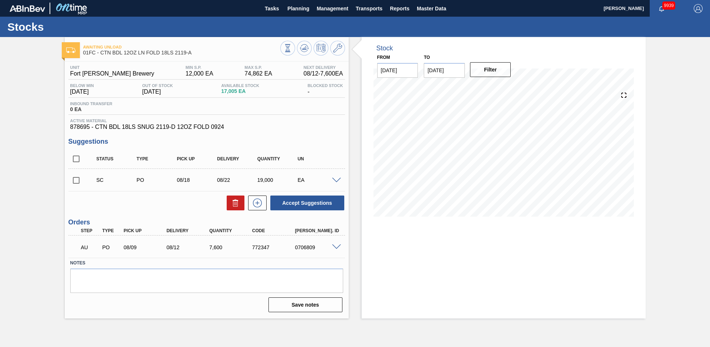
click at [42, 115] on div "Awaiting Unload 01FC - CTN BDL 12OZ LN FOLD 18LS 2119-A Unit [GEOGRAPHIC_DATA][…" at bounding box center [355, 177] width 710 height 281
click at [354, 118] on div "Stock From [DATE] to [DATE] Filter" at bounding box center [497, 177] width 297 height 281
click at [335, 49] on icon at bounding box center [337, 48] width 9 height 9
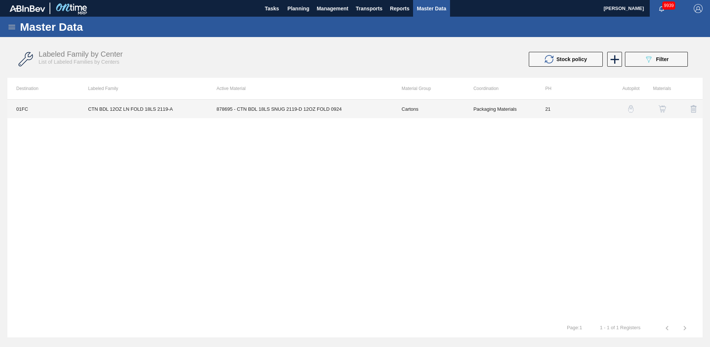
click at [390, 110] on td "878695 - CTN BDL 18LS SNUG 2119-D 12OZ FOLD 0924" at bounding box center [300, 109] width 185 height 19
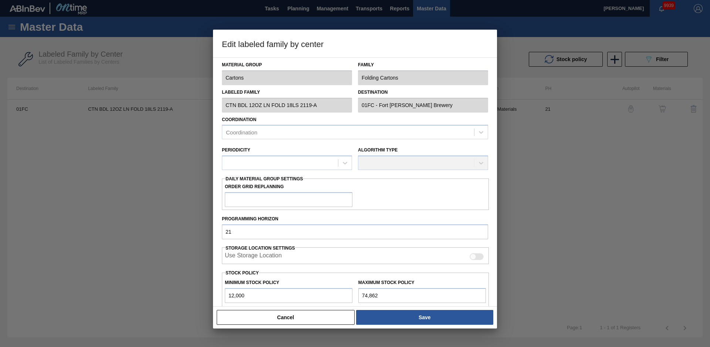
scroll to position [80, 0]
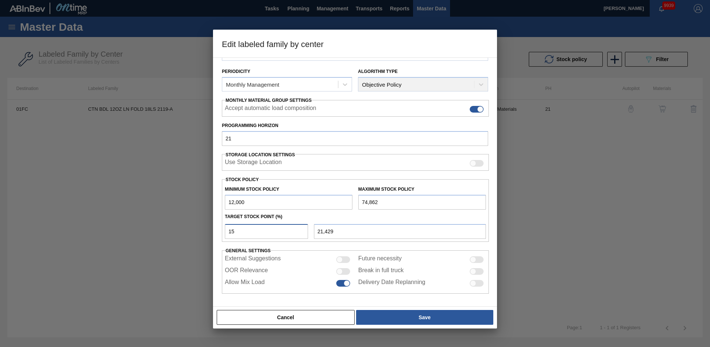
drag, startPoint x: 243, startPoint y: 233, endPoint x: 212, endPoint y: 231, distance: 31.2
click at [212, 231] on div "Edit labeled family by center Material Group Cartons Family Folding Cartons Lab…" at bounding box center [355, 173] width 710 height 347
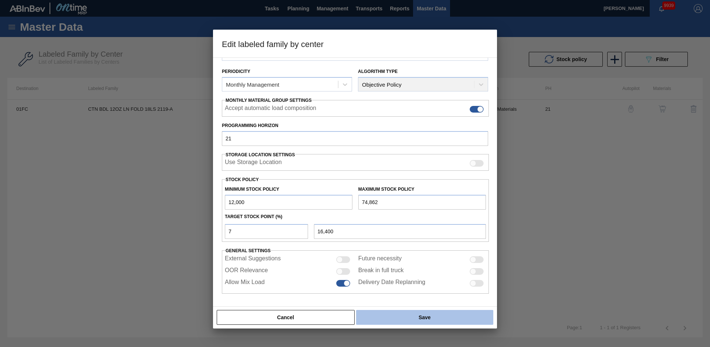
click at [424, 311] on button "Save" at bounding box center [424, 317] width 137 height 15
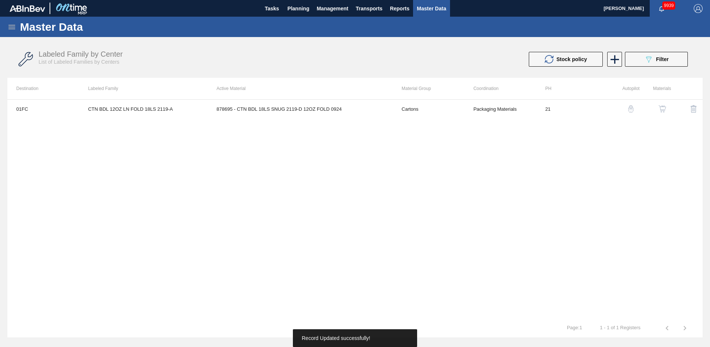
click at [218, 165] on div "01FC CTN BDL 12OZ LN FOLD 18LS 2119-A 878695 - CTN BDL 18LS SNUG 2119-D 12OZ FO…" at bounding box center [355, 208] width 696 height 219
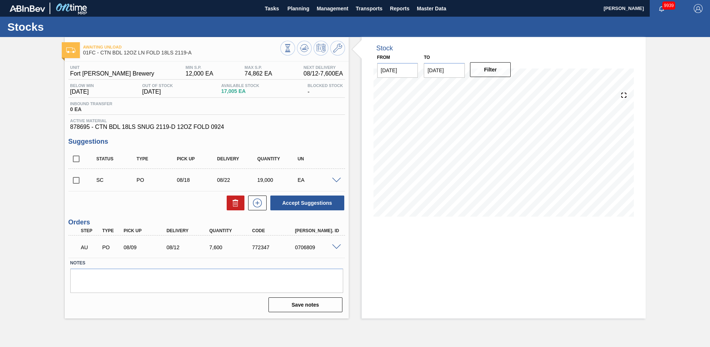
click at [359, 137] on div "Stock From [DATE] to [DATE] Filter" at bounding box center [497, 177] width 297 height 281
click at [292, 46] on icon at bounding box center [288, 48] width 8 height 8
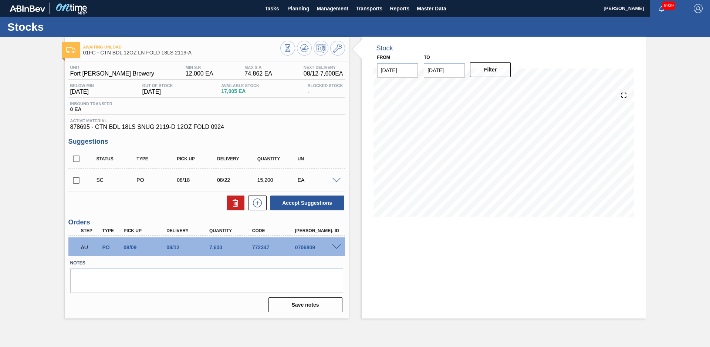
click at [351, 172] on div "Stock From [DATE] to [DATE] Filter" at bounding box center [497, 177] width 297 height 281
click at [77, 183] on input "checkbox" at bounding box center [76, 180] width 16 height 16
click at [299, 201] on button "Accept Suggestions" at bounding box center [307, 202] width 74 height 15
click at [44, 106] on div "Awaiting Unload 01FC - CTN BDL 12OZ LN FOLD 18LS 2119-A Unit [GEOGRAPHIC_DATA][…" at bounding box center [355, 177] width 710 height 281
click at [309, 14] on button "Planning" at bounding box center [298, 8] width 29 height 17
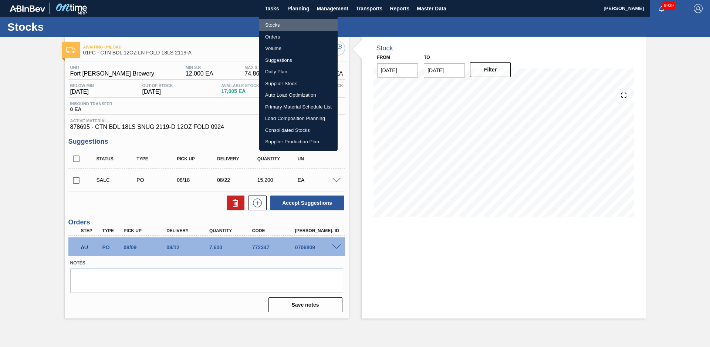
click at [293, 22] on li "Stocks" at bounding box center [298, 25] width 78 height 12
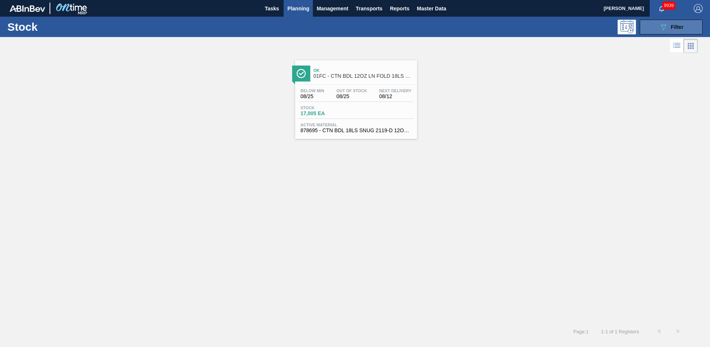
click at [669, 22] on button "089F7B8B-B2A5-4AFE-B5C0-19BA573D28AC Filter" at bounding box center [671, 27] width 63 height 15
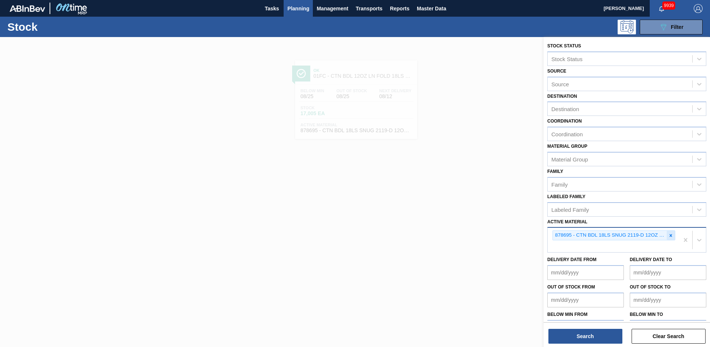
click at [669, 238] on div at bounding box center [671, 235] width 8 height 9
click at [589, 330] on button "Search" at bounding box center [586, 336] width 74 height 15
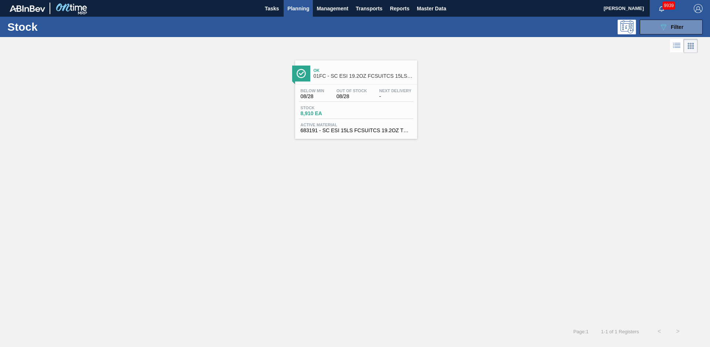
drag, startPoint x: 381, startPoint y: 75, endPoint x: 382, endPoint y: 68, distance: 7.5
click at [381, 75] on span "01FC - SC ESI 19.2OZ FCSUITCS 15LS TRANSPACK" at bounding box center [364, 76] width 100 height 6
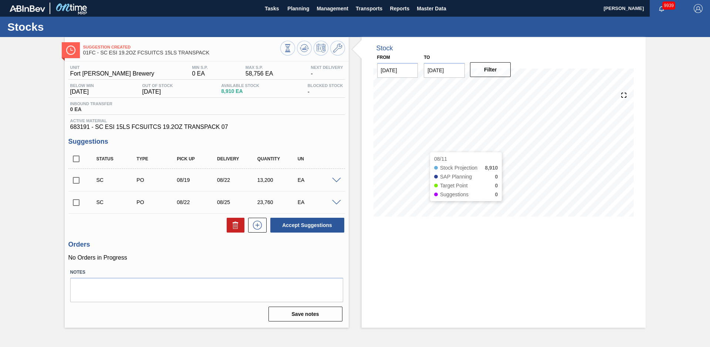
click at [349, 136] on div "Stock From [DATE] to [DATE] Filter 08/11 Stock Projection 8,910 SAP Planning 0 …" at bounding box center [497, 182] width 297 height 290
click at [660, 150] on div "Suggestion Created 01FC - SC ESI 19.2OZ FCSUITCS 15LS TRANSPACK Unit Fort [PERS…" at bounding box center [355, 182] width 710 height 290
click at [74, 159] on input "checkbox" at bounding box center [76, 159] width 16 height 16
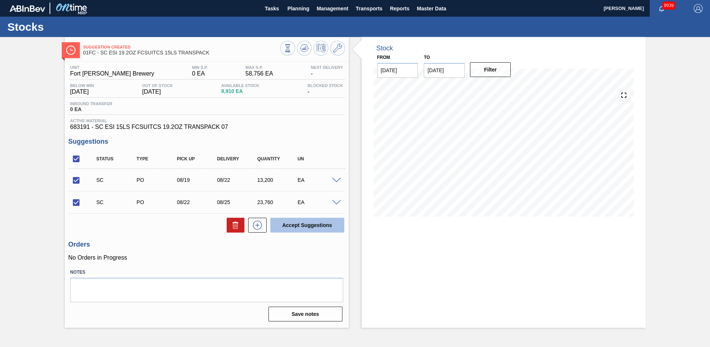
click at [293, 222] on button "Accept Suggestions" at bounding box center [307, 225] width 74 height 15
click at [666, 145] on div "Suggestion Awaiting Load Composition 01FC - SC ESI 19.2OZ FCSUITCS 15LS TRANSPA…" at bounding box center [355, 182] width 710 height 290
click at [45, 81] on div "Suggestion Awaiting Load Composition 01FC - SC ESI 19.2OZ FCSUITCS 15LS TRANSPA…" at bounding box center [355, 182] width 710 height 290
click at [293, 13] on button "Planning" at bounding box center [298, 8] width 29 height 17
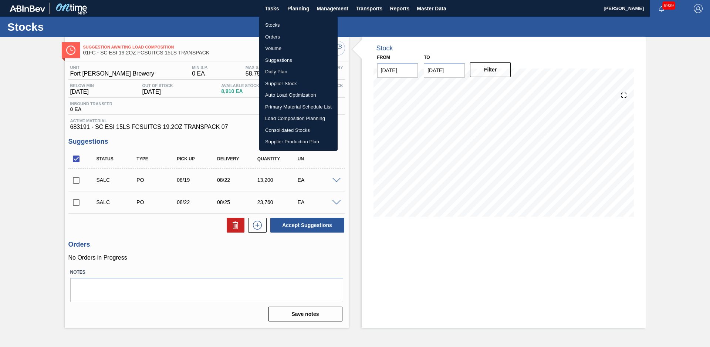
click at [277, 25] on li "Stocks" at bounding box center [298, 25] width 78 height 12
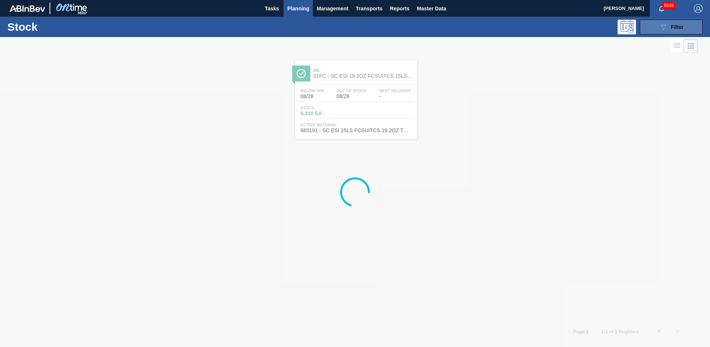
click at [669, 27] on div "089F7B8B-B2A5-4AFE-B5C0-19BA573D28AC Filter" at bounding box center [671, 27] width 24 height 9
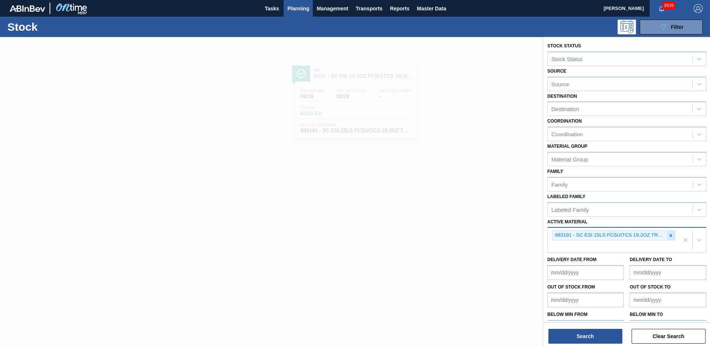
click at [671, 236] on icon at bounding box center [671, 235] width 5 height 5
click at [582, 341] on button "Search" at bounding box center [586, 336] width 74 height 15
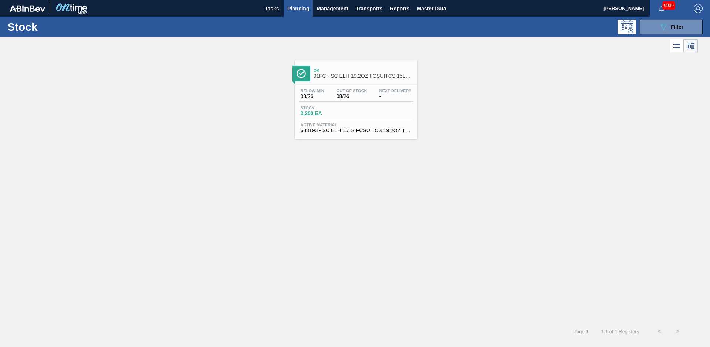
drag, startPoint x: 345, startPoint y: 63, endPoint x: 357, endPoint y: 63, distance: 12.2
click at [346, 63] on div "Ok 01FC - SC ELH 19.2OZ FCSUITCS 15LS TRANSPACK" at bounding box center [356, 70] width 122 height 20
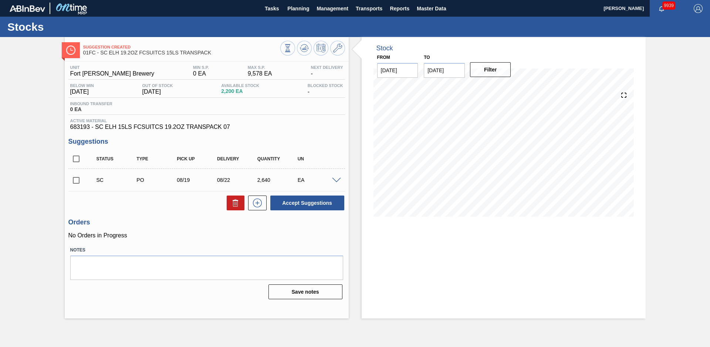
click at [354, 99] on div "Stock From [DATE] to [DATE] Filter" at bounding box center [497, 177] width 297 height 281
click at [360, 124] on div "Stock From [DATE] to [DATE] Filter" at bounding box center [497, 177] width 297 height 281
click at [357, 156] on div "Stock From [DATE] to [DATE] Filter" at bounding box center [497, 177] width 297 height 281
click at [77, 180] on input "checkbox" at bounding box center [76, 180] width 16 height 16
click at [301, 202] on button "Accept Suggestions" at bounding box center [307, 202] width 74 height 15
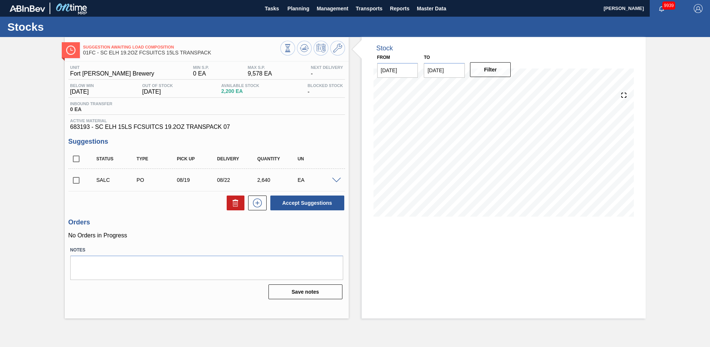
click at [48, 75] on div "Suggestion Awaiting Load Composition 01FC - SC ELH 19.2OZ FCSUITCS 15LS TRANSPA…" at bounding box center [355, 177] width 710 height 281
click at [300, 16] on button "Planning" at bounding box center [298, 8] width 29 height 17
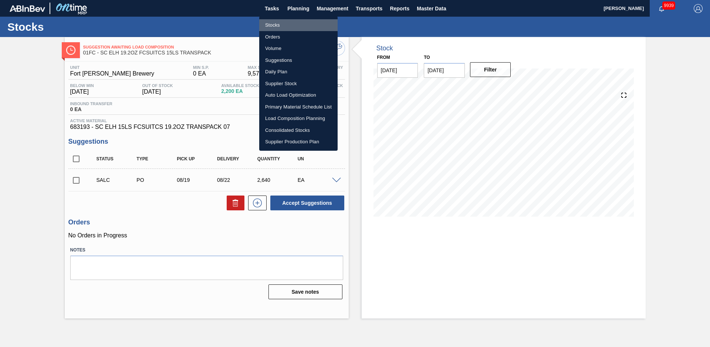
click at [285, 21] on li "Stocks" at bounding box center [298, 25] width 78 height 12
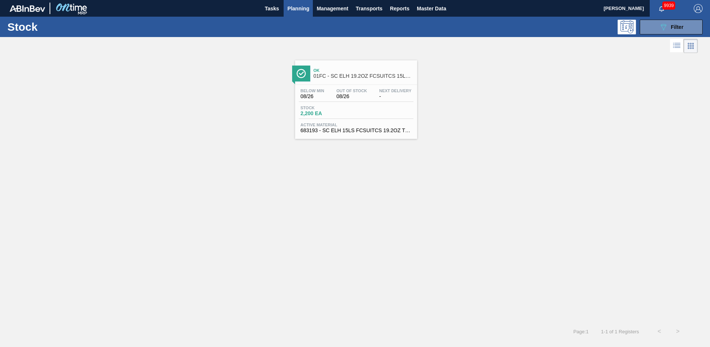
drag, startPoint x: 690, startPoint y: 25, endPoint x: 672, endPoint y: 41, distance: 23.8
click at [689, 25] on button "089F7B8B-B2A5-4AFE-B5C0-19BA573D28AC Filter" at bounding box center [671, 27] width 63 height 15
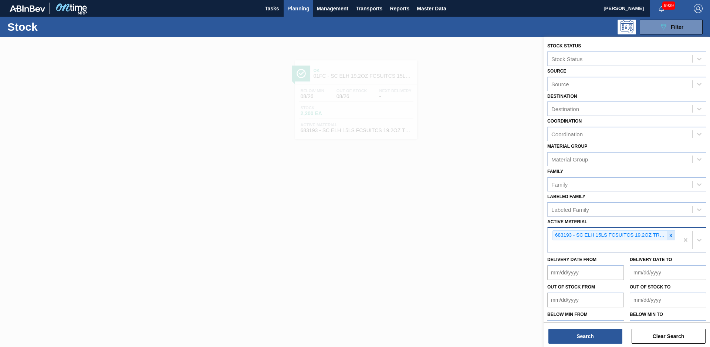
click at [669, 236] on icon at bounding box center [671, 235] width 5 height 5
click at [587, 340] on button "Search" at bounding box center [586, 336] width 74 height 15
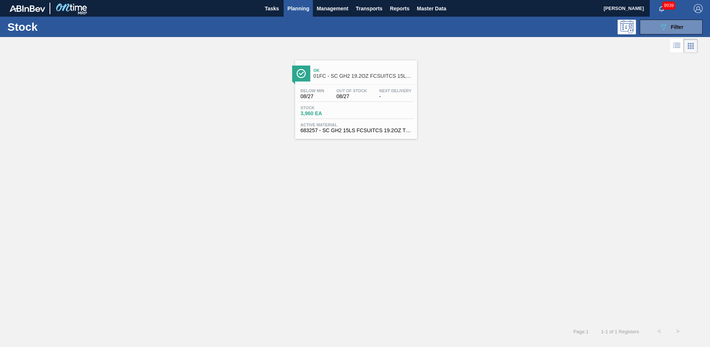
click at [398, 72] on span "Ok" at bounding box center [364, 70] width 100 height 4
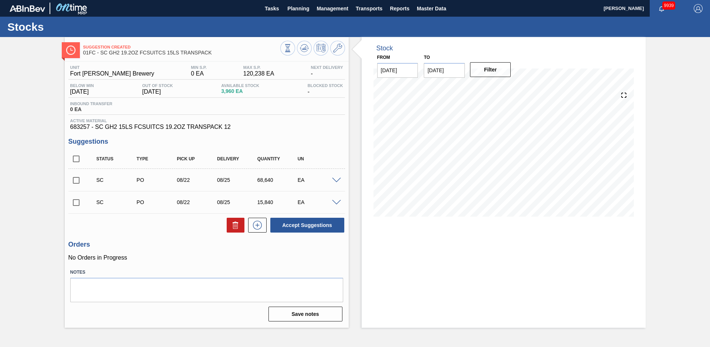
click at [355, 90] on div "Stock From [DATE] to [DATE] Filter" at bounding box center [497, 182] width 297 height 290
click at [667, 134] on div "Suggestion Created 01FC - SC GH2 19.2OZ FCSUITCS 15LS TRANSPACK Unit Fort [PERS…" at bounding box center [355, 182] width 710 height 290
click at [77, 158] on input "checkbox" at bounding box center [76, 159] width 16 height 16
click at [297, 221] on button "Accept Suggestions" at bounding box center [307, 225] width 74 height 15
click at [39, 127] on div "Suggestion Awaiting Load Composition 01FC - SC GH2 19.2OZ FCSUITCS 15LS TRANSPA…" at bounding box center [355, 182] width 710 height 290
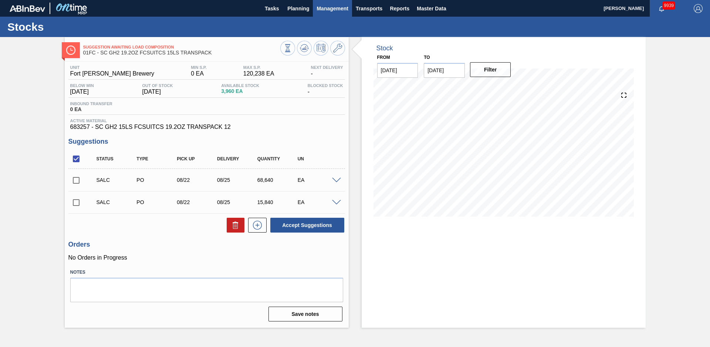
click at [315, 5] on button "Management" at bounding box center [332, 8] width 39 height 17
click at [307, 7] on div at bounding box center [355, 173] width 710 height 347
click at [302, 9] on span "Planning" at bounding box center [298, 8] width 22 height 9
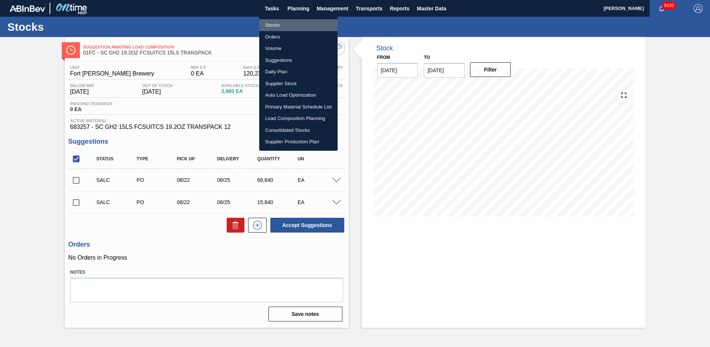
click at [292, 23] on li "Stocks" at bounding box center [298, 25] width 78 height 12
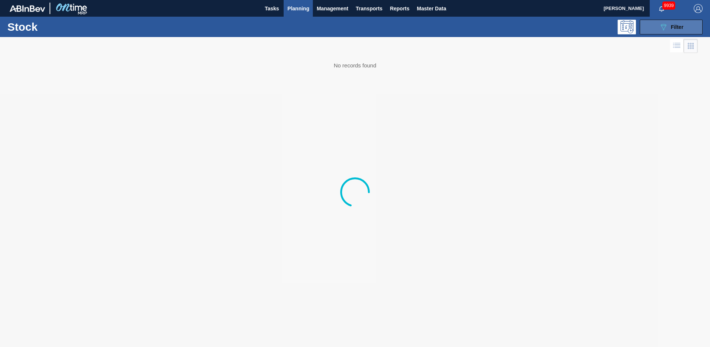
click at [672, 27] on span "Filter" at bounding box center [677, 27] width 13 height 6
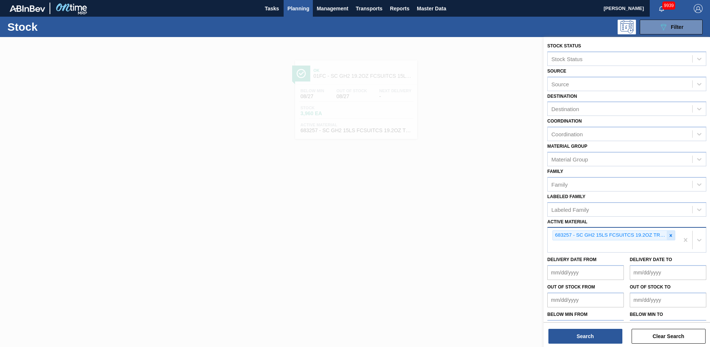
click at [672, 237] on icon at bounding box center [671, 235] width 5 height 5
click at [610, 334] on button "Search" at bounding box center [586, 336] width 74 height 15
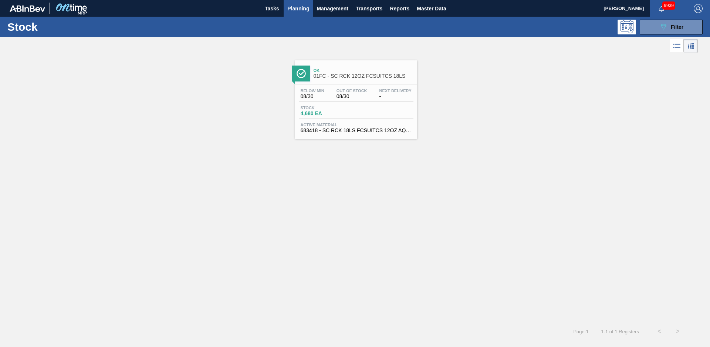
click at [367, 70] on span "Ok" at bounding box center [364, 70] width 100 height 4
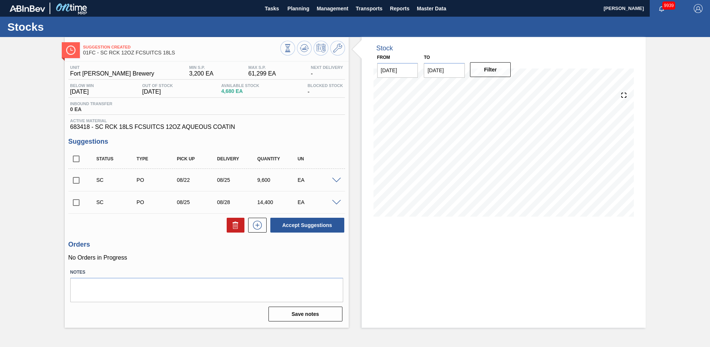
click at [357, 62] on div "Stock From [DATE] to [DATE] Filter" at bounding box center [497, 182] width 297 height 290
click at [55, 67] on div "Suggestion Created 01FC - SC RCK 12OZ FCSUITCS 18LS Unit Fort [PERSON_NAME] Bre…" at bounding box center [355, 182] width 710 height 290
click at [61, 159] on div "Suggestion Created 01FC - SC RCK 12OZ FCSUITCS 18LS Unit Fort [PERSON_NAME] Bre…" at bounding box center [355, 182] width 710 height 290
click at [336, 52] on icon at bounding box center [337, 48] width 9 height 9
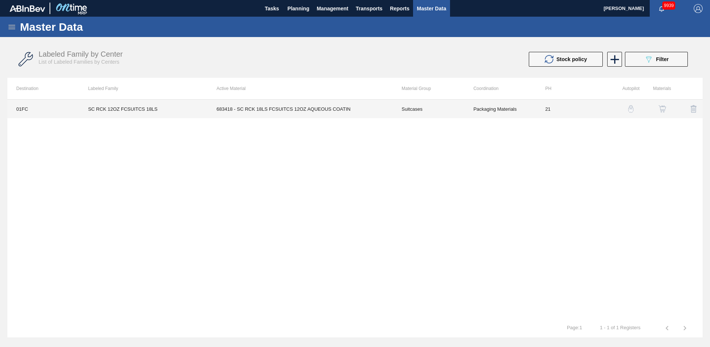
click at [306, 109] on td "683418 - SC RCK 18LS FCSUITCS 12OZ AQUEOUS COATIN" at bounding box center [300, 109] width 185 height 19
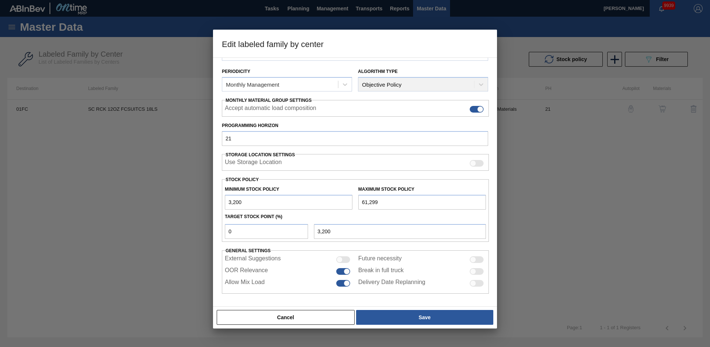
scroll to position [80, 0]
drag, startPoint x: 271, startPoint y: 229, endPoint x: 182, endPoint y: 234, distance: 89.0
click at [182, 234] on div "Edit labeled family by center Material Group Suitcases Family Suitcases Labeled…" at bounding box center [355, 173] width 710 height 347
click at [380, 301] on div "Material Group Suitcases Family Suitcases Labeled Family SC RCK 12OZ FCSUITCS 1…" at bounding box center [355, 181] width 284 height 249
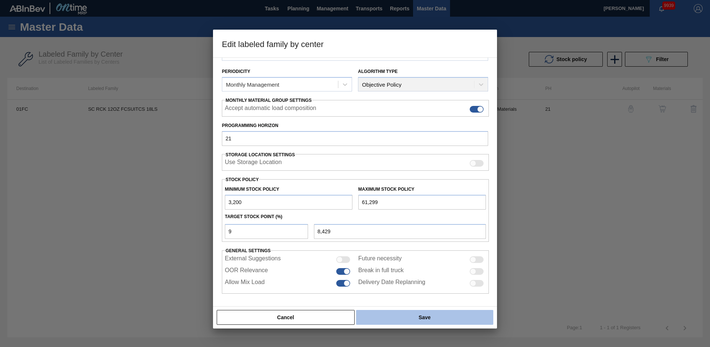
click at [394, 318] on button "Save" at bounding box center [424, 317] width 137 height 15
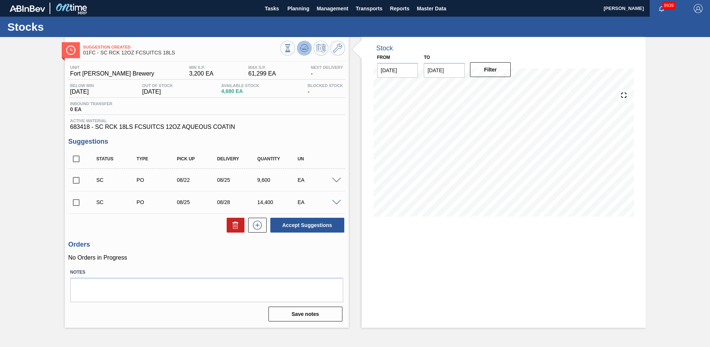
click at [292, 46] on icon at bounding box center [288, 48] width 8 height 8
click at [78, 157] on input "checkbox" at bounding box center [76, 159] width 16 height 16
click at [78, 159] on input "checkbox" at bounding box center [76, 159] width 16 height 16
click at [309, 224] on button "Accept Suggestions" at bounding box center [307, 225] width 74 height 15
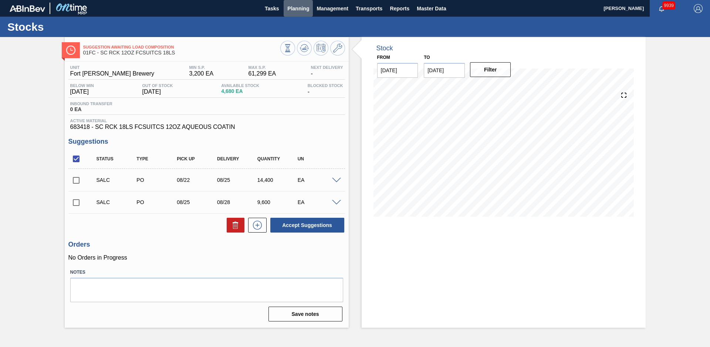
click at [304, 10] on span "Planning" at bounding box center [298, 8] width 22 height 9
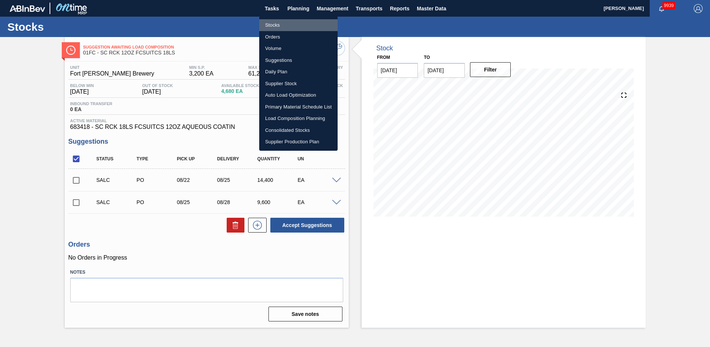
click at [270, 23] on li "Stocks" at bounding box center [298, 25] width 78 height 12
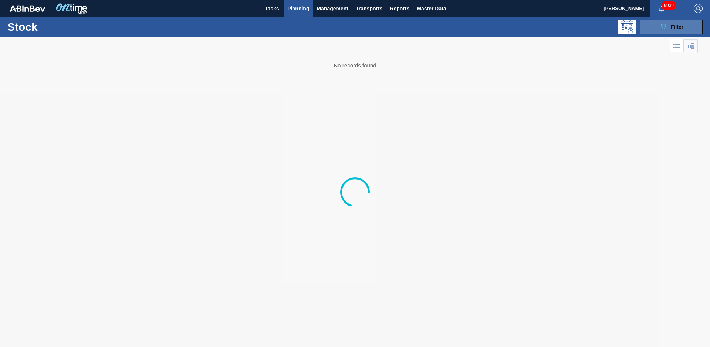
click at [665, 28] on icon at bounding box center [664, 27] width 6 height 6
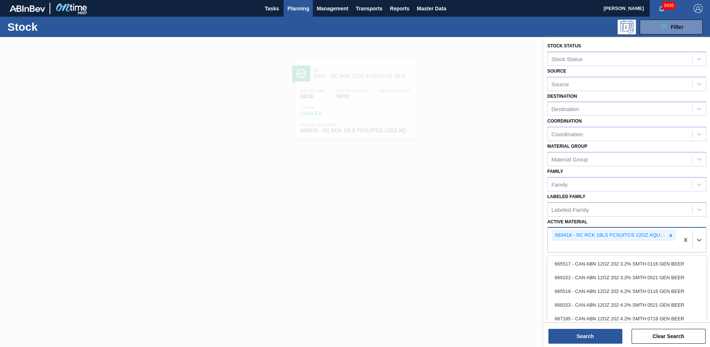
click at [671, 243] on div "683418 - SC RCK 18LS FCSUITCS 12OZ AQUEOUS COATIN" at bounding box center [613, 240] width 131 height 24
click at [670, 235] on icon at bounding box center [671, 235] width 3 height 3
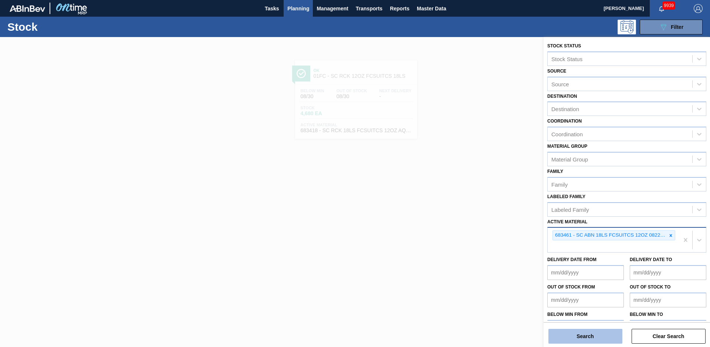
click at [585, 339] on button "Search" at bounding box center [586, 336] width 74 height 15
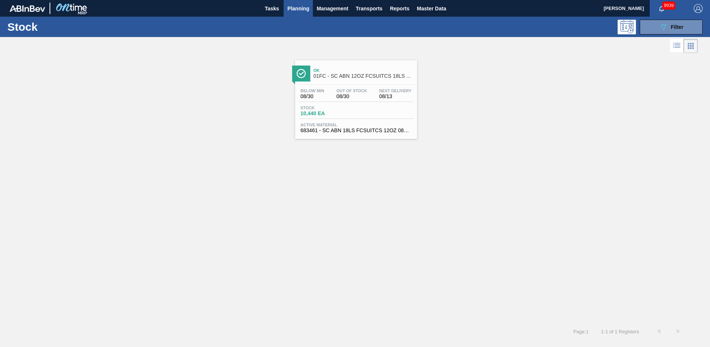
click at [346, 59] on link "Ok 01FC - SC ABN 12OZ FCSUITCS 18LS AQUEOUS COATING Below Min 08/30 Out Of Stoc…" at bounding box center [355, 97] width 131 height 84
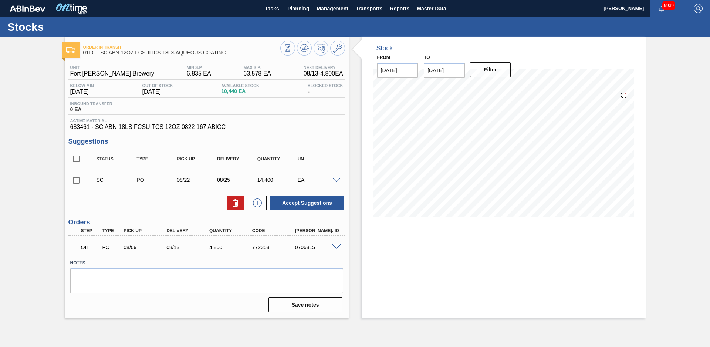
click at [356, 81] on div "Stock From [DATE] to [DATE] Filter" at bounding box center [497, 177] width 297 height 281
click at [24, 162] on div "Order in transit 01FC - SC ABN 12OZ FCSUITCS 18LS AQUEOUS COATING Unit Fort [PE…" at bounding box center [355, 177] width 710 height 281
click at [27, 188] on div "Order in transit 01FC - SC ABN 12OZ FCSUITCS 18LS AQUEOUS COATING Unit Fort [PE…" at bounding box center [355, 177] width 710 height 281
drag, startPoint x: 48, startPoint y: 132, endPoint x: 53, endPoint y: 130, distance: 4.6
click at [48, 132] on div "Order in transit 01FC - SC ABN 12OZ FCSUITCS 18LS AQUEOUS COATING Unit Fort [PE…" at bounding box center [355, 177] width 710 height 281
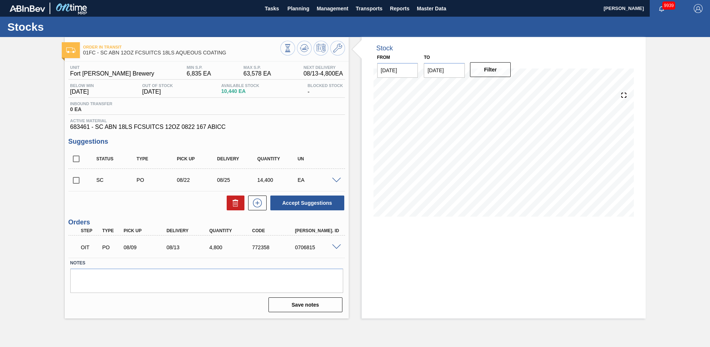
click at [55, 159] on div "Order in transit 01FC - SC ABN 12OZ FCSUITCS 18LS AQUEOUS COATING Unit Fort [PE…" at bounding box center [355, 177] width 710 height 281
click at [81, 181] on input "checkbox" at bounding box center [76, 180] width 16 height 16
click at [305, 204] on button "Accept Suggestions" at bounding box center [307, 202] width 74 height 15
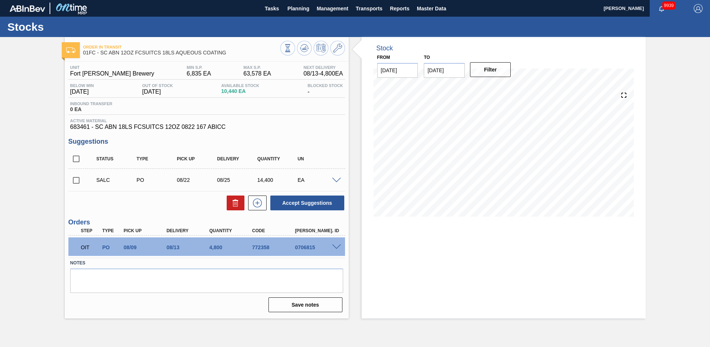
click at [357, 130] on div "Stock From [DATE] to [DATE] Filter 08/11 Stock Projection 10,440 SAP Planning 0…" at bounding box center [497, 177] width 297 height 281
click at [295, 9] on span "Planning" at bounding box center [298, 8] width 22 height 9
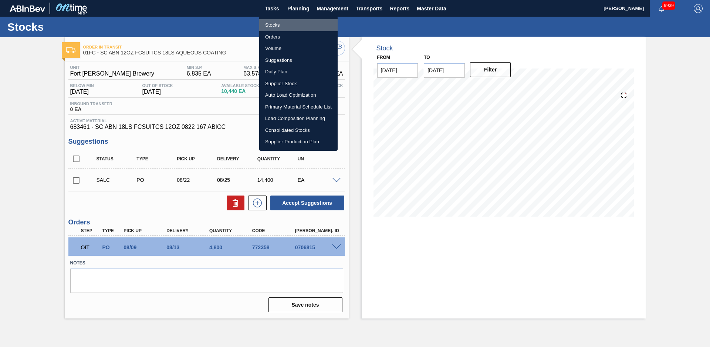
click at [274, 24] on li "Stocks" at bounding box center [298, 25] width 78 height 12
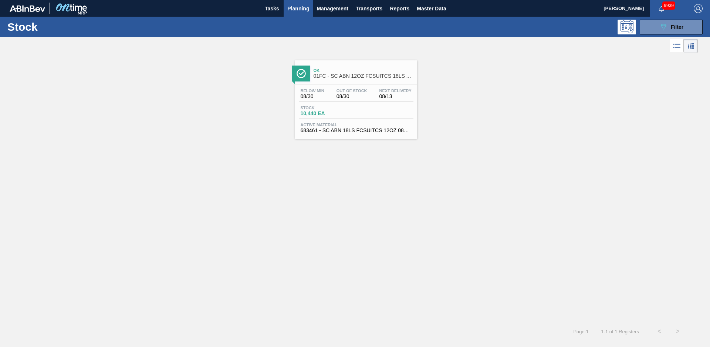
click at [226, 206] on div "Ok 01FC - SC ABN 12OZ FCSUITCS 18LS AQUEOUS COATING Below Min 08/30 Out Of Stoc…" at bounding box center [355, 188] width 710 height 267
drag, startPoint x: 144, startPoint y: 170, endPoint x: 188, endPoint y: 154, distance: 46.7
click at [144, 170] on div "Ok 01FC - SC ABN 12OZ FCSUITCS 18LS AQUEOUS COATING Below Min 08/30 Out Of Stoc…" at bounding box center [355, 188] width 710 height 267
click at [369, 68] on span "Ok" at bounding box center [364, 70] width 100 height 4
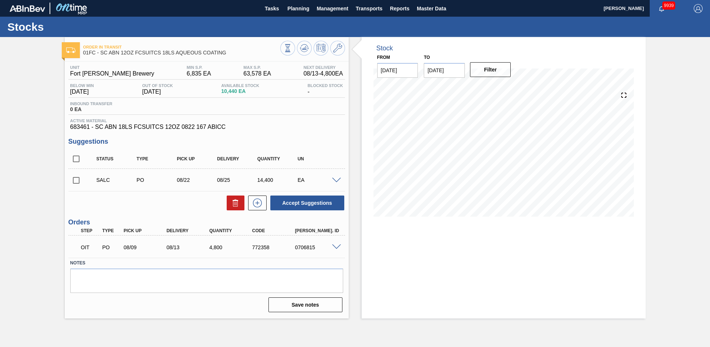
click at [30, 140] on div "Order in transit 01FC - SC ABN 12OZ FCSUITCS 18LS AQUEOUS COATING Unit Fort [PE…" at bounding box center [355, 177] width 710 height 281
click at [16, 75] on div "Order in transit 01FC - SC ABN 12OZ FCSUITCS 18LS AQUEOUS COATING Unit Fort [PE…" at bounding box center [355, 177] width 710 height 281
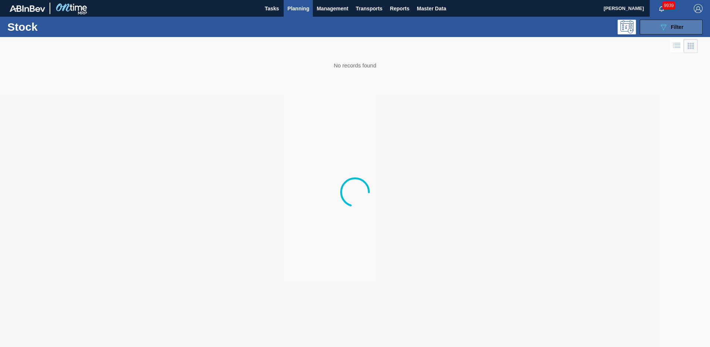
click at [703, 20] on button "089F7B8B-B2A5-4AFE-B5C0-19BA573D28AC Filter" at bounding box center [671, 27] width 63 height 15
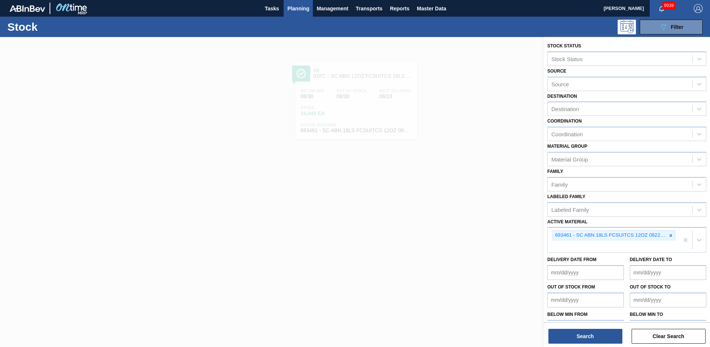
click at [669, 239] on div at bounding box center [671, 235] width 8 height 9
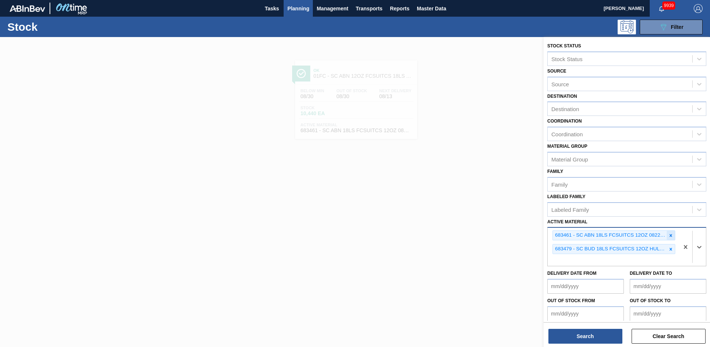
click at [672, 235] on icon at bounding box center [671, 235] width 5 height 5
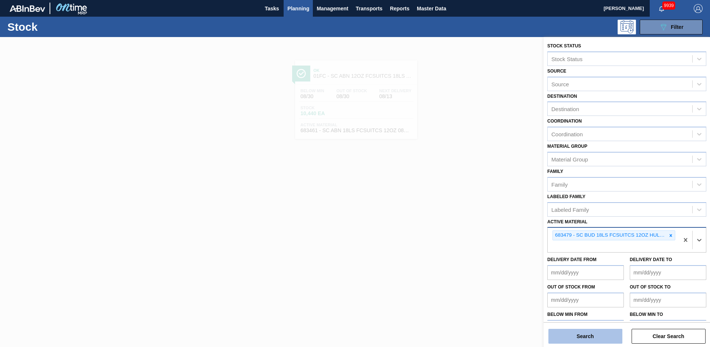
click at [574, 334] on button "Search" at bounding box center [586, 336] width 74 height 15
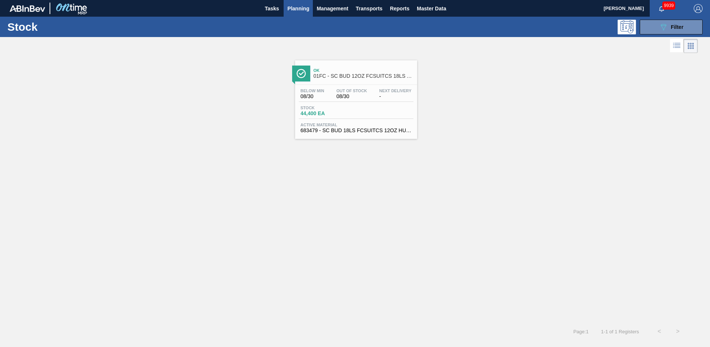
drag, startPoint x: 331, startPoint y: 108, endPoint x: 312, endPoint y: 110, distance: 19.0
click at [331, 108] on span "Stock" at bounding box center [327, 107] width 52 height 4
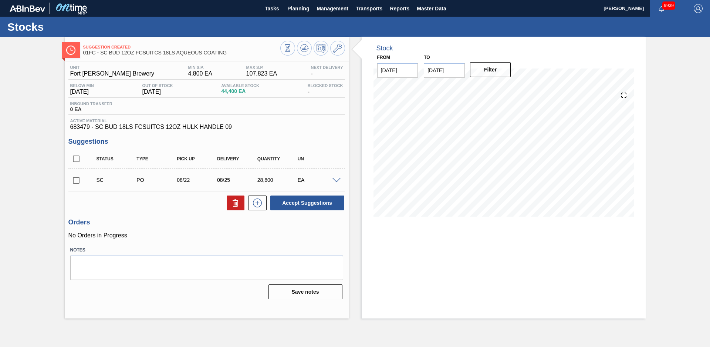
click at [27, 129] on div "Suggestion Created 01FC - SC BUD 12OZ FCSUITCS 18LS AQUEOUS COATING Unit Fort […" at bounding box center [355, 177] width 710 height 281
click at [77, 183] on input "checkbox" at bounding box center [76, 180] width 16 height 16
click at [280, 198] on button "Accept Suggestions" at bounding box center [307, 202] width 74 height 15
click at [80, 181] on input "checkbox" at bounding box center [76, 180] width 16 height 16
click at [311, 199] on button "Accept Suggestions" at bounding box center [307, 202] width 74 height 15
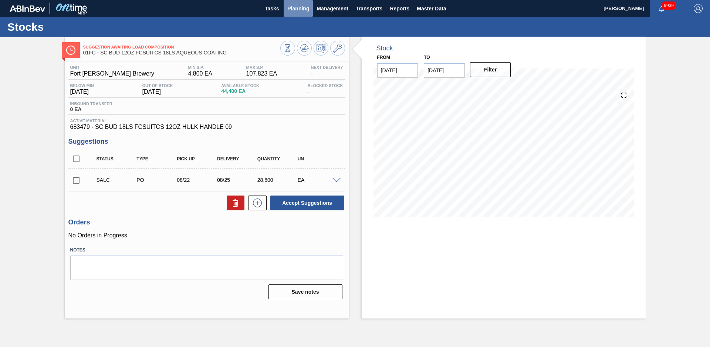
click at [309, 8] on span "Planning" at bounding box center [298, 8] width 22 height 9
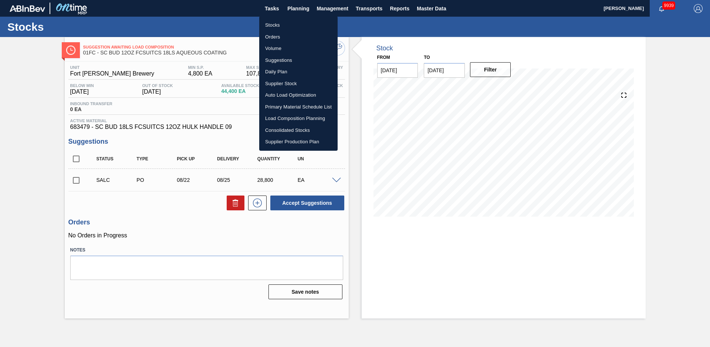
click at [286, 24] on li "Stocks" at bounding box center [298, 25] width 78 height 12
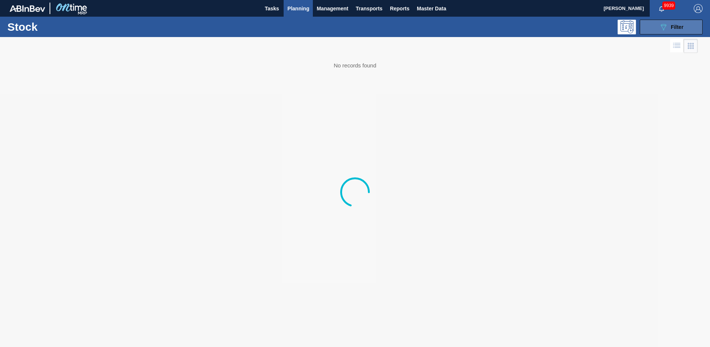
click at [652, 30] on button "089F7B8B-B2A5-4AFE-B5C0-19BA573D28AC Filter" at bounding box center [671, 27] width 63 height 15
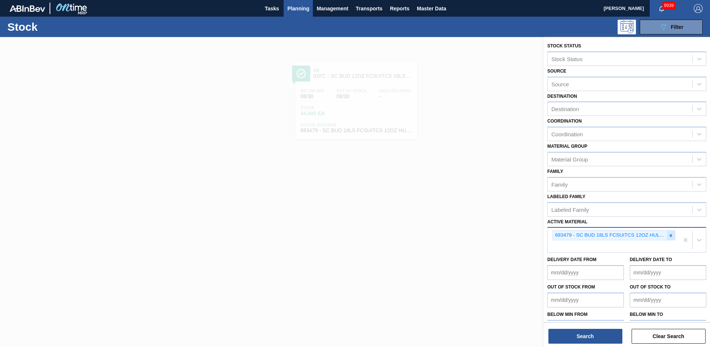
click at [669, 240] on div at bounding box center [671, 235] width 8 height 9
click at [594, 333] on button "Search" at bounding box center [586, 336] width 74 height 15
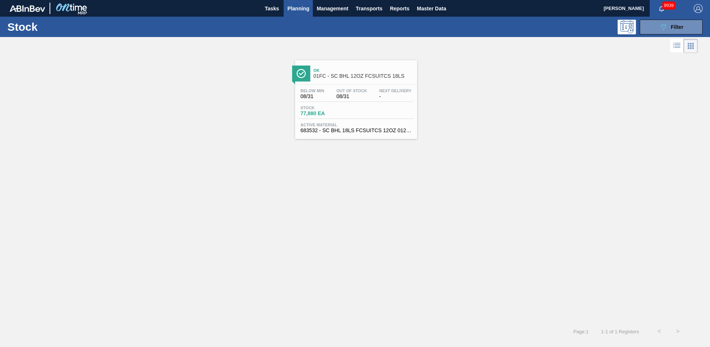
click at [378, 82] on div "Ok 01FC - SC BHL 12OZ FCSUITCS 18LS Below Min 08/31 Out Of Stock 08/31 Next Del…" at bounding box center [356, 99] width 122 height 78
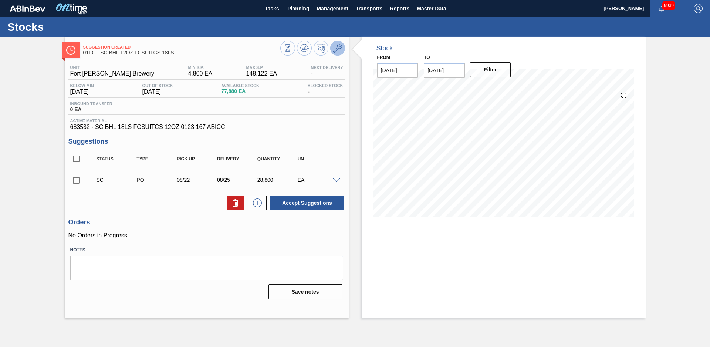
click at [340, 51] on icon at bounding box center [337, 48] width 9 height 9
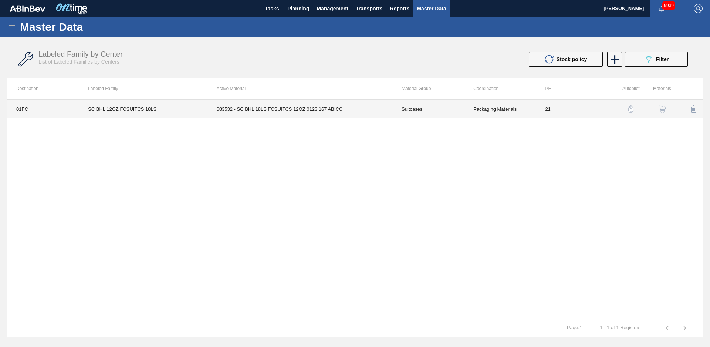
click at [594, 117] on td "21" at bounding box center [573, 109] width 72 height 19
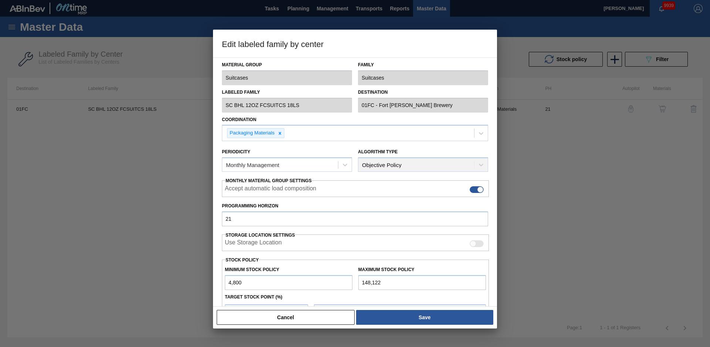
scroll to position [80, 0]
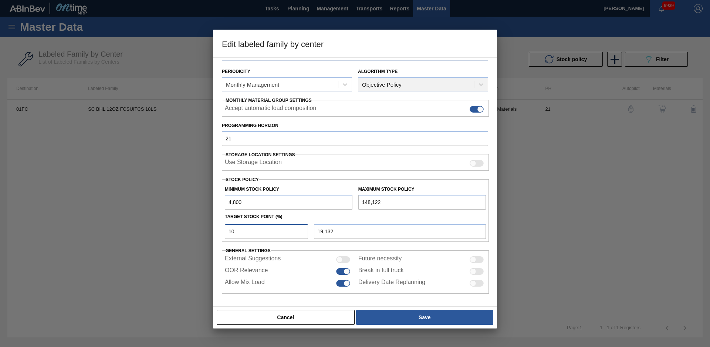
drag, startPoint x: 251, startPoint y: 235, endPoint x: 184, endPoint y: 236, distance: 67.7
click at [186, 236] on div "Edit labeled family by center Material Group Suitcases Family Suitcases Labeled…" at bounding box center [355, 173] width 710 height 347
click at [332, 218] on div "Target Stock Point (%)" at bounding box center [355, 216] width 267 height 11
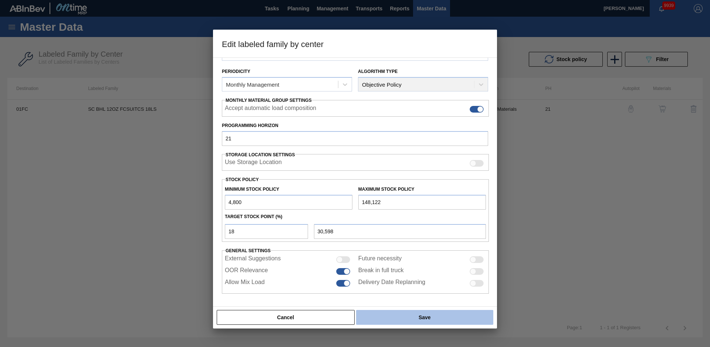
click at [386, 312] on button "Save" at bounding box center [424, 317] width 137 height 15
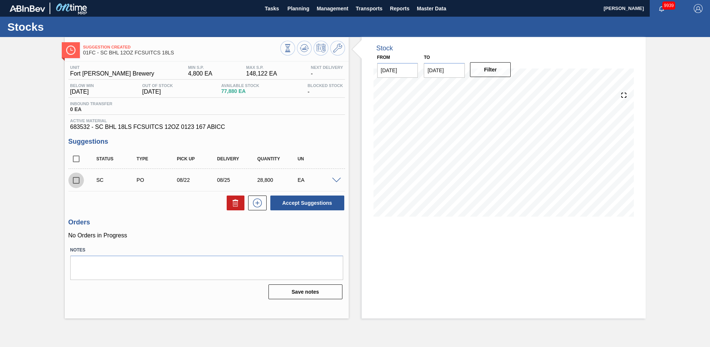
click at [77, 183] on input "checkbox" at bounding box center [76, 180] width 16 height 16
click at [305, 50] on icon at bounding box center [304, 47] width 5 height 3
drag, startPoint x: 80, startPoint y: 174, endPoint x: 77, endPoint y: 178, distance: 4.8
click at [77, 178] on input "checkbox" at bounding box center [76, 180] width 16 height 16
click at [322, 201] on button "Accept Suggestions" at bounding box center [307, 202] width 74 height 15
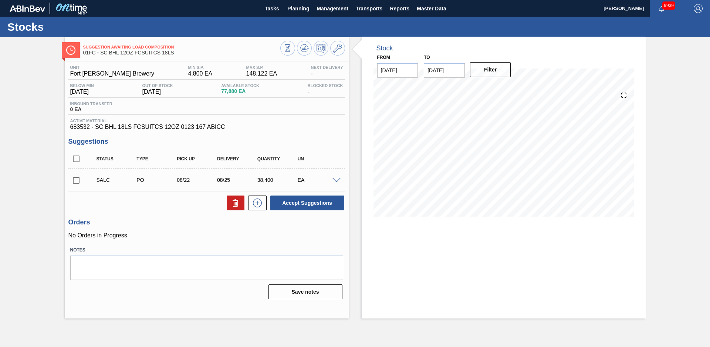
drag, startPoint x: 47, startPoint y: 156, endPoint x: 55, endPoint y: 142, distance: 15.7
click at [47, 156] on div "Suggestion Awaiting Load Composition 01FC - SC BHL 12OZ FCSUITCS 18LS Unit Fort…" at bounding box center [355, 177] width 710 height 281
click at [296, 6] on span "Planning" at bounding box center [298, 8] width 22 height 9
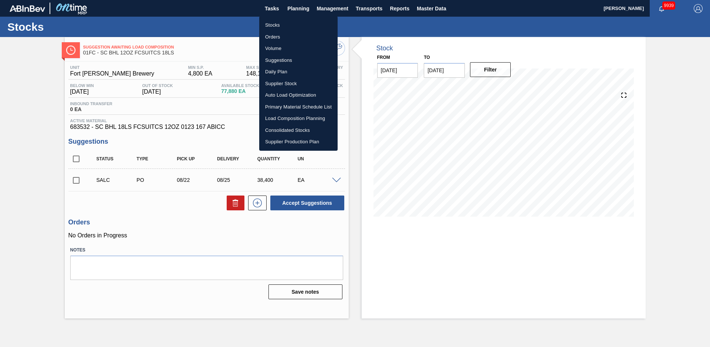
click at [271, 26] on li "Stocks" at bounding box center [298, 25] width 78 height 12
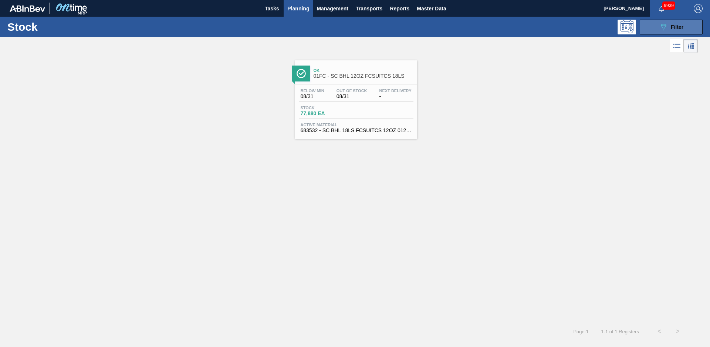
click at [662, 31] on button "089F7B8B-B2A5-4AFE-B5C0-19BA573D28AC Filter" at bounding box center [671, 27] width 63 height 15
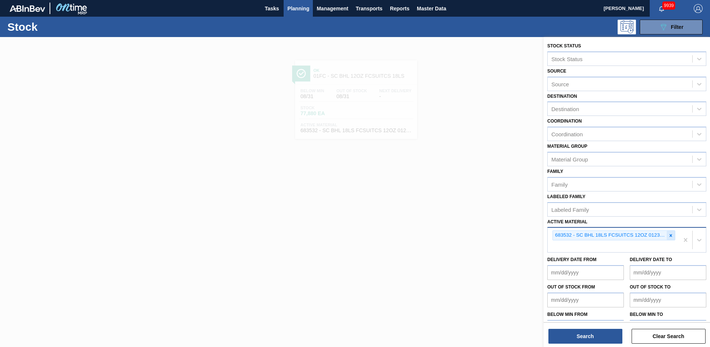
click at [667, 233] on div at bounding box center [671, 235] width 8 height 9
click at [602, 330] on button "Search" at bounding box center [586, 336] width 74 height 15
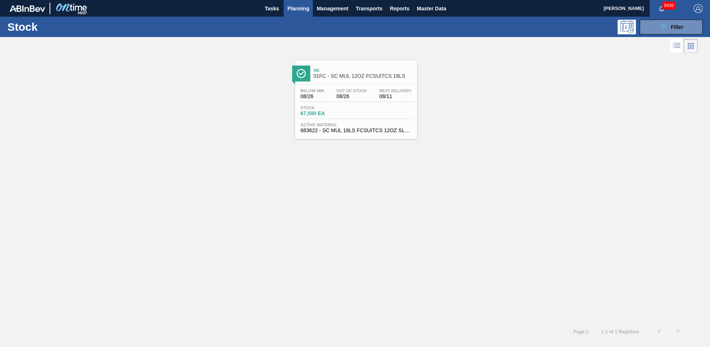
click at [332, 63] on div "Ok 01FC - SC MUL 12OZ FCSUITCS 18LS" at bounding box center [356, 70] width 122 height 20
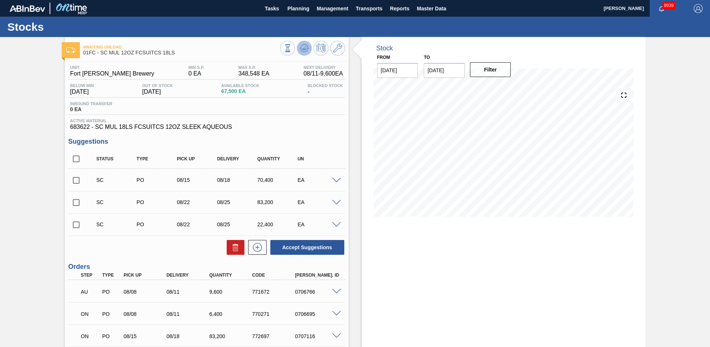
click at [292, 46] on icon at bounding box center [288, 48] width 8 height 8
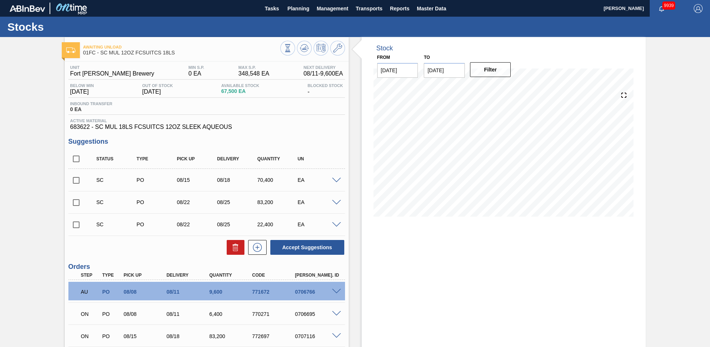
click at [334, 179] on span at bounding box center [336, 181] width 9 height 6
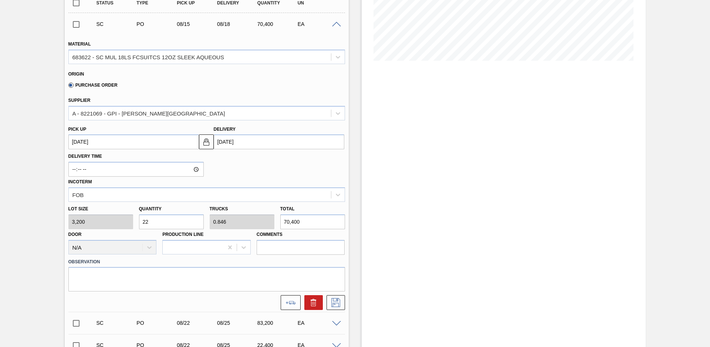
scroll to position [208, 0]
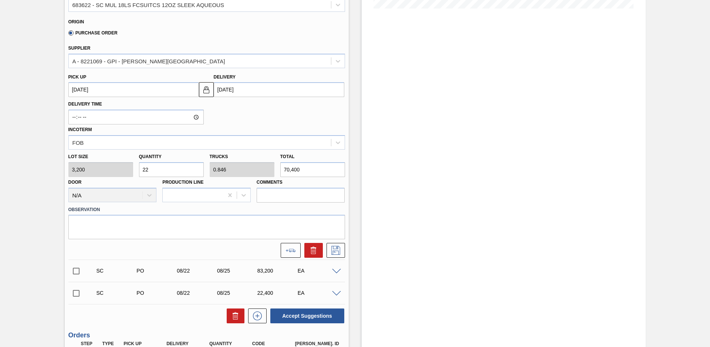
click at [159, 169] on input "22" at bounding box center [171, 169] width 65 height 15
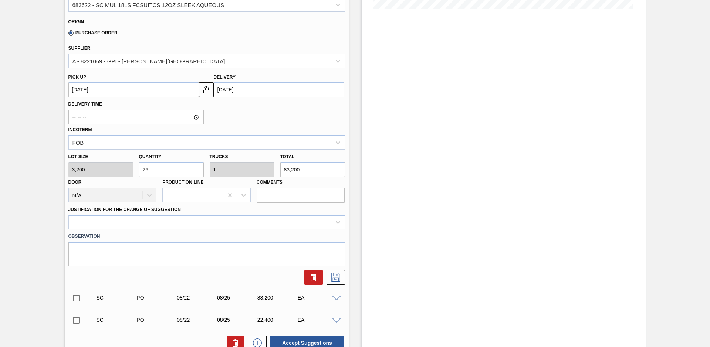
click at [247, 125] on div "Incoterm FOB" at bounding box center [206, 136] width 277 height 25
click at [253, 214] on div "Justification for the Change of Suggestion" at bounding box center [206, 216] width 277 height 25
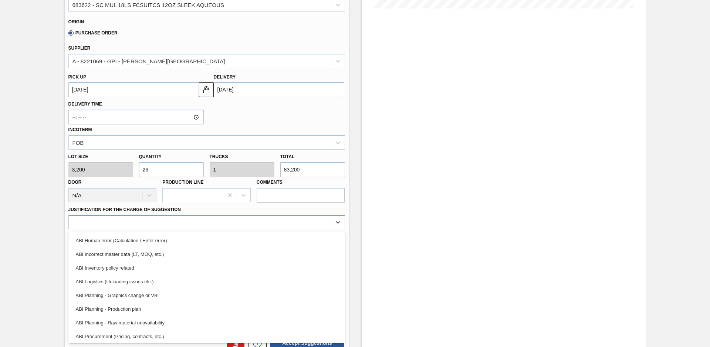
click at [238, 227] on div at bounding box center [200, 222] width 262 height 11
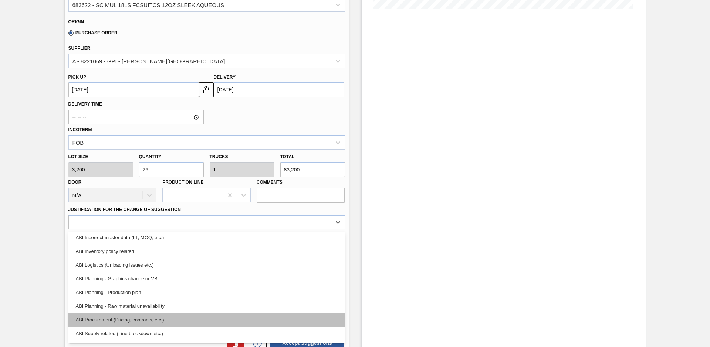
scroll to position [50, 0]
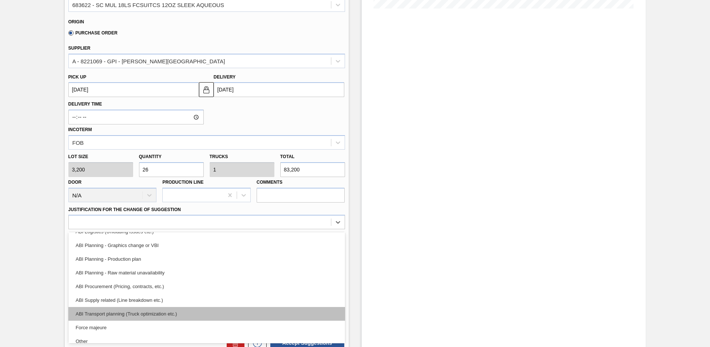
click at [158, 315] on div "ABI Transport planning (Truck optimization etc.)" at bounding box center [206, 314] width 277 height 14
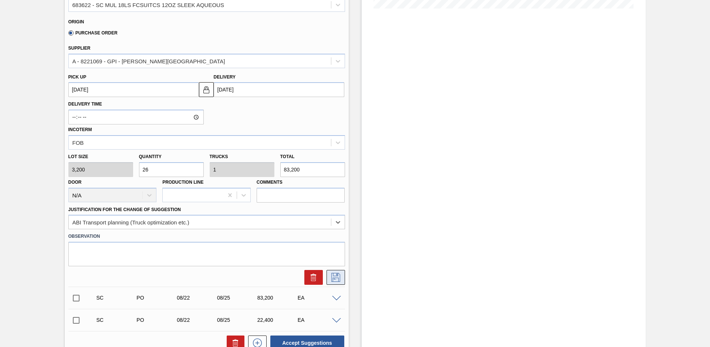
click at [339, 277] on icon at bounding box center [336, 277] width 12 height 9
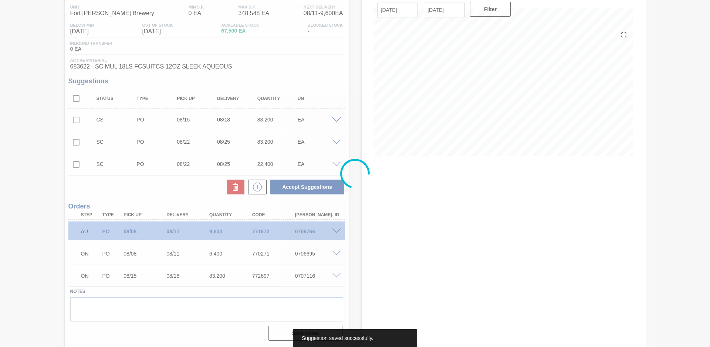
scroll to position [60, 0]
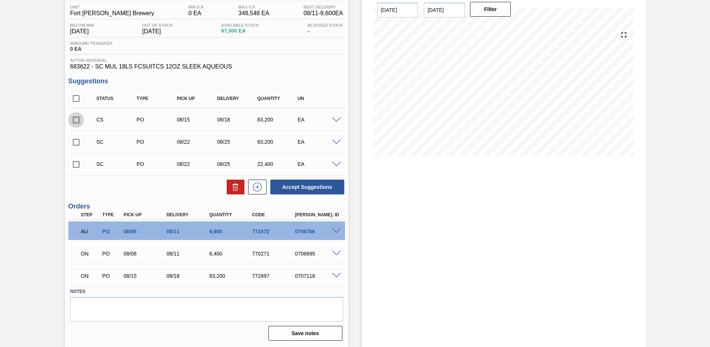
click at [75, 120] on input "checkbox" at bounding box center [76, 120] width 16 height 16
click at [281, 187] on button "Accept Suggestions" at bounding box center [307, 186] width 74 height 15
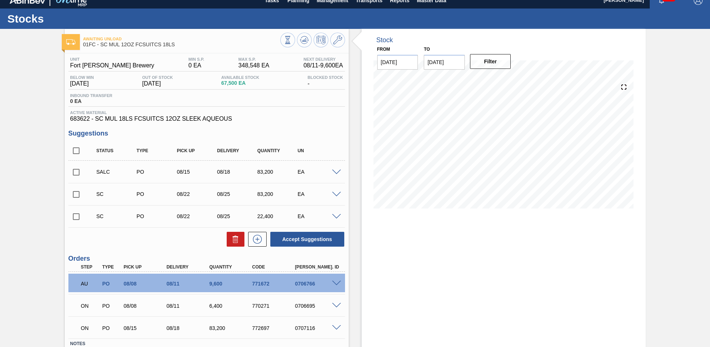
click at [334, 170] on span at bounding box center [336, 172] width 9 height 6
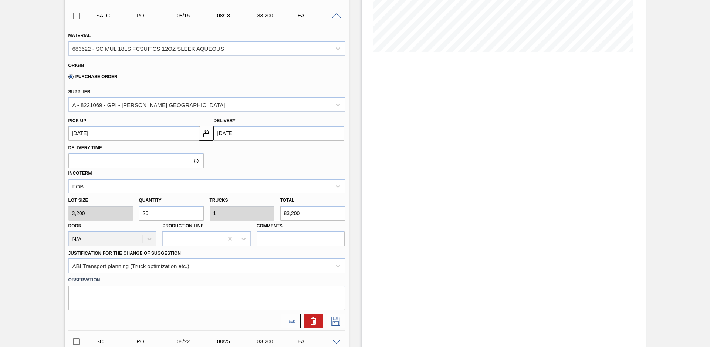
scroll to position [216, 0]
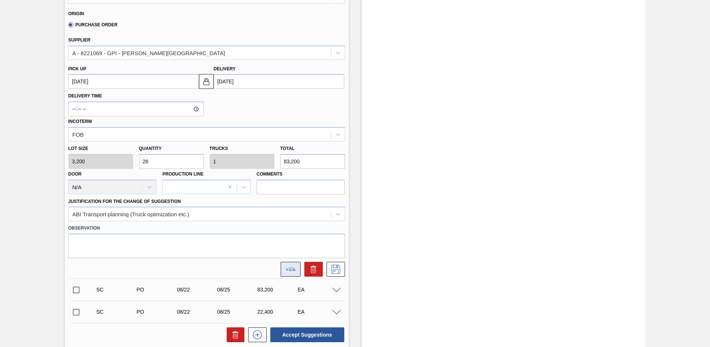
click at [292, 272] on button at bounding box center [291, 269] width 20 height 15
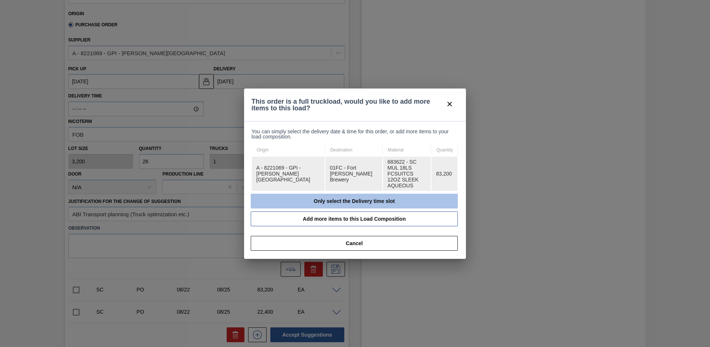
click at [290, 198] on button "Only select the Delivery time slot" at bounding box center [354, 201] width 207 height 15
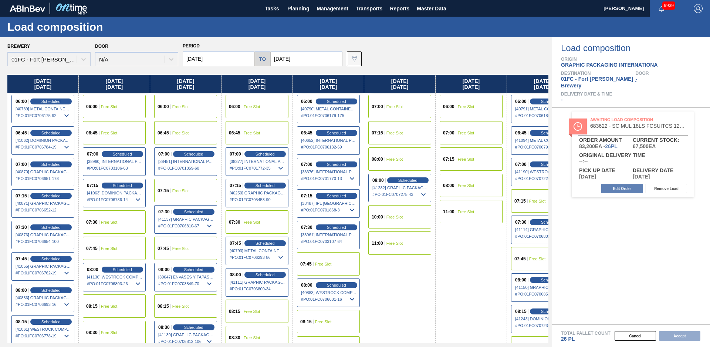
click at [307, 55] on input "[DATE]" at bounding box center [306, 58] width 72 height 15
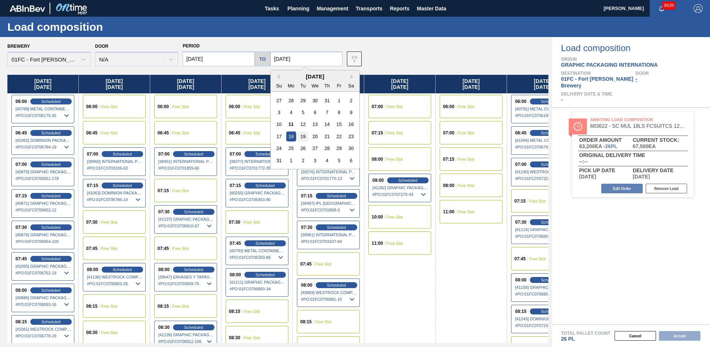
click at [300, 138] on div "19" at bounding box center [303, 136] width 10 height 10
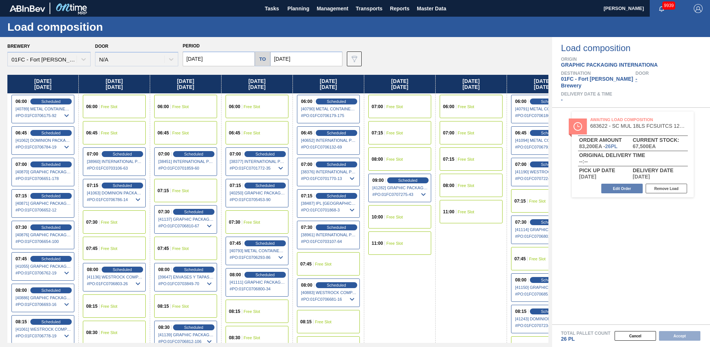
scroll to position [0, 101]
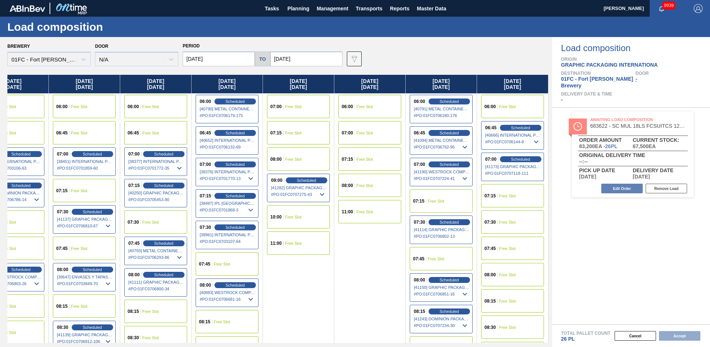
drag, startPoint x: 414, startPoint y: 282, endPoint x: 710, endPoint y: 240, distance: 299.3
click at [515, 218] on div "07:30 Free Slot" at bounding box center [512, 221] width 63 height 23
click at [670, 334] on button "Accept" at bounding box center [679, 336] width 41 height 10
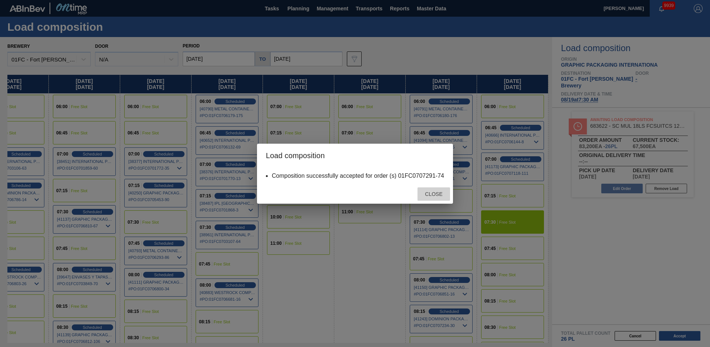
click at [426, 198] on div "Close" at bounding box center [434, 194] width 33 height 14
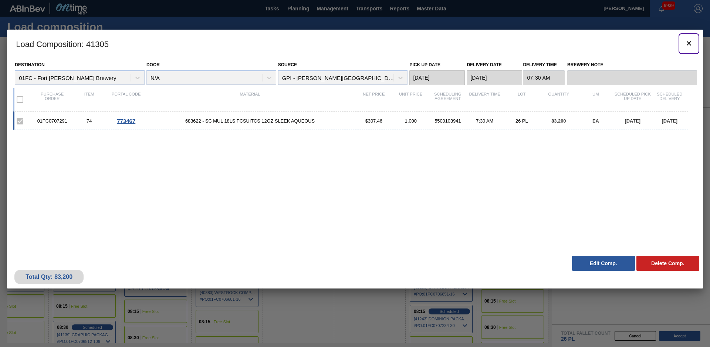
click at [690, 44] on icon "botão de ícone" at bounding box center [689, 43] width 4 height 4
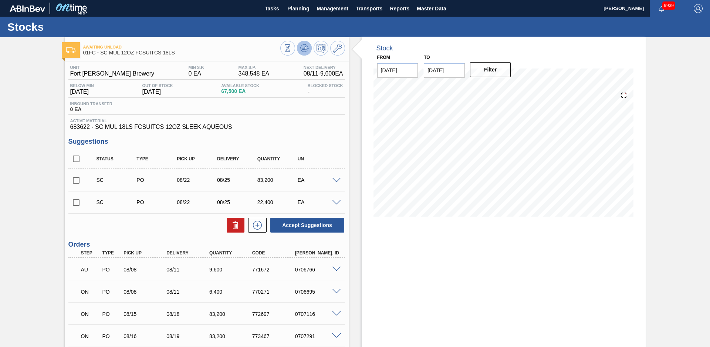
click at [305, 52] on icon at bounding box center [303, 50] width 7 height 4
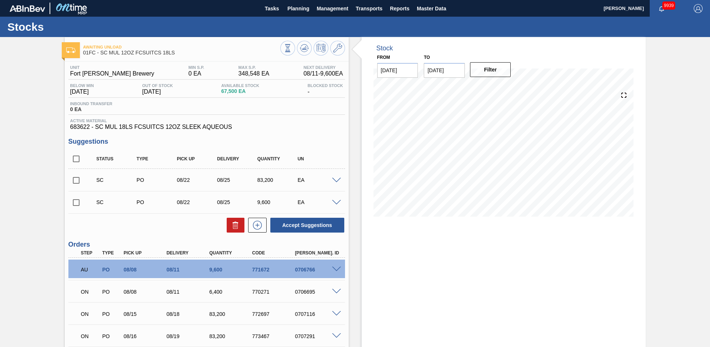
click at [73, 180] on input "checkbox" at bounding box center [76, 180] width 16 height 16
click at [311, 228] on button "Accept Suggestions" at bounding box center [307, 225] width 74 height 15
click at [334, 203] on span at bounding box center [336, 203] width 9 height 6
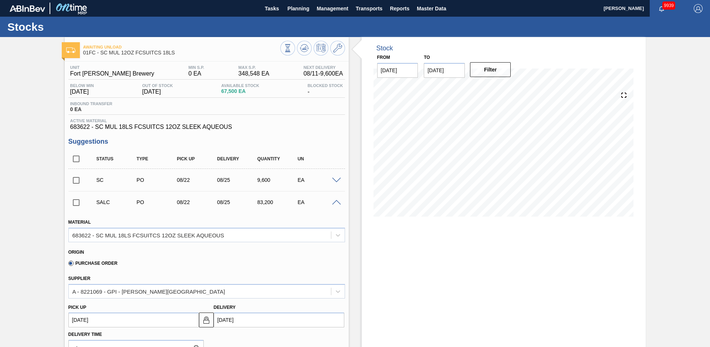
scroll to position [208, 0]
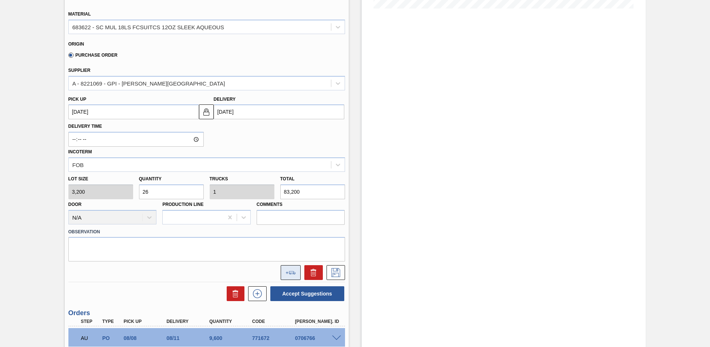
click at [293, 276] on button at bounding box center [291, 272] width 20 height 15
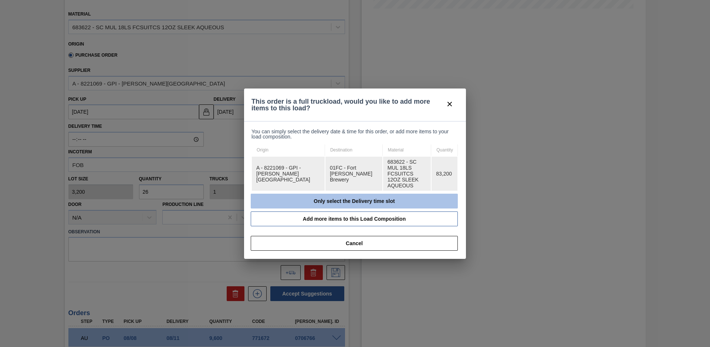
click at [331, 198] on button "Only select the Delivery time slot" at bounding box center [354, 201] width 207 height 15
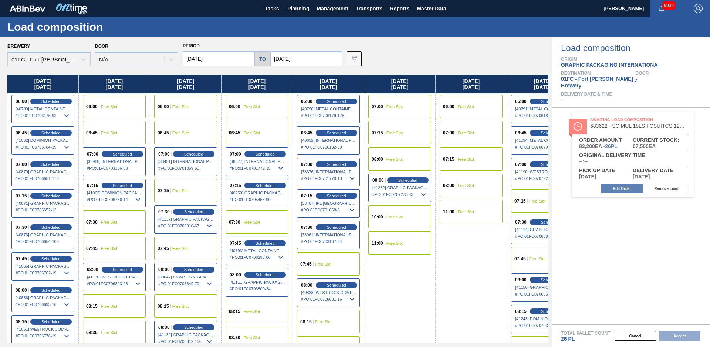
click at [303, 63] on input "[DATE]" at bounding box center [306, 58] width 72 height 15
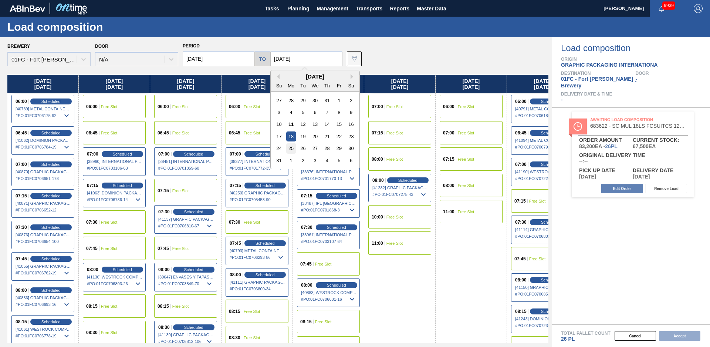
click at [291, 148] on div "25" at bounding box center [291, 148] width 10 height 10
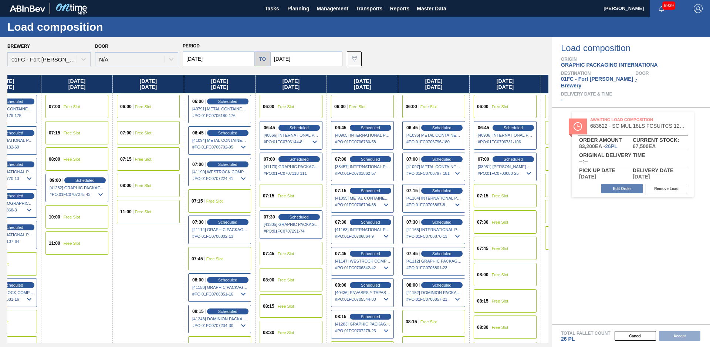
scroll to position [0, 530]
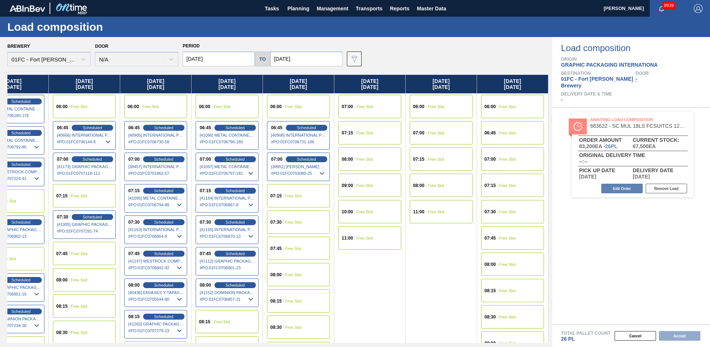
drag, startPoint x: 397, startPoint y: 296, endPoint x: 619, endPoint y: 208, distance: 238.8
click at [504, 161] on div "07:00 Free Slot" at bounding box center [512, 158] width 63 height 23
click at [676, 336] on button "Accept" at bounding box center [679, 336] width 41 height 10
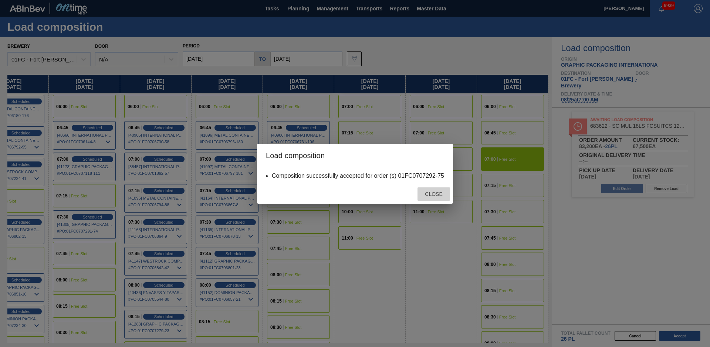
click at [436, 195] on span "Close" at bounding box center [433, 194] width 29 height 6
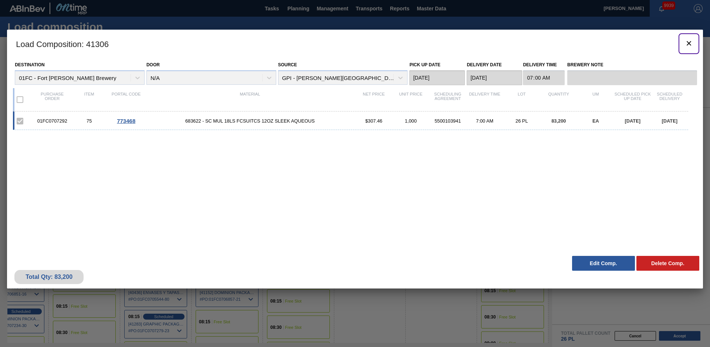
click at [689, 44] on icon "botão de ícone" at bounding box center [689, 43] width 4 height 4
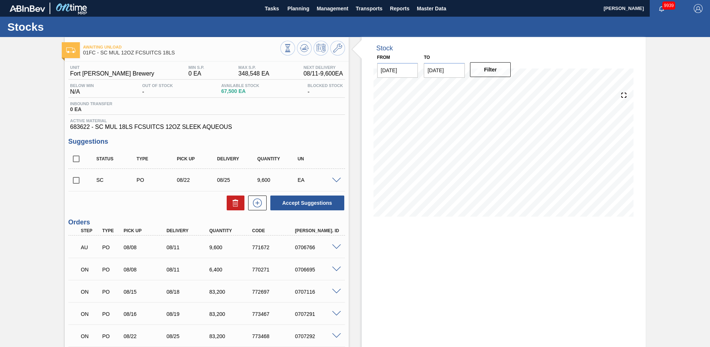
click at [32, 159] on div "Awaiting Unload 01FC - SC MUL 12OZ FCSUITCS 18LS Unit Fort [PERSON_NAME] Brewer…" at bounding box center [355, 222] width 710 height 370
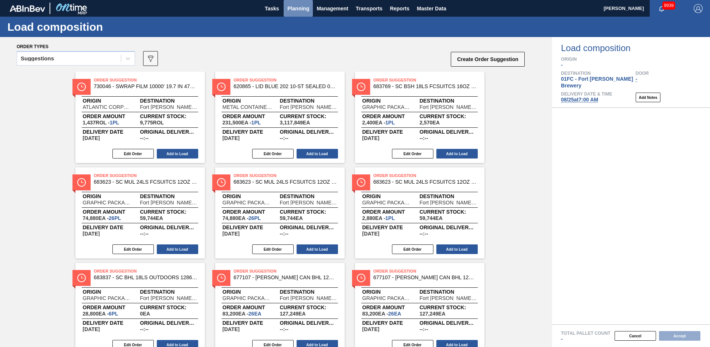
click at [297, 12] on span "Planning" at bounding box center [298, 8] width 22 height 9
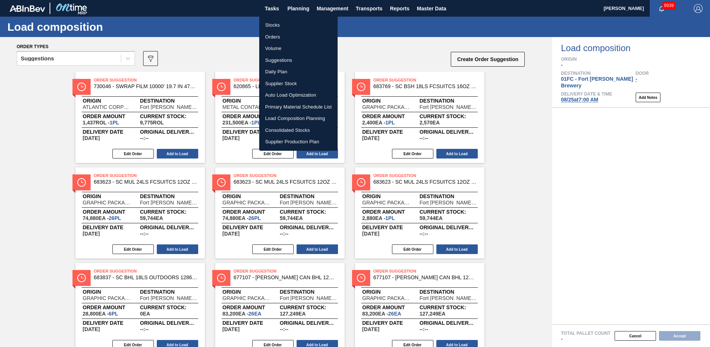
click at [280, 58] on li "Suggestions" at bounding box center [298, 60] width 78 height 12
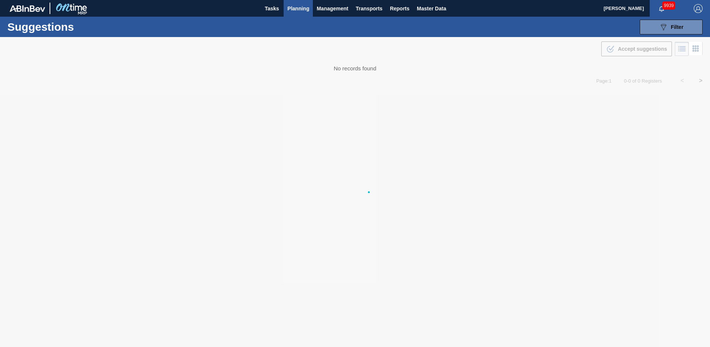
click at [293, 13] on span "Planning" at bounding box center [298, 8] width 22 height 9
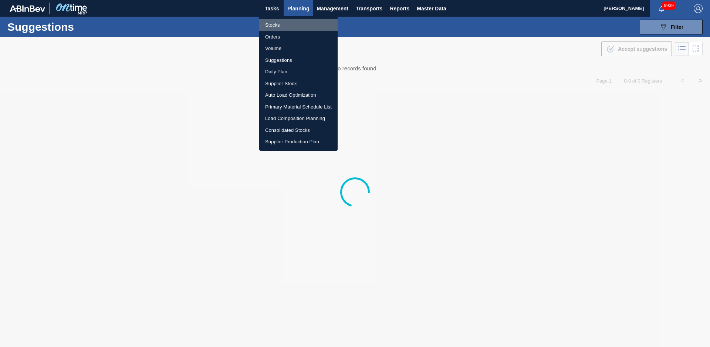
click at [287, 21] on li "Stocks" at bounding box center [298, 25] width 78 height 12
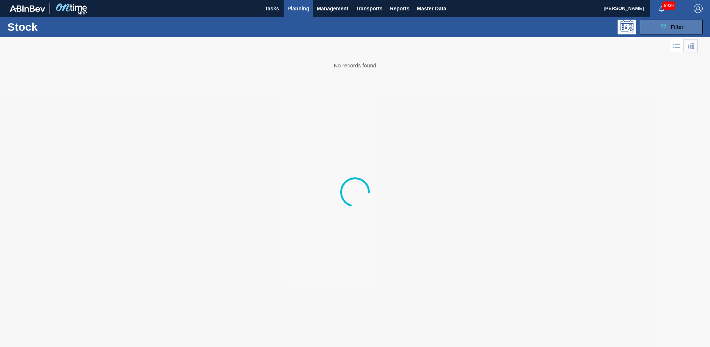
click at [685, 26] on button "089F7B8B-B2A5-4AFE-B5C0-19BA573D28AC Filter" at bounding box center [671, 27] width 63 height 15
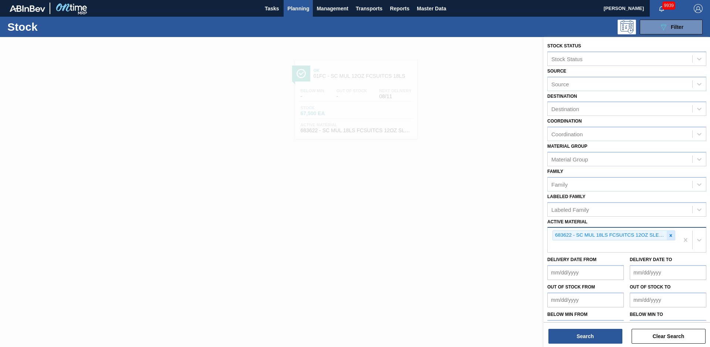
click at [672, 235] on icon at bounding box center [671, 235] width 5 height 5
click at [584, 332] on button "Search" at bounding box center [586, 336] width 74 height 15
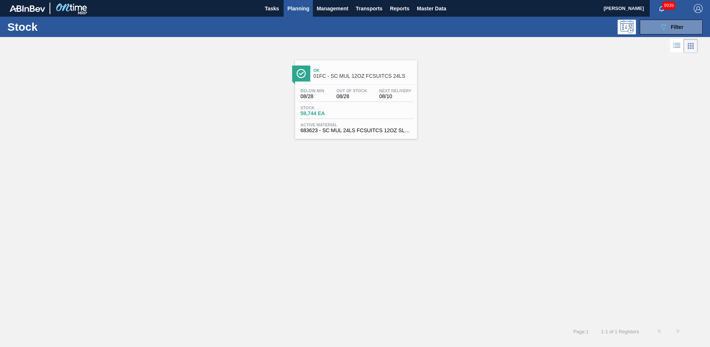
click at [383, 87] on div "Below Min 08/28 Out Of Stock 08/28 Next Delivery 08/10 Stock 59,744 EA Active M…" at bounding box center [356, 110] width 122 height 50
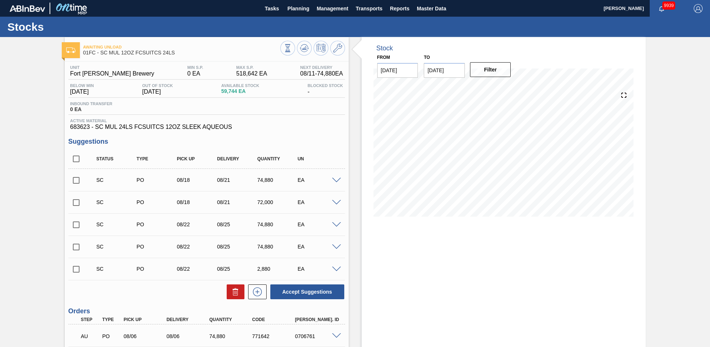
click at [355, 75] on div "Stock From [DATE] to [DATE] Filter" at bounding box center [497, 266] width 297 height 459
click at [354, 98] on div "Stock From [DATE] to [DATE] Filter" at bounding box center [497, 266] width 297 height 459
click at [77, 181] on input "checkbox" at bounding box center [76, 180] width 16 height 16
click at [76, 224] on input "checkbox" at bounding box center [76, 225] width 16 height 16
click at [77, 247] on input "checkbox" at bounding box center [76, 247] width 16 height 16
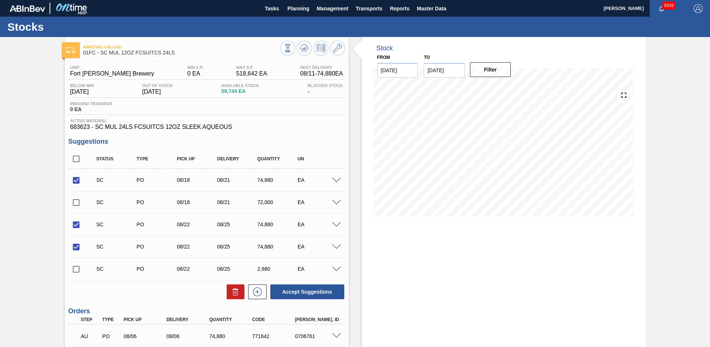
click at [336, 200] on span at bounding box center [336, 203] width 9 height 6
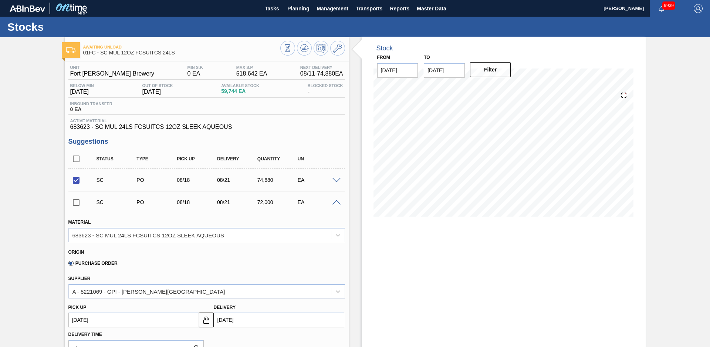
scroll to position [156, 0]
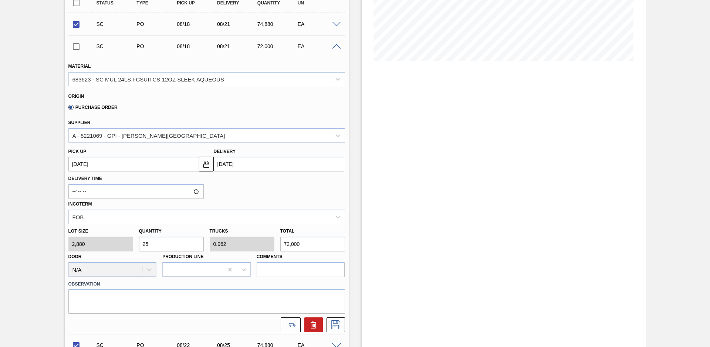
click at [176, 245] on input "25" at bounding box center [171, 243] width 65 height 15
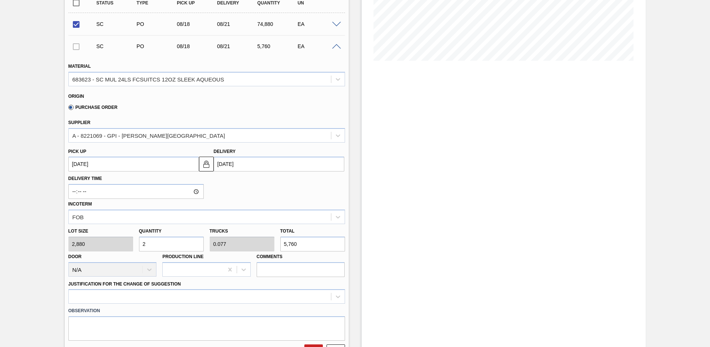
scroll to position [156, 0]
click at [246, 194] on div "Delivery Time Incoterm FOB" at bounding box center [206, 197] width 283 height 53
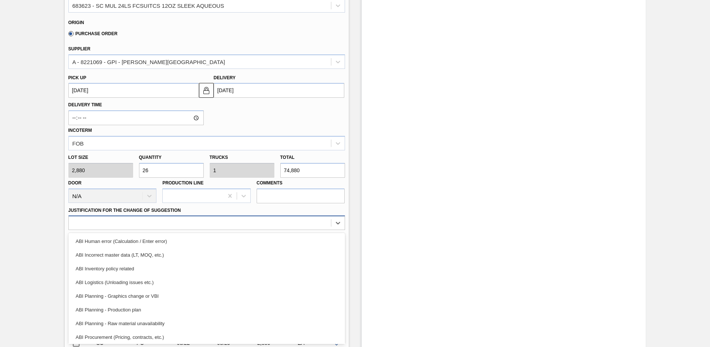
click at [213, 230] on div "option ABI Human error (Calculation / Enter error) focused, 1 of 18. 18 results…" at bounding box center [206, 222] width 277 height 14
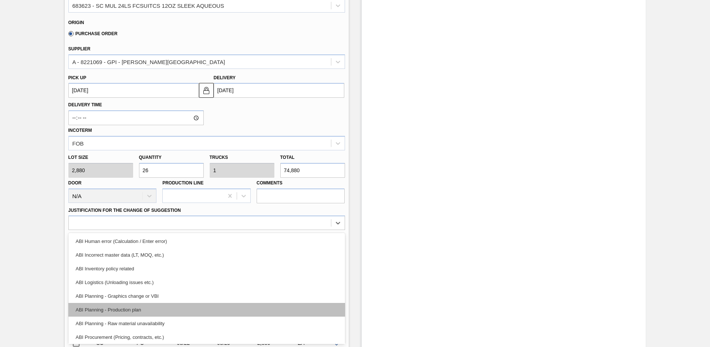
scroll to position [33, 0]
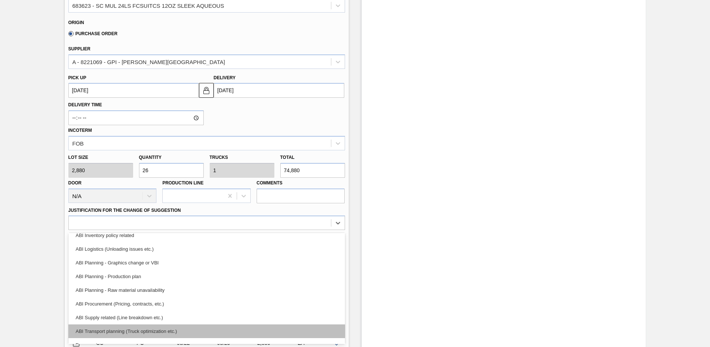
click at [160, 329] on div "ABI Transport planning (Truck optimization etc.)" at bounding box center [206, 331] width 277 height 14
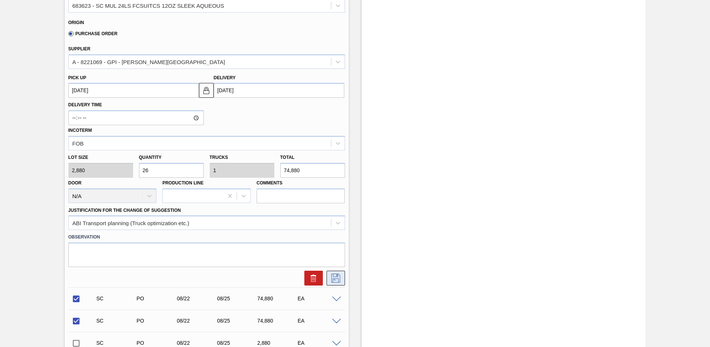
click at [337, 282] on icon at bounding box center [336, 277] width 12 height 9
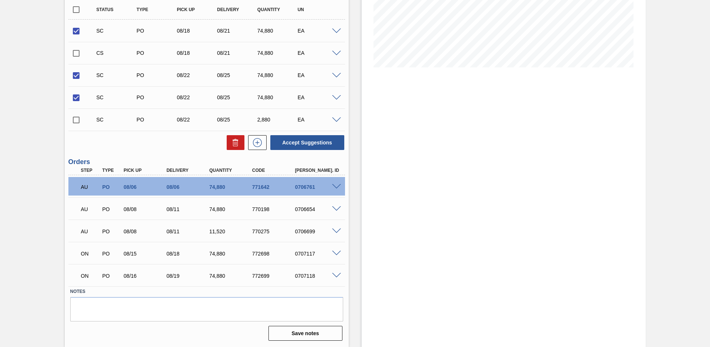
scroll to position [97, 0]
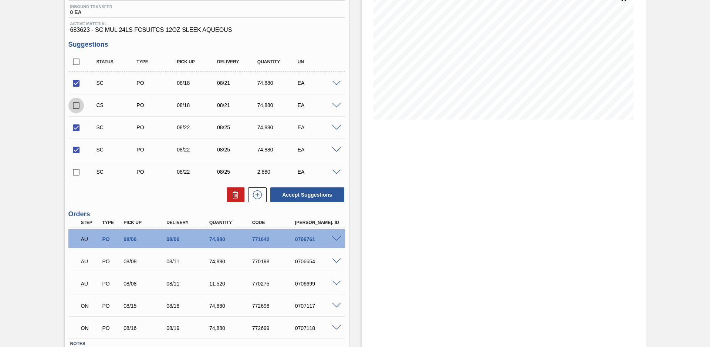
click at [75, 104] on input "checkbox" at bounding box center [76, 106] width 16 height 16
click at [297, 201] on button "Accept Suggestions" at bounding box center [307, 194] width 74 height 15
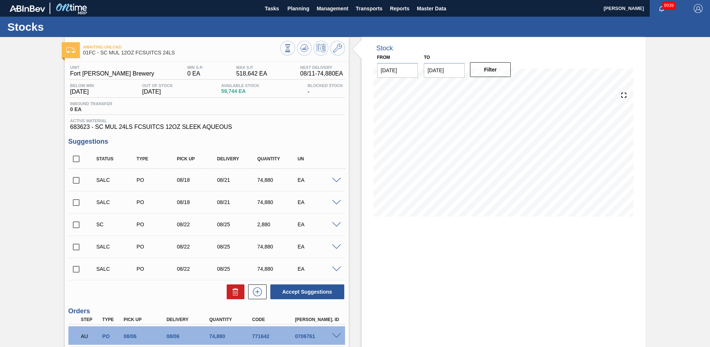
click at [335, 180] on span at bounding box center [336, 181] width 9 height 6
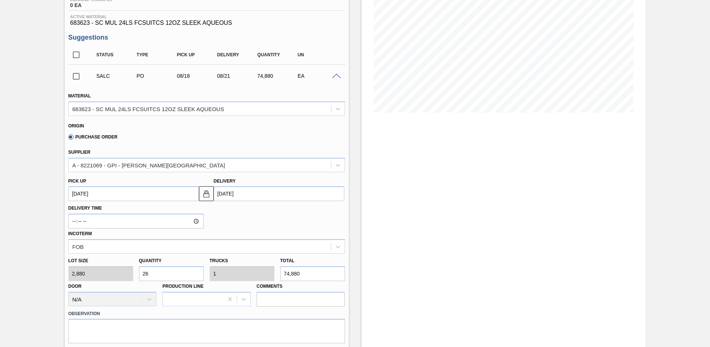
scroll to position [208, 0]
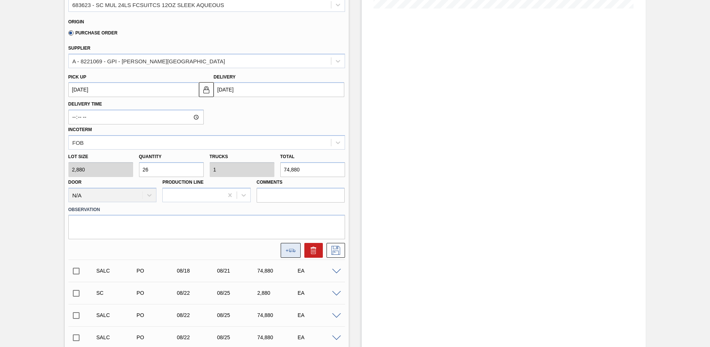
click at [290, 251] on icon at bounding box center [291, 250] width 10 height 3
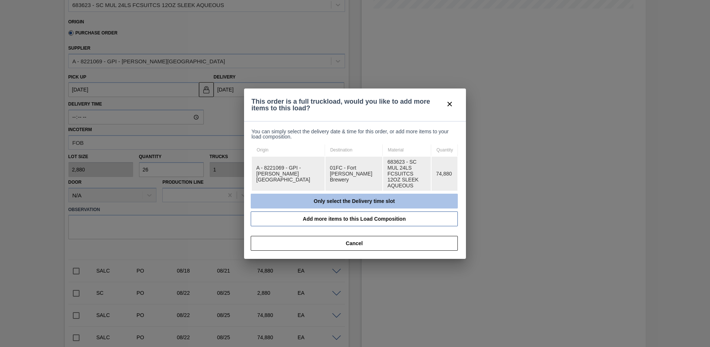
click at [363, 194] on button "Only select the Delivery time slot" at bounding box center [354, 201] width 207 height 15
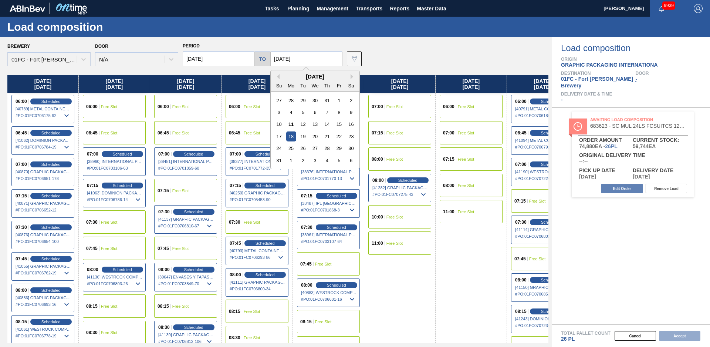
click at [313, 60] on input "[DATE]" at bounding box center [306, 58] width 72 height 15
click at [338, 137] on div "22" at bounding box center [339, 136] width 10 height 10
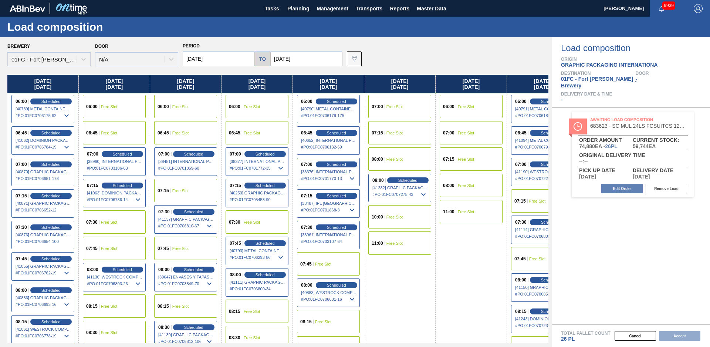
scroll to position [0, 316]
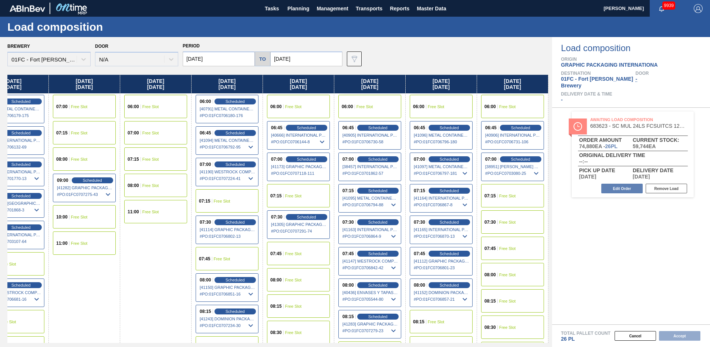
drag, startPoint x: 397, startPoint y: 289, endPoint x: 622, endPoint y: 218, distance: 236.1
click at [507, 219] on div "07:30 Free Slot" at bounding box center [512, 221] width 63 height 23
click at [676, 338] on button "Accept" at bounding box center [679, 336] width 41 height 10
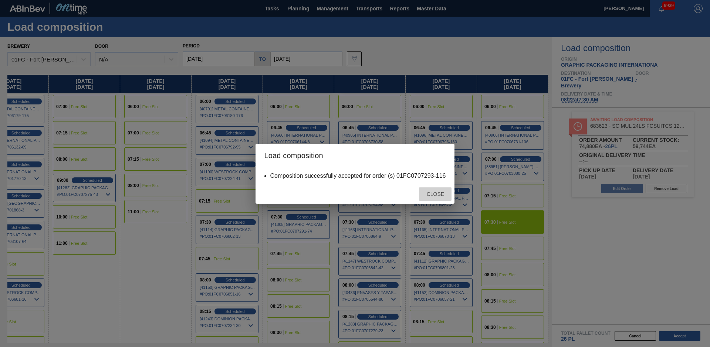
click at [427, 190] on div "Close" at bounding box center [435, 194] width 33 height 14
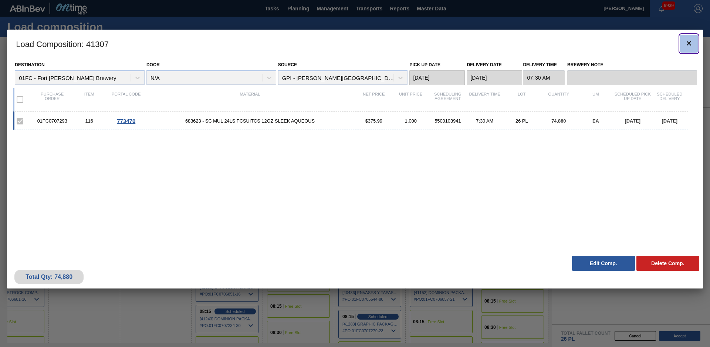
click at [689, 45] on icon "botão de ícone" at bounding box center [689, 43] width 9 height 9
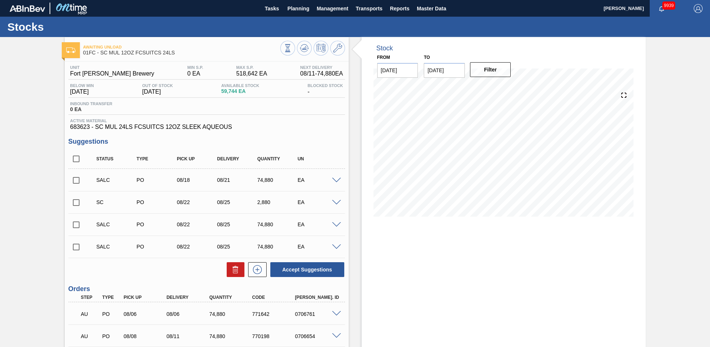
click at [334, 178] on span at bounding box center [336, 181] width 9 height 6
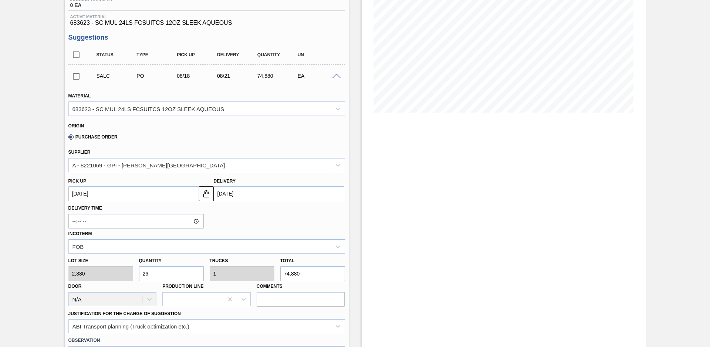
scroll to position [208, 0]
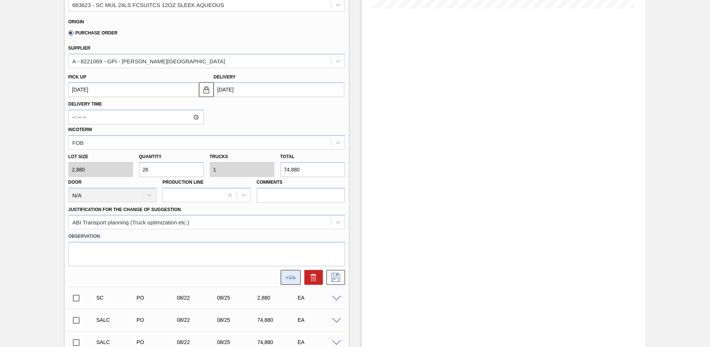
click at [292, 275] on button at bounding box center [291, 277] width 20 height 15
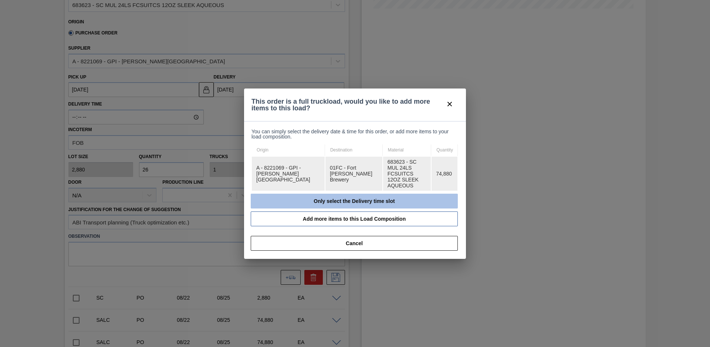
click at [311, 194] on button "Only select the Delivery time slot" at bounding box center [354, 201] width 207 height 15
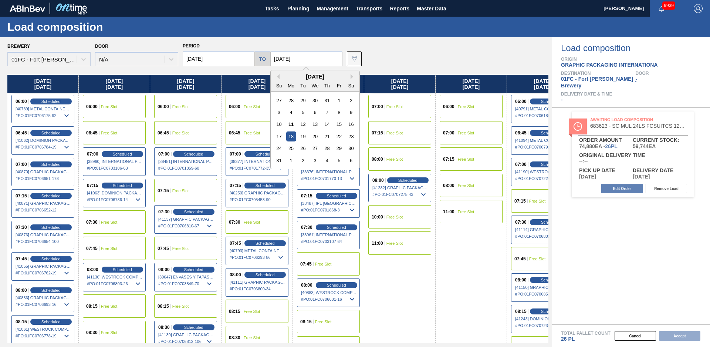
click at [308, 62] on input "[DATE]" at bounding box center [306, 58] width 72 height 15
click at [335, 135] on div "22" at bounding box center [339, 136] width 10 height 10
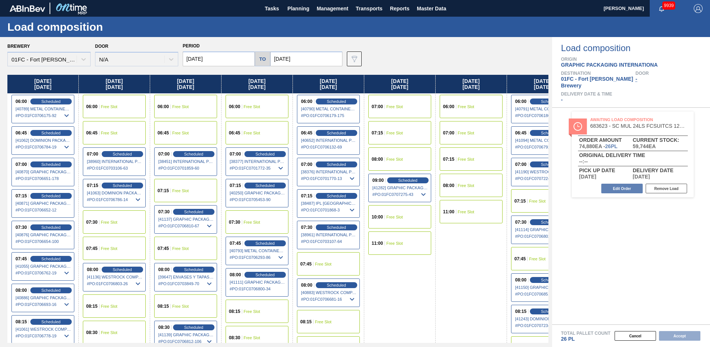
scroll to position [0, 316]
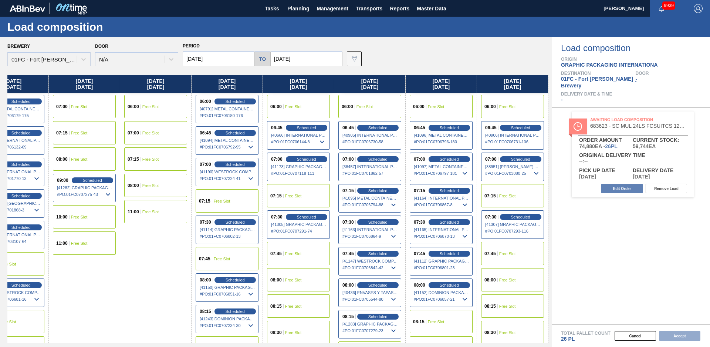
drag, startPoint x: 364, startPoint y: 285, endPoint x: 631, endPoint y: 192, distance: 282.2
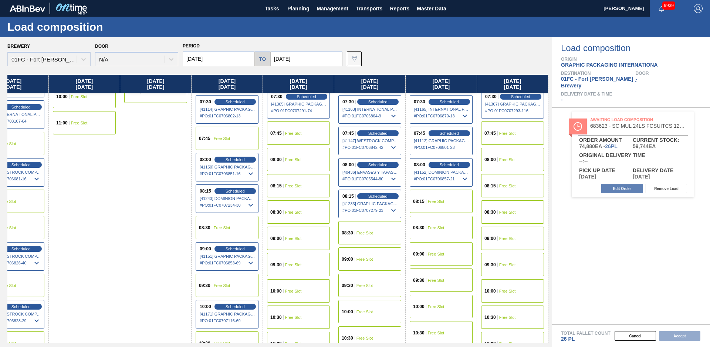
scroll to position [80, 316]
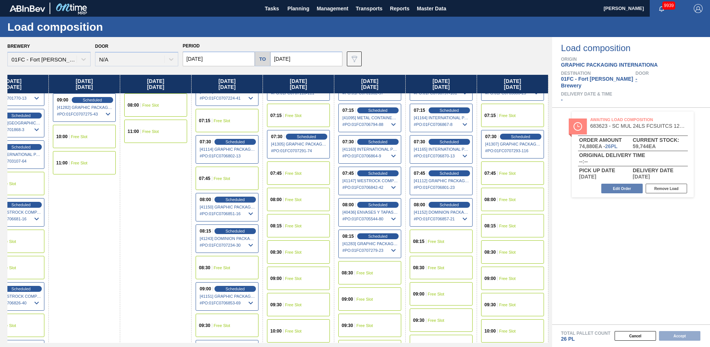
click at [511, 201] on span "Free Slot" at bounding box center [508, 199] width 17 height 4
click at [680, 340] on button "Accept" at bounding box center [679, 336] width 41 height 10
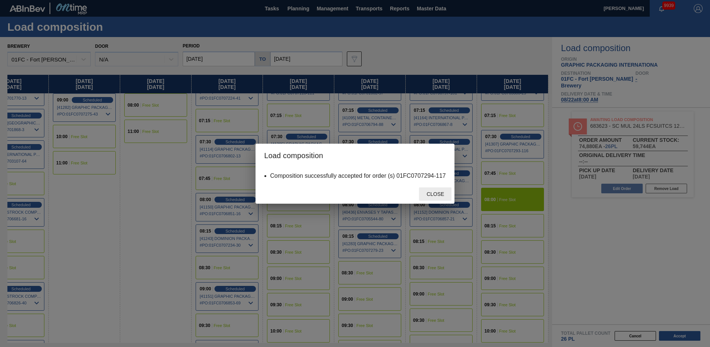
click at [436, 196] on span "Close" at bounding box center [435, 194] width 29 height 6
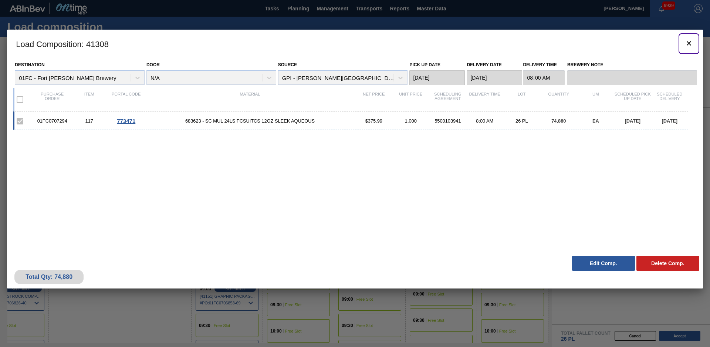
click at [688, 43] on icon "botão de ícone" at bounding box center [689, 43] width 9 height 9
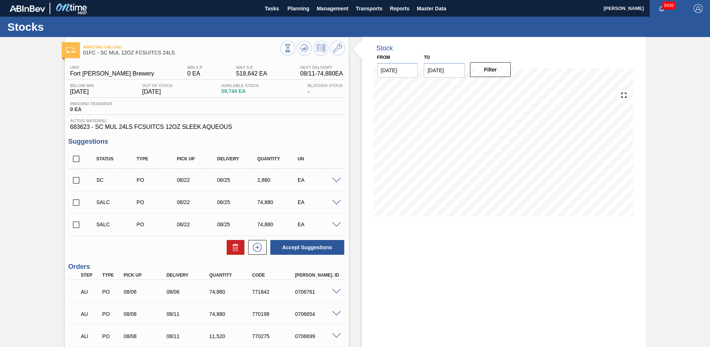
click at [335, 204] on span at bounding box center [336, 203] width 9 height 6
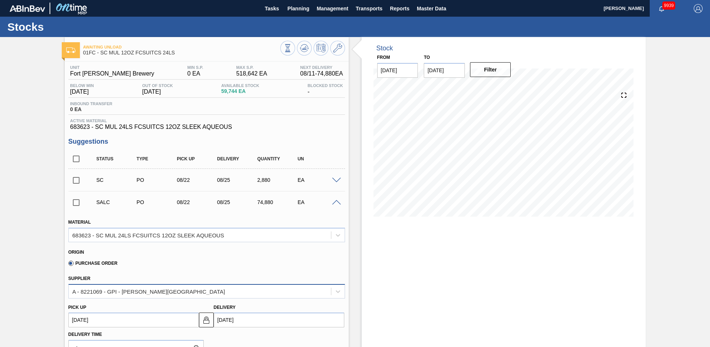
scroll to position [156, 0]
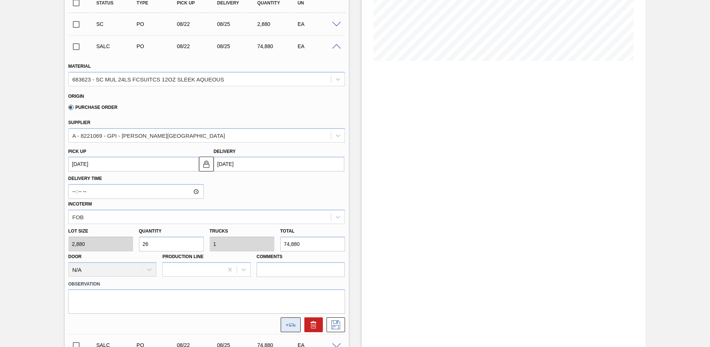
click at [290, 328] on button at bounding box center [291, 324] width 20 height 15
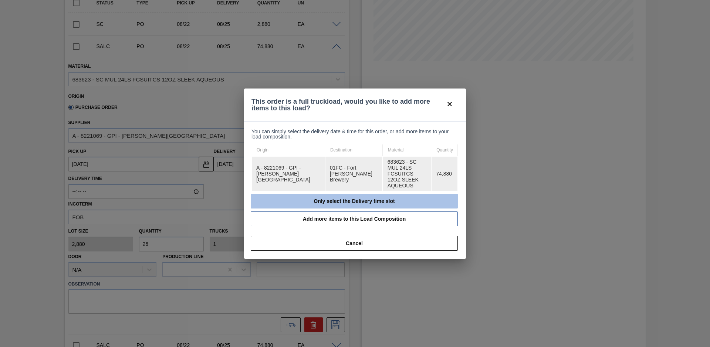
click at [320, 194] on button "Only select the Delivery time slot" at bounding box center [354, 201] width 207 height 15
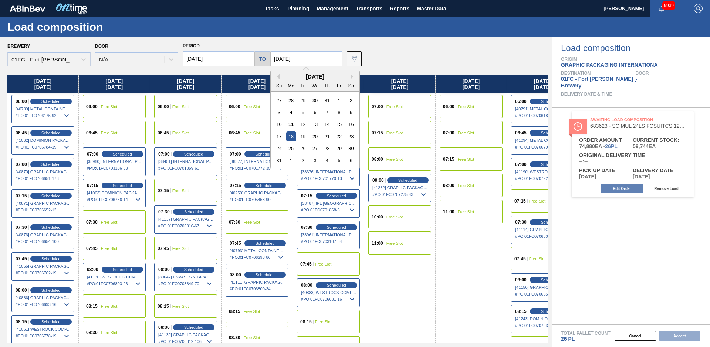
click at [304, 61] on input "[DATE]" at bounding box center [306, 58] width 72 height 15
click at [298, 149] on div "26" at bounding box center [303, 148] width 10 height 10
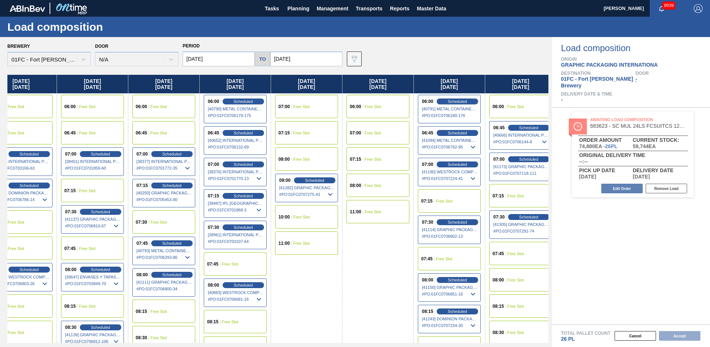
scroll to position [0, 601]
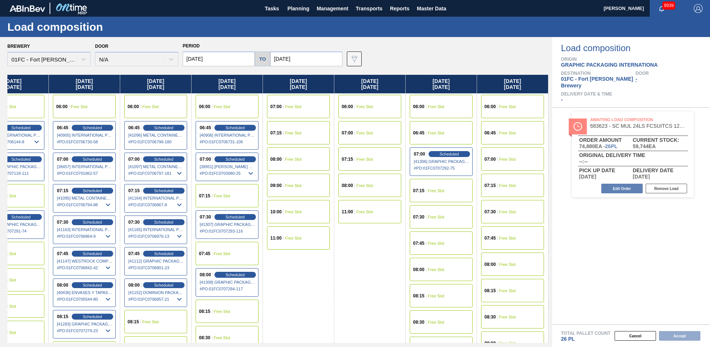
drag, startPoint x: 404, startPoint y: 284, endPoint x: 658, endPoint y: 216, distance: 262.7
click at [512, 154] on div "07:00 Free Slot" at bounding box center [512, 158] width 63 height 23
click at [680, 336] on button "Accept" at bounding box center [679, 336] width 41 height 10
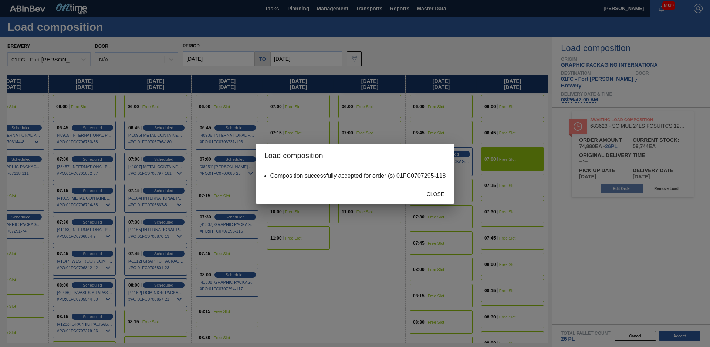
click at [444, 192] on span "Close" at bounding box center [435, 194] width 29 height 6
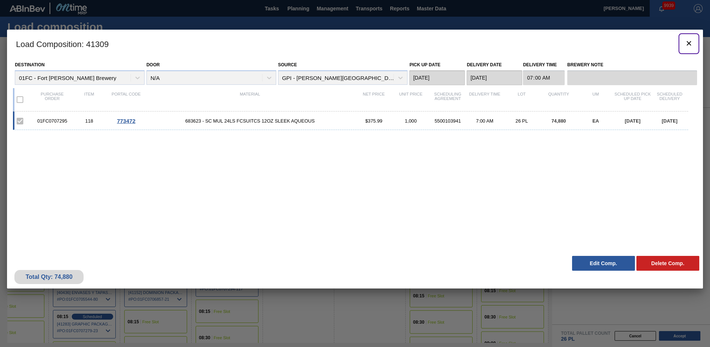
click at [691, 43] on icon "botão de ícone" at bounding box center [689, 43] width 9 height 9
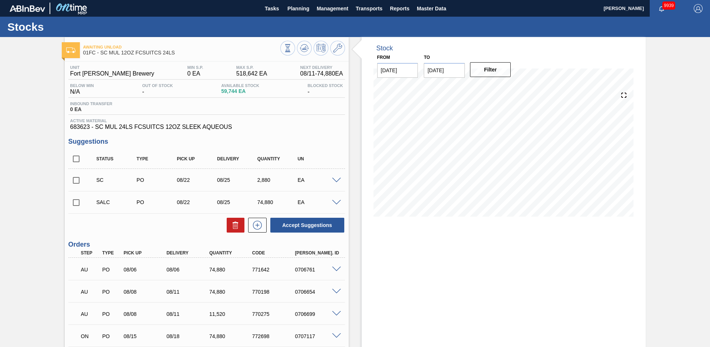
click at [337, 201] on span at bounding box center [336, 203] width 9 height 6
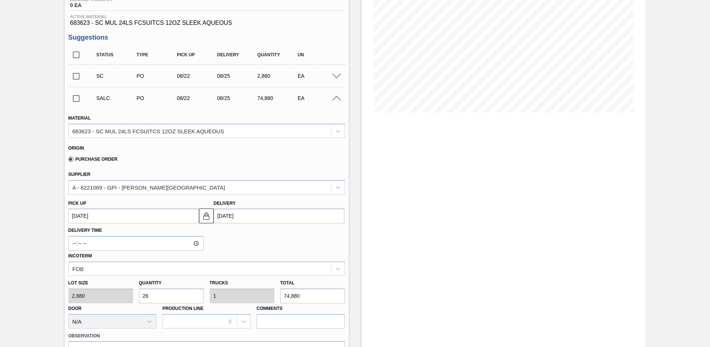
scroll to position [260, 0]
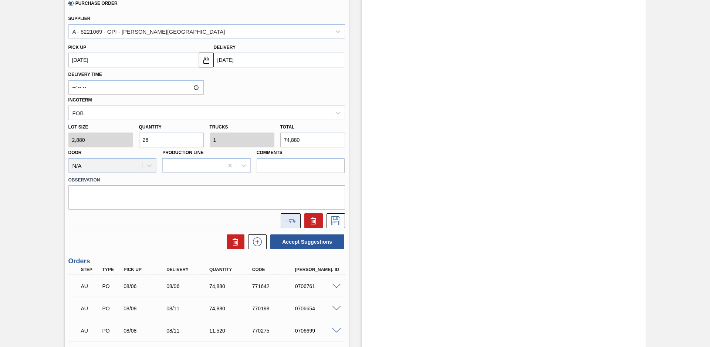
click at [296, 215] on button at bounding box center [291, 220] width 20 height 15
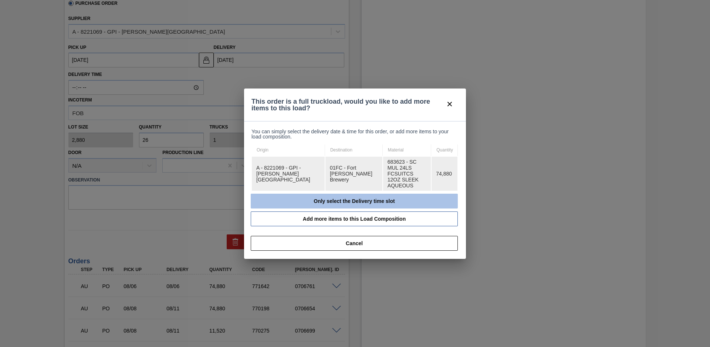
click at [347, 195] on button "Only select the Delivery time slot" at bounding box center [354, 201] width 207 height 15
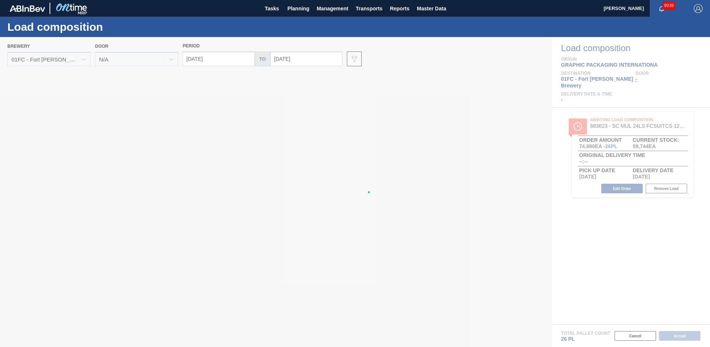
click at [316, 62] on div at bounding box center [355, 192] width 710 height 310
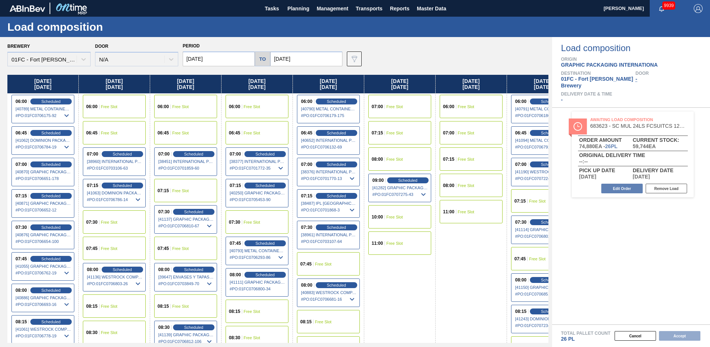
click at [316, 62] on input "[DATE]" at bounding box center [306, 58] width 72 height 15
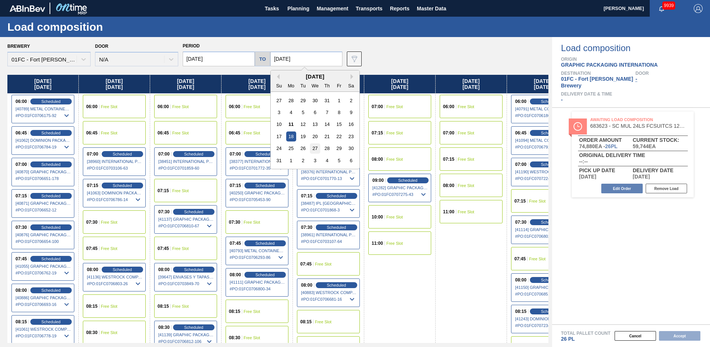
click at [316, 149] on div "27" at bounding box center [315, 148] width 10 height 10
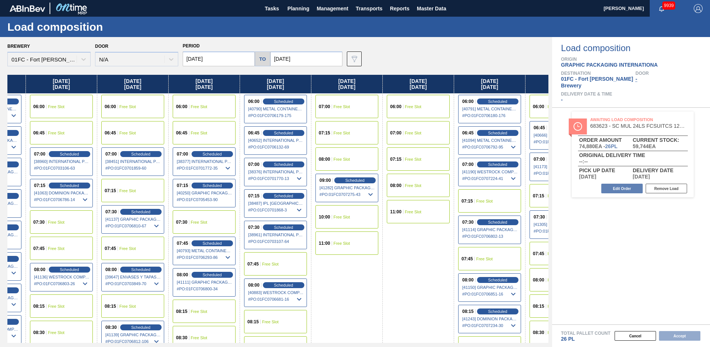
scroll to position [0, 673]
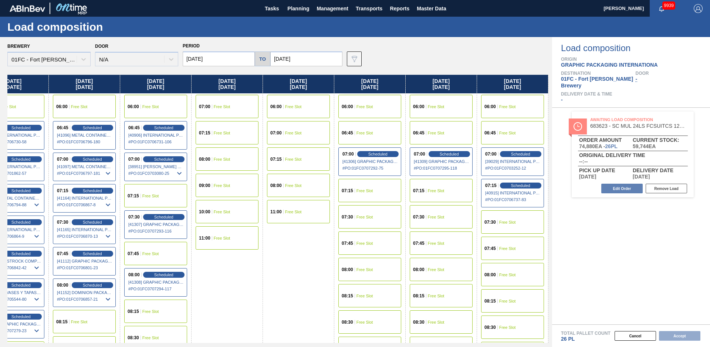
drag, startPoint x: 376, startPoint y: 282, endPoint x: 600, endPoint y: 222, distance: 231.7
click at [513, 224] on span "Free Slot" at bounding box center [508, 222] width 17 height 4
click at [672, 337] on button "Accept" at bounding box center [679, 336] width 41 height 10
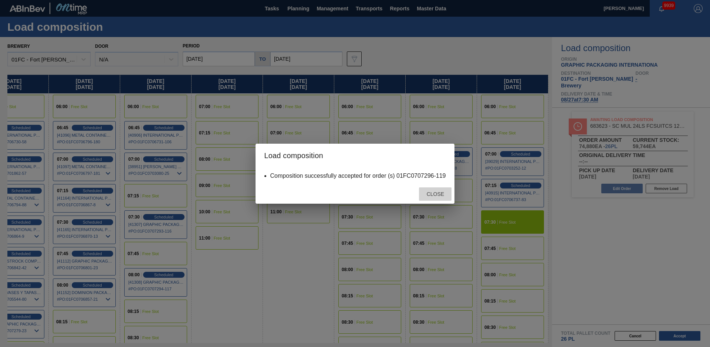
click at [429, 200] on div "Close" at bounding box center [435, 194] width 33 height 14
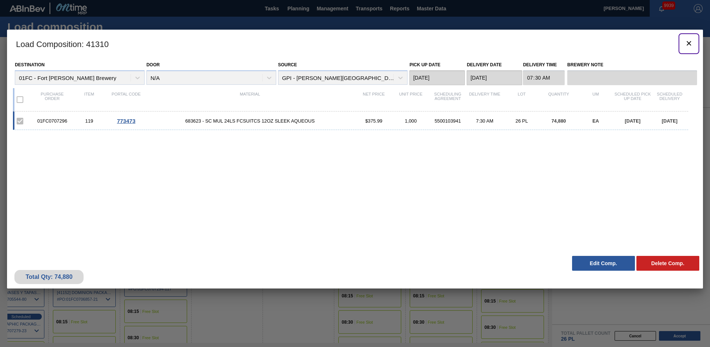
click at [689, 44] on icon "botão de ícone" at bounding box center [689, 43] width 4 height 4
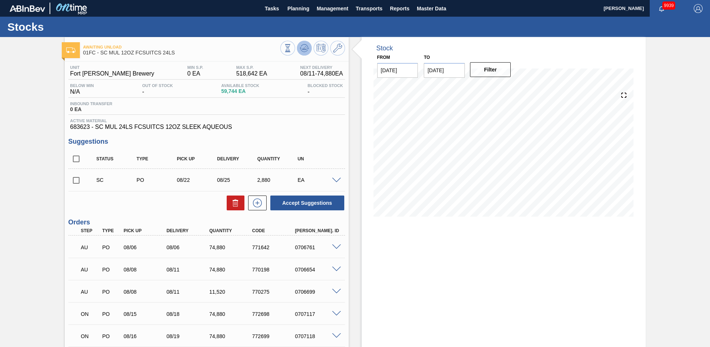
click at [292, 51] on icon at bounding box center [288, 48] width 8 height 8
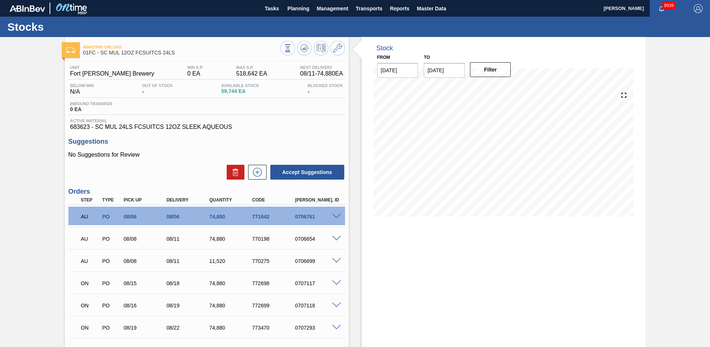
click at [351, 133] on div "Stock From [DATE] to [DATE] Filter" at bounding box center [497, 251] width 297 height 428
click at [32, 86] on div "Awaiting Unload 01FC - SC MUL 12OZ FCSUITCS 24LS Unit Fort [PERSON_NAME] Brewer…" at bounding box center [355, 251] width 710 height 428
click at [295, 7] on span "Planning" at bounding box center [298, 8] width 22 height 9
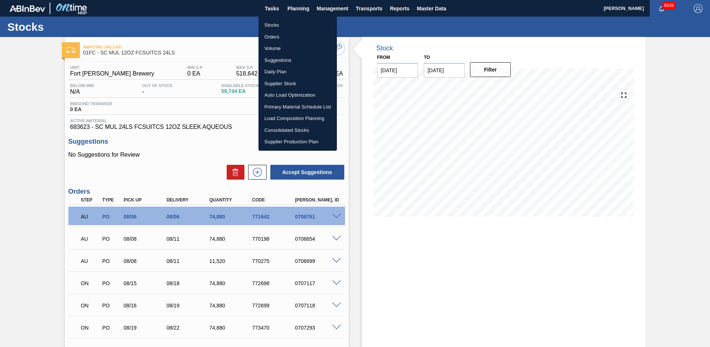
click at [278, 20] on li "Stocks" at bounding box center [298, 25] width 78 height 12
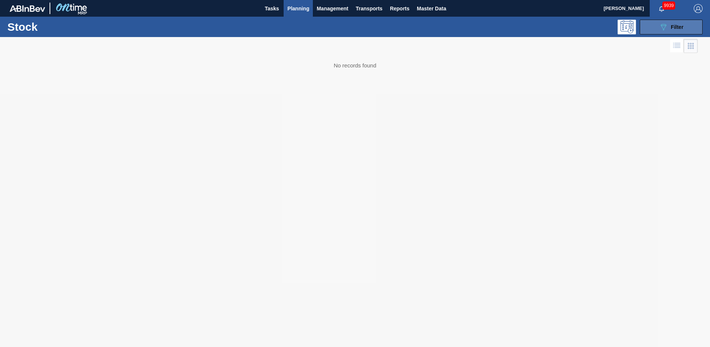
click at [674, 28] on span "Filter" at bounding box center [677, 27] width 13 height 6
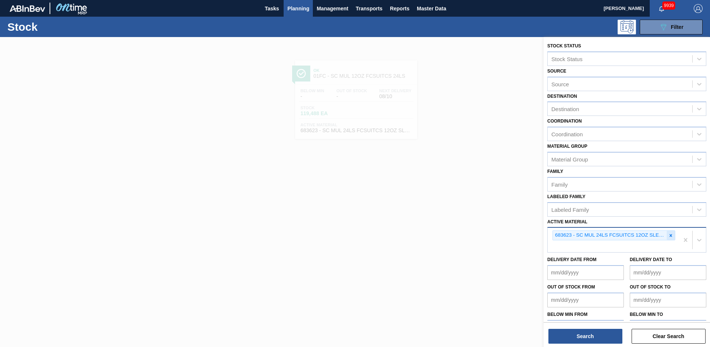
click at [670, 236] on icon at bounding box center [671, 235] width 5 height 5
click at [589, 340] on button "Search" at bounding box center [586, 336] width 74 height 15
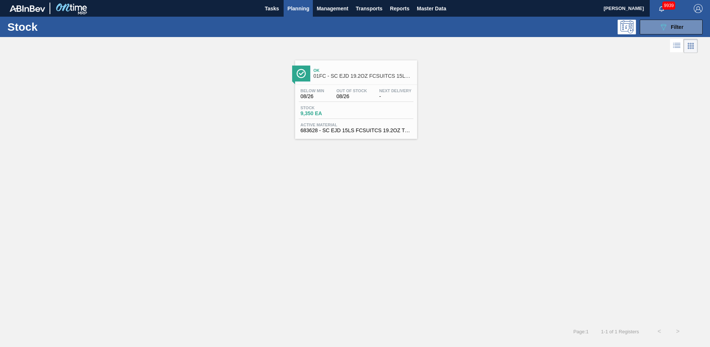
click at [379, 81] on div "Ok 01FC - SC EJD 19.2OZ FCSUITCS 15LS TRANSPACK" at bounding box center [364, 73] width 100 height 17
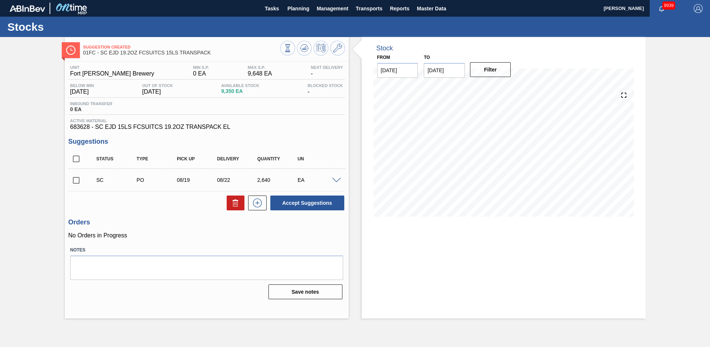
click at [80, 180] on input "checkbox" at bounding box center [76, 180] width 16 height 16
click at [327, 210] on button "Accept Suggestions" at bounding box center [307, 202] width 74 height 15
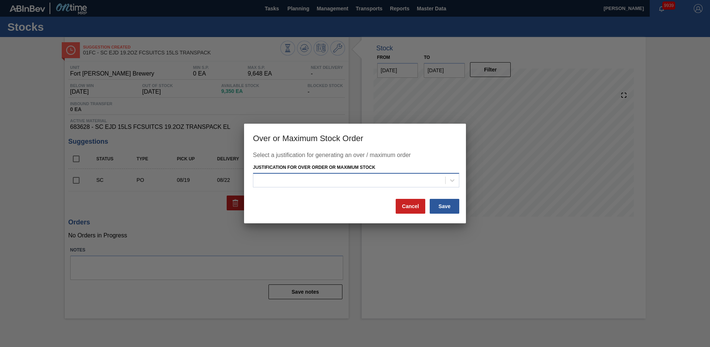
click at [393, 173] on div at bounding box center [356, 180] width 206 height 14
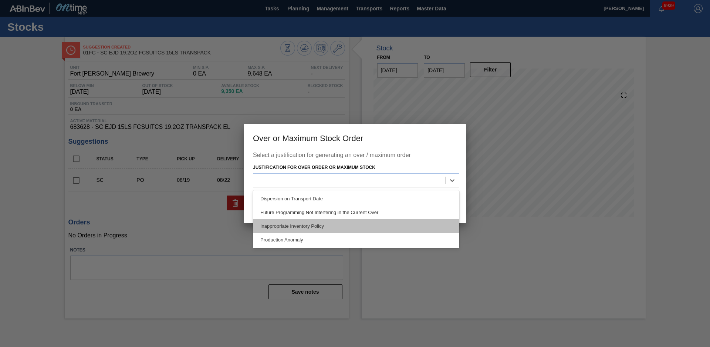
click at [320, 225] on div "Inappropriate Inventory Policy" at bounding box center [356, 226] width 206 height 14
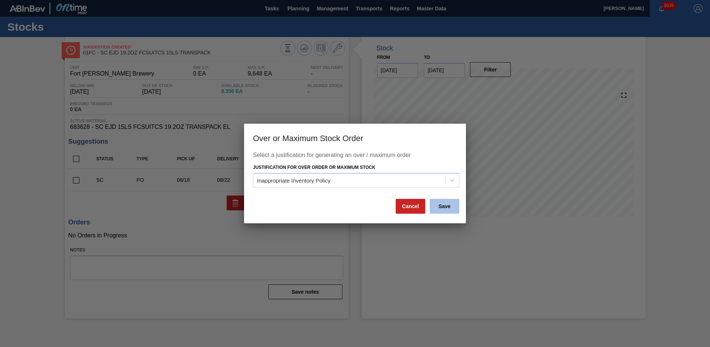
click at [448, 202] on button "Save" at bounding box center [445, 206] width 30 height 15
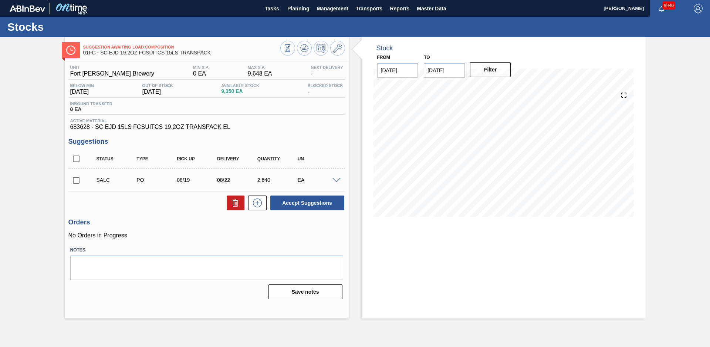
click at [33, 84] on div "Suggestion Awaiting Load Composition 01FC - SC EJD 19.2OZ FCSUITCS 15LS TRANSPA…" at bounding box center [355, 177] width 710 height 281
click at [294, 7] on span "Planning" at bounding box center [298, 8] width 22 height 9
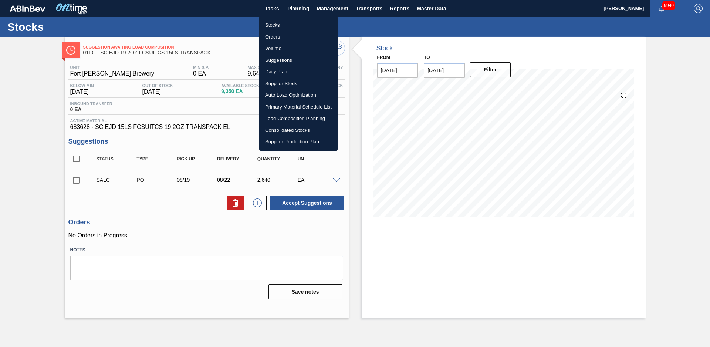
click at [286, 20] on li "Stocks" at bounding box center [298, 25] width 78 height 12
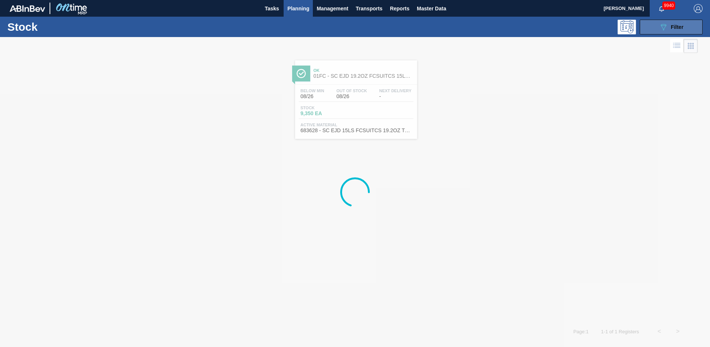
click at [680, 23] on div "089F7B8B-B2A5-4AFE-B5C0-19BA573D28AC Filter" at bounding box center [671, 27] width 24 height 9
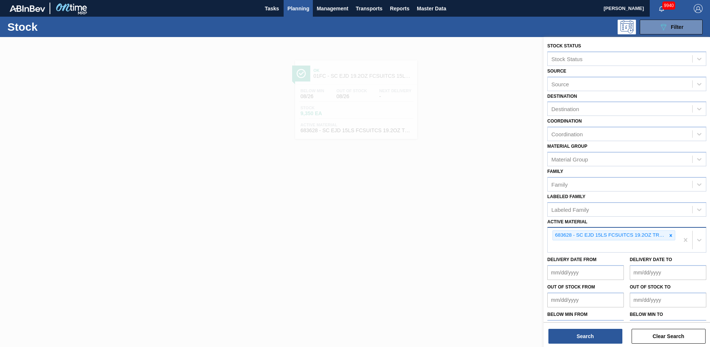
click at [673, 238] on div at bounding box center [671, 235] width 8 height 9
click at [576, 327] on div "Search Clear Search" at bounding box center [627, 332] width 167 height 21
click at [576, 331] on button "Search" at bounding box center [586, 336] width 74 height 15
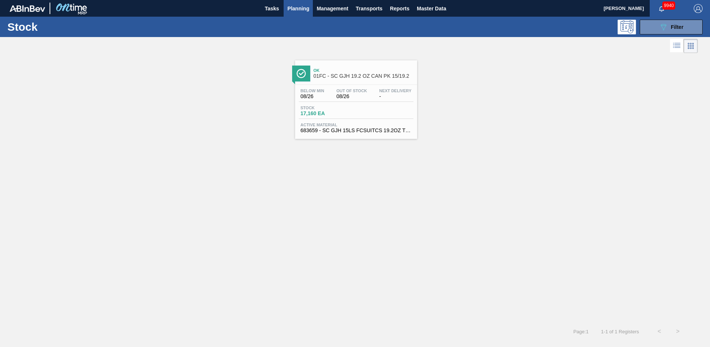
click at [351, 76] on span "01FC - SC GJH 19.2 OZ CAN PK 15/19.2" at bounding box center [364, 76] width 100 height 6
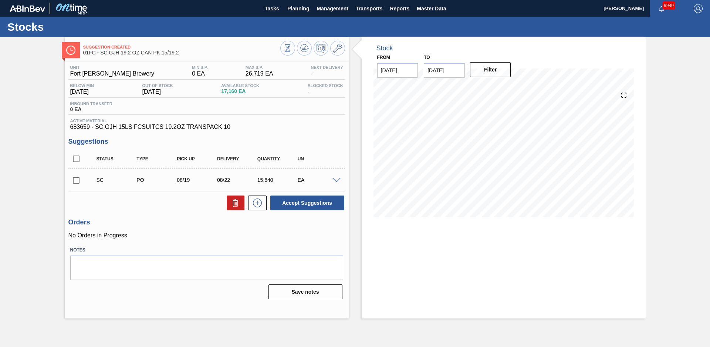
click at [28, 152] on div "Suggestion Created 01FC - SC GJH 19.2 OZ CAN PK 15/19.2 Unit Fort [PERSON_NAME]…" at bounding box center [355, 177] width 710 height 281
click at [29, 151] on div "Suggestion Created 01FC - SC GJH 19.2 OZ CAN PK 15/19.2 Unit Fort [PERSON_NAME]…" at bounding box center [355, 177] width 710 height 281
drag, startPoint x: 52, startPoint y: 156, endPoint x: 65, endPoint y: 164, distance: 15.4
click at [52, 156] on div "Suggestion Created 01FC - SC GJH 19.2 OZ CAN PK 15/19.2 Unit Fort [PERSON_NAME]…" at bounding box center [355, 177] width 710 height 281
click at [71, 183] on input "checkbox" at bounding box center [76, 180] width 16 height 16
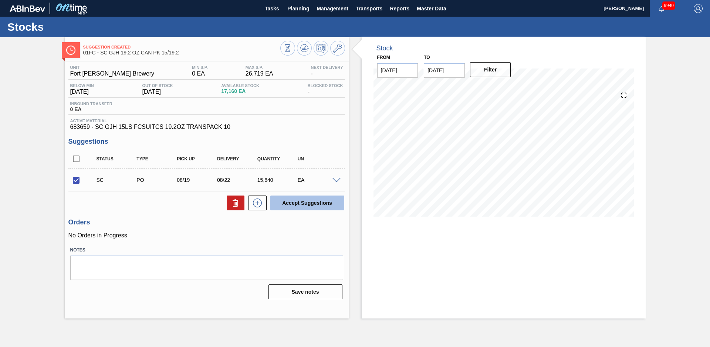
click at [291, 204] on button "Accept Suggestions" at bounding box center [307, 202] width 74 height 15
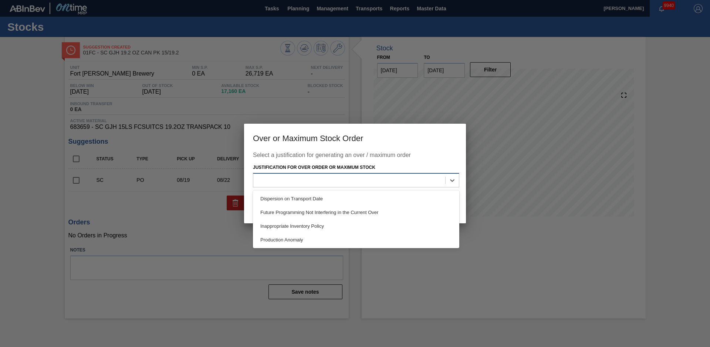
click at [364, 180] on div at bounding box center [349, 180] width 192 height 11
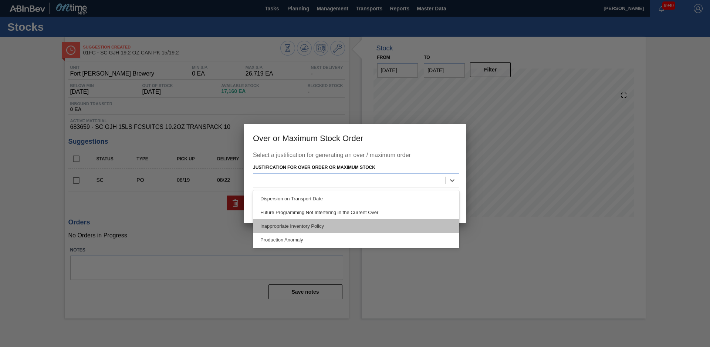
click at [335, 228] on div "Inappropriate Inventory Policy" at bounding box center [356, 226] width 206 height 14
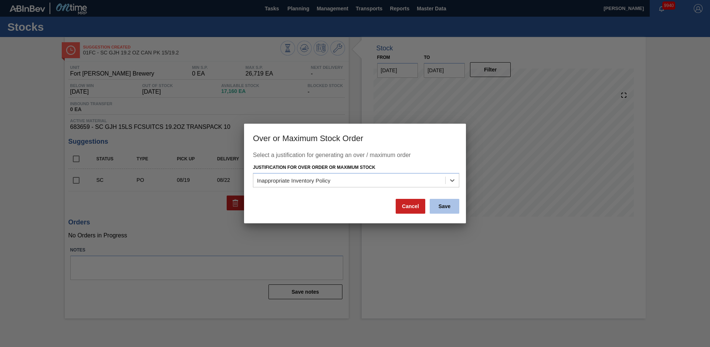
click at [440, 204] on button "Save" at bounding box center [445, 206] width 30 height 15
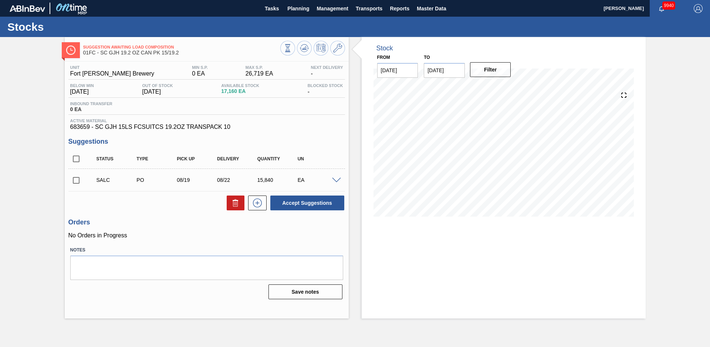
click at [124, 201] on div "Accept Suggestions" at bounding box center [206, 203] width 277 height 16
click at [303, 11] on span "Planning" at bounding box center [298, 8] width 22 height 9
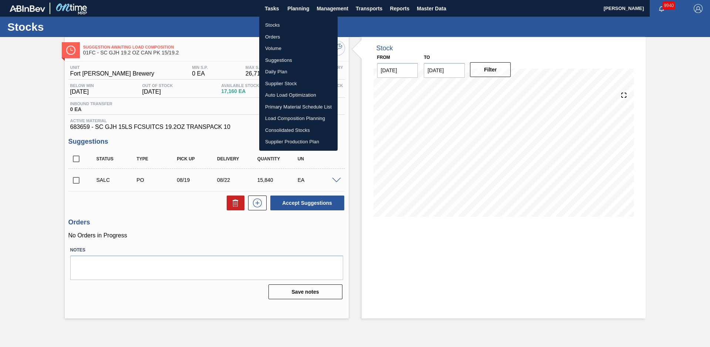
click at [283, 21] on li "Stocks" at bounding box center [298, 25] width 78 height 12
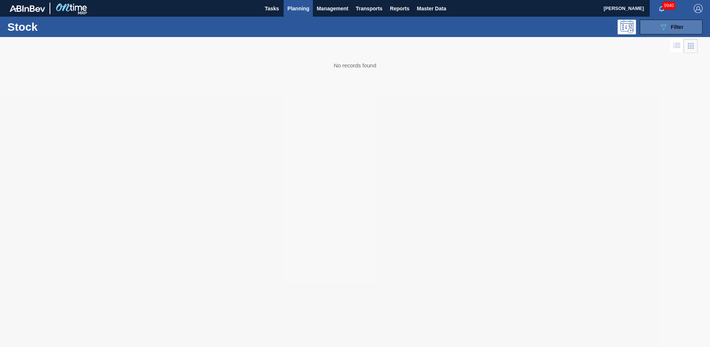
click at [655, 34] on button "089F7B8B-B2A5-4AFE-B5C0-19BA573D28AC Filter" at bounding box center [671, 27] width 63 height 15
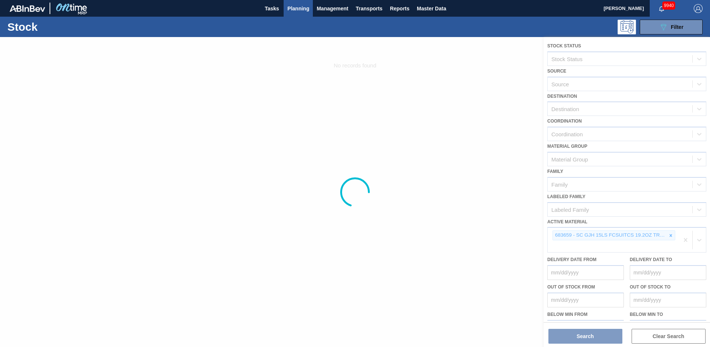
click at [672, 235] on div at bounding box center [355, 192] width 710 height 310
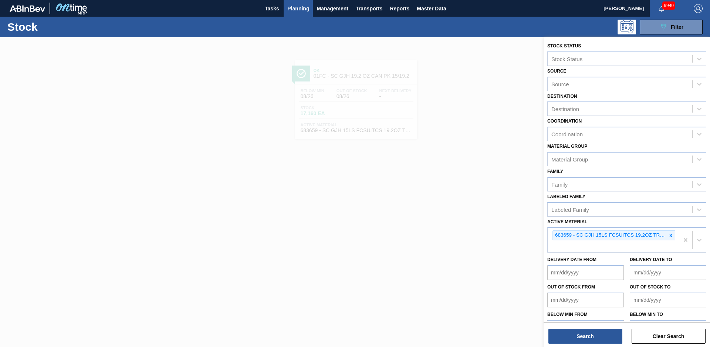
click at [672, 236] on icon at bounding box center [671, 235] width 5 height 5
click at [572, 339] on button "Search" at bounding box center [586, 336] width 74 height 15
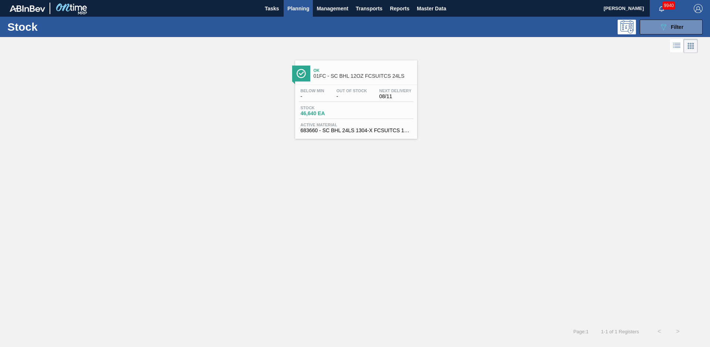
click at [342, 68] on span "Ok" at bounding box center [364, 70] width 100 height 4
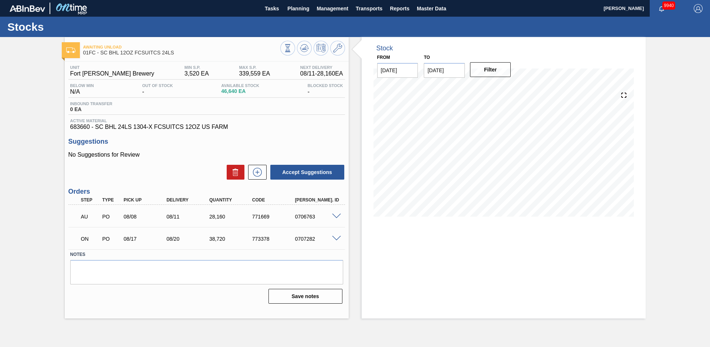
click at [355, 120] on div "Stock From [DATE] to [DATE] Filter" at bounding box center [497, 177] width 297 height 281
click at [657, 156] on div "Awaiting Unload 01FC - SC BHL 12OZ FCSUITCS 24LS Unit Fort [PERSON_NAME] Brewer…" at bounding box center [355, 177] width 710 height 281
click at [358, 165] on div "Stock From [DATE] to [DATE] Filter 08/12 Stock Projection 32,257 SAP Planning 2…" at bounding box center [497, 177] width 297 height 281
click at [47, 135] on div "Awaiting Unload 01FC - SC BHL 12OZ FCSUITCS 24LS Unit Fort [PERSON_NAME] Brewer…" at bounding box center [355, 177] width 710 height 281
click at [302, 7] on span "Planning" at bounding box center [298, 8] width 22 height 9
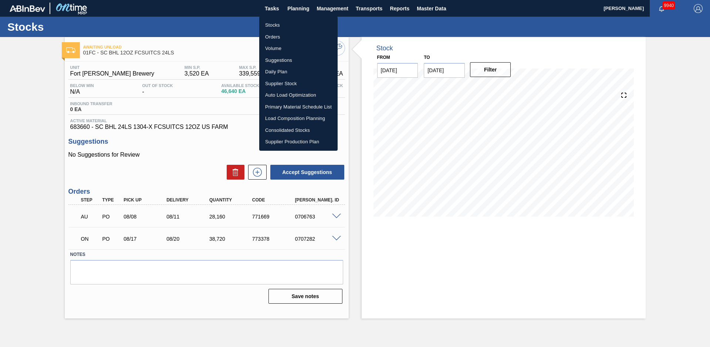
click at [295, 21] on li "Stocks" at bounding box center [298, 25] width 78 height 12
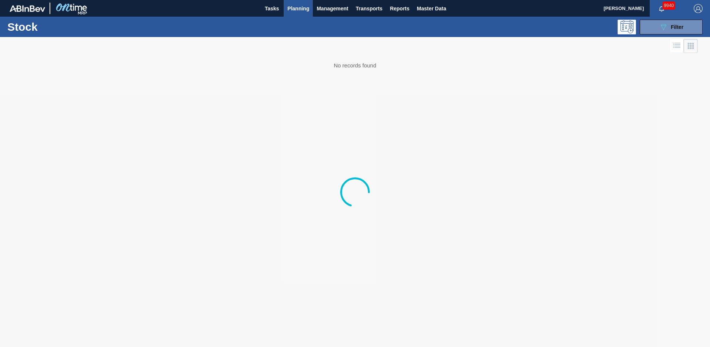
click at [693, 26] on button "089F7B8B-B2A5-4AFE-B5C0-19BA573D28AC Filter" at bounding box center [671, 27] width 63 height 15
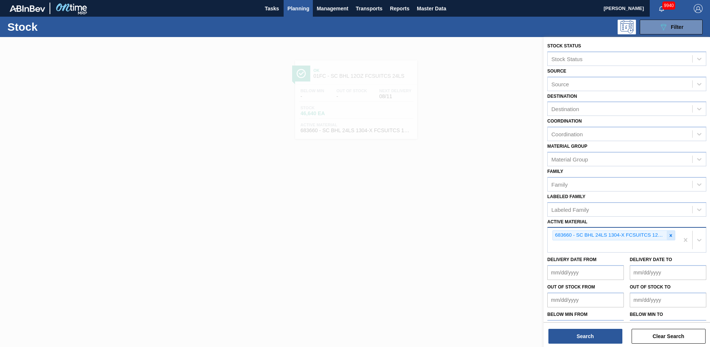
click at [672, 234] on icon at bounding box center [671, 235] width 5 height 5
click at [618, 336] on button "Search" at bounding box center [586, 336] width 74 height 15
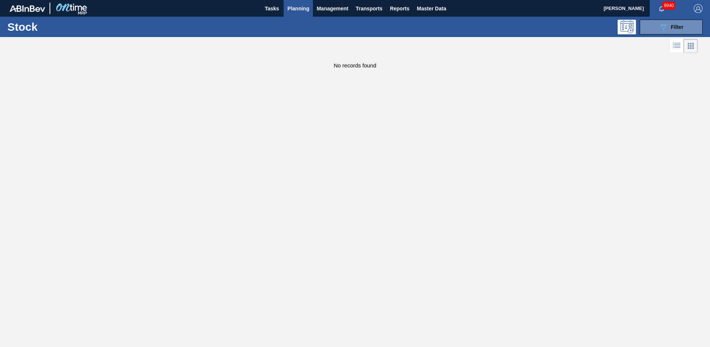
click at [359, 70] on main "Tasks Planning Management Transports Reports Master Data [PERSON_NAME] 9940 Mar…" at bounding box center [355, 173] width 710 height 347
drag, startPoint x: 248, startPoint y: 135, endPoint x: 178, endPoint y: 42, distance: 116.6
click at [248, 135] on main "Tasks Planning Management Transports Reports Master Data [PERSON_NAME] 9940 Mar…" at bounding box center [355, 173] width 710 height 347
click at [188, 120] on main "Tasks Planning Management Transports Reports Master Data [PERSON_NAME] 9940 Mar…" at bounding box center [355, 173] width 710 height 347
drag, startPoint x: 665, startPoint y: 29, endPoint x: 673, endPoint y: 36, distance: 10.0
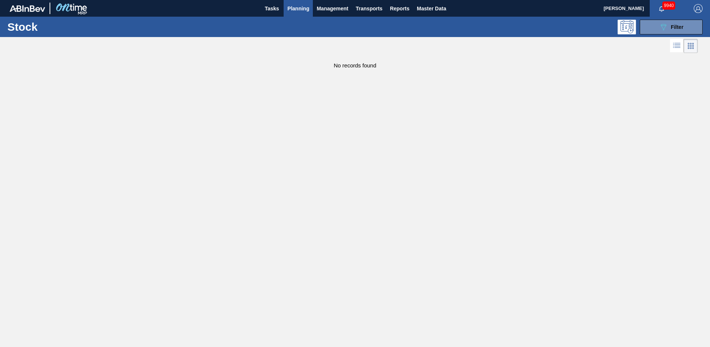
click at [666, 30] on icon "089F7B8B-B2A5-4AFE-B5C0-19BA573D28AC" at bounding box center [663, 27] width 9 height 9
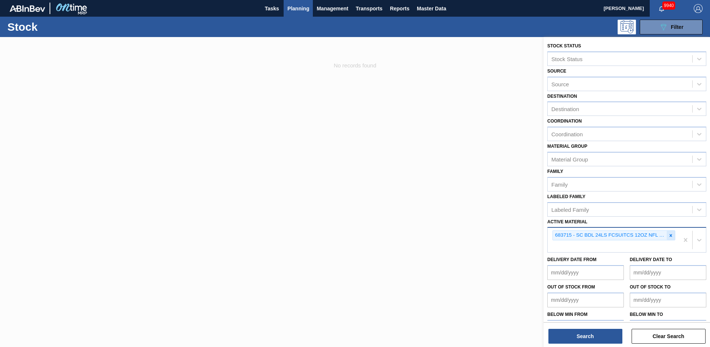
click at [670, 236] on icon at bounding box center [671, 235] width 5 height 5
click at [615, 339] on button "Search" at bounding box center [586, 336] width 74 height 15
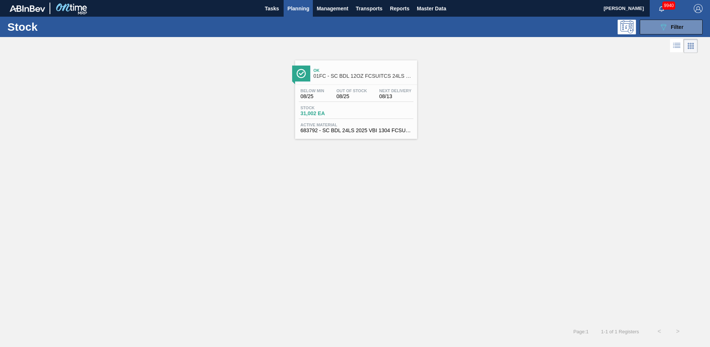
click at [378, 74] on span "01FC - SC BDL 12OZ FCSUITCS 24LS HULK HANDLE-Aqueous" at bounding box center [364, 76] width 100 height 6
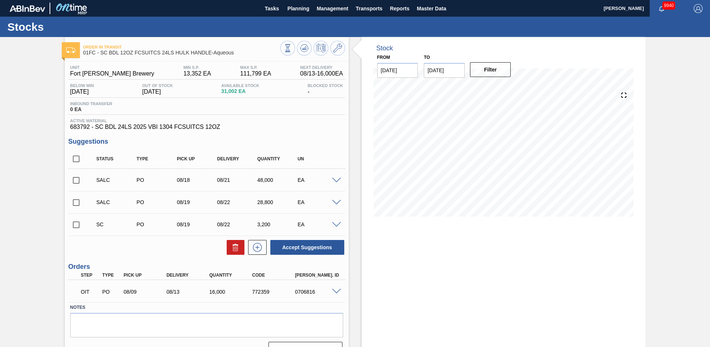
click at [669, 164] on div "Order in transit 01FC - SC BDL 12OZ FCSUITCS 24LS HULK HANDLE-Aqueous Unit Fort…" at bounding box center [355, 200] width 710 height 326
click at [75, 228] on input "checkbox" at bounding box center [76, 225] width 16 height 16
click at [74, 155] on input "checkbox" at bounding box center [76, 159] width 16 height 16
click at [241, 248] on button at bounding box center [236, 247] width 18 height 15
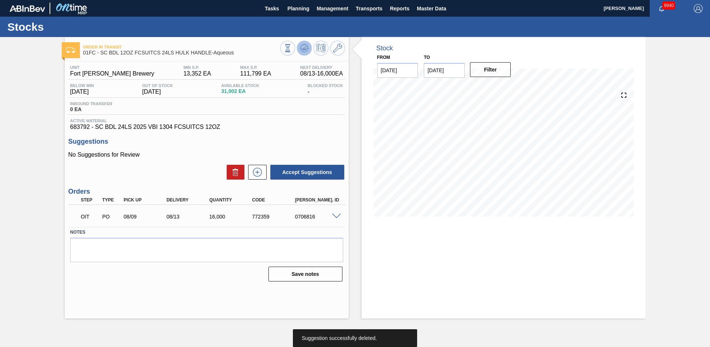
click at [292, 51] on icon at bounding box center [288, 48] width 8 height 8
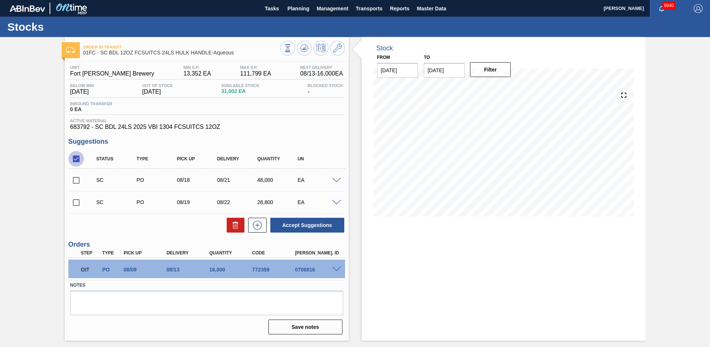
click at [77, 161] on input "checkbox" at bounding box center [76, 159] width 16 height 16
click at [77, 158] on input "checkbox" at bounding box center [76, 159] width 16 height 16
click at [330, 226] on button "Accept Suggestions" at bounding box center [307, 225] width 74 height 15
click at [295, 15] on button "Planning" at bounding box center [298, 8] width 29 height 17
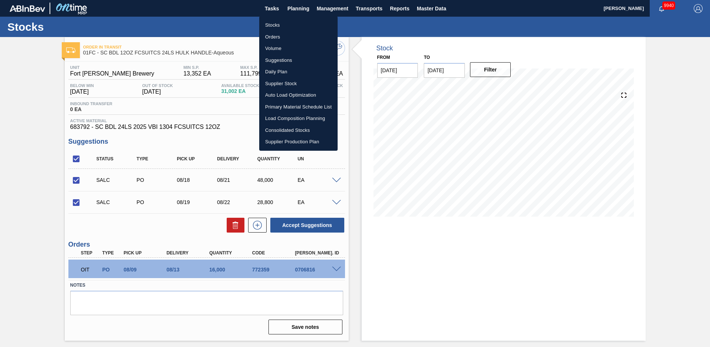
click at [280, 28] on li "Stocks" at bounding box center [298, 25] width 78 height 12
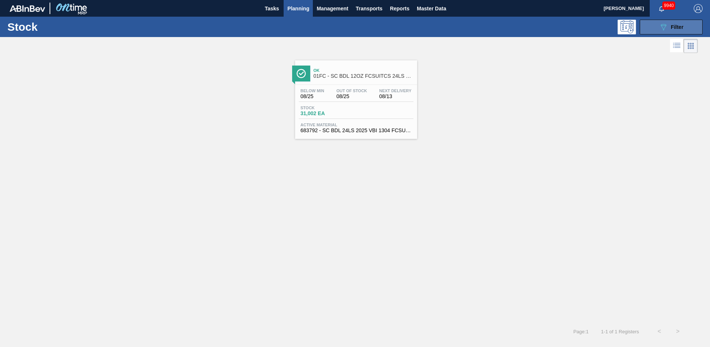
click at [690, 24] on button "089F7B8B-B2A5-4AFE-B5C0-19BA573D28AC Filter" at bounding box center [671, 27] width 63 height 15
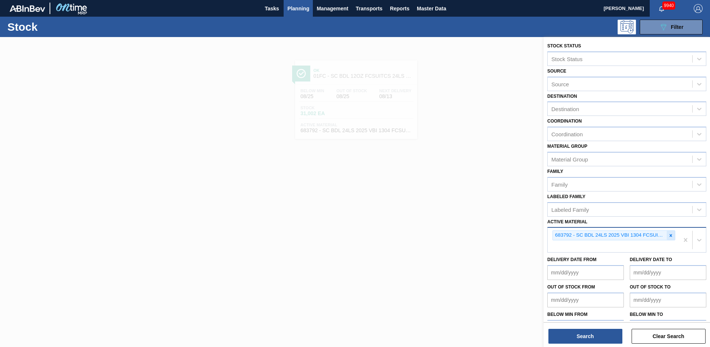
click at [670, 237] on icon at bounding box center [671, 235] width 5 height 5
click at [605, 340] on button "Search" at bounding box center [586, 336] width 74 height 15
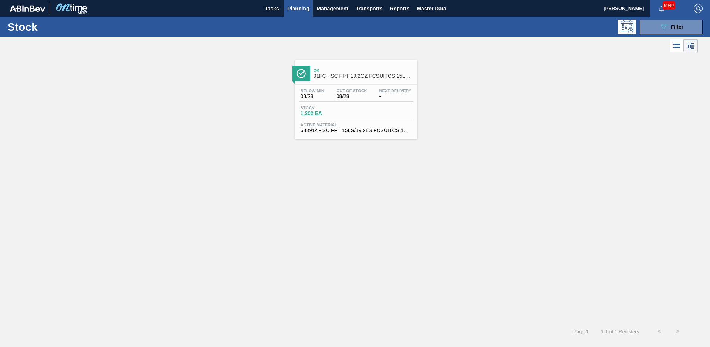
click at [335, 75] on span "01FC - SC FPT 19.2OZ FCSUITCS 15LS CAN PK" at bounding box center [364, 76] width 100 height 6
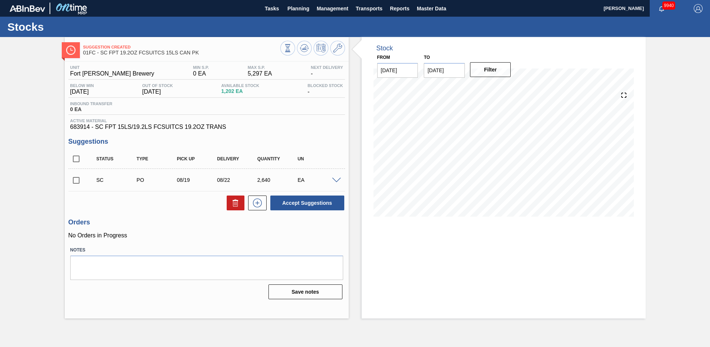
click at [255, 131] on div "Unit Fort [PERSON_NAME] Brewery MIN S.P. 0 EA MAX S.P. 5,297 EA Next Delivery -…" at bounding box center [207, 181] width 284 height 240
click at [76, 180] on input "checkbox" at bounding box center [76, 180] width 16 height 16
click at [300, 205] on button "Accept Suggestions" at bounding box center [307, 202] width 74 height 15
click at [51, 171] on div "Suggestion Awaiting Load Composition 01FC - SC FPT 19.2OZ FCSUITCS 15LS CAN PK …" at bounding box center [355, 177] width 710 height 281
click at [292, 12] on span "Planning" at bounding box center [298, 8] width 22 height 9
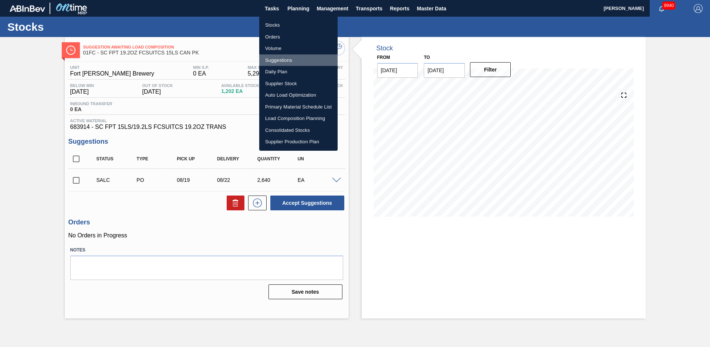
click at [283, 60] on li "Suggestions" at bounding box center [298, 60] width 78 height 12
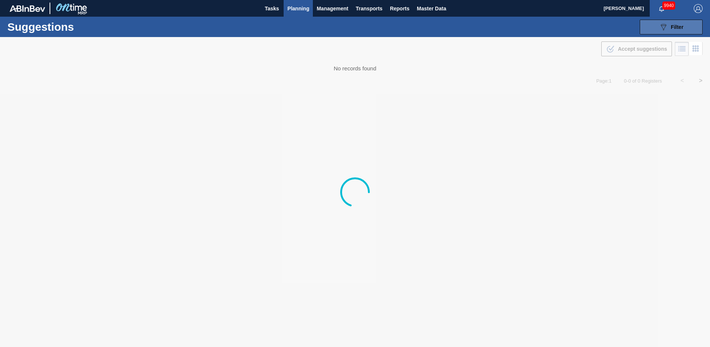
click at [659, 29] on icon "089F7B8B-B2A5-4AFE-B5C0-19BA573D28AC" at bounding box center [663, 27] width 9 height 9
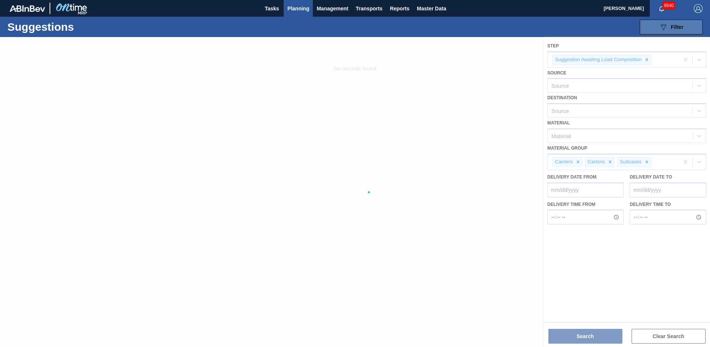
click at [661, 28] on icon "089F7B8B-B2A5-4AFE-B5C0-19BA573D28AC" at bounding box center [663, 27] width 9 height 9
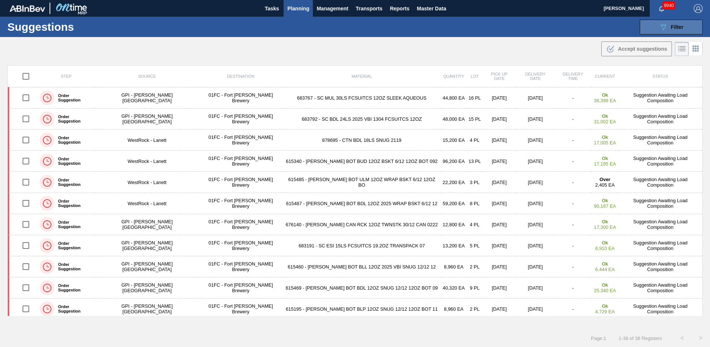
click at [300, 6] on span "Planning" at bounding box center [298, 8] width 22 height 9
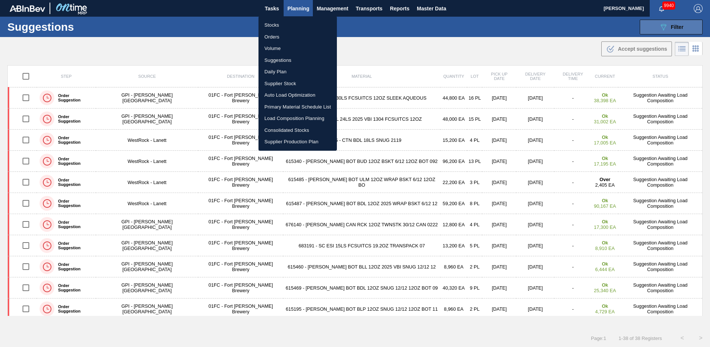
click at [286, 116] on li "Load Composition Planning" at bounding box center [298, 118] width 78 height 12
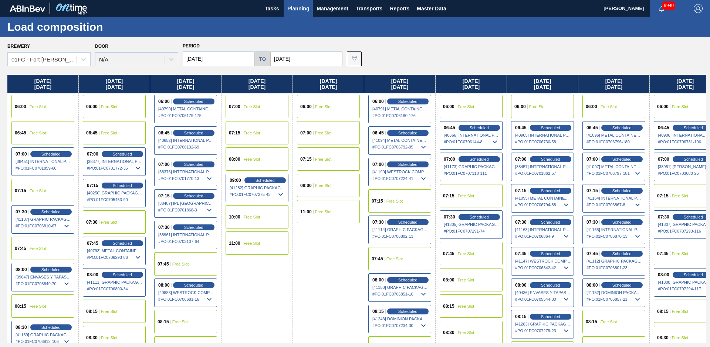
click at [231, 56] on input "[DATE]" at bounding box center [219, 58] width 72 height 15
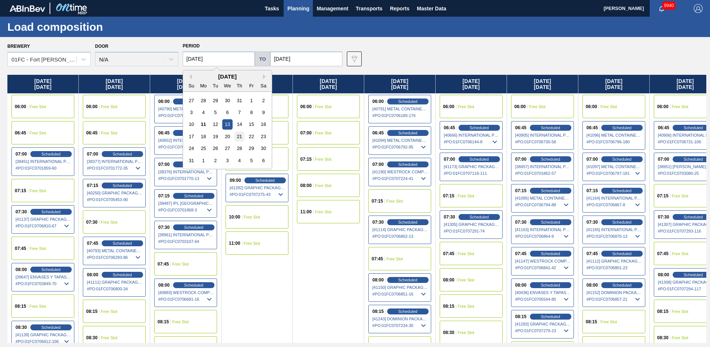
click at [236, 134] on div "21" at bounding box center [240, 136] width 10 height 10
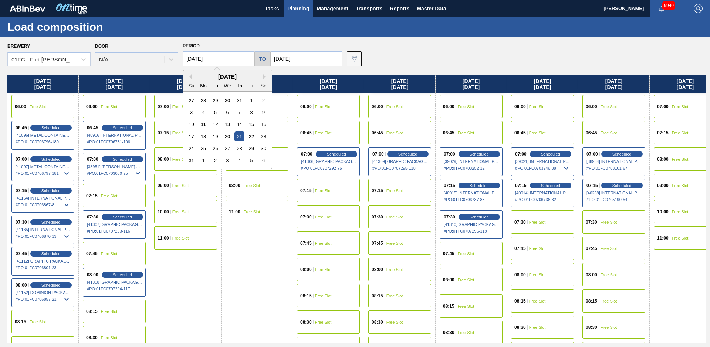
click at [224, 62] on input "[DATE]" at bounding box center [219, 58] width 72 height 15
click at [208, 136] on div "18" at bounding box center [204, 136] width 10 height 10
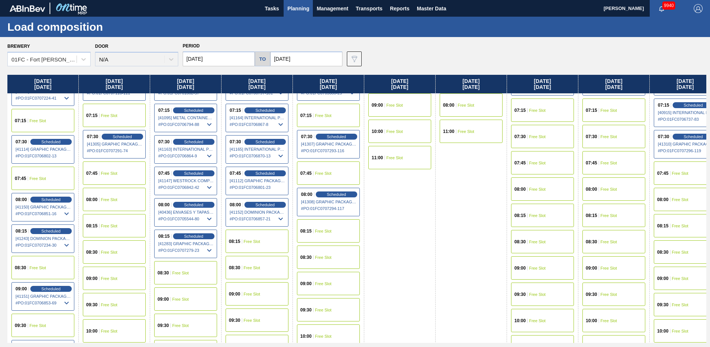
scroll to position [120, 0]
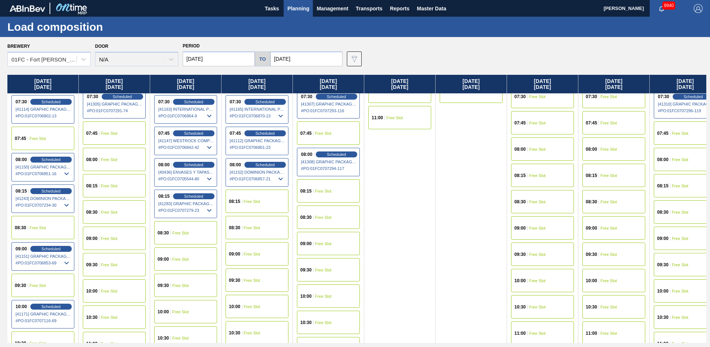
click at [108, 162] on div "08:00 Free Slot" at bounding box center [114, 159] width 63 height 23
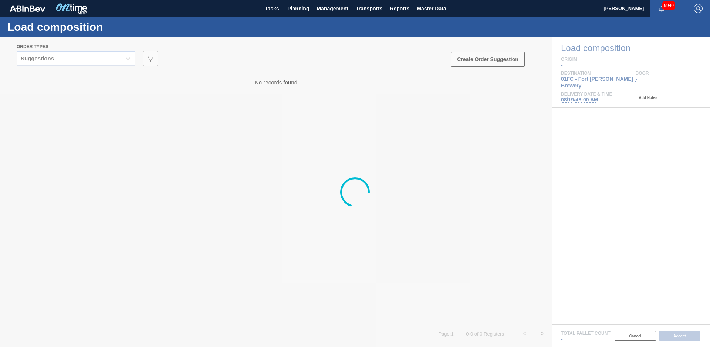
click at [100, 60] on div at bounding box center [355, 192] width 710 height 310
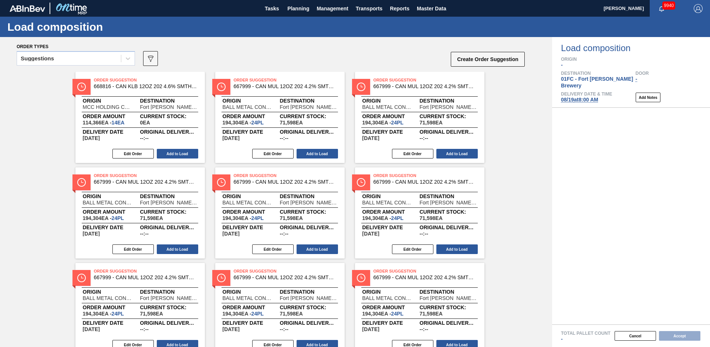
click at [81, 59] on div "Suggestions" at bounding box center [69, 58] width 104 height 11
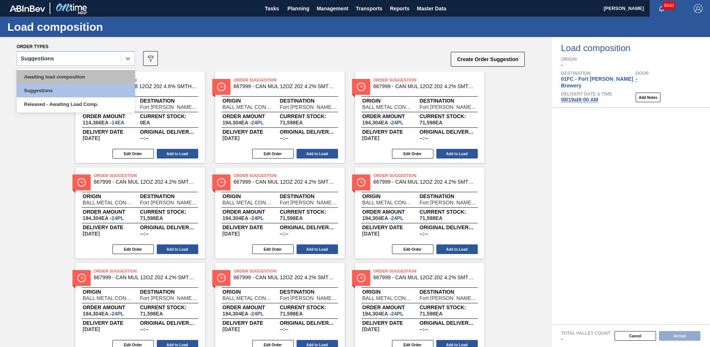
click at [51, 77] on div "Awaiting load composition" at bounding box center [76, 77] width 118 height 14
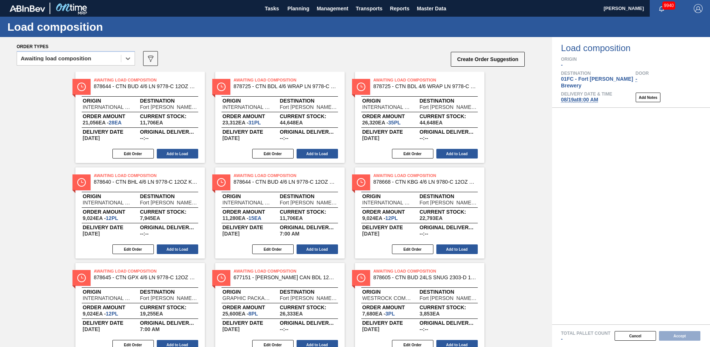
scroll to position [411, 0]
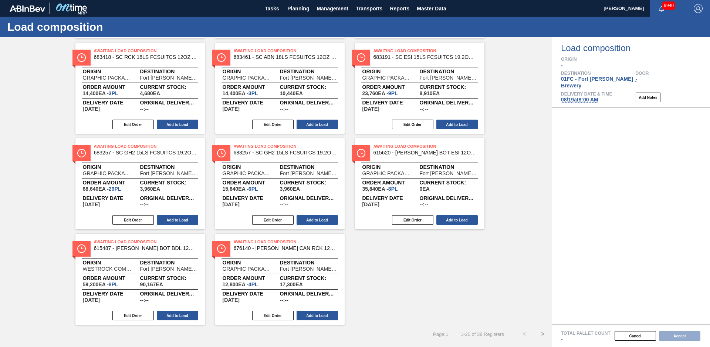
click at [544, 334] on button ">" at bounding box center [543, 334] width 19 height 19
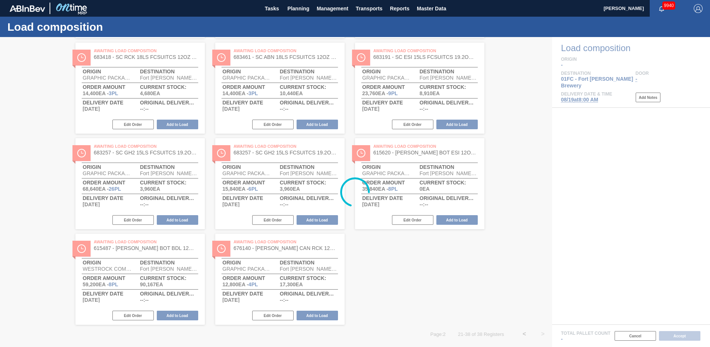
scroll to position [316, 0]
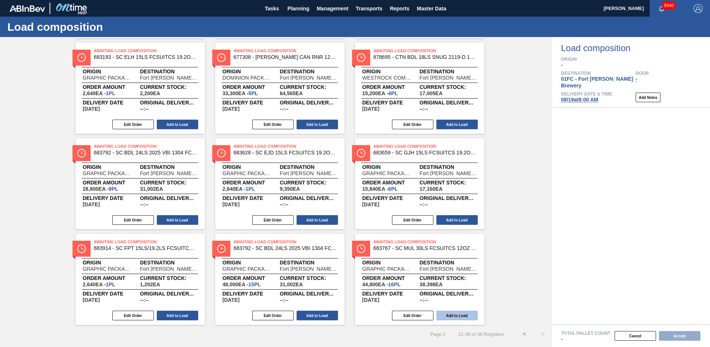
click at [445, 317] on button "Add to Load" at bounding box center [457, 315] width 41 height 10
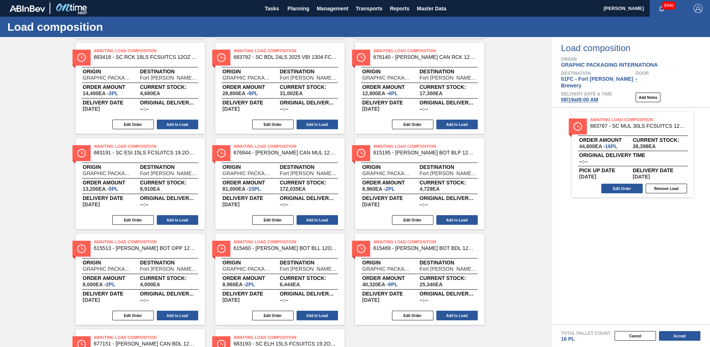
scroll to position [411, 0]
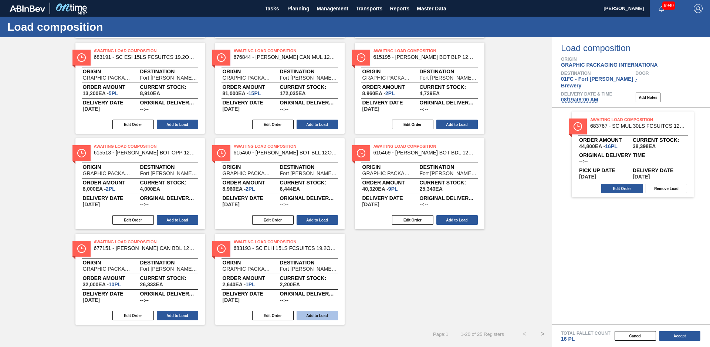
click at [327, 316] on button "Add to Load" at bounding box center [317, 315] width 41 height 10
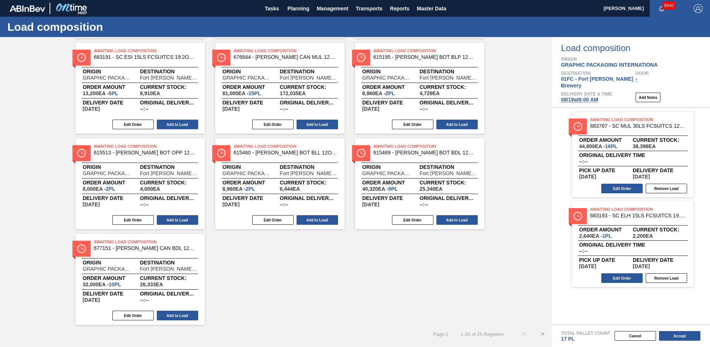
drag, startPoint x: 616, startPoint y: 239, endPoint x: 437, endPoint y: 282, distance: 183.9
click at [437, 282] on div "Order types Awaiting load composition 089F7B8B-B2A5-4AFE-B5C0-19BA573D28AC Crea…" at bounding box center [355, 192] width 710 height 310
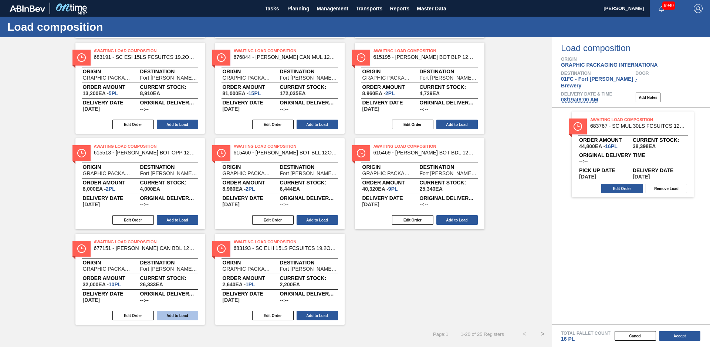
click at [188, 315] on button "Add to Load" at bounding box center [177, 315] width 41 height 10
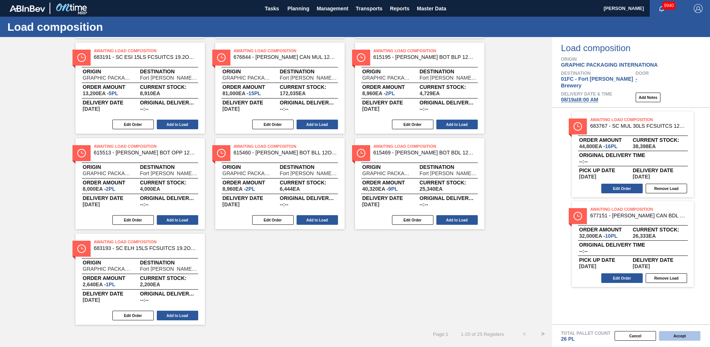
click at [692, 338] on button "Accept" at bounding box center [679, 336] width 41 height 10
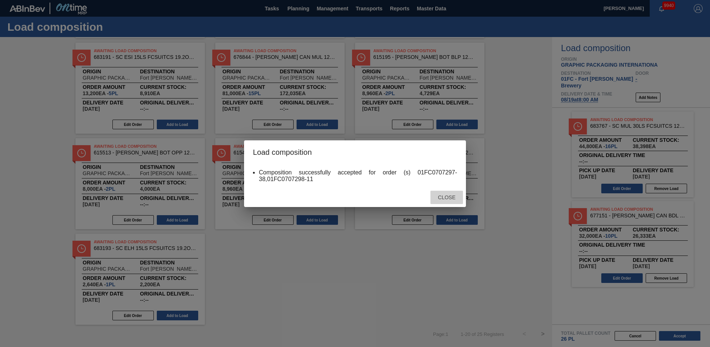
click at [453, 195] on span "Close" at bounding box center [446, 197] width 29 height 6
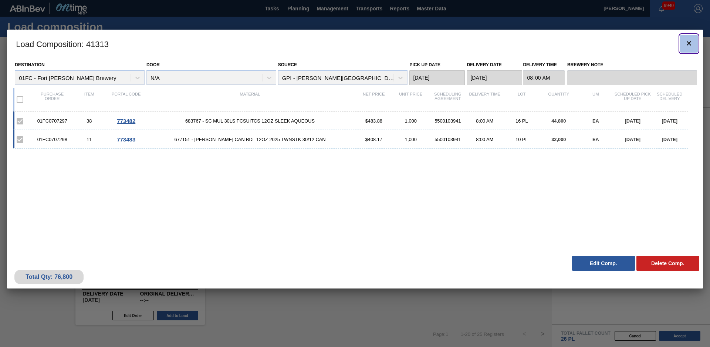
click at [692, 46] on icon "botão de ícone" at bounding box center [689, 43] width 9 height 9
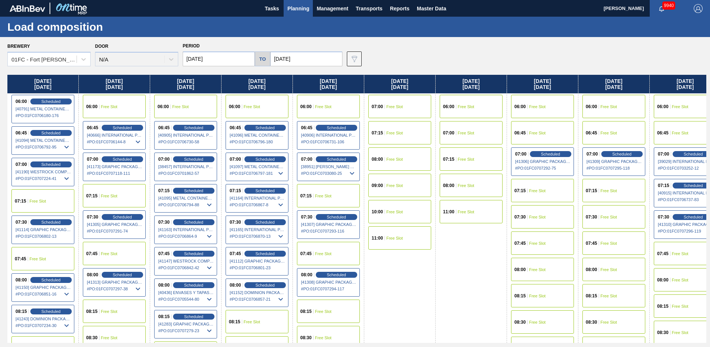
scroll to position [80, 0]
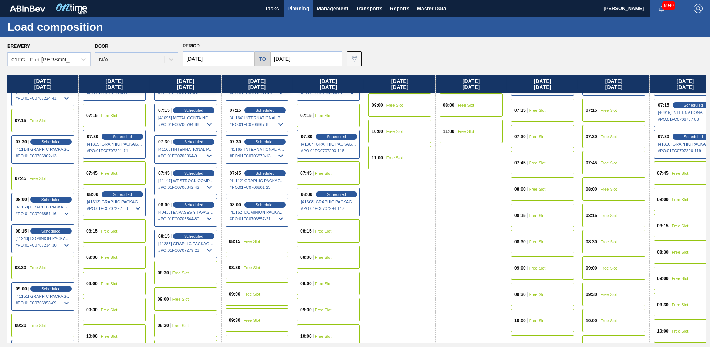
click at [120, 289] on div "09:00 Free Slot" at bounding box center [114, 283] width 63 height 23
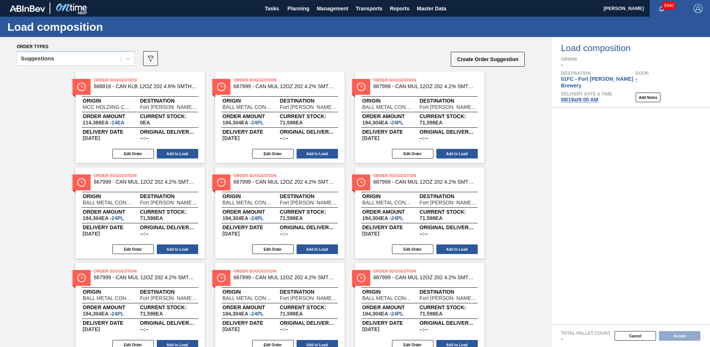
click at [67, 59] on div "Suggestions" at bounding box center [69, 58] width 104 height 11
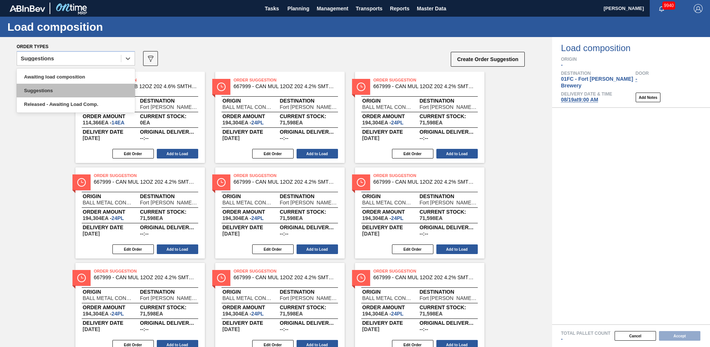
click at [53, 84] on div "Suggestions" at bounding box center [76, 91] width 118 height 14
click at [58, 62] on div "Suggestions" at bounding box center [69, 58] width 104 height 11
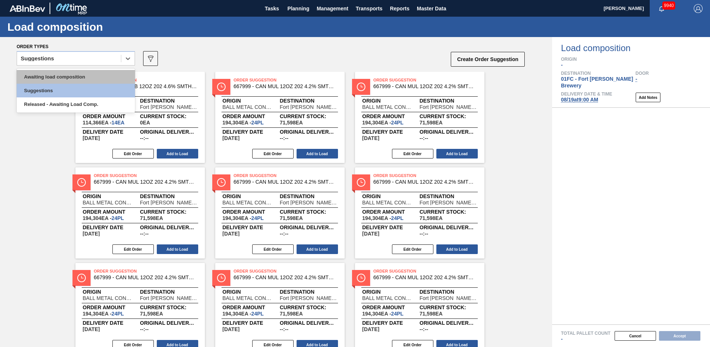
click at [54, 75] on div "Awaiting load composition" at bounding box center [76, 77] width 118 height 14
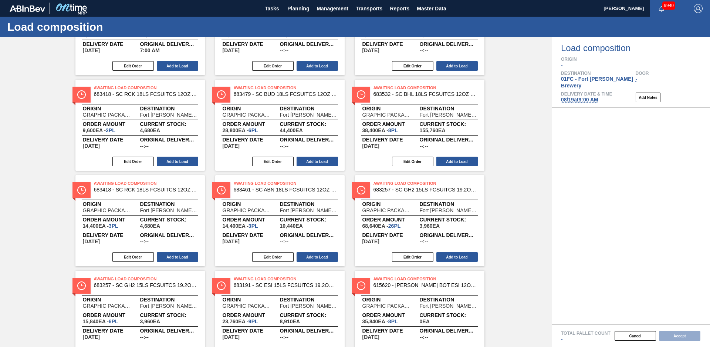
scroll to position [411, 0]
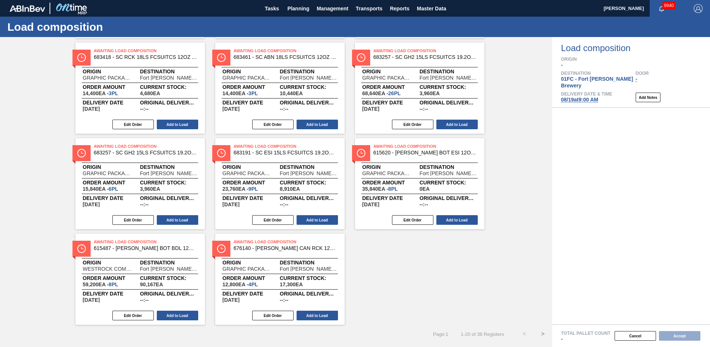
click at [544, 333] on button ">" at bounding box center [543, 334] width 19 height 19
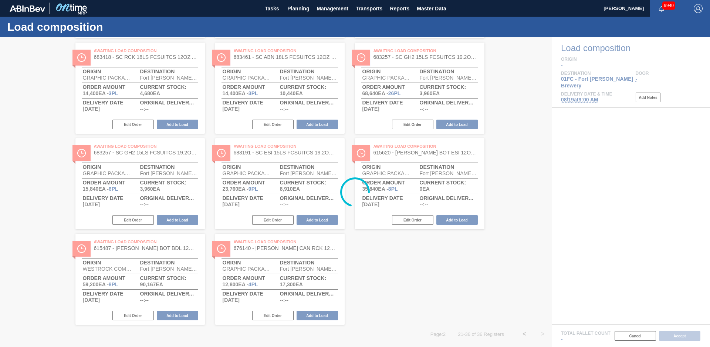
scroll to position [316, 0]
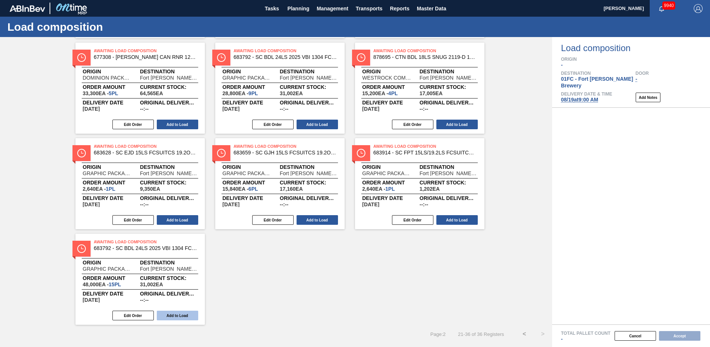
click at [182, 313] on button "Add to Load" at bounding box center [177, 315] width 41 height 10
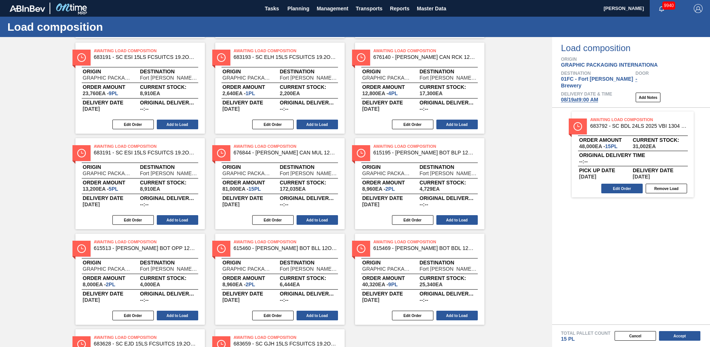
scroll to position [411, 0]
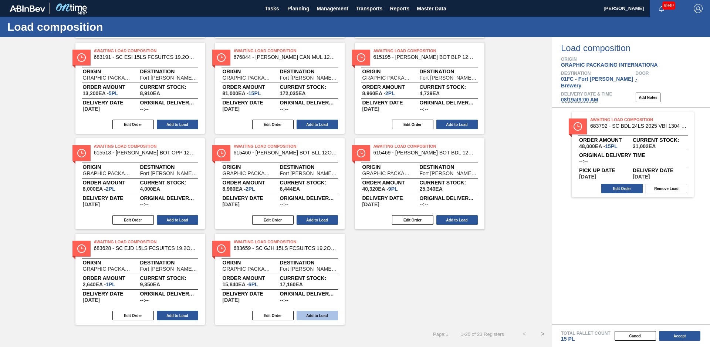
click at [320, 315] on button "Add to Load" at bounding box center [317, 315] width 41 height 10
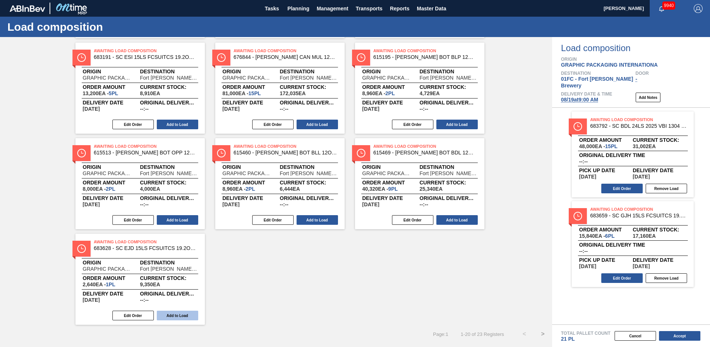
click at [193, 316] on button "Add to Load" at bounding box center [177, 315] width 41 height 10
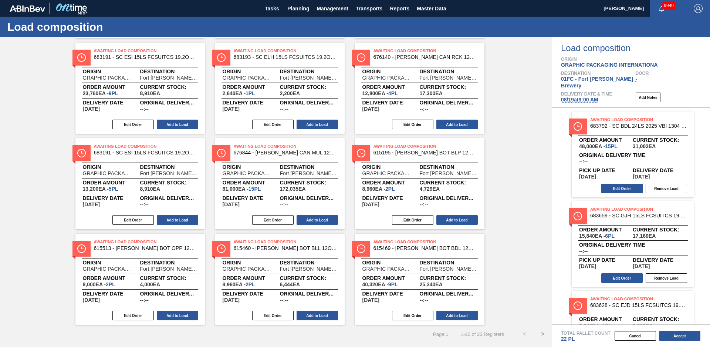
scroll to position [316, 0]
click at [172, 317] on button "Add to Load" at bounding box center [177, 315] width 41 height 10
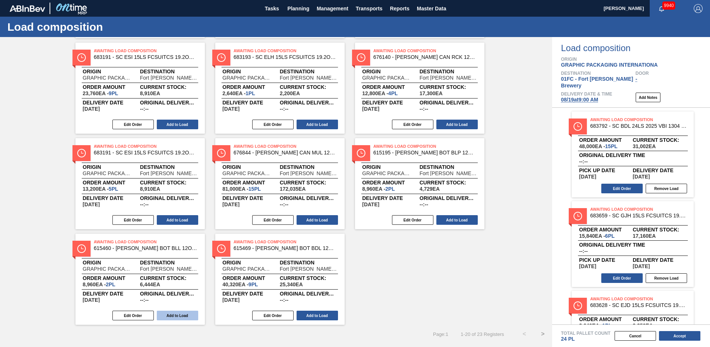
click at [172, 316] on button "Add to Load" at bounding box center [177, 315] width 41 height 10
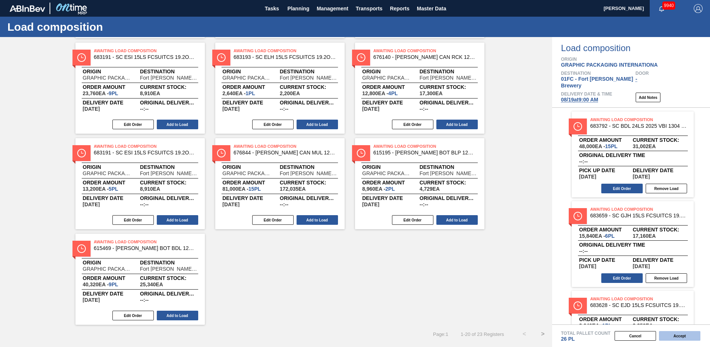
click at [665, 334] on button "Accept" at bounding box center [679, 336] width 41 height 10
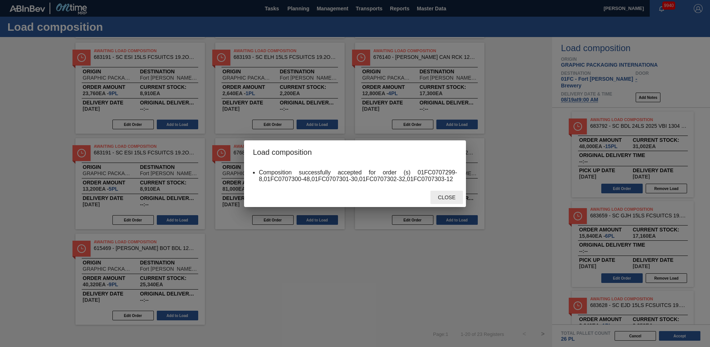
click at [454, 194] on span "Close" at bounding box center [446, 197] width 29 height 6
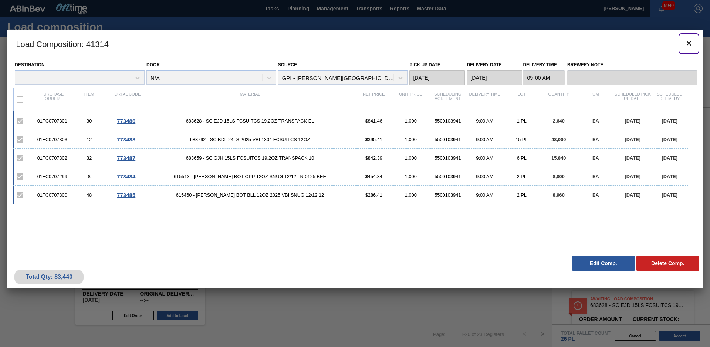
click at [689, 43] on icon "botão de ícone" at bounding box center [689, 43] width 4 height 4
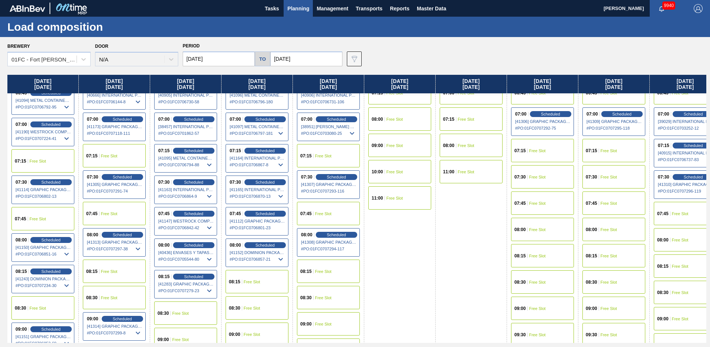
scroll to position [120, 0]
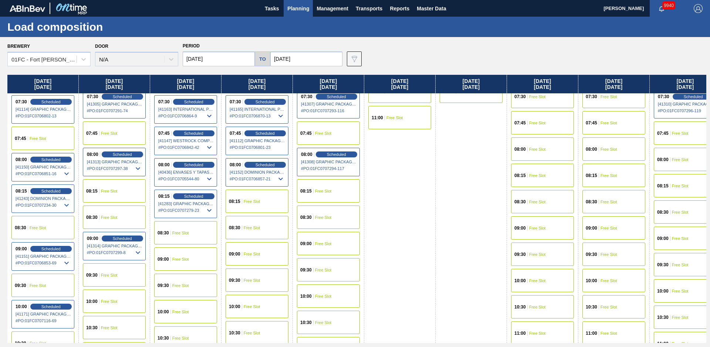
click at [317, 235] on div "09:00 Free Slot" at bounding box center [328, 243] width 63 height 23
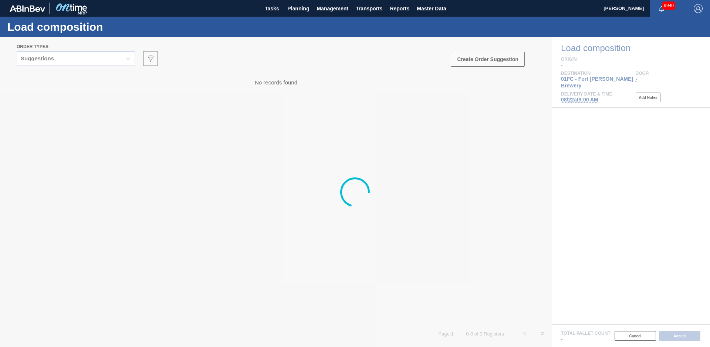
click at [83, 56] on div at bounding box center [355, 192] width 710 height 310
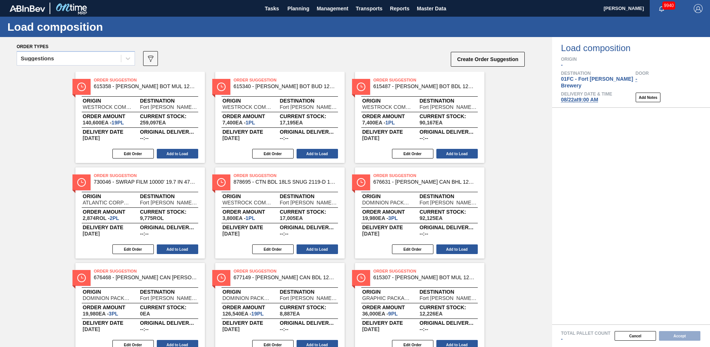
click at [77, 46] on div "Order types" at bounding box center [271, 46] width 509 height 7
click at [71, 57] on div "Suggestions" at bounding box center [69, 58] width 104 height 11
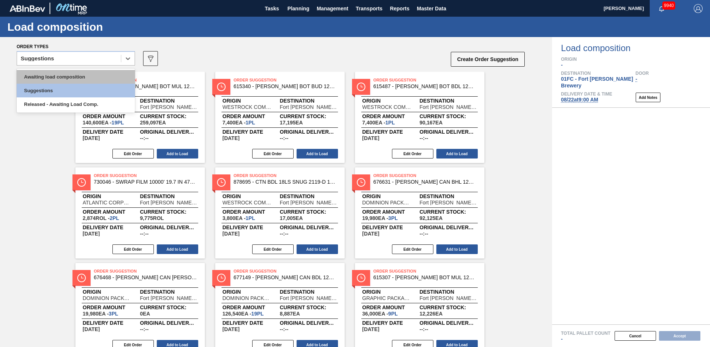
click at [66, 71] on div "Awaiting load composition" at bounding box center [76, 77] width 118 height 14
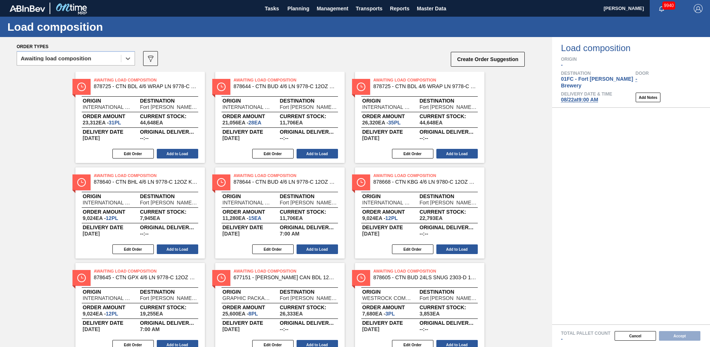
scroll to position [411, 0]
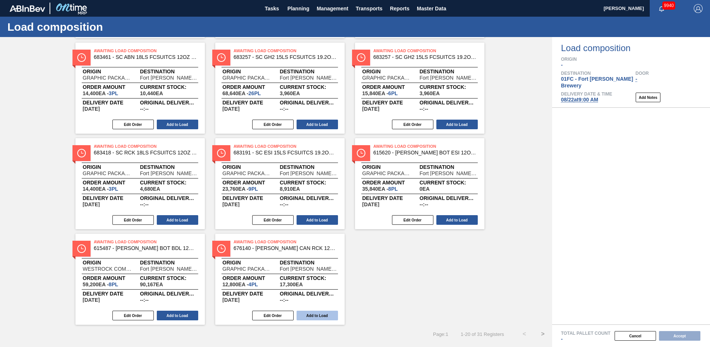
click at [328, 314] on button "Add to Load" at bounding box center [317, 315] width 41 height 10
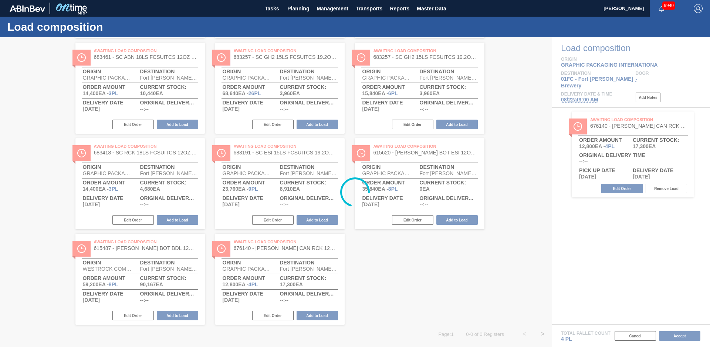
scroll to position [316, 0]
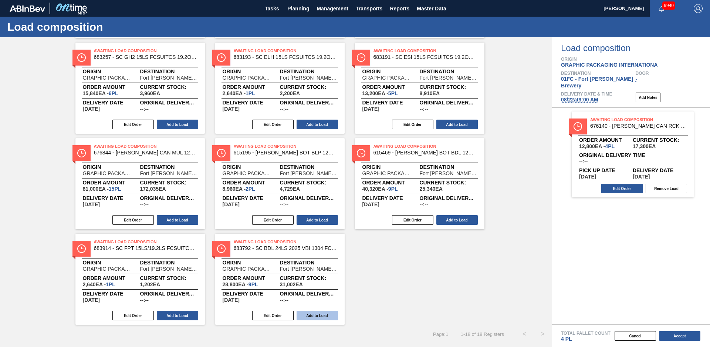
click at [321, 311] on button "Add to Load" at bounding box center [317, 315] width 41 height 10
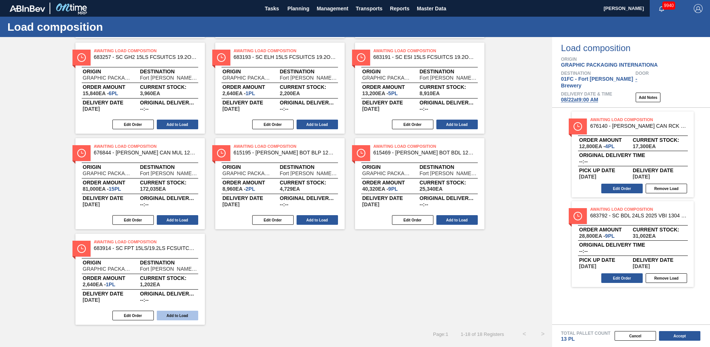
click at [181, 317] on button "Add to Load" at bounding box center [177, 315] width 41 height 10
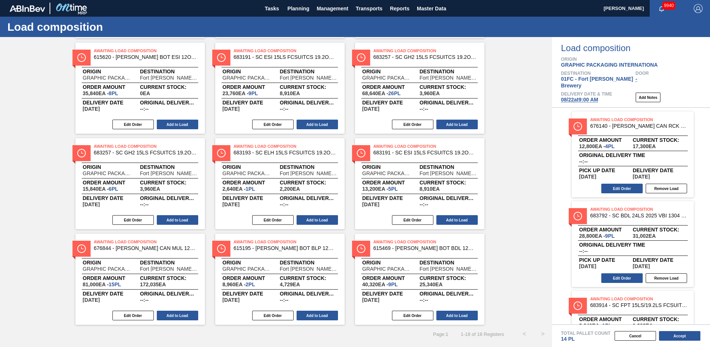
scroll to position [220, 0]
click at [466, 316] on button "Add to Load" at bounding box center [457, 315] width 41 height 10
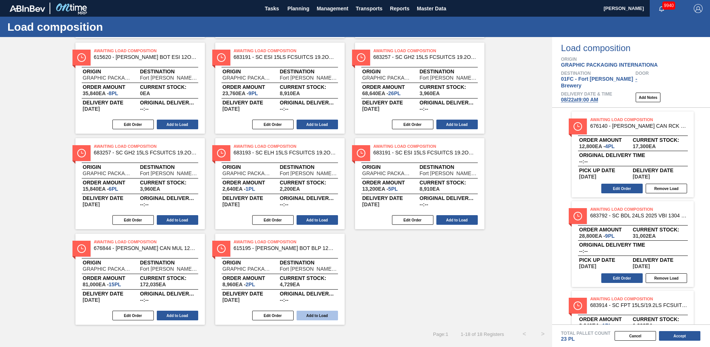
click at [325, 314] on button "Add to Load" at bounding box center [317, 315] width 41 height 10
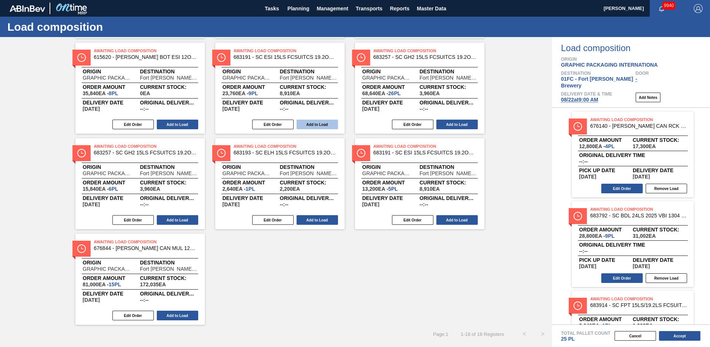
click at [315, 222] on button "Add to Load" at bounding box center [317, 220] width 41 height 10
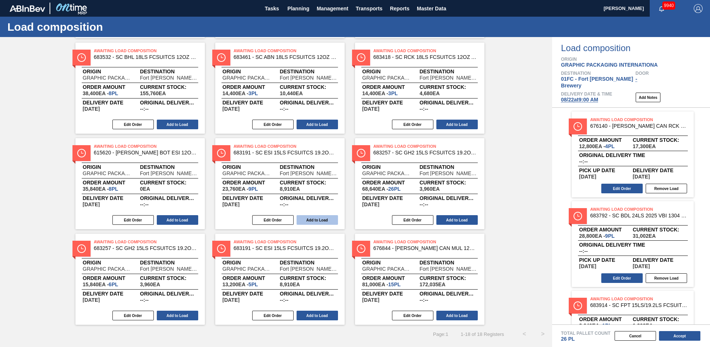
scroll to position [125, 0]
click at [693, 335] on button "Accept" at bounding box center [679, 336] width 41 height 10
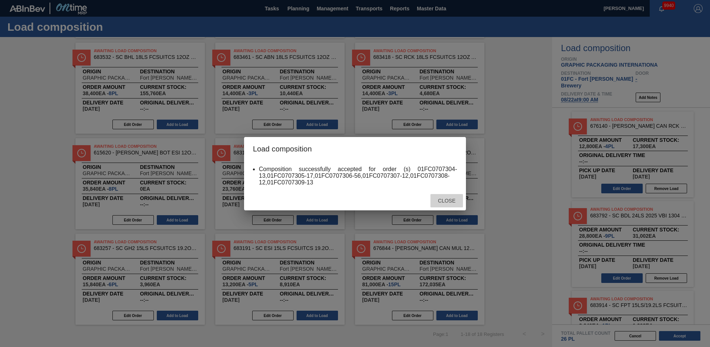
click at [446, 201] on span "Close" at bounding box center [446, 201] width 29 height 6
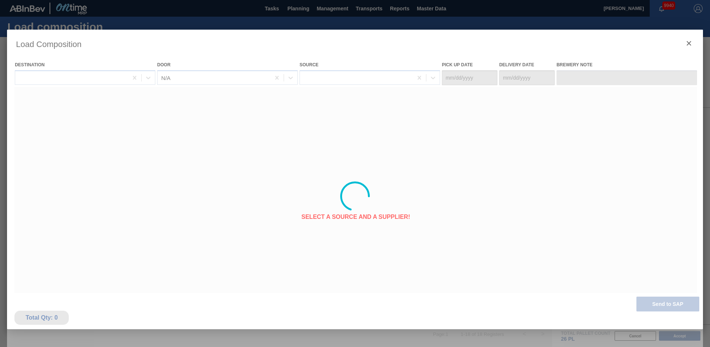
type Date "[DATE]"
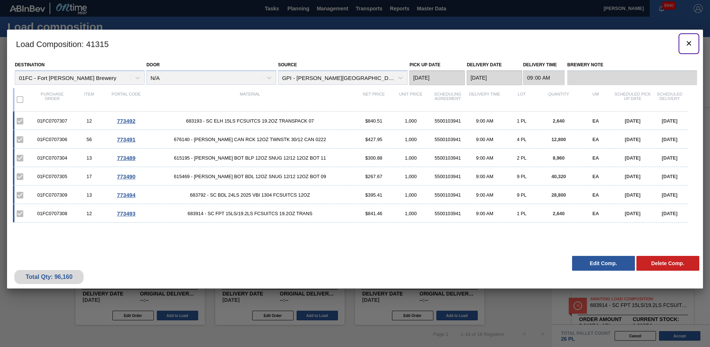
click at [689, 43] on icon "botão de ícone" at bounding box center [689, 43] width 4 height 4
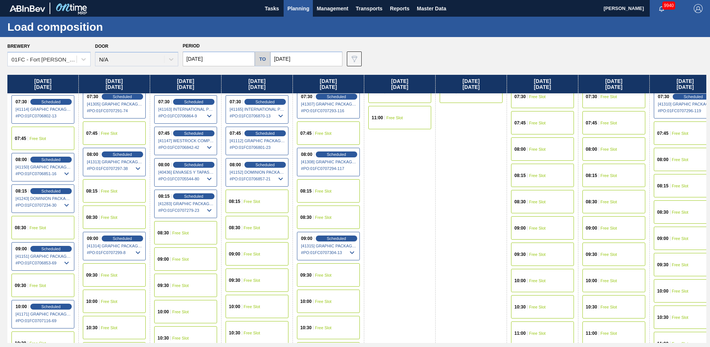
scroll to position [201, 0]
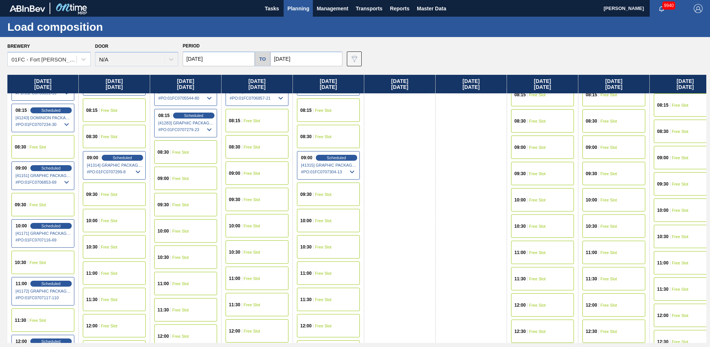
click at [311, 222] on span "10:00" at bounding box center [305, 220] width 11 height 4
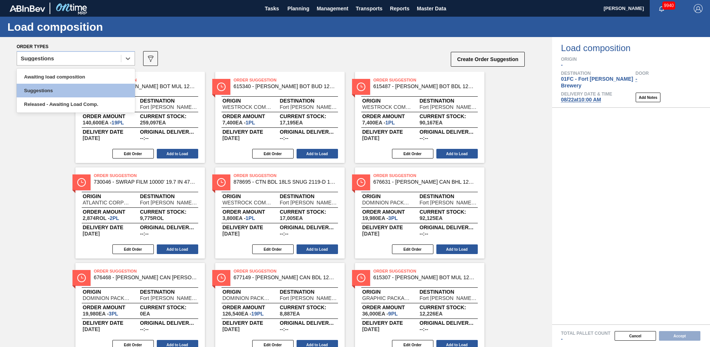
click at [63, 58] on div "Suggestions" at bounding box center [69, 58] width 104 height 11
click at [60, 74] on div "Awaiting load composition" at bounding box center [76, 77] width 118 height 14
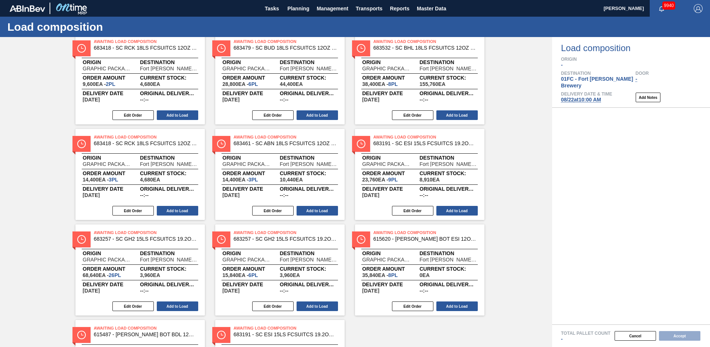
scroll to position [411, 0]
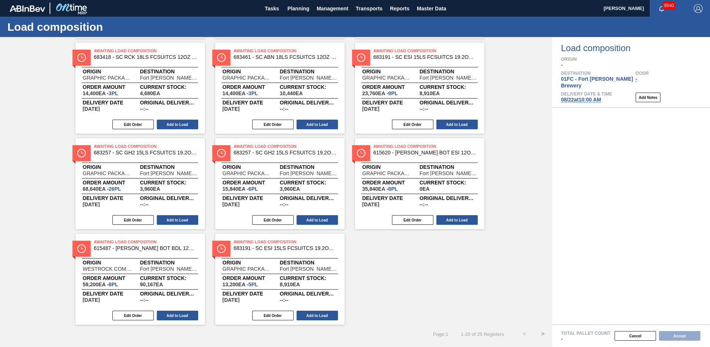
click at [541, 335] on button ">" at bounding box center [543, 334] width 19 height 19
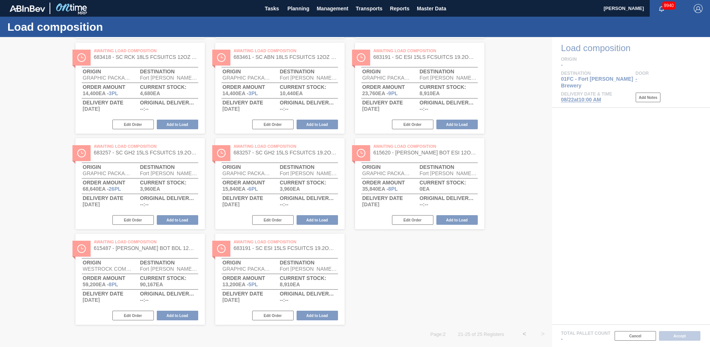
scroll to position [0, 0]
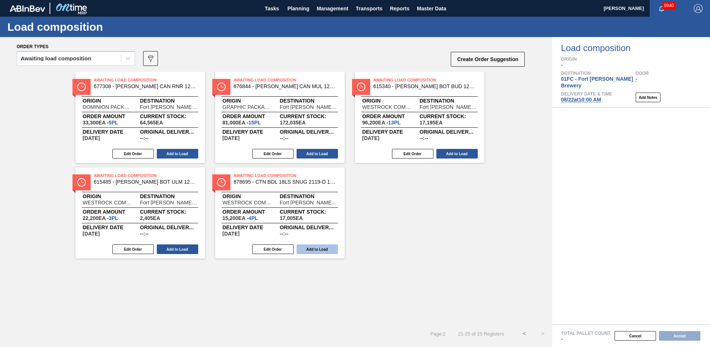
click at [307, 250] on button "Add to Load" at bounding box center [317, 249] width 41 height 10
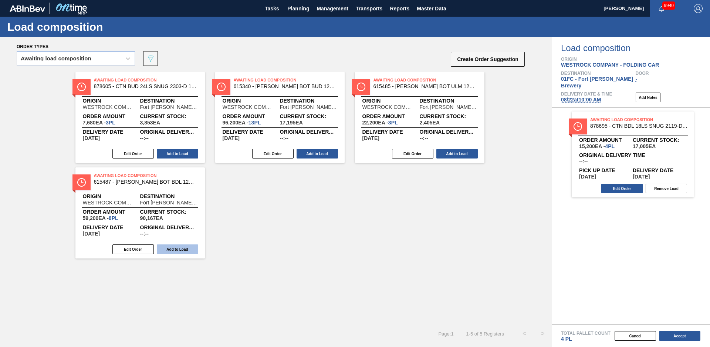
click at [184, 251] on button "Add to Load" at bounding box center [177, 249] width 41 height 10
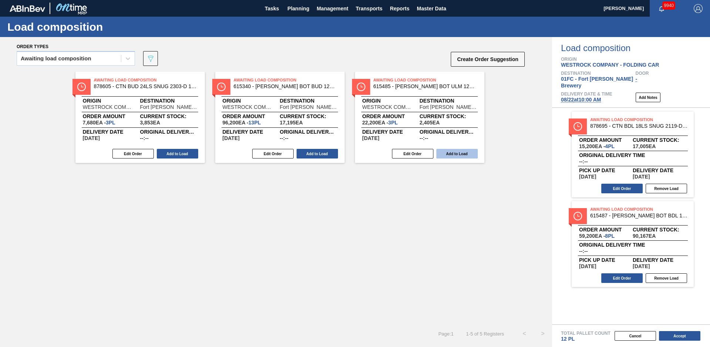
click at [444, 153] on button "Add to Load" at bounding box center [457, 154] width 41 height 10
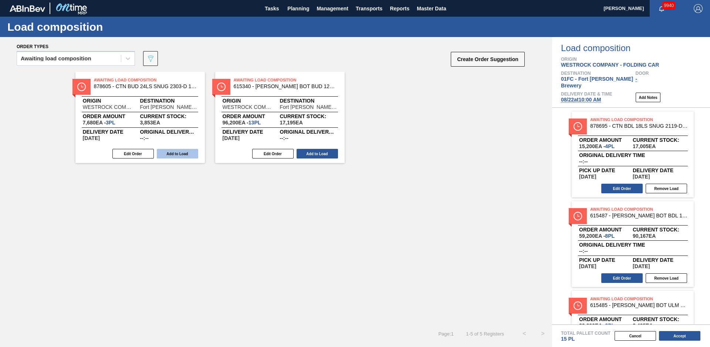
click at [172, 152] on button "Add to Load" at bounding box center [177, 154] width 41 height 10
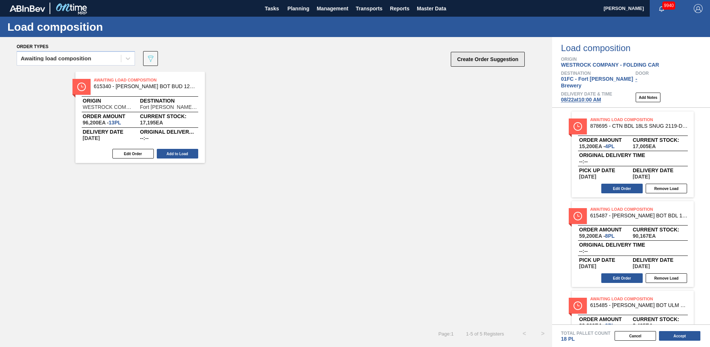
click at [499, 65] on button "Create Order Suggestion" at bounding box center [488, 59] width 74 height 15
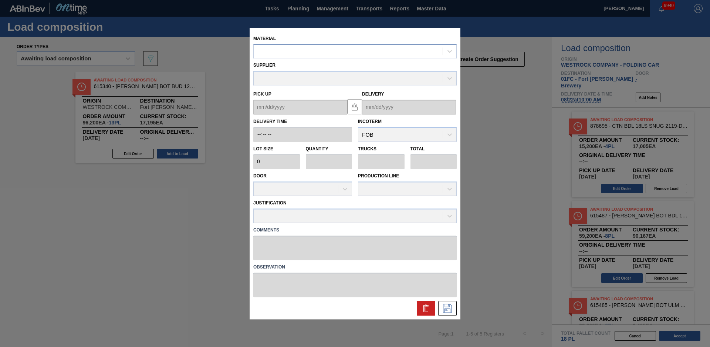
click at [362, 51] on div at bounding box center [348, 51] width 189 height 11
type input "615340"
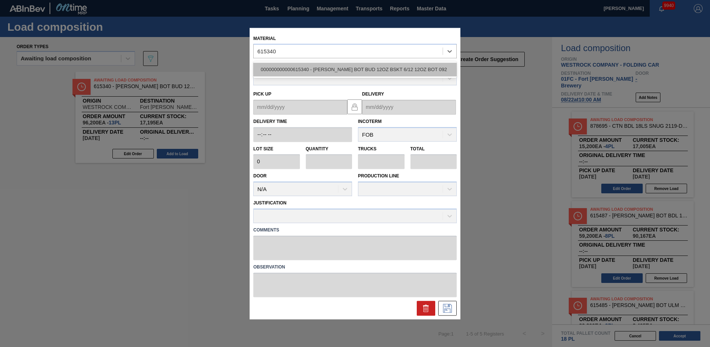
click at [392, 73] on div "000000000000615340 - CARR BOT BUD 12OZ BSKT 6/12 12OZ BOT 092" at bounding box center [355, 70] width 204 height 14
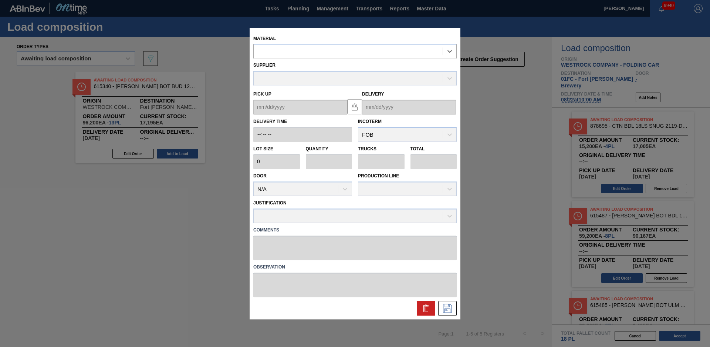
type input "7,400"
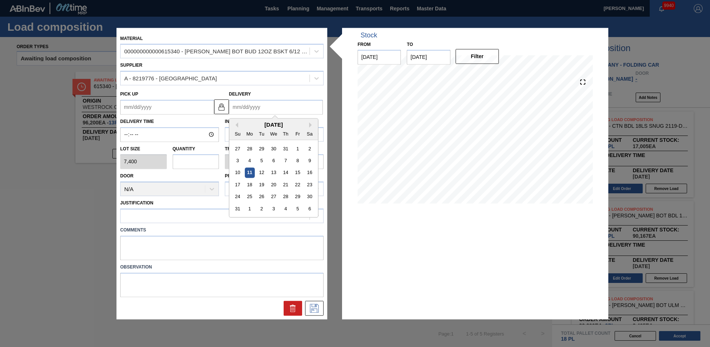
click at [273, 108] on input "Delivery" at bounding box center [276, 107] width 94 height 15
click at [297, 185] on div "22" at bounding box center [298, 184] width 10 height 10
type up "[DATE]"
type input "[DATE]"
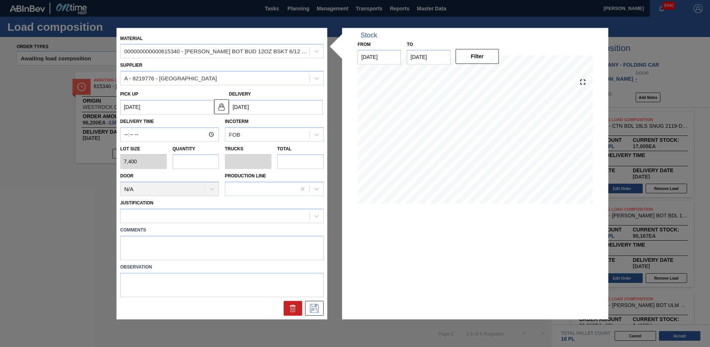
click at [201, 158] on input "text" at bounding box center [196, 161] width 47 height 15
type input "6"
type input "0.25"
type input "44,400"
type input "6"
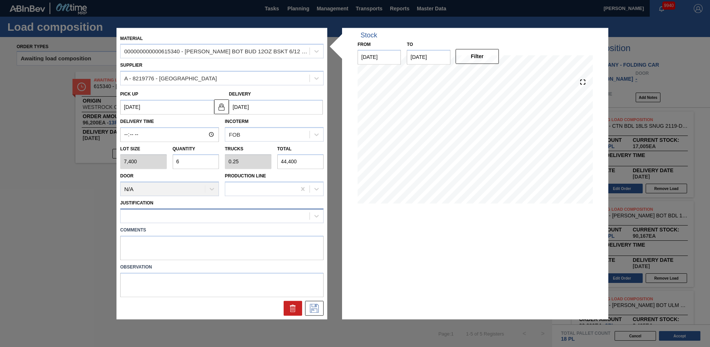
click at [180, 219] on div at bounding box center [215, 216] width 189 height 11
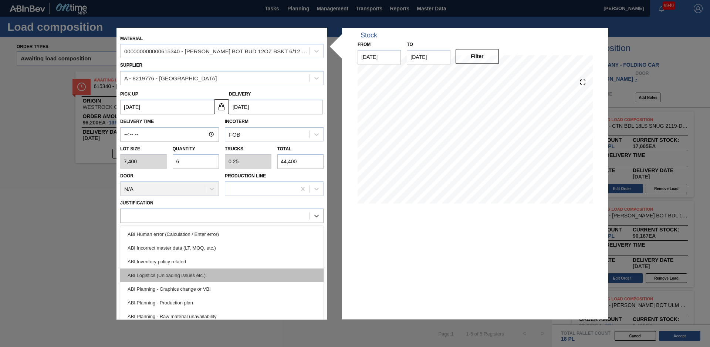
scroll to position [83, 0]
click at [196, 275] on div "ABI Transport planning (Truck optimization etc.)" at bounding box center [222, 274] width 204 height 14
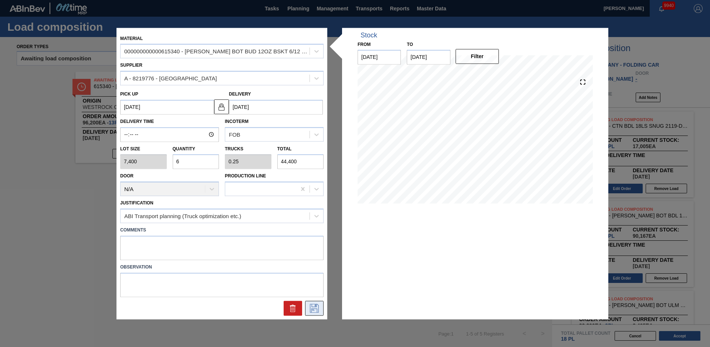
click at [317, 312] on icon at bounding box center [315, 307] width 12 height 9
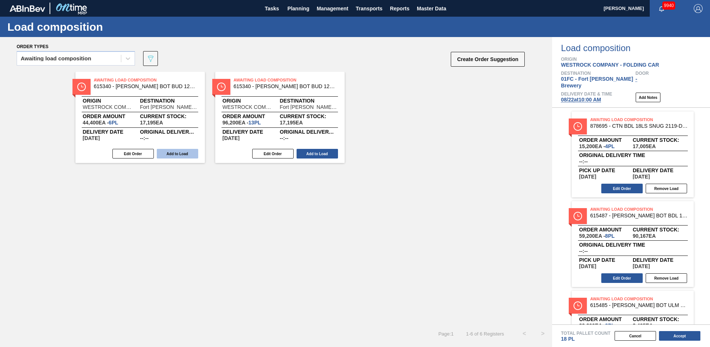
click at [184, 155] on button "Add to Load" at bounding box center [177, 154] width 41 height 10
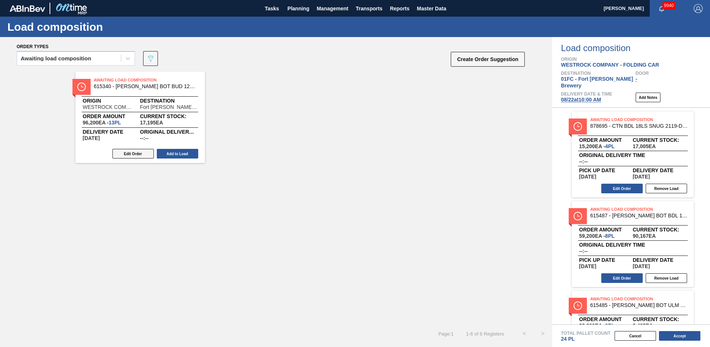
click at [135, 154] on button "Edit Order" at bounding box center [132, 154] width 41 height 10
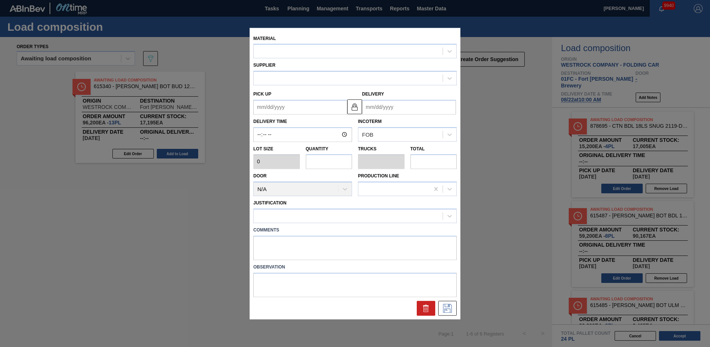
type input "7,400"
type input "13"
type input "0.542"
type input "96,200"
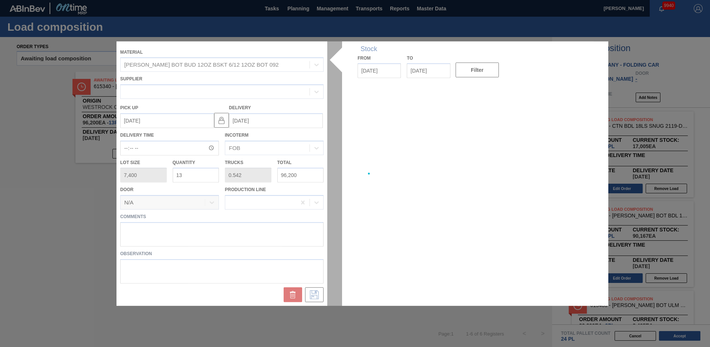
type up "[DATE]"
type input "[DATE]"
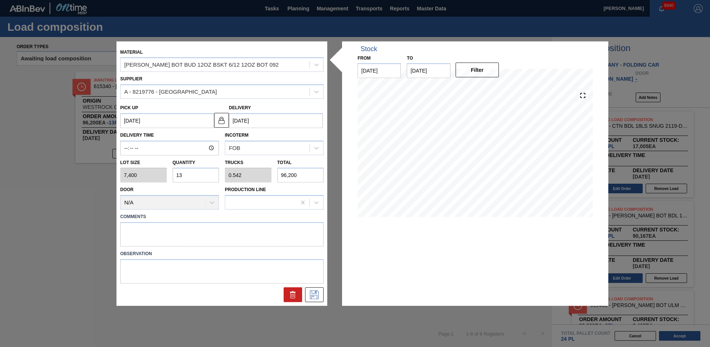
drag, startPoint x: 186, startPoint y: 174, endPoint x: 164, endPoint y: 173, distance: 22.2
click at [164, 173] on div "Lot size 7,400 Quantity 13 Trucks 0.542 Total 96,200" at bounding box center [221, 168] width 209 height 27
type input "7"
type input "0.292"
type input "51,800"
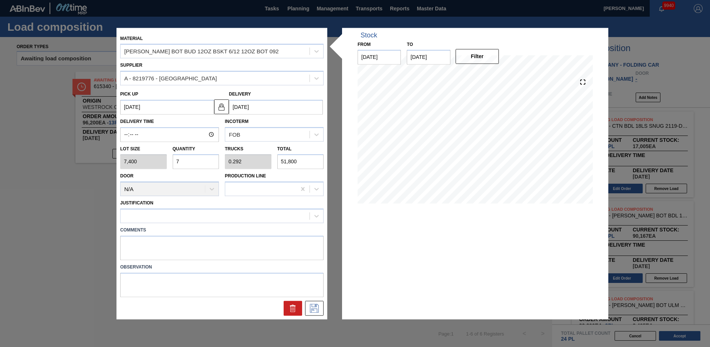
type input "7"
click at [193, 206] on div "Justification" at bounding box center [222, 210] width 204 height 25
click at [193, 213] on div at bounding box center [215, 216] width 189 height 11
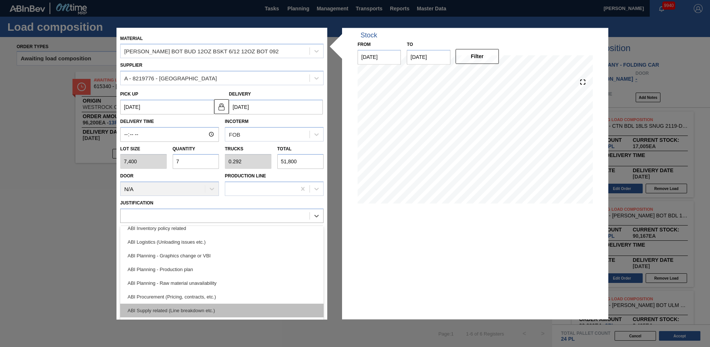
scroll to position [50, 0]
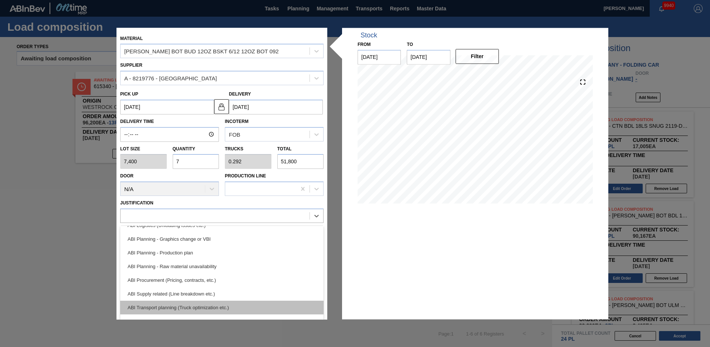
click at [193, 305] on div "ABI Transport planning (Truck optimization etc.)" at bounding box center [222, 307] width 204 height 14
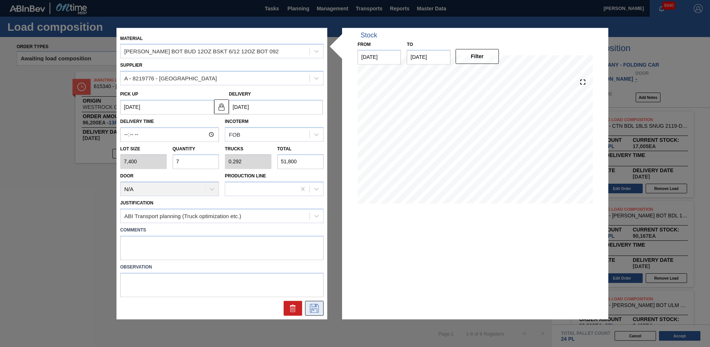
click at [314, 308] on icon at bounding box center [314, 307] width 9 height 9
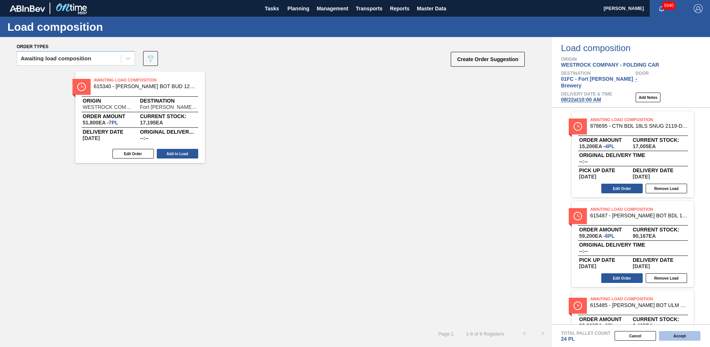
click at [696, 339] on button "Accept" at bounding box center [679, 336] width 41 height 10
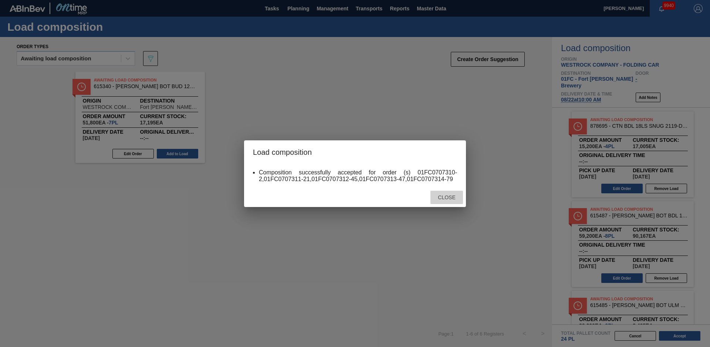
click at [443, 194] on div "Close" at bounding box center [447, 198] width 33 height 14
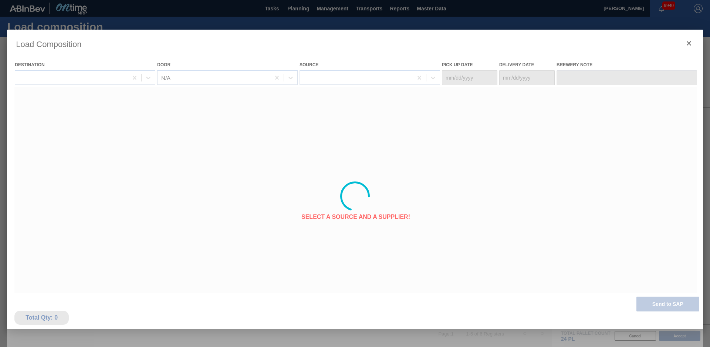
type Date "[DATE]"
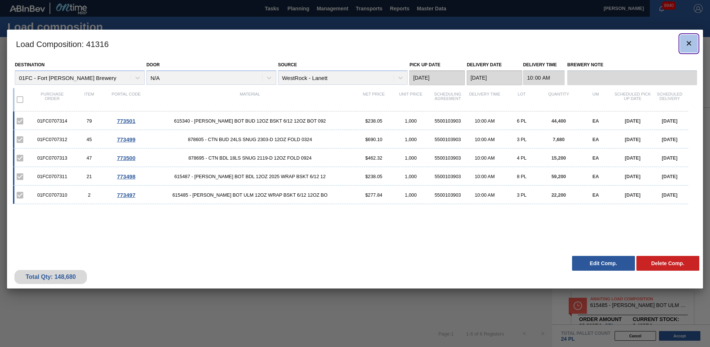
click at [691, 43] on icon "botão de ícone" at bounding box center [689, 43] width 9 height 9
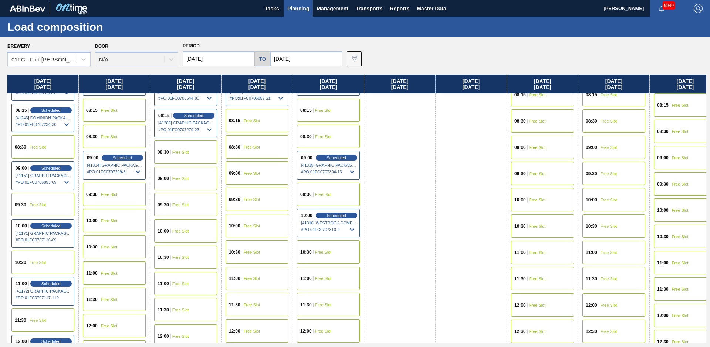
scroll to position [120, 0]
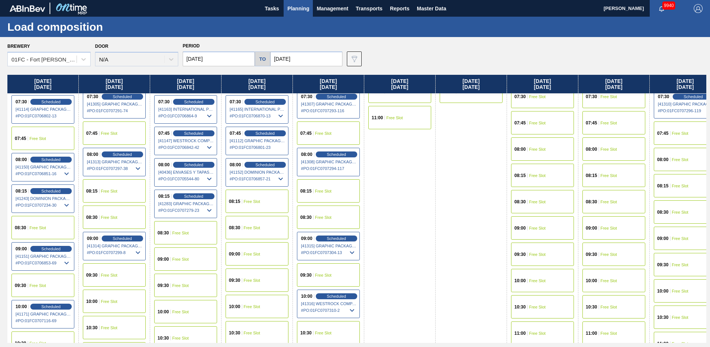
click at [328, 215] on span "Free Slot" at bounding box center [323, 217] width 17 height 4
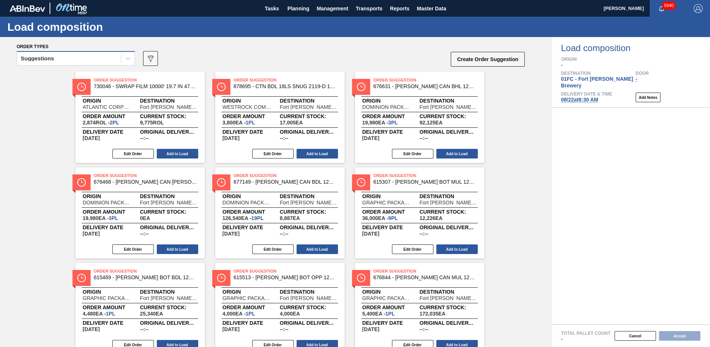
click at [32, 60] on div "Suggestions" at bounding box center [37, 58] width 33 height 5
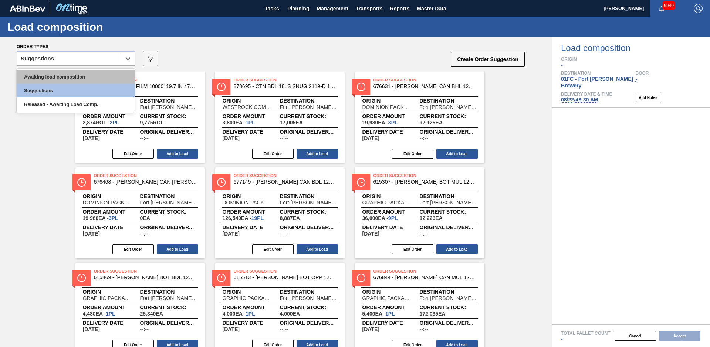
click at [38, 74] on div "Awaiting load composition" at bounding box center [76, 77] width 118 height 14
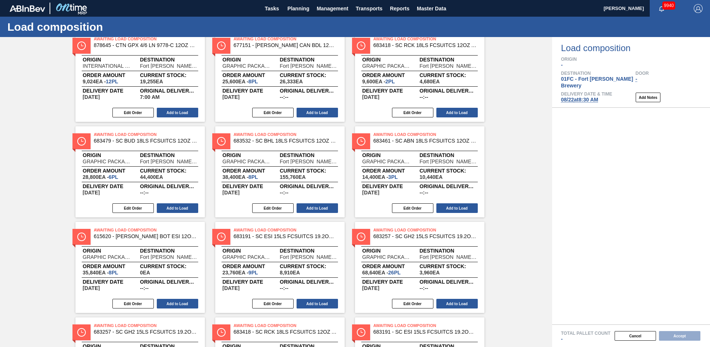
scroll to position [411, 0]
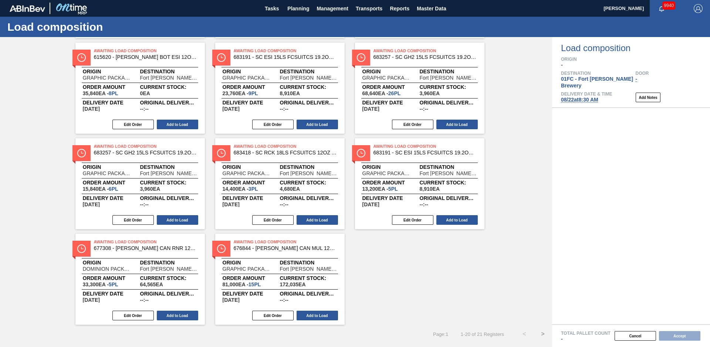
click at [543, 334] on button ">" at bounding box center [543, 334] width 19 height 19
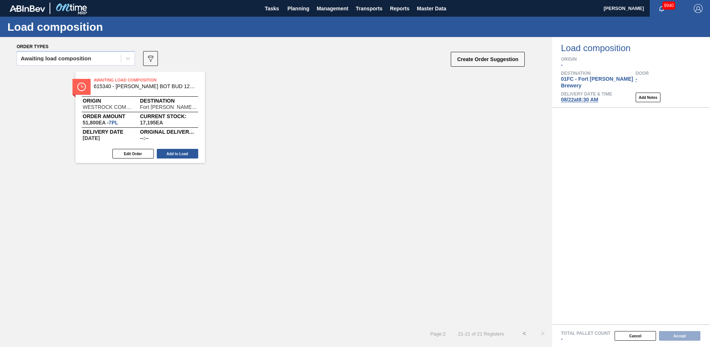
scroll to position [0, 0]
click at [523, 333] on button "<" at bounding box center [524, 333] width 19 height 19
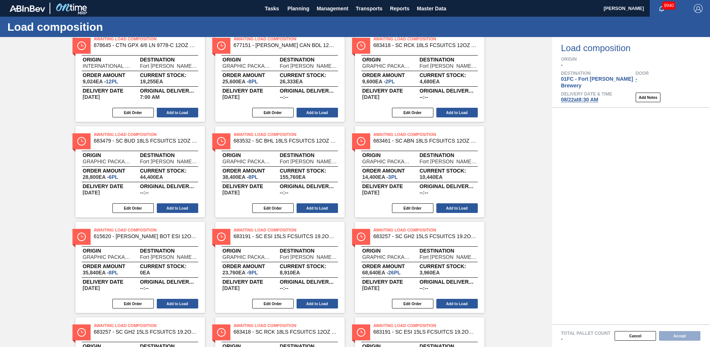
scroll to position [411, 0]
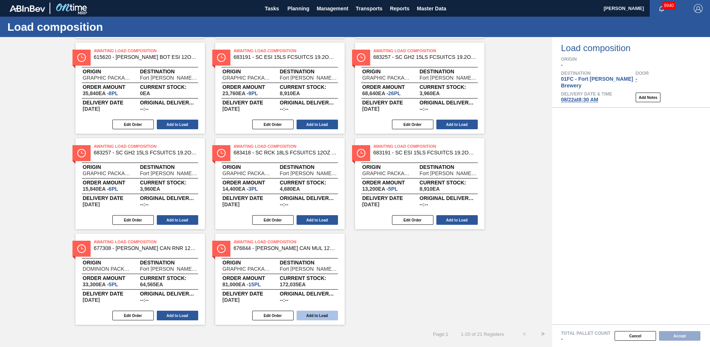
click at [330, 315] on button "Add to Load" at bounding box center [317, 315] width 41 height 10
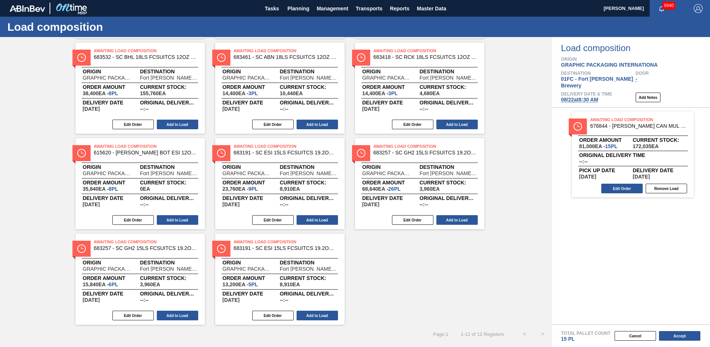
scroll to position [125, 0]
click at [312, 317] on button "Add to Load" at bounding box center [317, 315] width 41 height 10
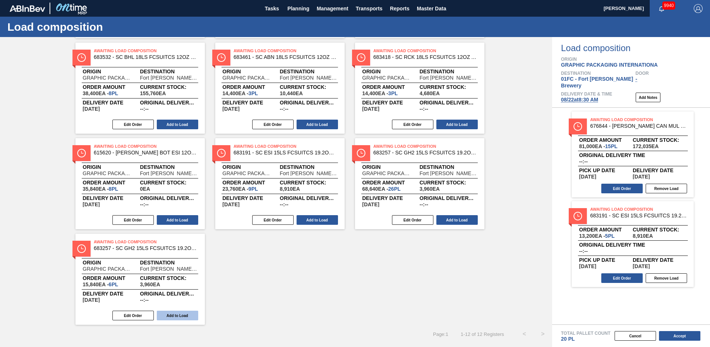
click at [174, 312] on button "Add to Load" at bounding box center [177, 315] width 41 height 10
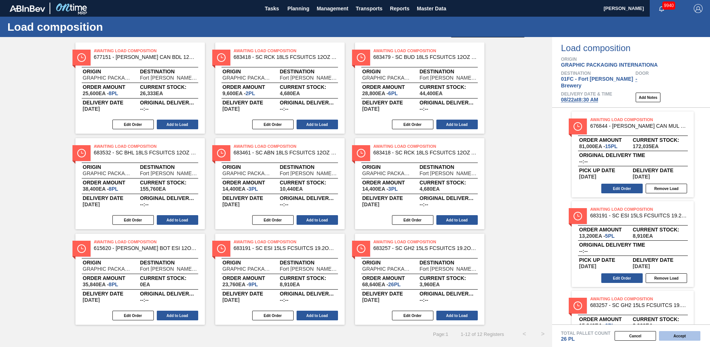
click at [690, 335] on button "Accept" at bounding box center [679, 336] width 41 height 10
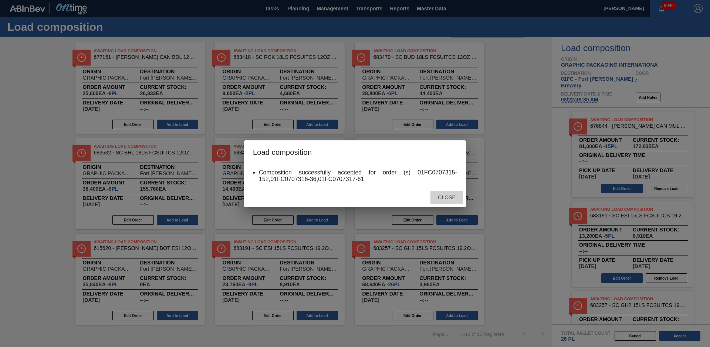
click at [455, 199] on span "Close" at bounding box center [446, 197] width 29 height 6
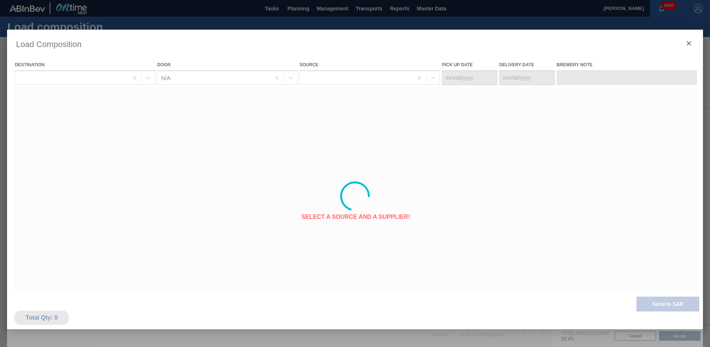
type Date "[DATE]"
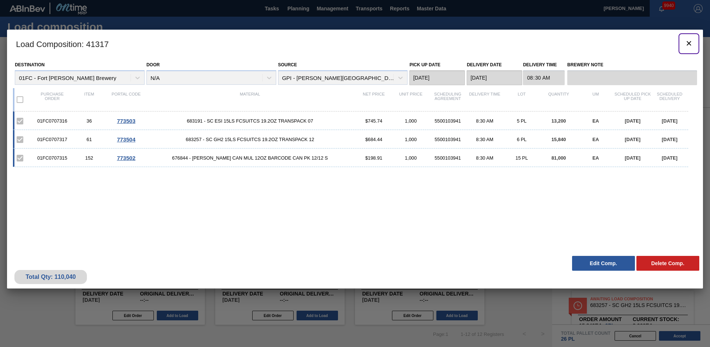
click at [690, 43] on icon "botão de ícone" at bounding box center [689, 43] width 4 height 4
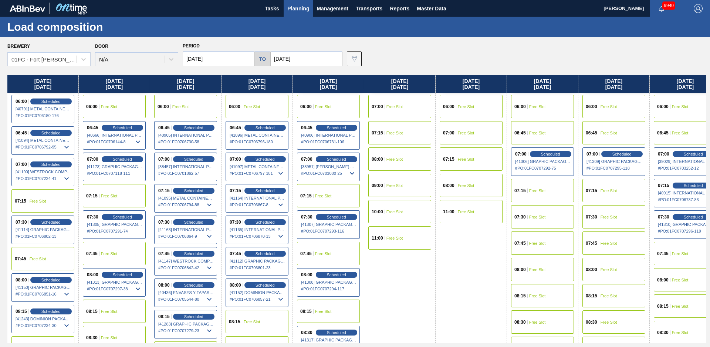
scroll to position [120, 0]
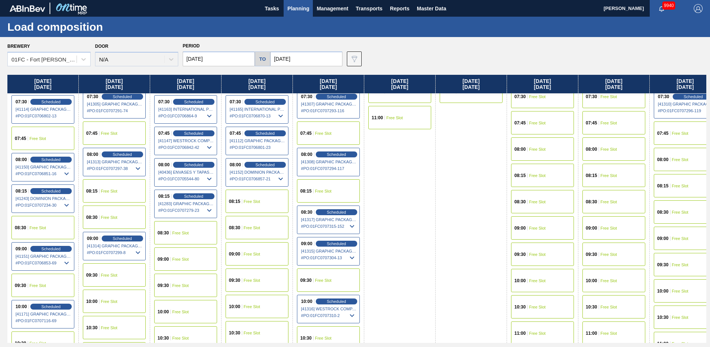
click at [256, 251] on div "09:00 Free Slot" at bounding box center [257, 253] width 63 height 23
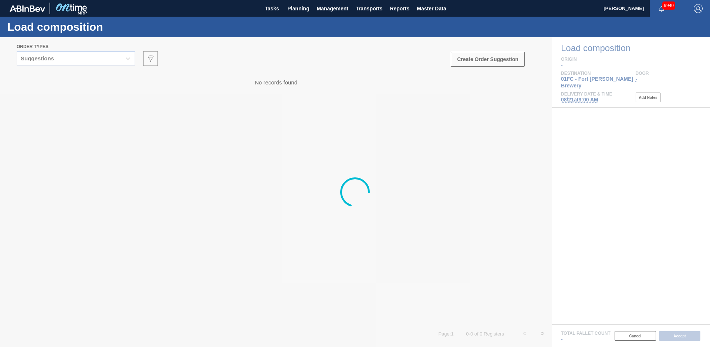
click at [65, 60] on div at bounding box center [355, 192] width 710 height 310
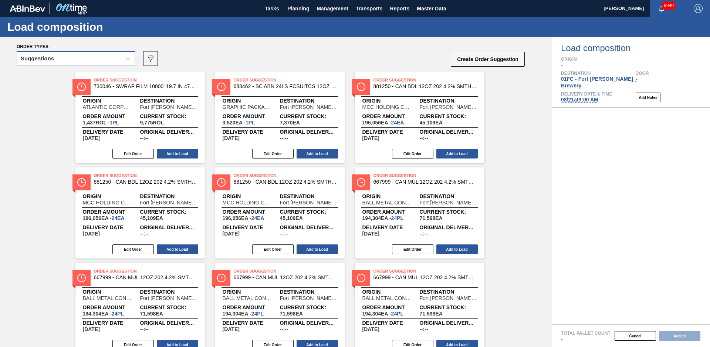
click at [61, 60] on div "Suggestions" at bounding box center [69, 58] width 104 height 11
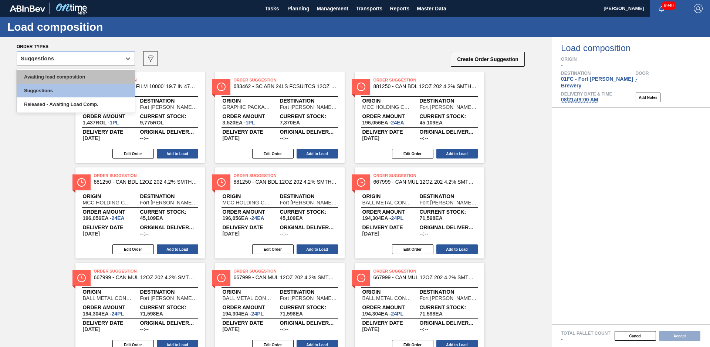
click at [53, 72] on div "Awaiting load composition" at bounding box center [76, 77] width 118 height 14
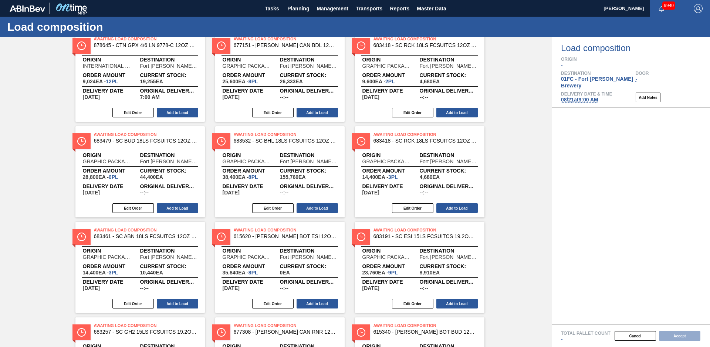
scroll to position [316, 0]
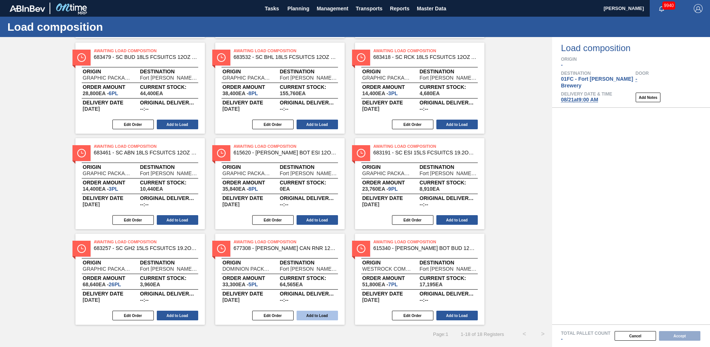
click at [327, 316] on button "Add to Load" at bounding box center [317, 315] width 41 height 10
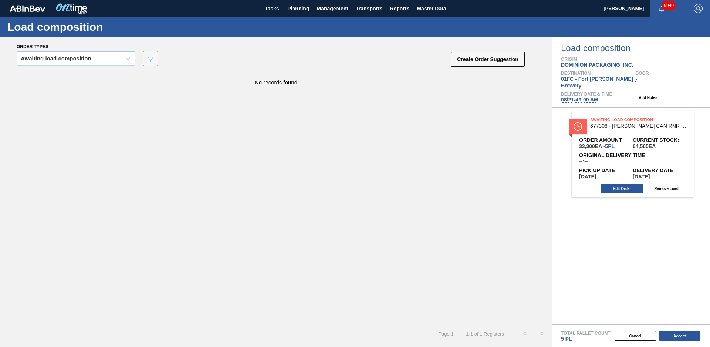
scroll to position [0, 0]
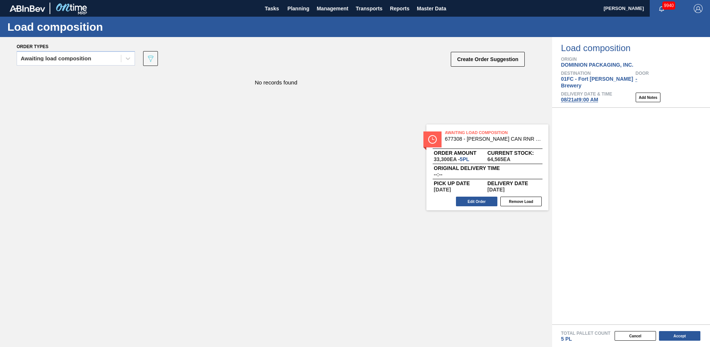
drag, startPoint x: 611, startPoint y: 147, endPoint x: 454, endPoint y: 166, distance: 157.7
click at [455, 166] on div "Order types Awaiting load composition 089F7B8B-B2A5-4AFE-B5C0-19BA573D28AC Crea…" at bounding box center [355, 192] width 710 height 310
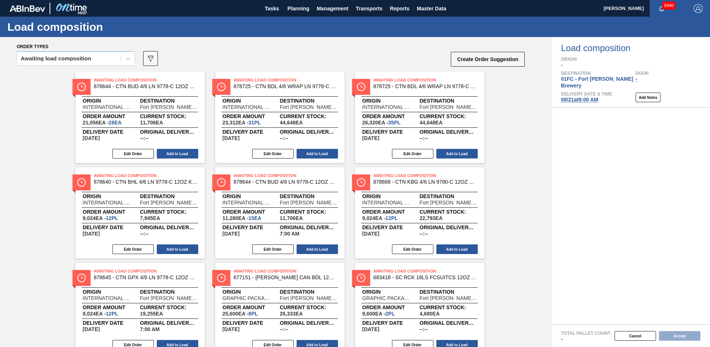
scroll to position [316, 0]
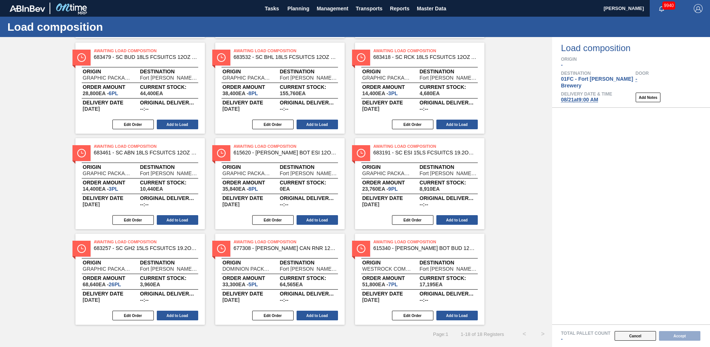
click at [640, 337] on button "Cancel" at bounding box center [635, 336] width 41 height 10
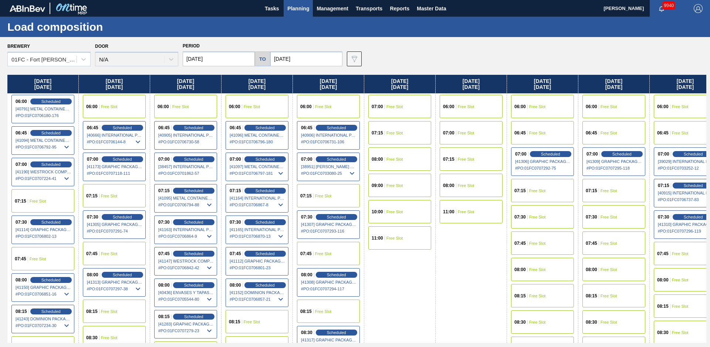
click at [548, 264] on div "08:00 Free Slot" at bounding box center [542, 269] width 63 height 23
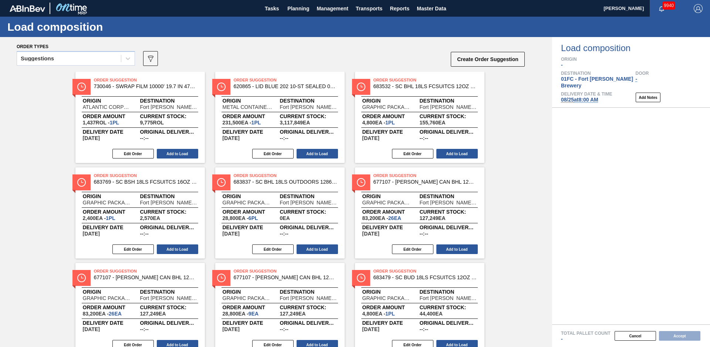
click at [81, 57] on div "Suggestions" at bounding box center [69, 58] width 104 height 11
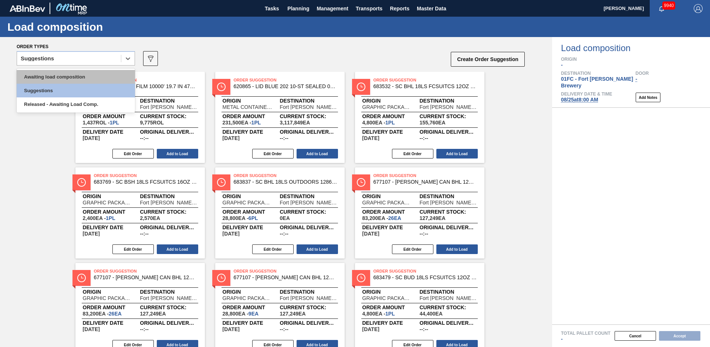
click at [68, 74] on div "Awaiting load composition" at bounding box center [76, 77] width 118 height 14
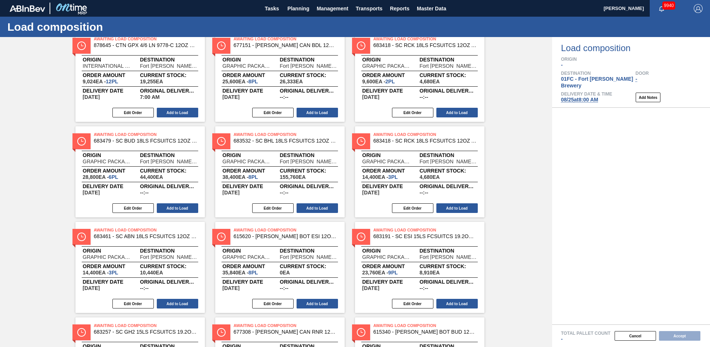
scroll to position [316, 0]
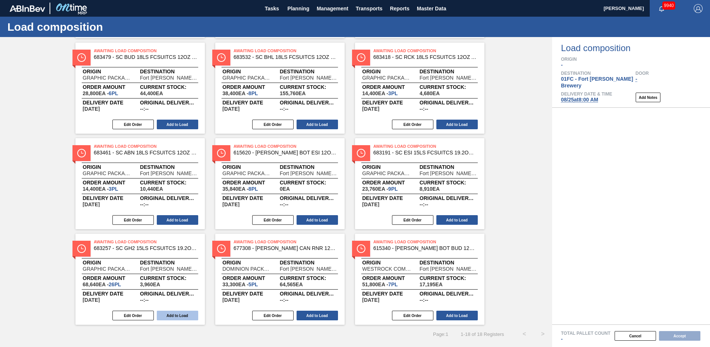
click at [179, 315] on button "Add to Load" at bounding box center [177, 315] width 41 height 10
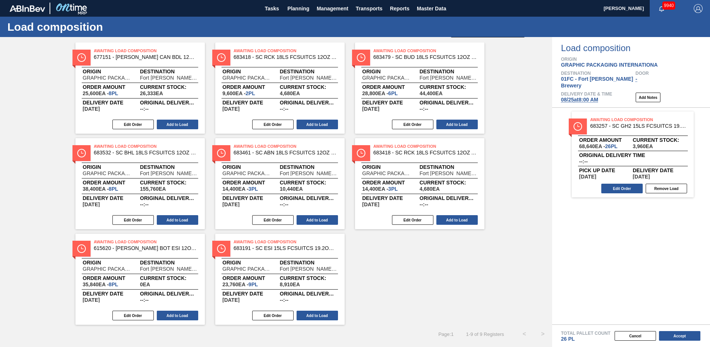
scroll to position [29, 0]
click at [685, 333] on button "Accept" at bounding box center [679, 336] width 41 height 10
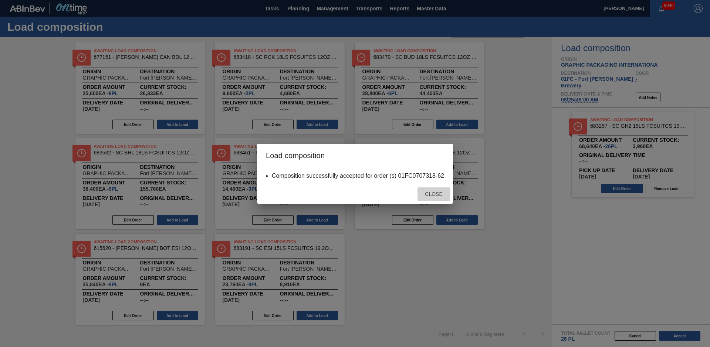
click at [433, 192] on span "Close" at bounding box center [433, 194] width 29 height 6
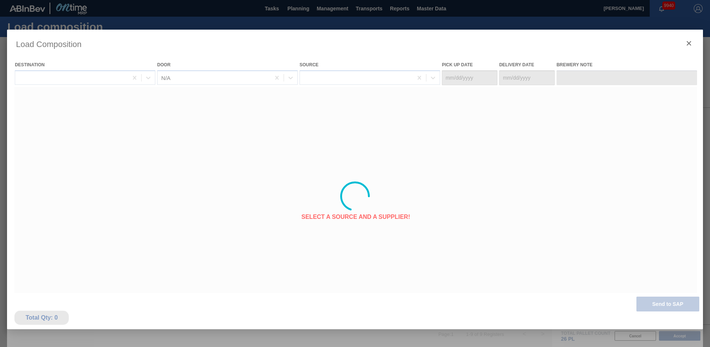
type Date "[DATE]"
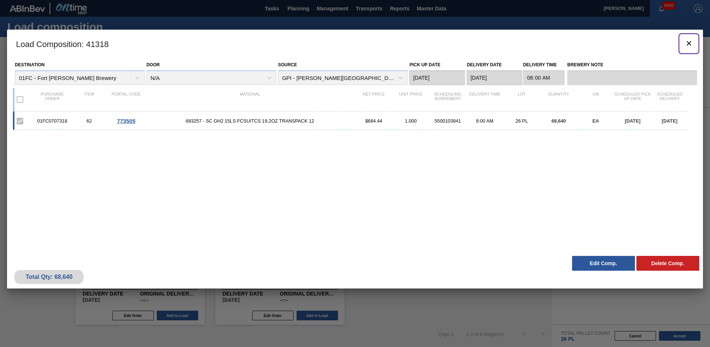
click at [693, 40] on icon "botão de ícone" at bounding box center [689, 43] width 9 height 9
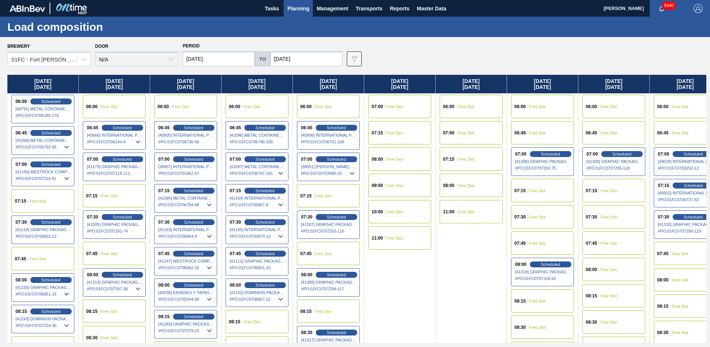
scroll to position [120, 0]
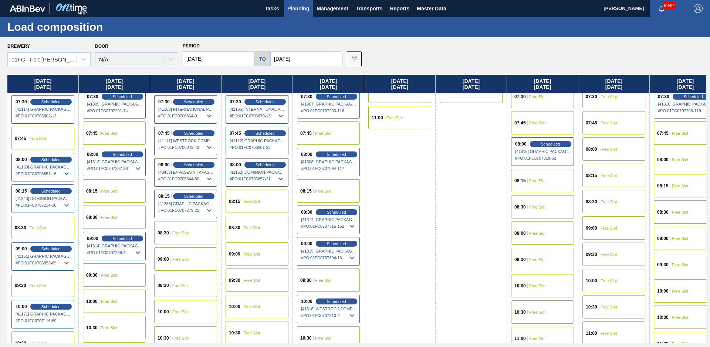
click at [539, 233] on span "Free Slot" at bounding box center [537, 233] width 17 height 4
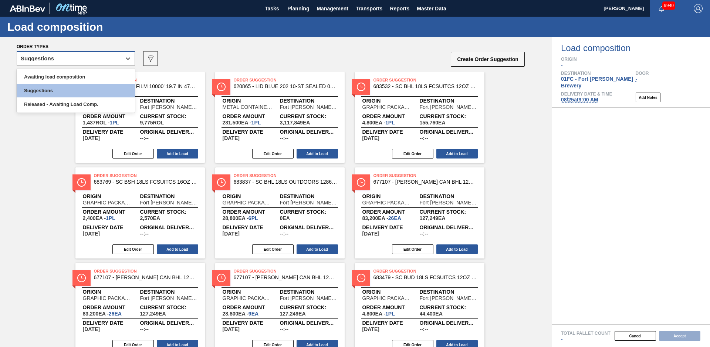
click at [70, 61] on div "Suggestions" at bounding box center [69, 58] width 104 height 11
click at [59, 75] on div "Awaiting load composition" at bounding box center [76, 77] width 118 height 14
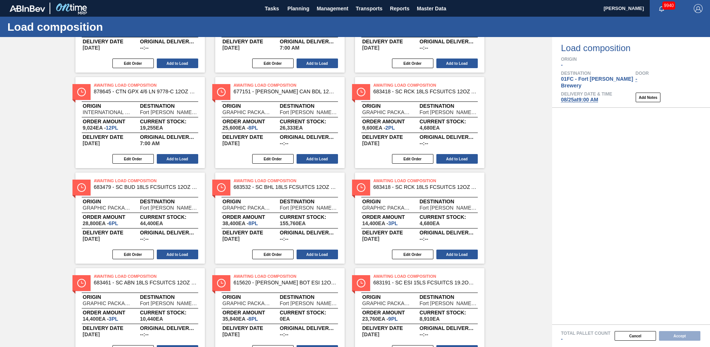
scroll to position [316, 0]
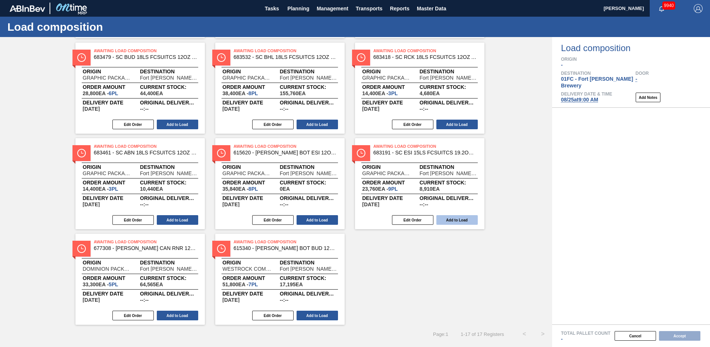
click at [464, 216] on button "Add to Load" at bounding box center [457, 220] width 41 height 10
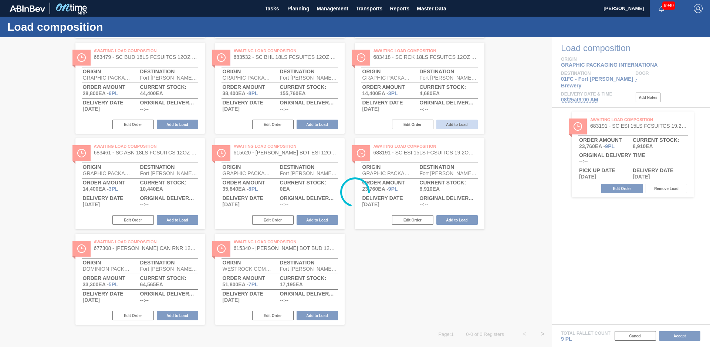
scroll to position [29, 0]
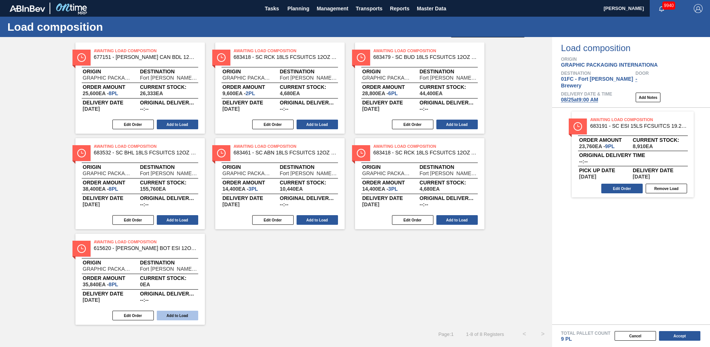
click at [173, 313] on button "Add to Load" at bounding box center [177, 315] width 41 height 10
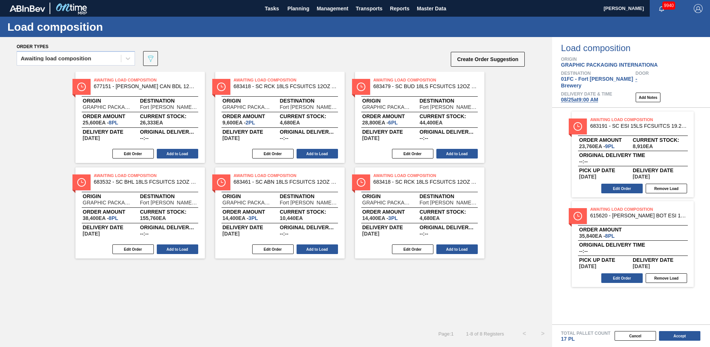
click at [463, 248] on button "Add to Load" at bounding box center [457, 249] width 41 height 10
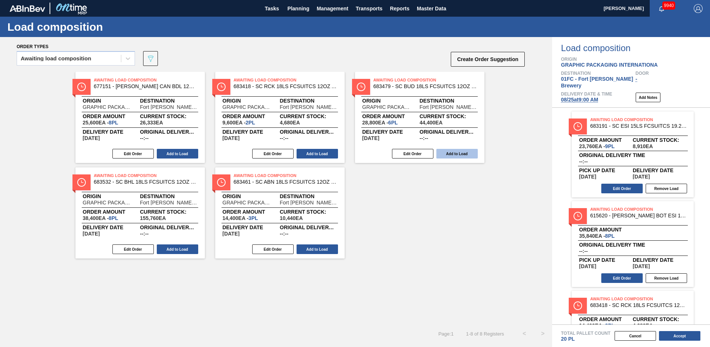
click at [451, 151] on button "Add to Load" at bounding box center [457, 154] width 41 height 10
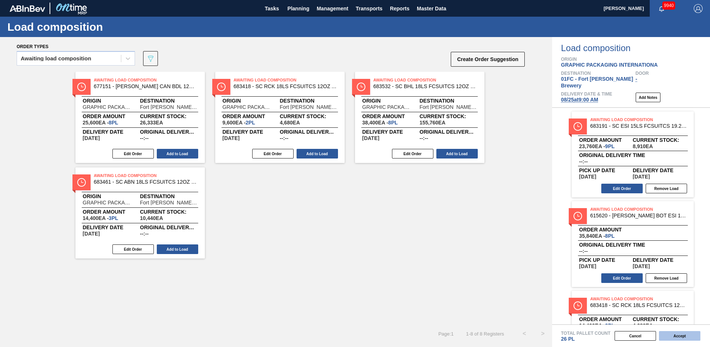
click at [695, 331] on button "Accept" at bounding box center [679, 336] width 41 height 10
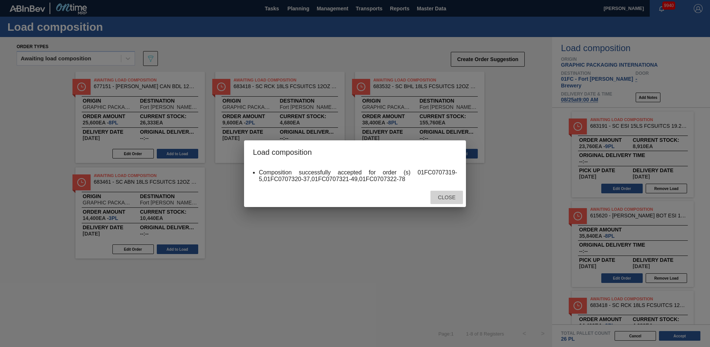
click at [446, 205] on div "Close" at bounding box center [355, 197] width 222 height 19
click at [444, 202] on div "Close" at bounding box center [447, 198] width 33 height 14
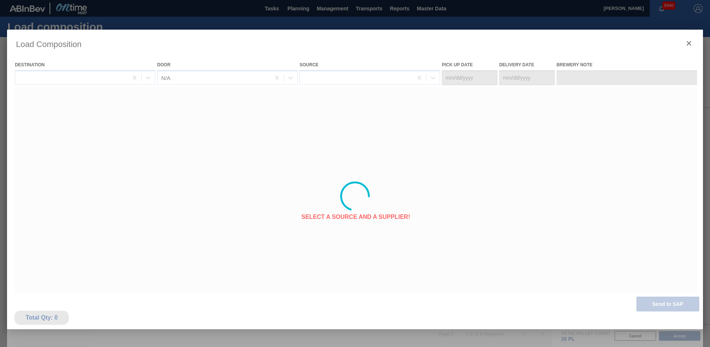
type Date "[DATE]"
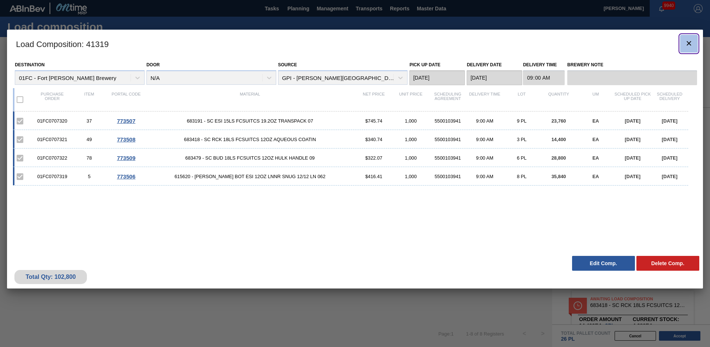
click at [681, 49] on button "botão de ícone" at bounding box center [689, 44] width 18 height 18
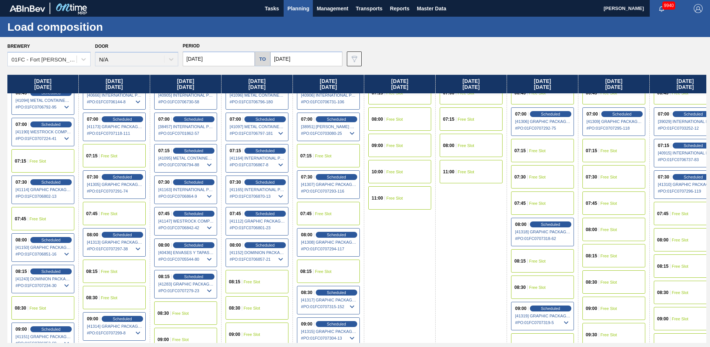
scroll to position [161, 0]
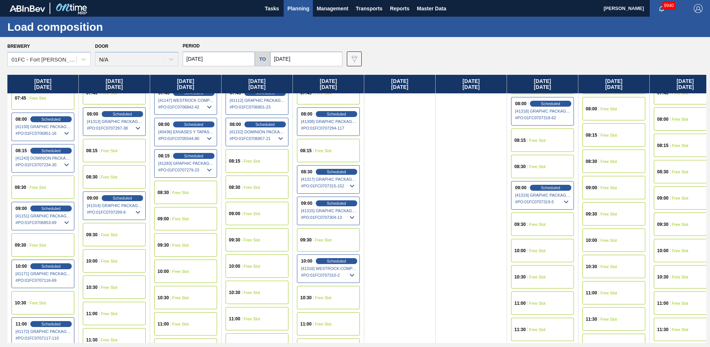
click at [543, 253] on div "10:00 Free Slot" at bounding box center [542, 250] width 63 height 23
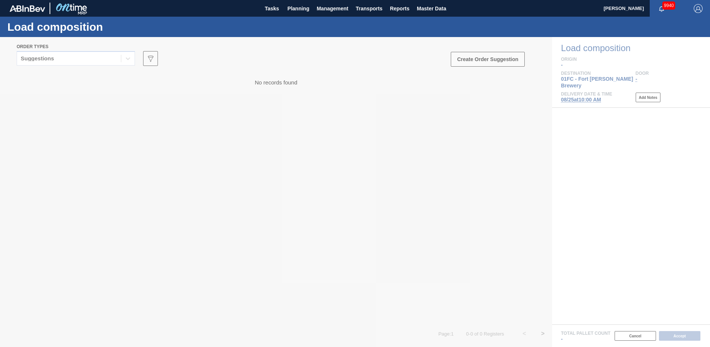
click at [91, 63] on div at bounding box center [355, 192] width 710 height 310
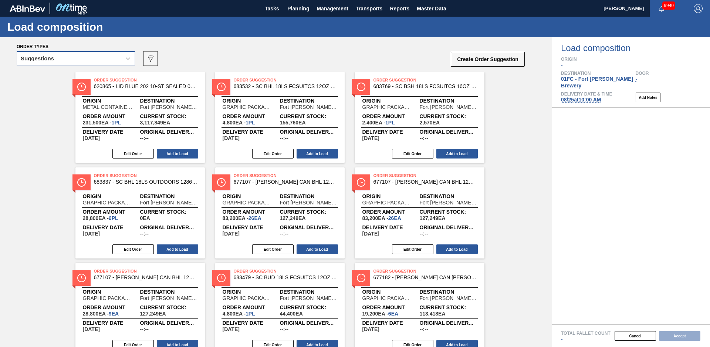
click at [85, 63] on div "Suggestions" at bounding box center [69, 58] width 104 height 11
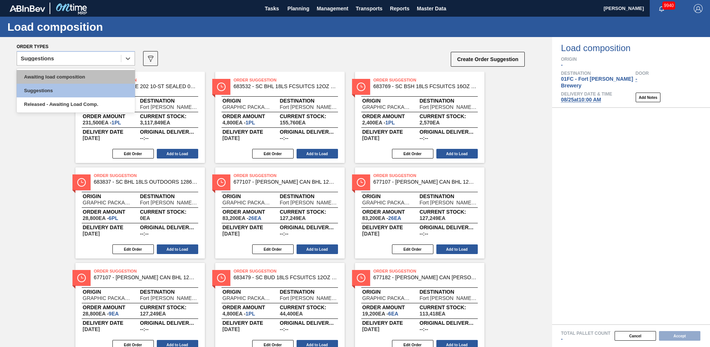
click at [64, 78] on div "Awaiting load composition" at bounding box center [76, 77] width 118 height 14
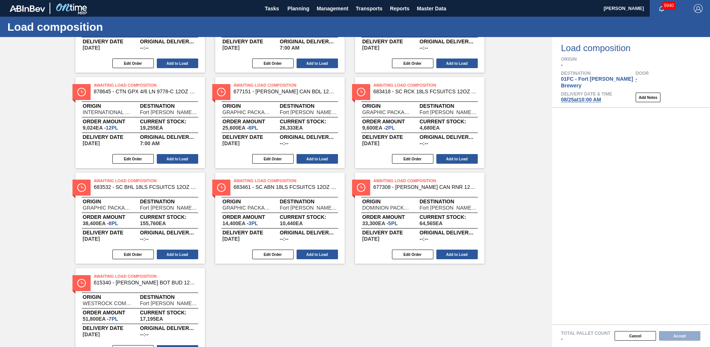
scroll to position [220, 0]
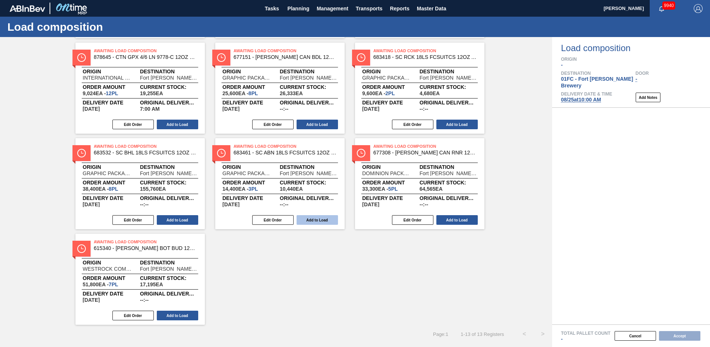
click at [313, 223] on button "Add to Load" at bounding box center [317, 220] width 41 height 10
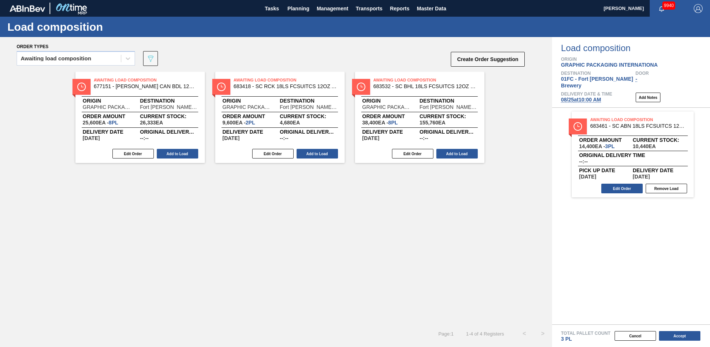
scroll to position [0, 0]
click at [450, 157] on button "Add to Load" at bounding box center [457, 154] width 41 height 10
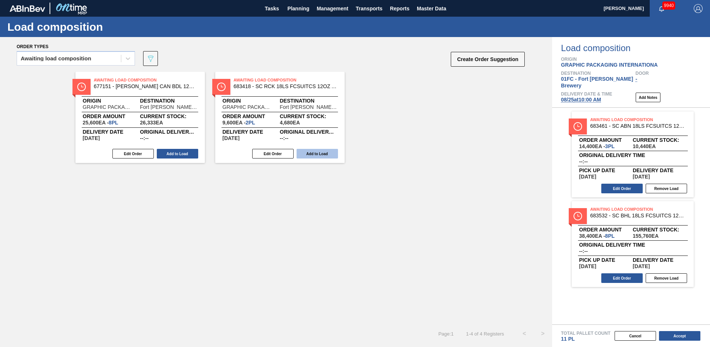
click at [313, 157] on button "Add to Load" at bounding box center [317, 154] width 41 height 10
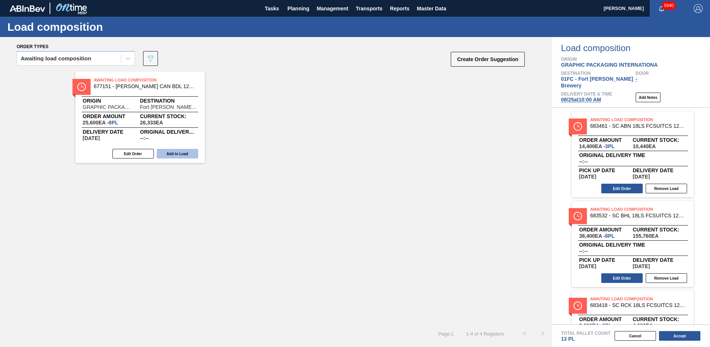
click at [171, 158] on div "Edit Order Add to Load" at bounding box center [137, 153] width 124 height 11
click at [167, 155] on button "Add to Load" at bounding box center [177, 154] width 41 height 10
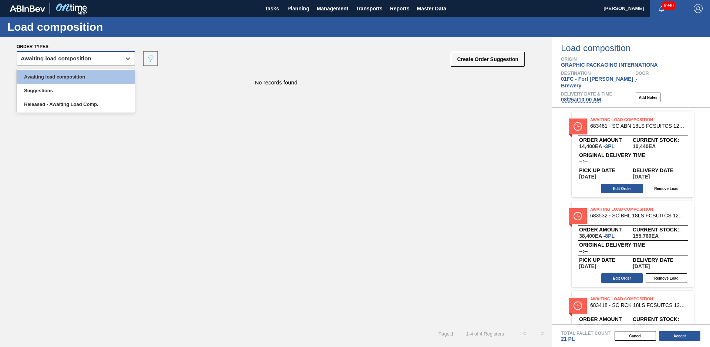
click at [47, 52] on div "Awaiting load composition" at bounding box center [76, 58] width 118 height 14
click at [38, 92] on div "Suggestions" at bounding box center [76, 91] width 118 height 14
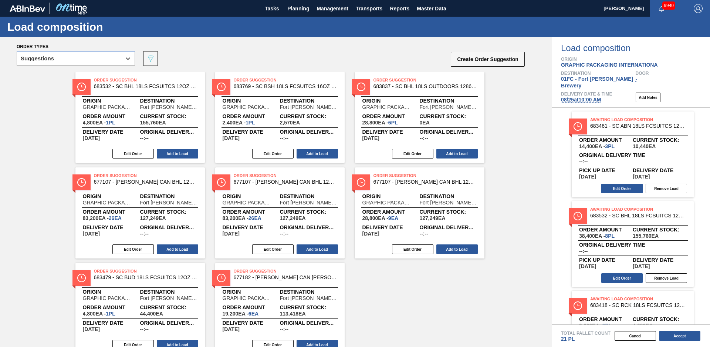
scroll to position [29, 0]
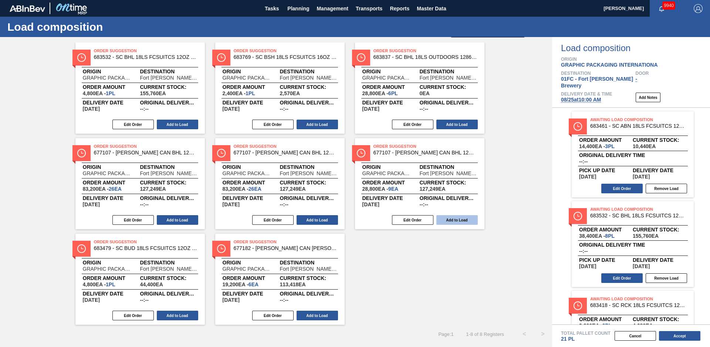
click at [468, 220] on button "Add to Load" at bounding box center [457, 220] width 41 height 10
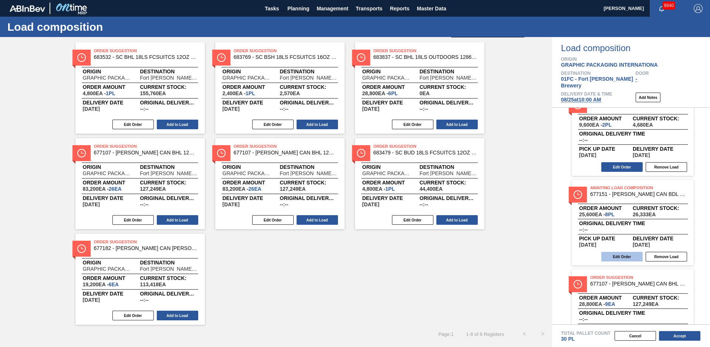
scroll to position [228, 0]
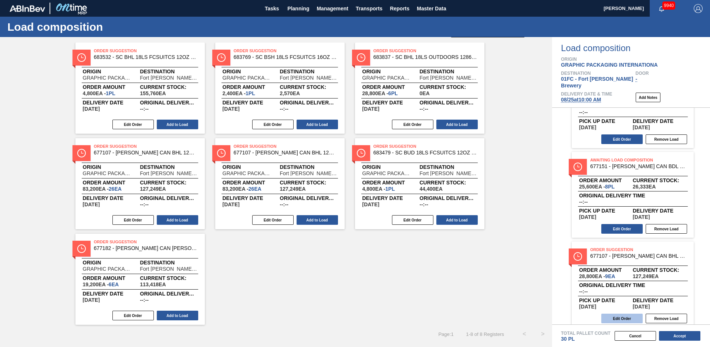
click at [635, 314] on button "Edit Order" at bounding box center [622, 318] width 41 height 10
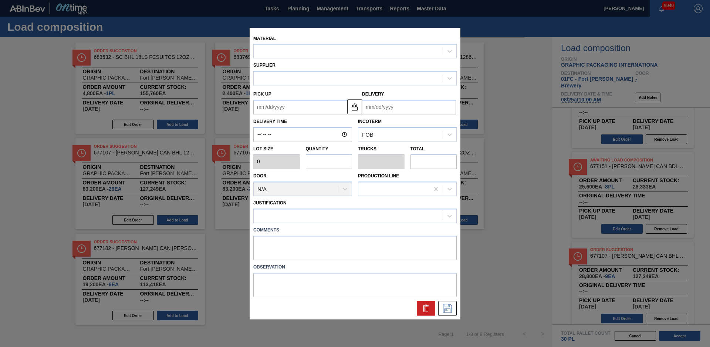
type input "3,200"
type input "9"
type input "0.346"
type input "28,800"
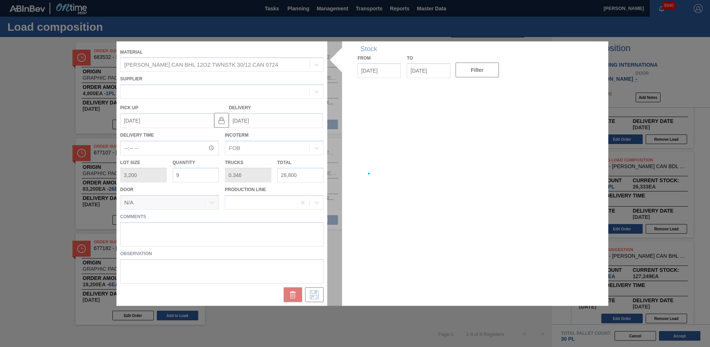
type up "[DATE]"
type input "[DATE]"
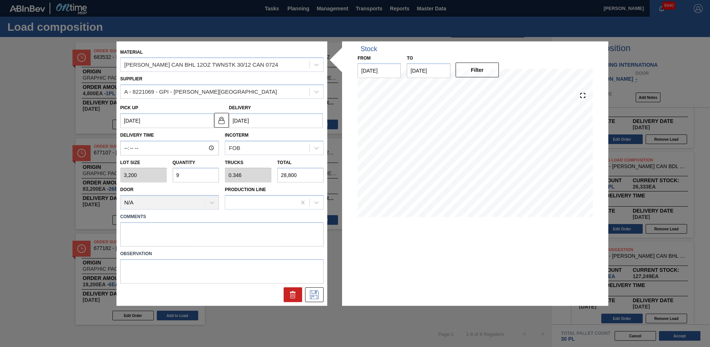
drag, startPoint x: 183, startPoint y: 177, endPoint x: 154, endPoint y: 181, distance: 29.1
click at [154, 181] on div "Lot size 3,200 Quantity 9 Trucks 0.346 Total 28,800" at bounding box center [221, 168] width 209 height 27
type input "5"
type input "0.192"
type input "16,000"
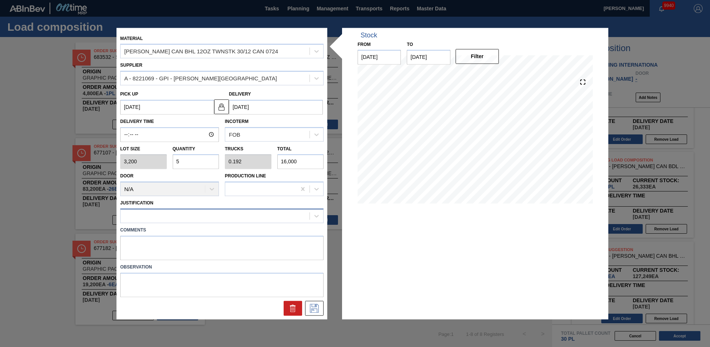
type input "5"
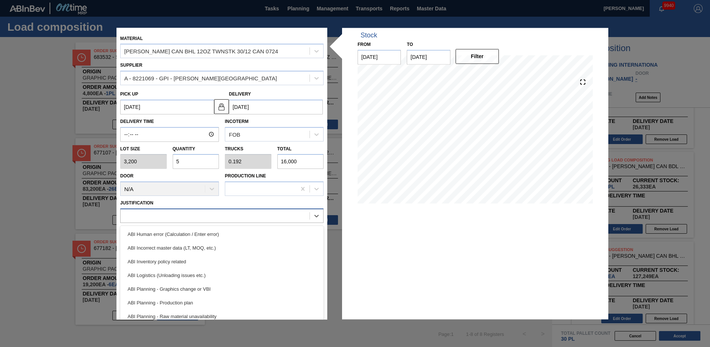
click at [167, 216] on div at bounding box center [215, 216] width 189 height 11
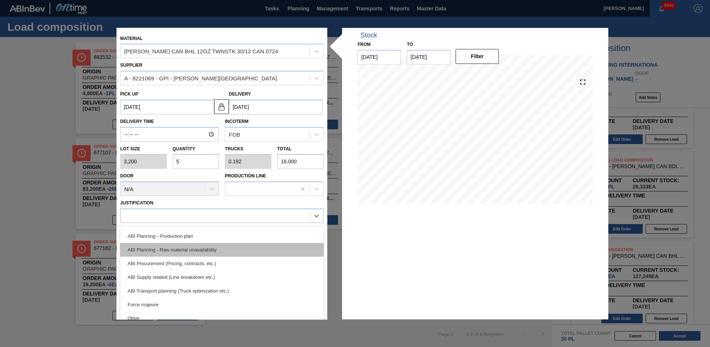
scroll to position [83, 0]
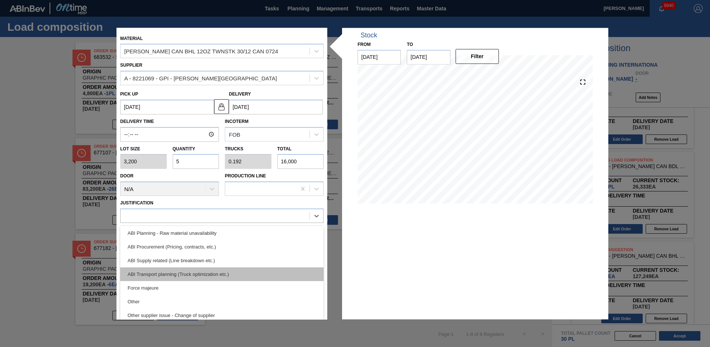
click at [186, 272] on div "ABI Transport planning (Truck optimization etc.)" at bounding box center [222, 274] width 204 height 14
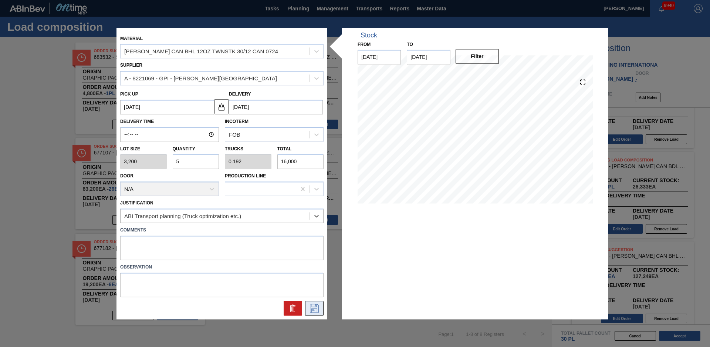
click at [316, 309] on icon at bounding box center [315, 307] width 12 height 9
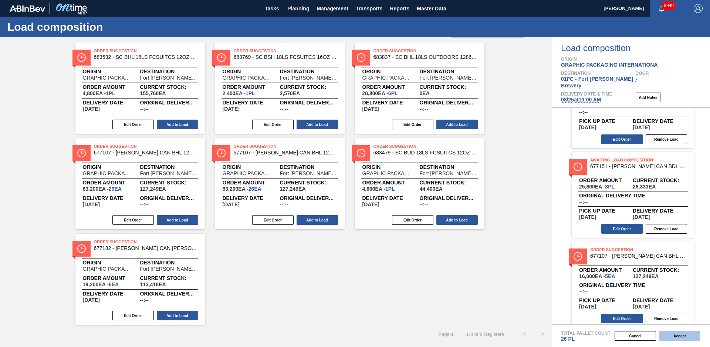
click at [679, 334] on button "Accept" at bounding box center [679, 336] width 41 height 10
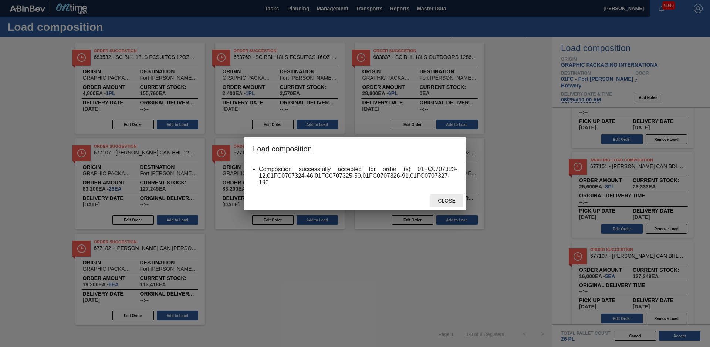
click at [451, 199] on span "Close" at bounding box center [446, 201] width 29 height 6
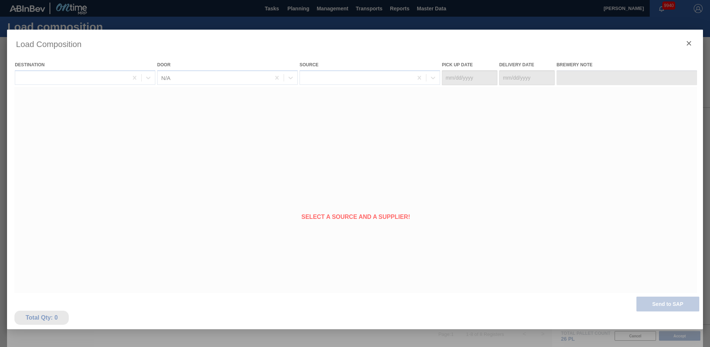
type Date "[DATE]"
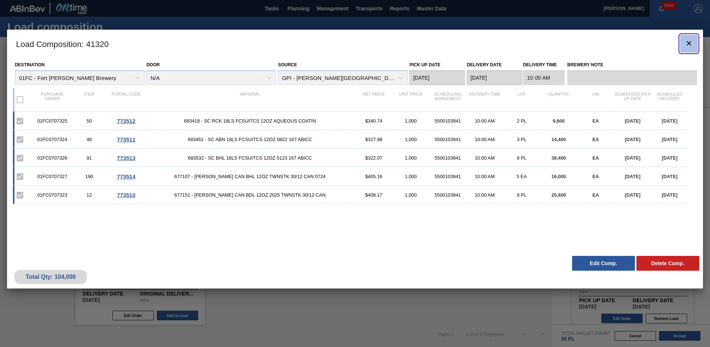
click at [689, 49] on button "botão de ícone" at bounding box center [689, 44] width 18 height 18
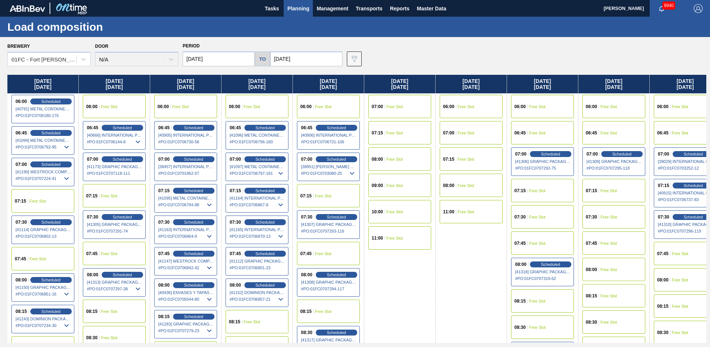
click at [295, 9] on span "Planning" at bounding box center [298, 8] width 22 height 9
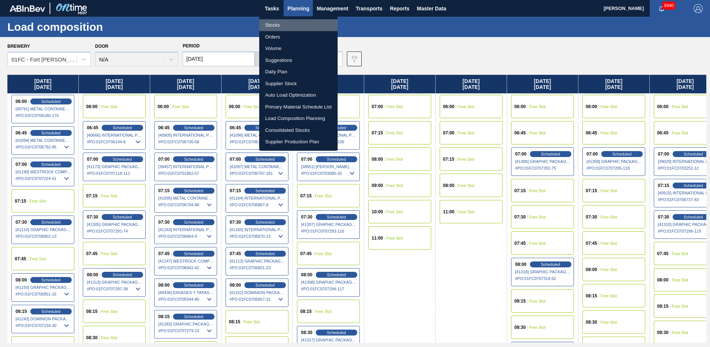
click at [270, 25] on li "Stocks" at bounding box center [298, 25] width 78 height 12
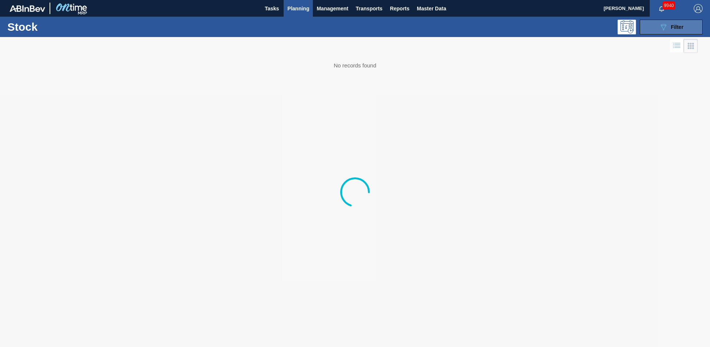
click at [688, 26] on button "089F7B8B-B2A5-4AFE-B5C0-19BA573D28AC Filter" at bounding box center [671, 27] width 63 height 15
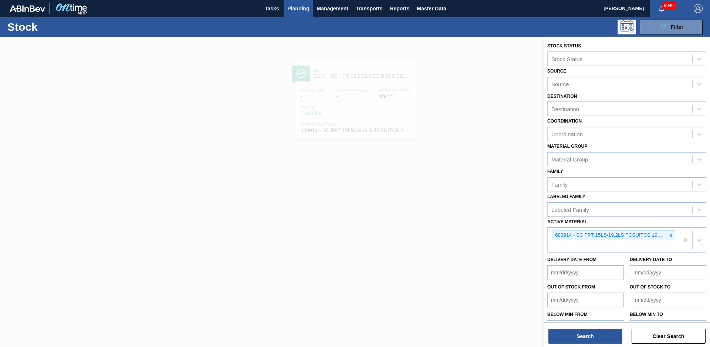
click at [671, 238] on div at bounding box center [671, 235] width 8 height 9
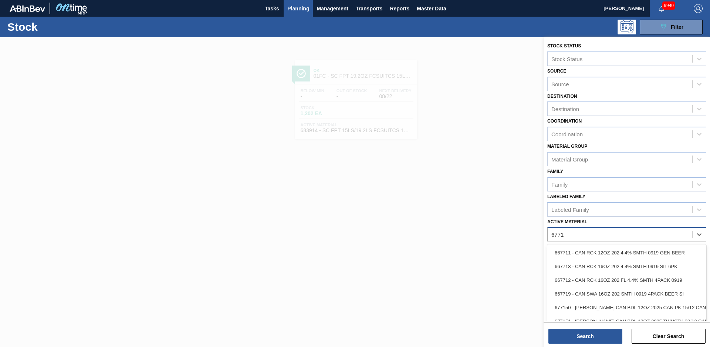
type Material "677107"
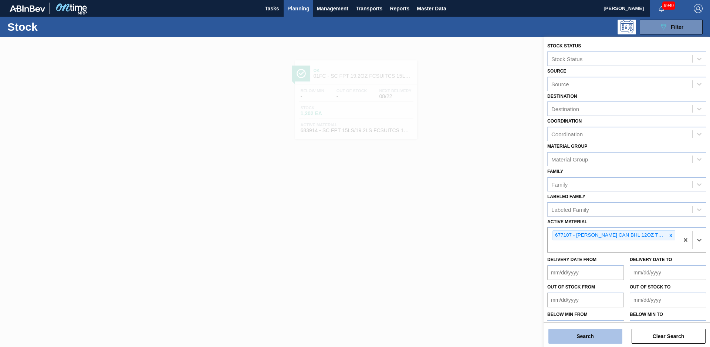
click at [600, 336] on button "Search" at bounding box center [586, 336] width 74 height 15
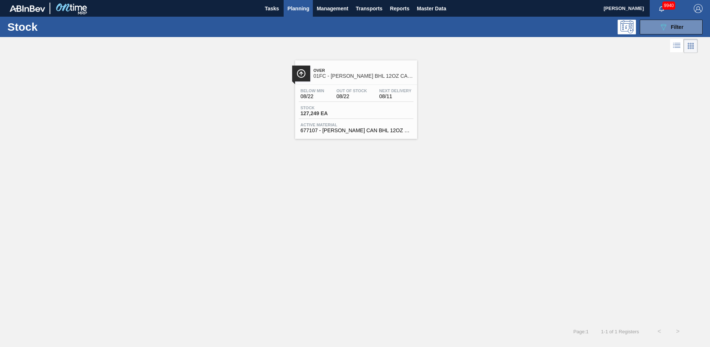
click at [350, 73] on span "01FC - CARR BHL 12OZ CAN TWNSTK 30/12 CAN AQUEOUS" at bounding box center [364, 76] width 100 height 6
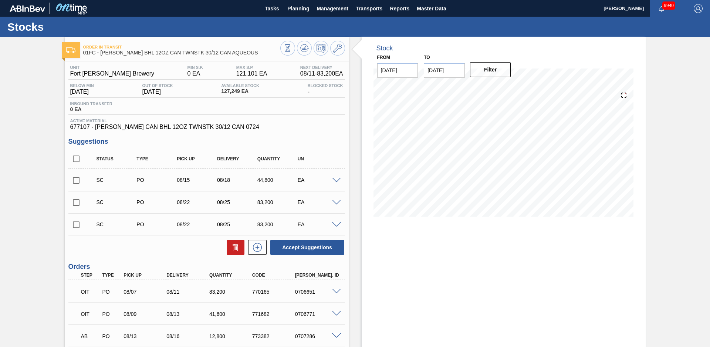
click at [352, 105] on div "Stock From [DATE] to [DATE] Filter" at bounding box center [497, 233] width 297 height 392
click at [353, 107] on div "Stock From [DATE] to [DATE] Filter" at bounding box center [497, 233] width 297 height 392
click at [303, 48] on icon at bounding box center [304, 47] width 5 height 3
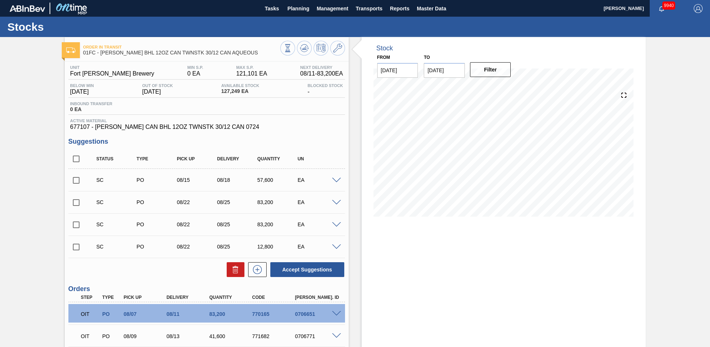
click at [357, 168] on div "Stock From 08/11/2025 to 12/31/2025 Filter 08/12 Stock Projection 203,156 SAP P…" at bounding box center [497, 244] width 297 height 414
click at [338, 179] on span at bounding box center [336, 181] width 9 height 6
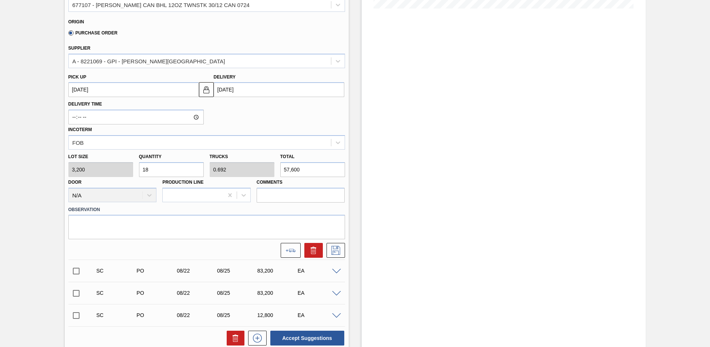
scroll to position [208, 0]
drag, startPoint x: 303, startPoint y: 171, endPoint x: 279, endPoint y: 170, distance: 24.4
click at [279, 170] on div "Total 57,600" at bounding box center [313, 164] width 71 height 26
drag, startPoint x: 164, startPoint y: 170, endPoint x: 118, endPoint y: 171, distance: 45.9
click at [118, 171] on div "Lot size 3,200 Quantity 18 Trucks 0.692 Total 57,600 Door N/A Production Line C…" at bounding box center [206, 175] width 283 height 53
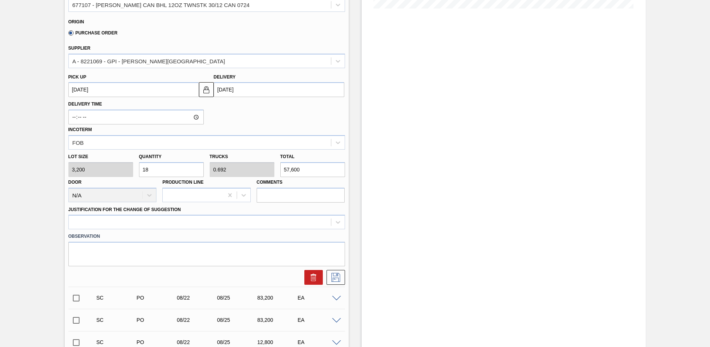
type input "2"
type input "0.077"
type input "6,400"
type input "26"
type input "1"
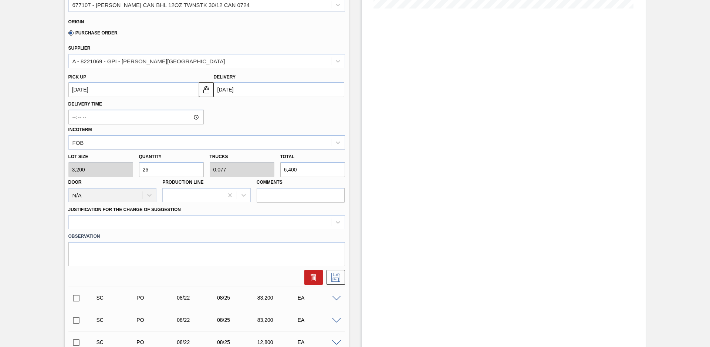
type input "83,200"
type input "26"
click at [144, 178] on div "Door N/A" at bounding box center [112, 189] width 88 height 25
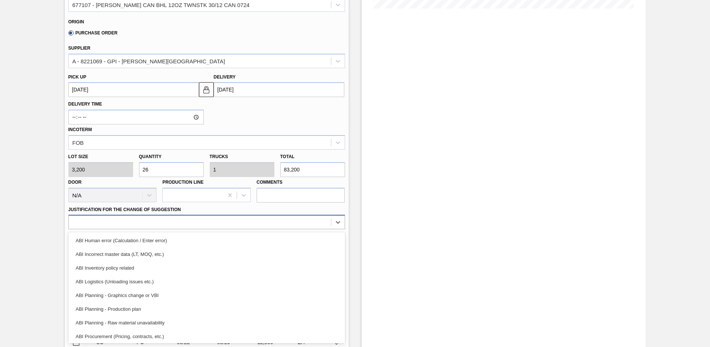
click at [184, 223] on div at bounding box center [200, 222] width 262 height 11
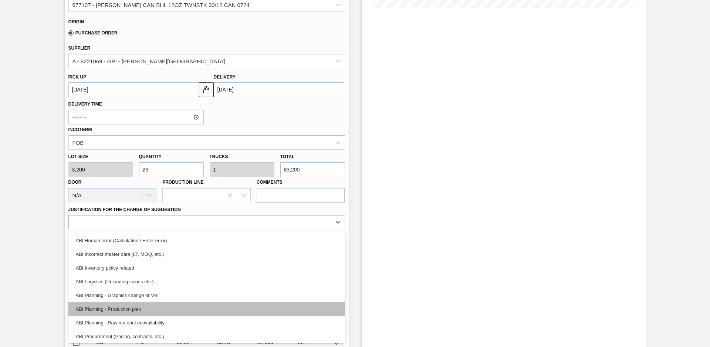
scroll to position [33, 0]
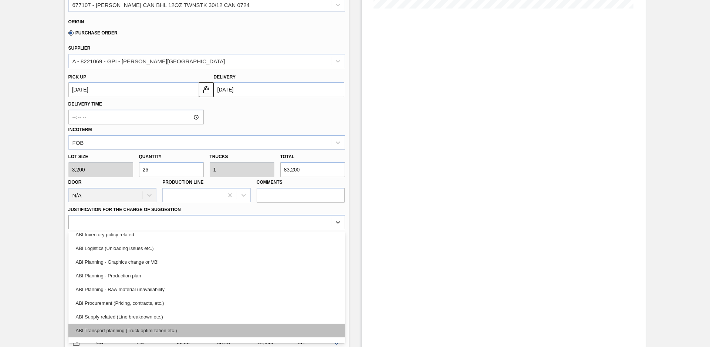
click at [156, 334] on div "ABI Transport planning (Truck optimization etc.)" at bounding box center [206, 330] width 277 height 14
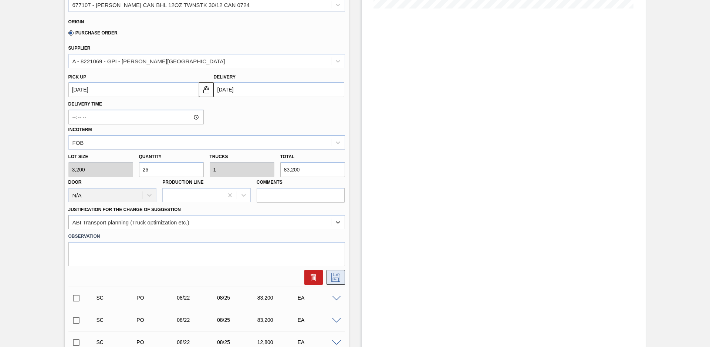
click at [334, 280] on icon at bounding box center [336, 277] width 12 height 9
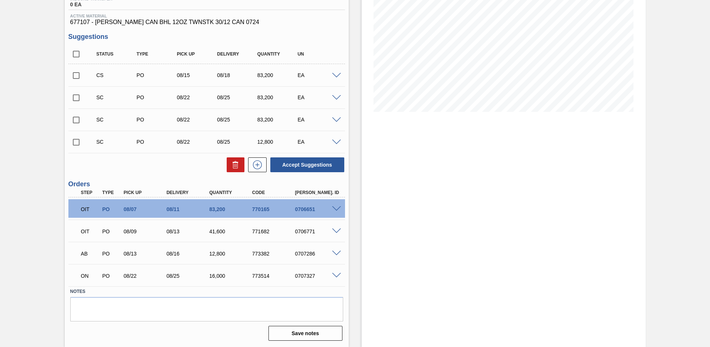
scroll to position [0, 0]
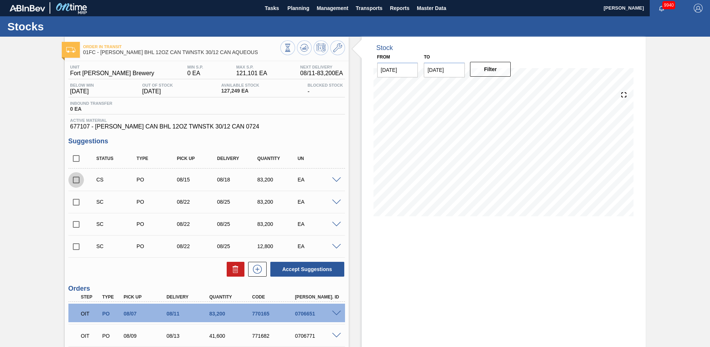
click at [77, 177] on input "checkbox" at bounding box center [76, 180] width 16 height 16
click at [299, 272] on button "Accept Suggestions" at bounding box center [307, 269] width 74 height 15
checkbox input "false"
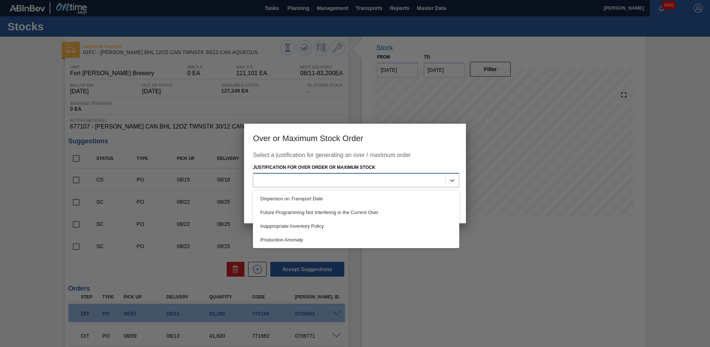
click at [340, 177] on div at bounding box center [349, 180] width 192 height 11
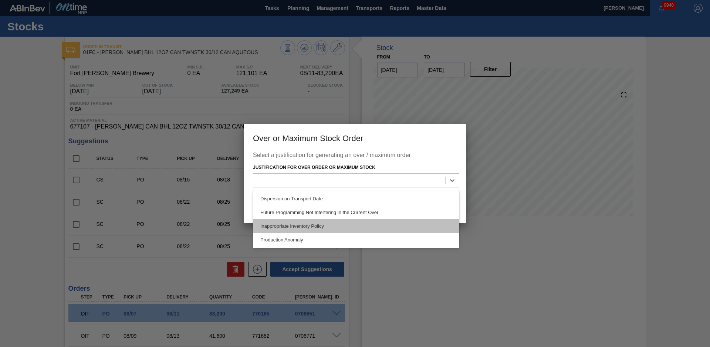
click at [309, 226] on div "Inappropriate Inventory Policy" at bounding box center [356, 226] width 206 height 14
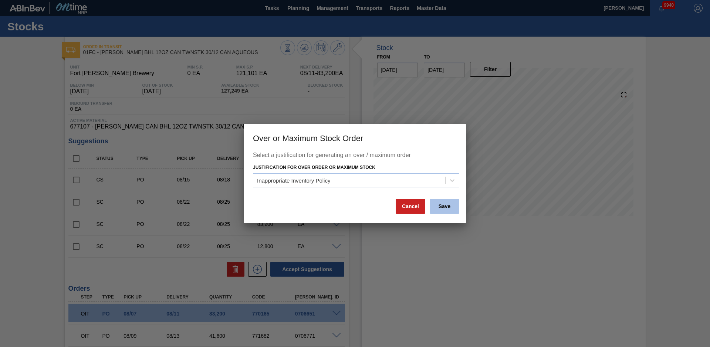
click at [451, 204] on button "Save" at bounding box center [445, 206] width 30 height 15
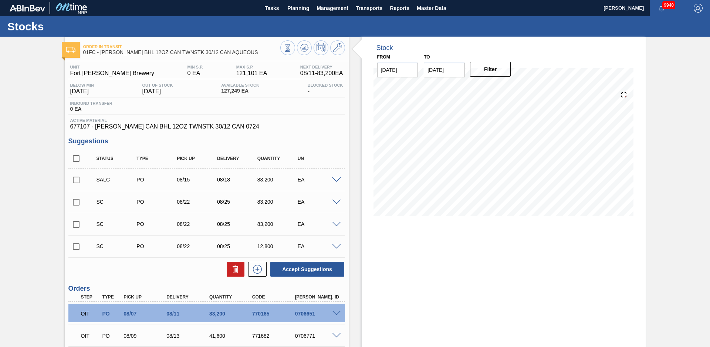
click at [336, 178] on span at bounding box center [336, 180] width 9 height 6
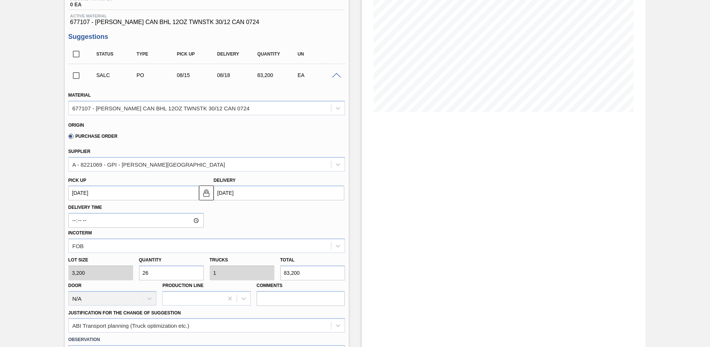
scroll to position [157, 0]
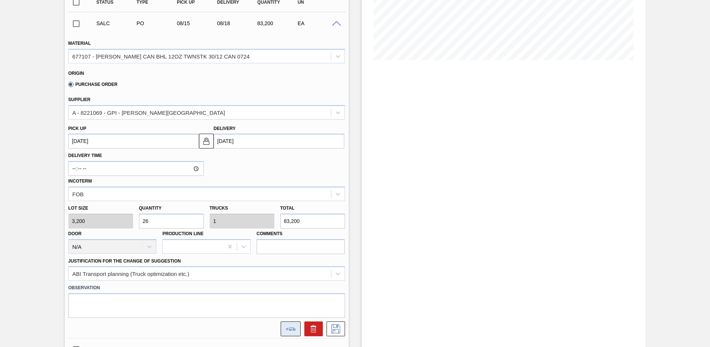
click at [290, 326] on button at bounding box center [291, 328] width 20 height 15
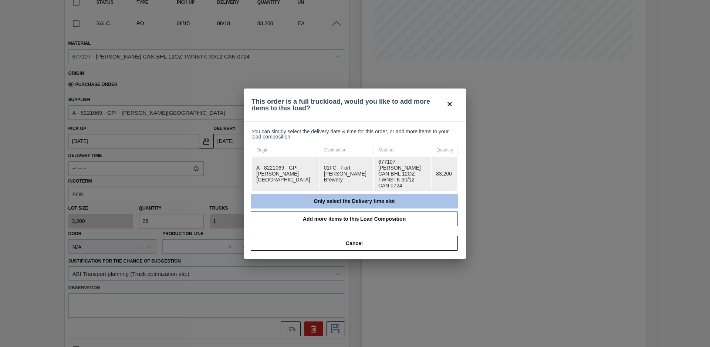
click at [317, 199] on button "Only select the Delivery time slot" at bounding box center [354, 201] width 207 height 15
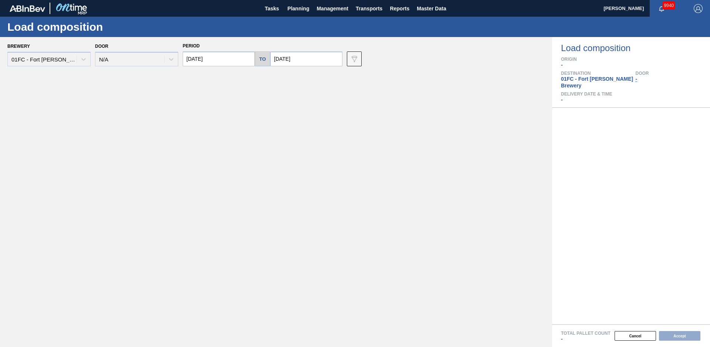
type input "[DATE]"
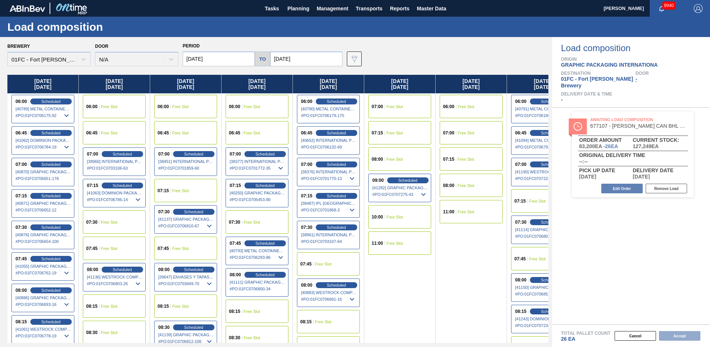
scroll to position [0, 30]
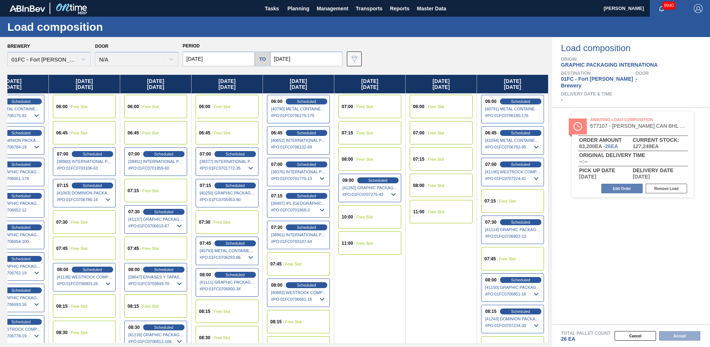
drag, startPoint x: 402, startPoint y: 275, endPoint x: 472, endPoint y: 266, distance: 70.9
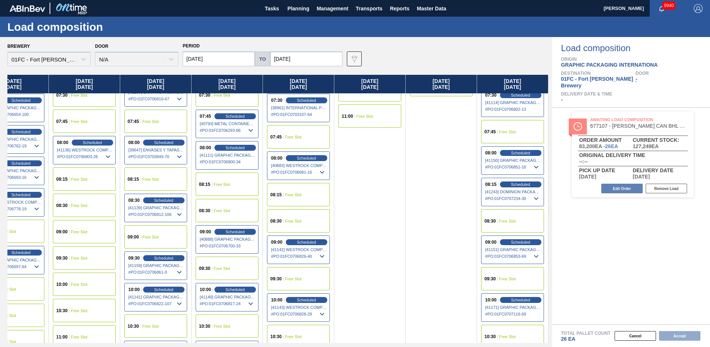
scroll to position [46, 30]
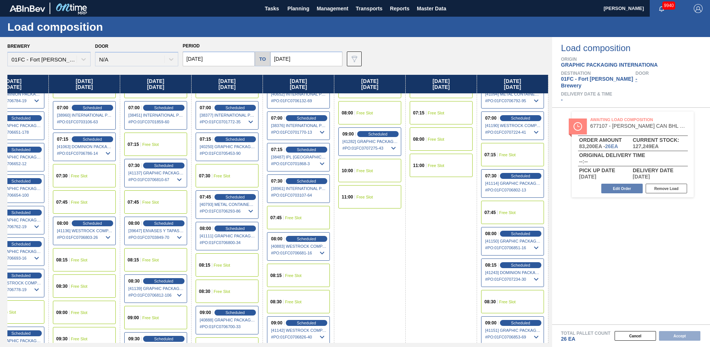
click at [514, 158] on div "07:15 Free Slot" at bounding box center [512, 154] width 63 height 23
click at [693, 336] on button "Accept" at bounding box center [679, 336] width 41 height 10
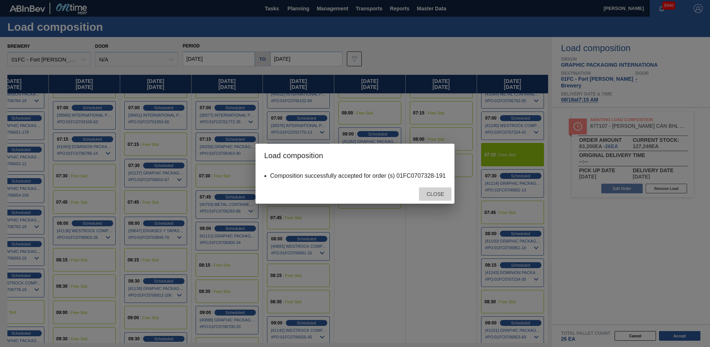
click at [435, 195] on span "Close" at bounding box center [435, 194] width 29 height 6
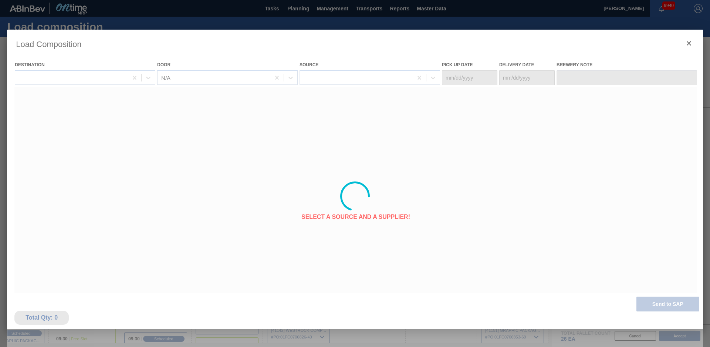
type Date "[DATE]"
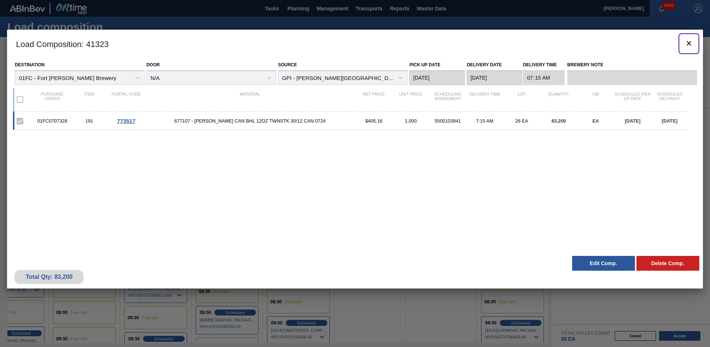
click at [688, 43] on icon "botão de ícone" at bounding box center [689, 43] width 9 height 9
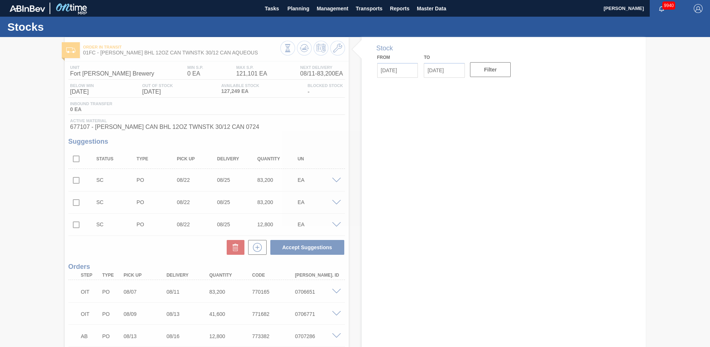
type input "[DATE]"
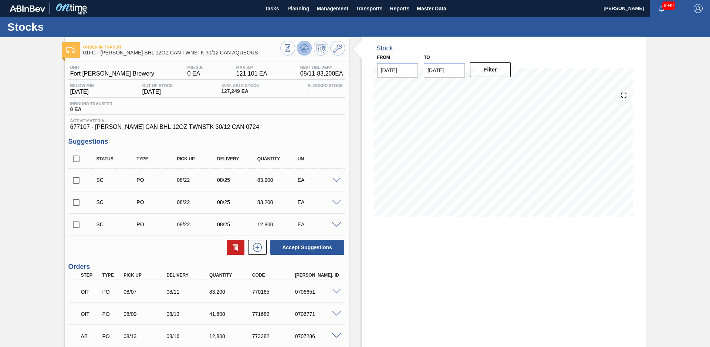
click at [292, 46] on icon at bounding box center [288, 48] width 8 height 8
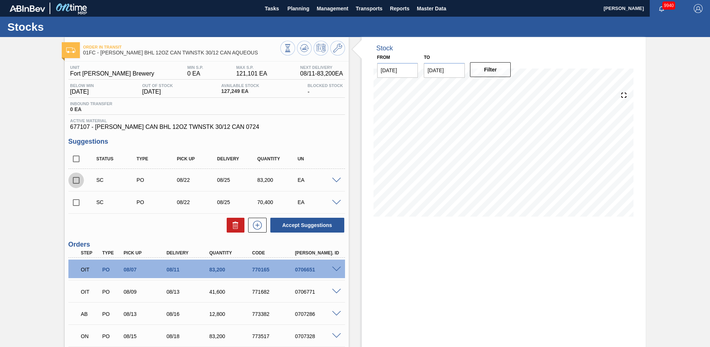
click at [75, 181] on input "checkbox" at bounding box center [76, 180] width 16 height 16
click at [327, 223] on button "Accept Suggestions" at bounding box center [307, 225] width 74 height 15
checkbox input "false"
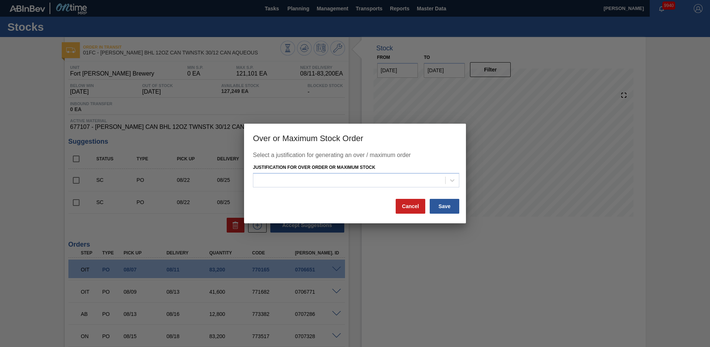
click at [369, 172] on div "Justification for Over Order or Maximum Stock" at bounding box center [356, 174] width 206 height 25
click at [365, 178] on div at bounding box center [349, 180] width 192 height 11
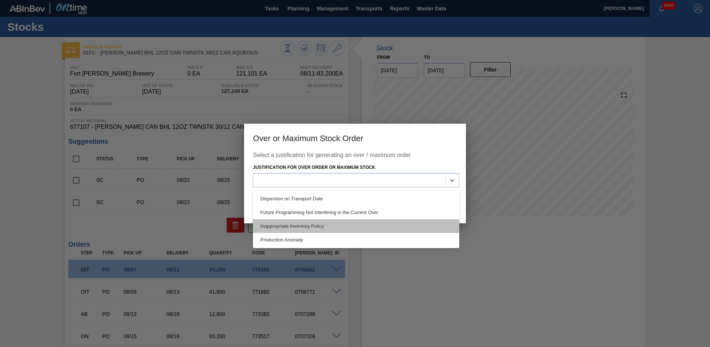
click at [333, 225] on div "Inappropriate Inventory Policy" at bounding box center [356, 226] width 206 height 14
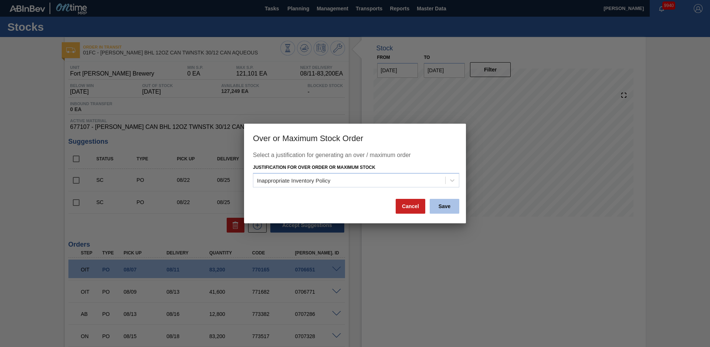
click at [455, 207] on button "Save" at bounding box center [445, 206] width 30 height 15
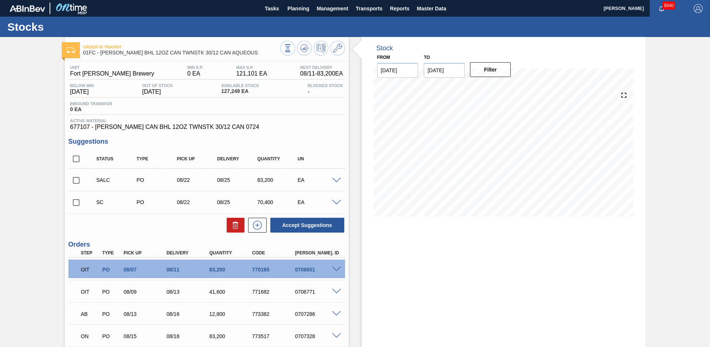
click at [338, 180] on span at bounding box center [336, 181] width 9 height 6
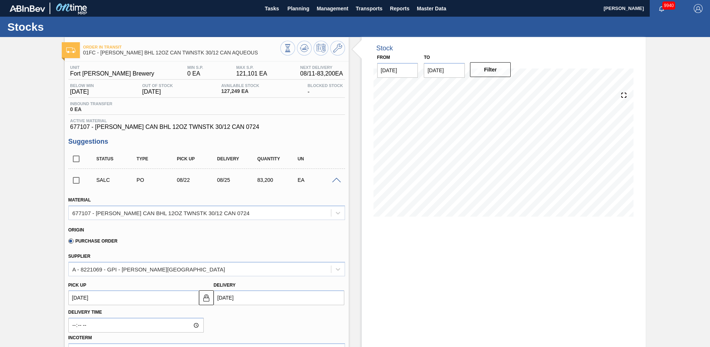
scroll to position [260, 0]
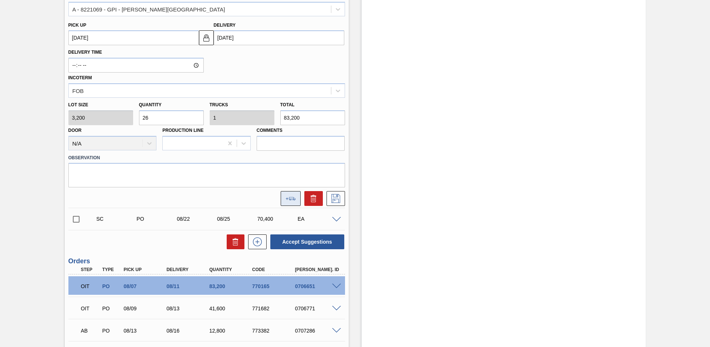
click at [293, 198] on icon at bounding box center [291, 198] width 10 height 3
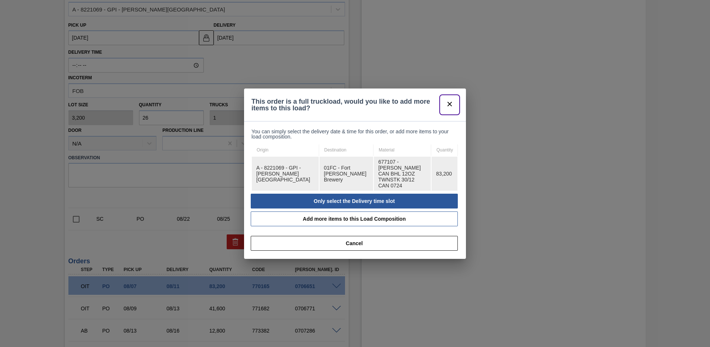
click at [452, 108] on icon "botão de ícone" at bounding box center [449, 104] width 9 height 9
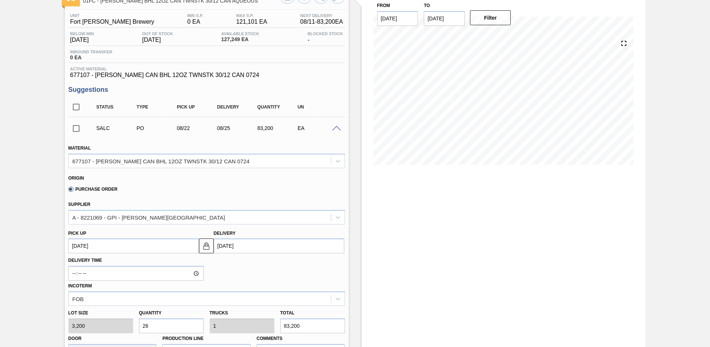
scroll to position [260, 0]
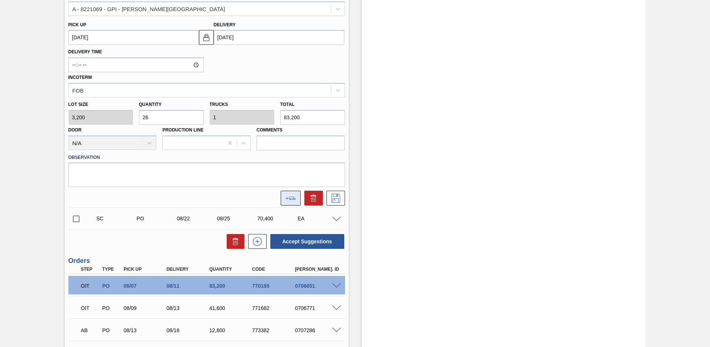
click at [295, 195] on button at bounding box center [291, 198] width 20 height 15
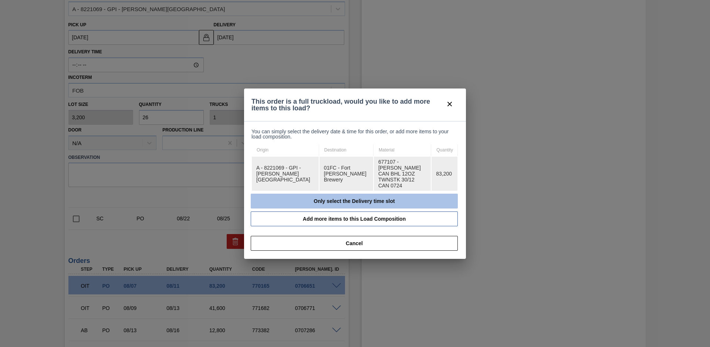
click at [305, 199] on button "Only select the Delivery time slot" at bounding box center [354, 201] width 207 height 15
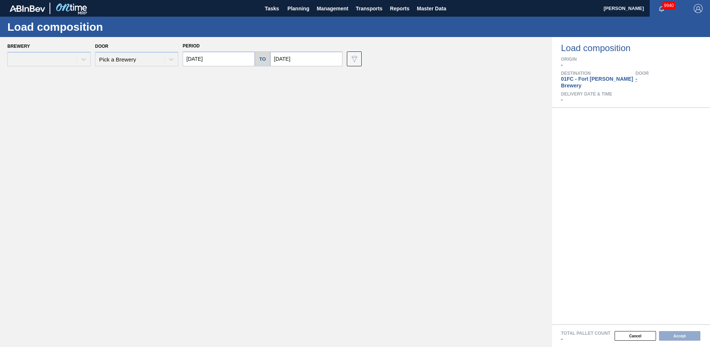
type input "[DATE]"
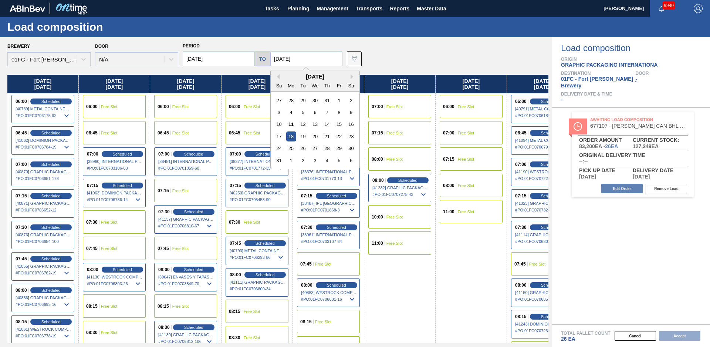
click at [304, 59] on input "[DATE]" at bounding box center [306, 58] width 72 height 15
click at [301, 146] on div "26" at bounding box center [303, 148] width 10 height 10
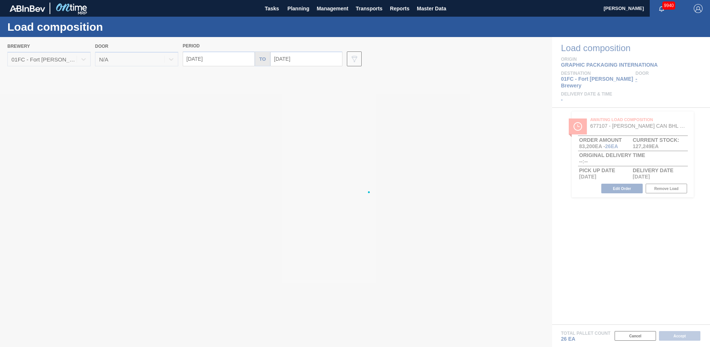
type input "[DATE]"
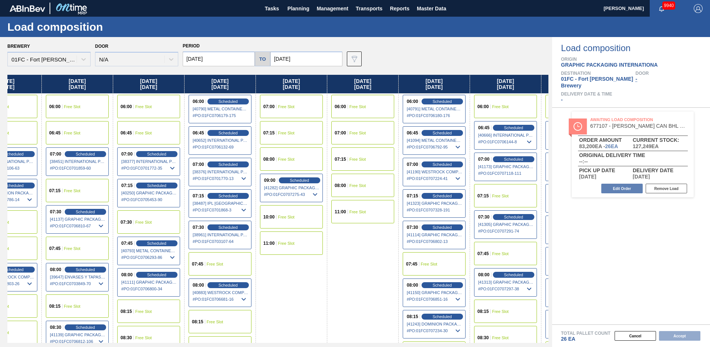
scroll to position [0, 601]
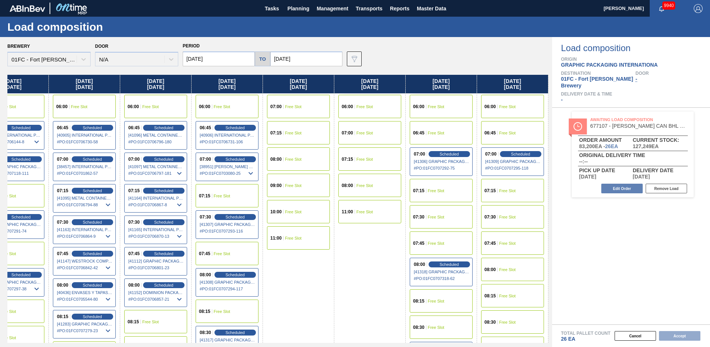
drag, startPoint x: 395, startPoint y: 277, endPoint x: 612, endPoint y: 238, distance: 221.0
click at [511, 269] on span "Free Slot" at bounding box center [508, 269] width 17 height 4
click at [675, 337] on button "Accept" at bounding box center [679, 336] width 41 height 10
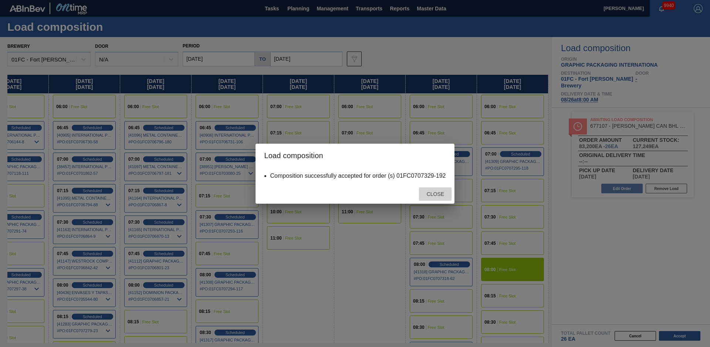
click at [434, 194] on span "Close" at bounding box center [435, 194] width 29 height 6
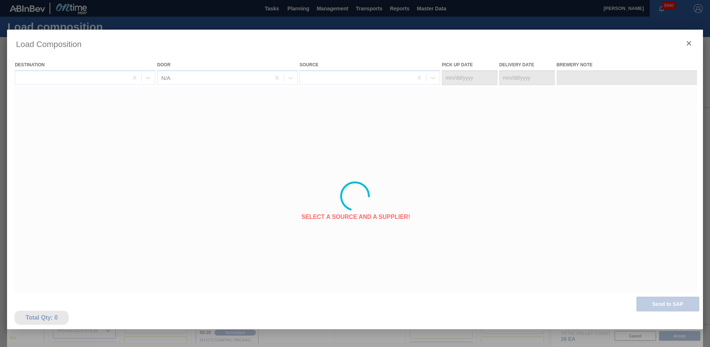
type Date "[DATE]"
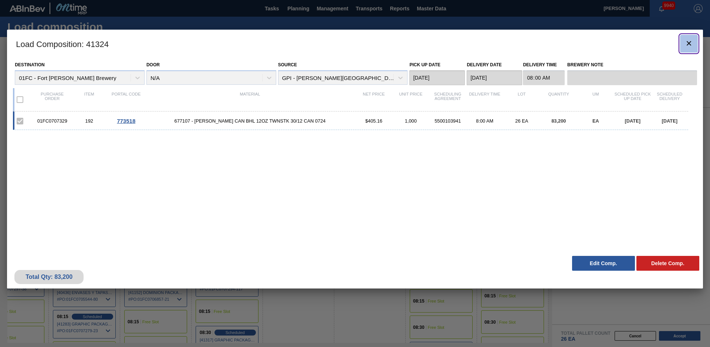
click at [689, 44] on icon "botão de ícone" at bounding box center [689, 43] width 4 height 4
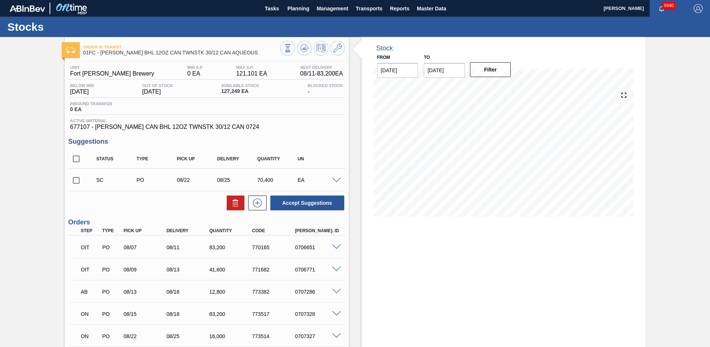
click at [26, 150] on div "Order in transit 01FC - CARR BHL 12OZ CAN TWNSTK 30/12 CAN AQUEOUS Unit Fort Co…" at bounding box center [355, 233] width 710 height 392
click at [289, 9] on span "Planning" at bounding box center [298, 8] width 22 height 9
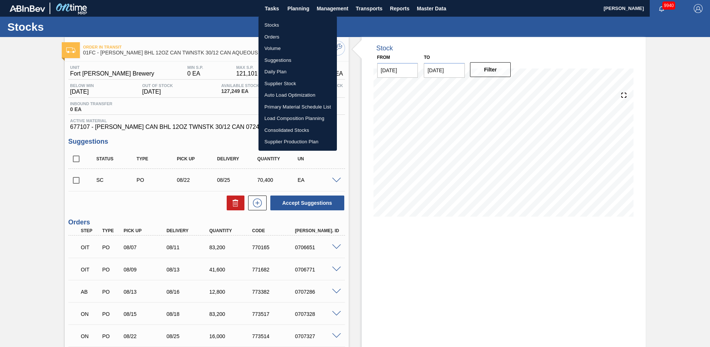
click at [280, 23] on li "Stocks" at bounding box center [298, 25] width 78 height 12
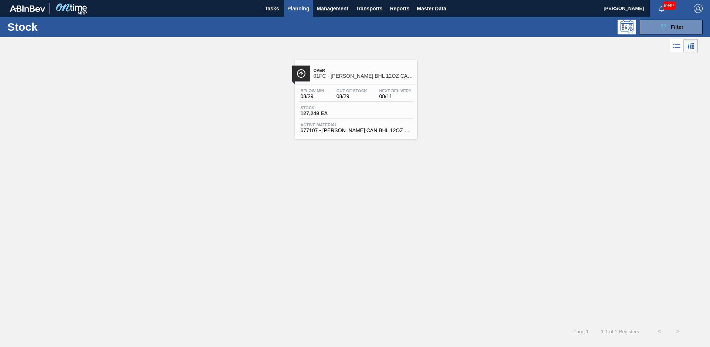
click at [223, 112] on div "Over 01FC - CARR BHL 12OZ CAN TWNSTK 30/12 CAN AQUEOUS Below Min 08/29 Out Of S…" at bounding box center [355, 97] width 710 height 84
click at [104, 116] on div "Over 01FC - CARR BHL 12OZ CAN TWNSTK 30/12 CAN AQUEOUS Below Min 08/29 Out Of S…" at bounding box center [355, 97] width 710 height 84
click at [668, 20] on button "089F7B8B-B2A5-4AFE-B5C0-19BA573D28AC Filter" at bounding box center [671, 27] width 63 height 15
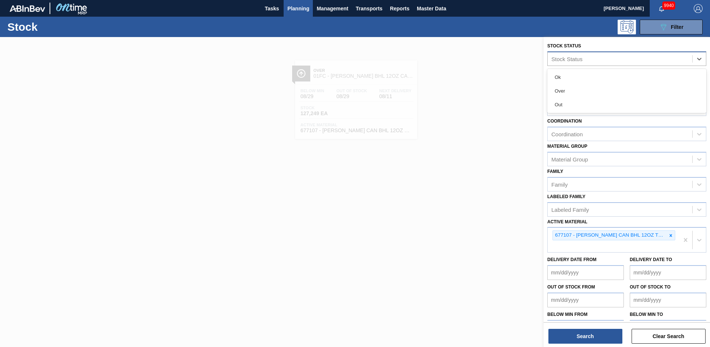
click at [628, 58] on div "Stock Status" at bounding box center [620, 58] width 145 height 11
click at [302, 7] on span "Planning" at bounding box center [298, 8] width 22 height 9
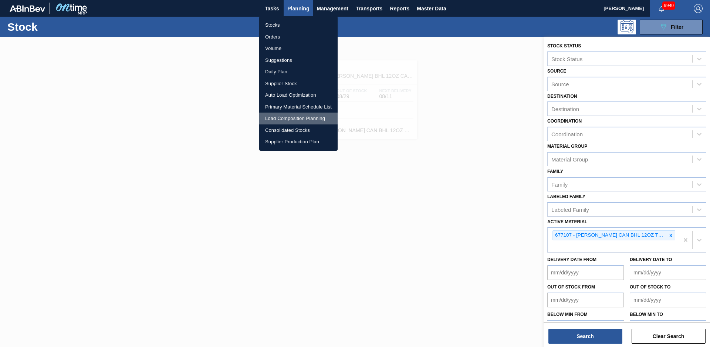
click at [288, 118] on li "Load Composition Planning" at bounding box center [298, 118] width 78 height 12
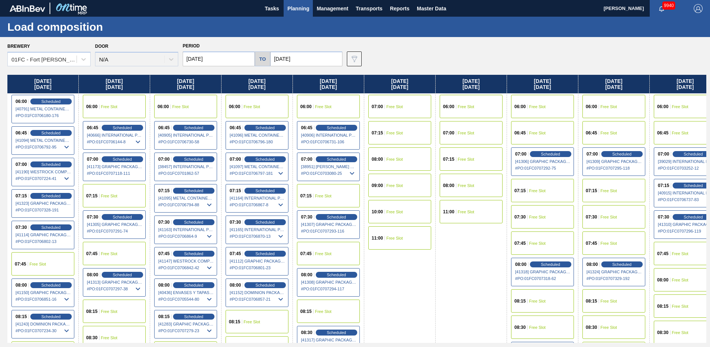
click at [298, 9] on span "Planning" at bounding box center [298, 8] width 22 height 9
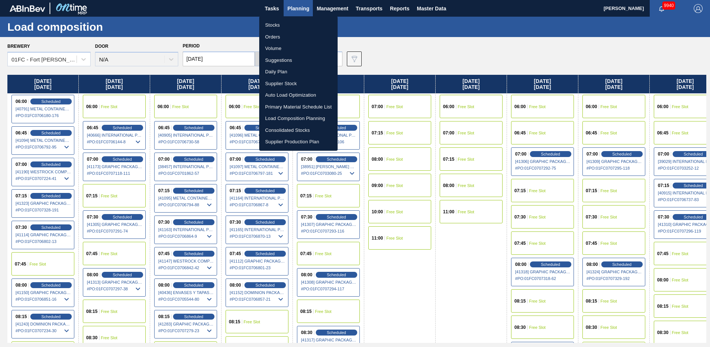
click at [278, 60] on li "Suggestions" at bounding box center [298, 60] width 78 height 12
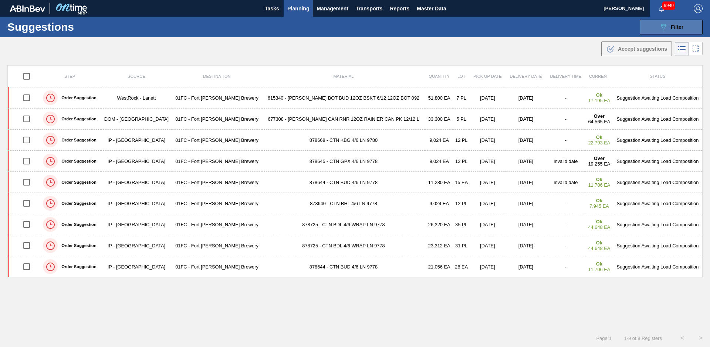
click at [664, 27] on icon "089F7B8B-B2A5-4AFE-B5C0-19BA573D28AC" at bounding box center [663, 27] width 9 height 9
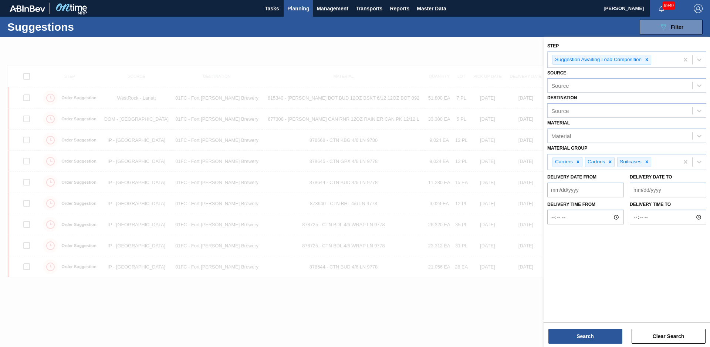
click at [498, 45] on div at bounding box center [355, 210] width 710 height 347
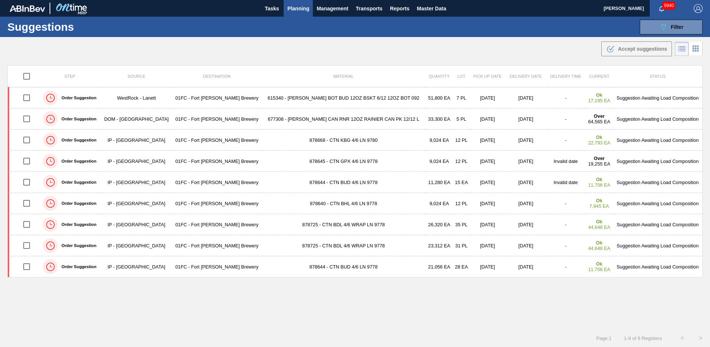
click at [297, 11] on span "Planning" at bounding box center [298, 8] width 22 height 9
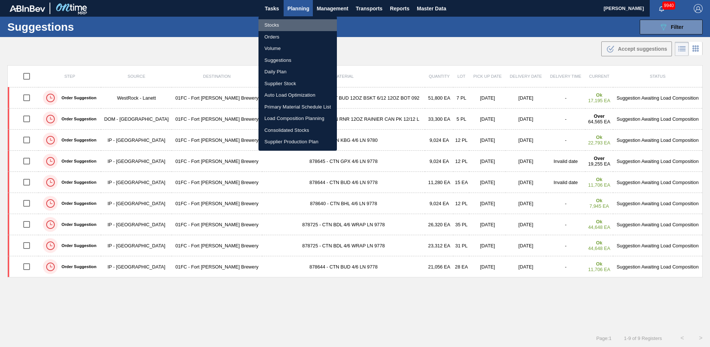
click at [286, 22] on li "Stocks" at bounding box center [298, 25] width 78 height 12
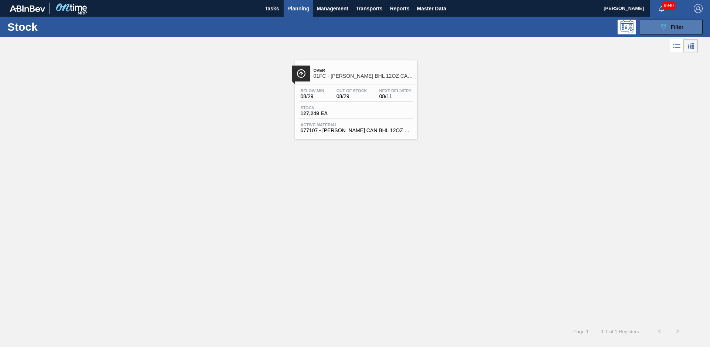
click at [674, 30] on div "089F7B8B-B2A5-4AFE-B5C0-19BA573D28AC Filter" at bounding box center [671, 27] width 24 height 9
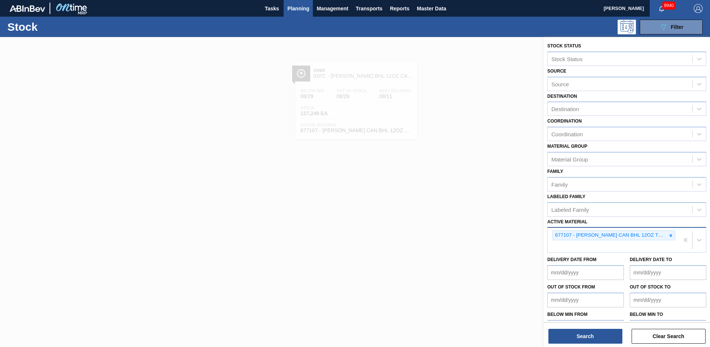
click at [672, 236] on icon at bounding box center [671, 235] width 5 height 5
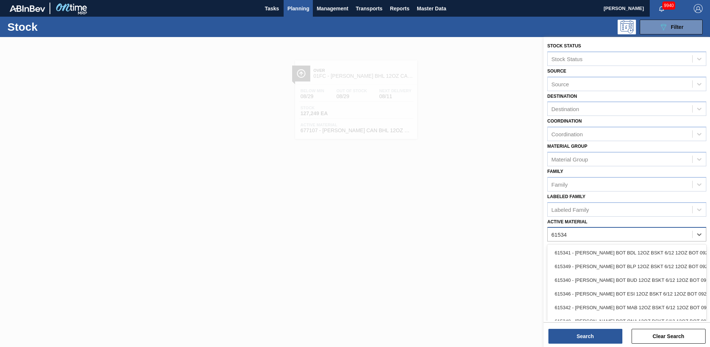
type Material "615340"
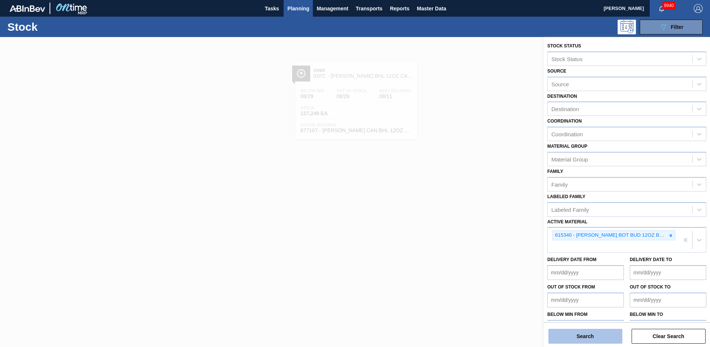
click at [571, 338] on button "Search" at bounding box center [586, 336] width 74 height 15
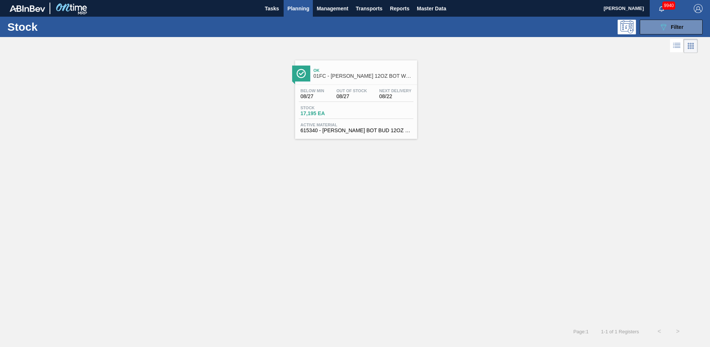
click at [366, 67] on div "Ok 01FC - [PERSON_NAME] 12OZ BOT WRAP BSKT 6/12 BOT PK" at bounding box center [364, 73] width 100 height 17
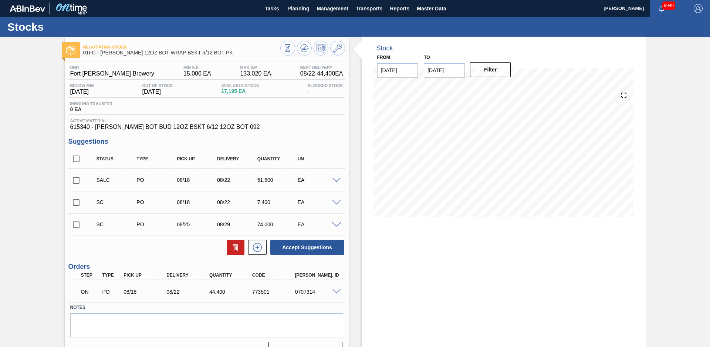
click at [42, 178] on div "Negotiating Order 01FC - CARR BUD 12OZ BOT WRAP BSKT 6/12 BOT PK Unit Fort Coll…" at bounding box center [355, 200] width 710 height 326
click at [75, 184] on input "checkbox" at bounding box center [76, 180] width 16 height 16
click at [0, 0] on icon at bounding box center [0, 0] width 0 height 0
checkbox input "false"
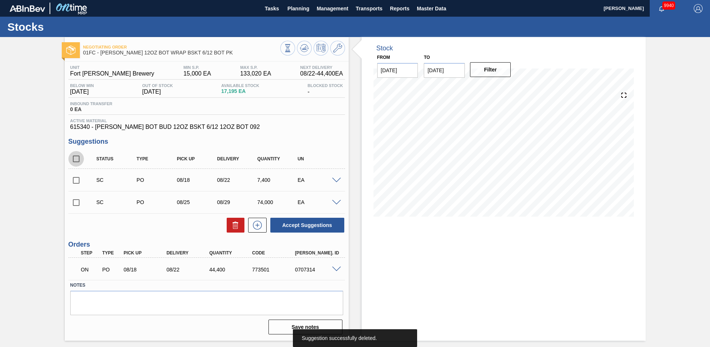
click at [77, 159] on input "checkbox" at bounding box center [76, 159] width 16 height 16
checkbox input "true"
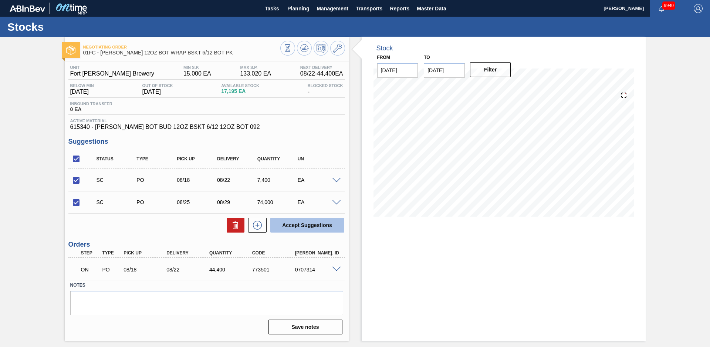
click at [301, 226] on button "Accept Suggestions" at bounding box center [307, 225] width 74 height 15
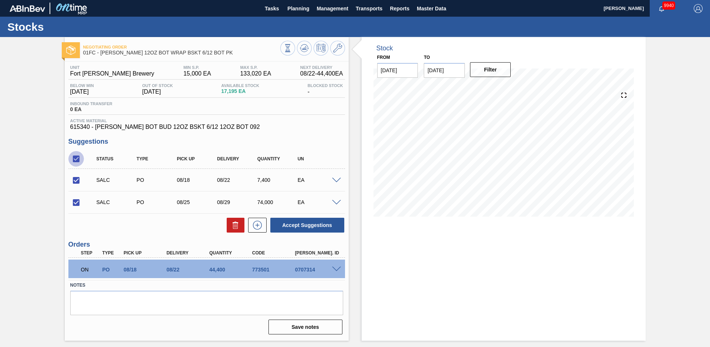
click at [76, 159] on input "checkbox" at bounding box center [76, 159] width 16 height 16
checkbox input "false"
click at [80, 158] on input "checkbox" at bounding box center [76, 159] width 16 height 16
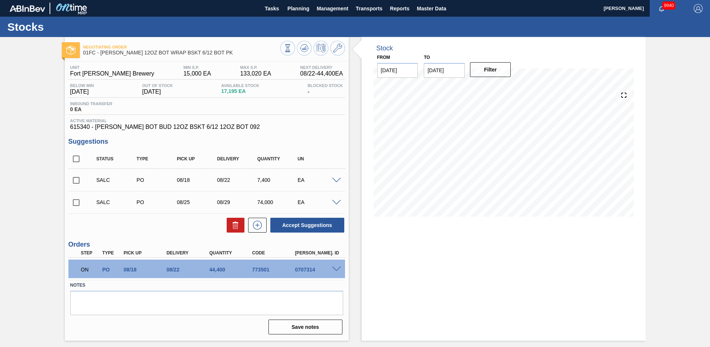
checkbox input "true"
click at [230, 226] on button at bounding box center [236, 225] width 18 height 15
checkbox input "false"
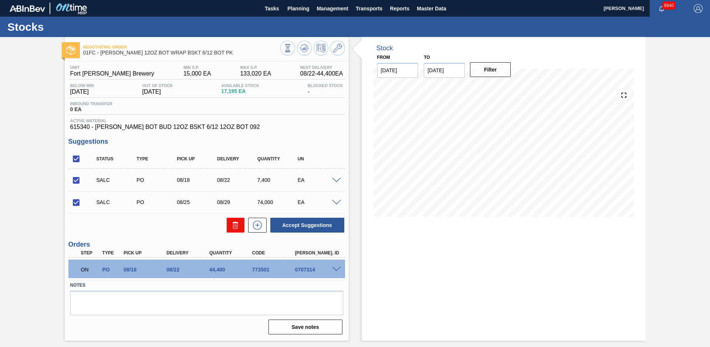
checkbox input "false"
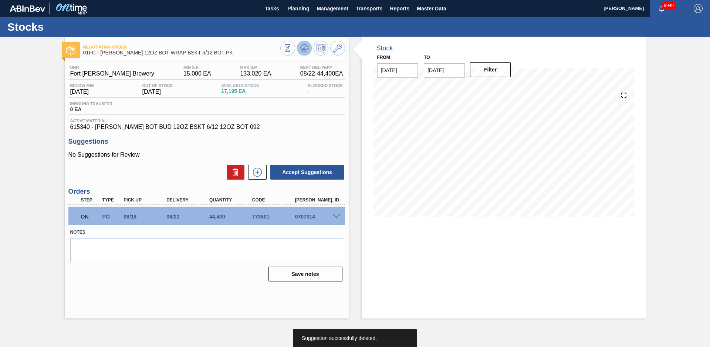
click at [292, 48] on icon at bounding box center [288, 48] width 8 height 8
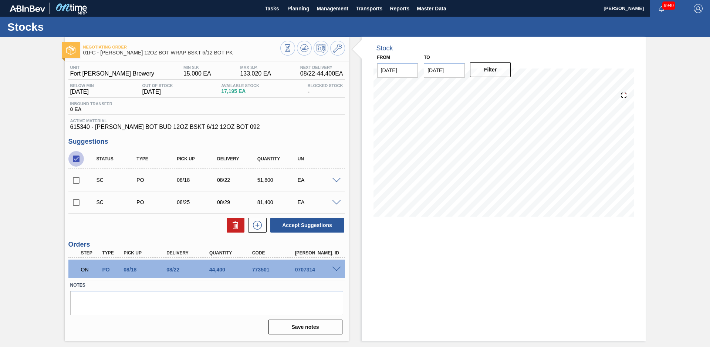
click at [74, 159] on input "checkbox" at bounding box center [76, 159] width 16 height 16
click at [78, 158] on input "checkbox" at bounding box center [76, 159] width 16 height 16
checkbox input "true"
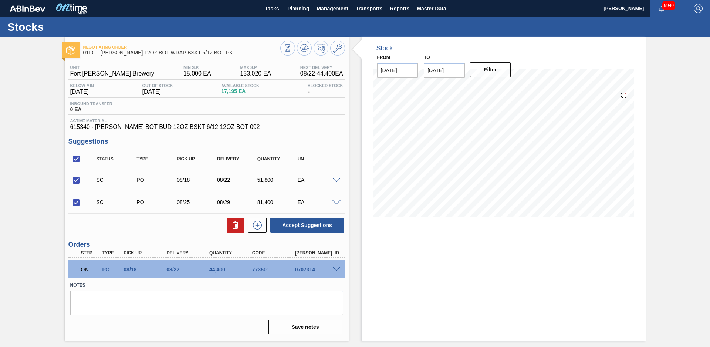
click at [334, 201] on span at bounding box center [336, 203] width 9 height 6
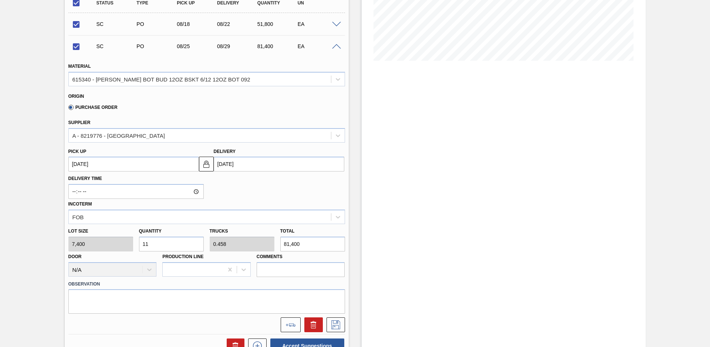
scroll to position [52, 0]
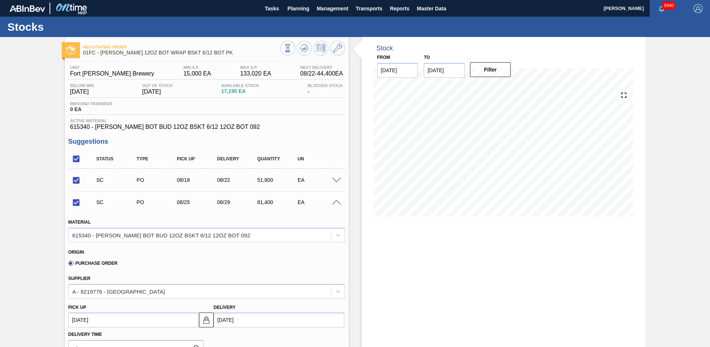
click at [335, 202] on span at bounding box center [336, 203] width 9 height 6
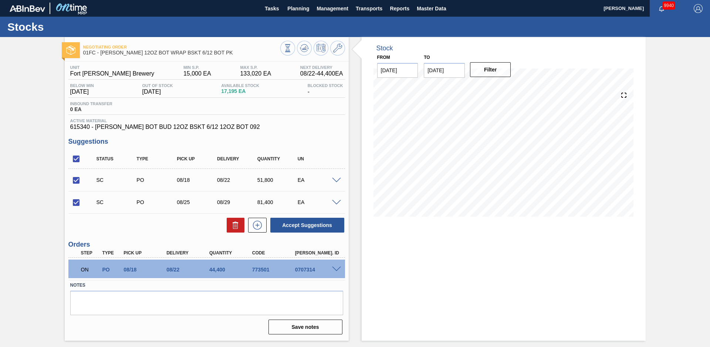
scroll to position [0, 0]
click at [307, 221] on button "Accept Suggestions" at bounding box center [307, 225] width 74 height 15
drag, startPoint x: 27, startPoint y: 110, endPoint x: 30, endPoint y: 112, distance: 4.1
click at [28, 110] on div "Negotiating Order 01FC - CARR BUD 12OZ BOT WRAP BSKT 6/12 BOT PK Unit Fort Coll…" at bounding box center [355, 188] width 710 height 303
click at [300, 4] on span "Planning" at bounding box center [298, 8] width 22 height 9
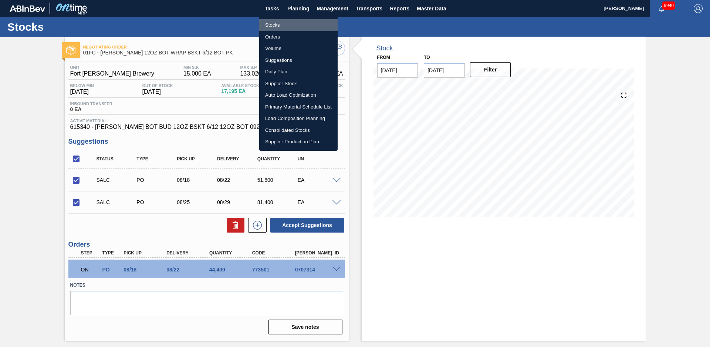
click at [282, 23] on li "Stocks" at bounding box center [298, 25] width 78 height 12
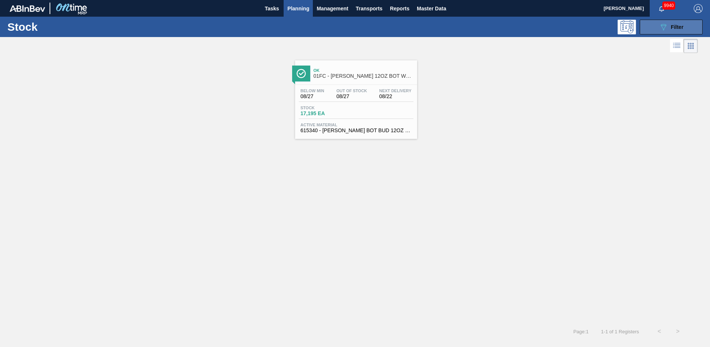
click at [677, 28] on span "Filter" at bounding box center [677, 27] width 13 height 6
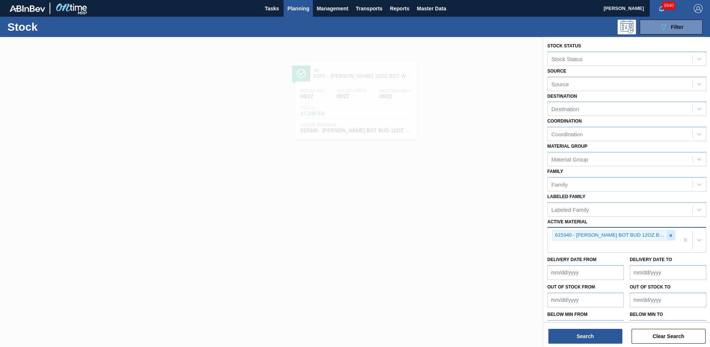
click at [670, 238] on div at bounding box center [671, 235] width 8 height 9
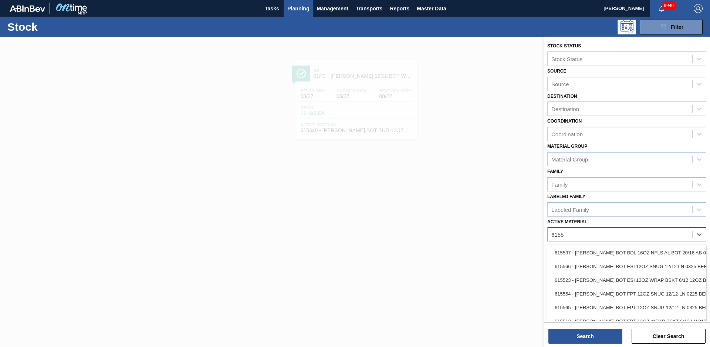
type Material "615523"
click at [660, 231] on div "Active Material" at bounding box center [620, 234] width 145 height 11
type Material "677293"
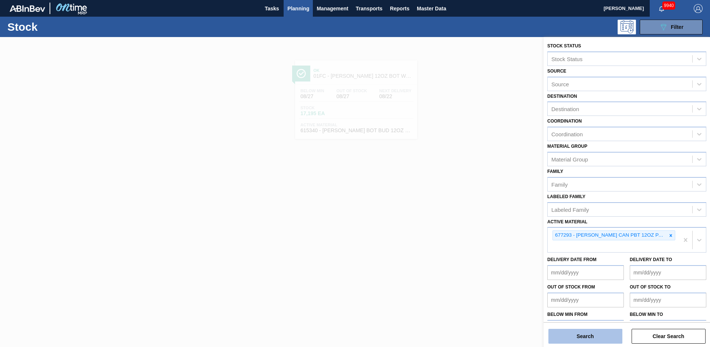
click at [598, 338] on button "Search" at bounding box center [586, 336] width 74 height 15
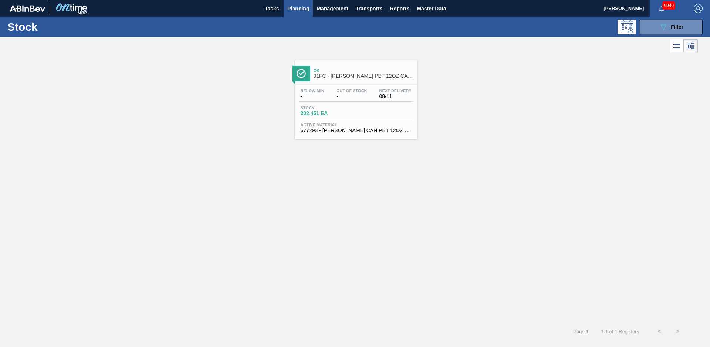
click at [338, 74] on span "01FC - [PERSON_NAME] PBT 12OZ CAN 12/12 CAN PK" at bounding box center [364, 76] width 100 height 6
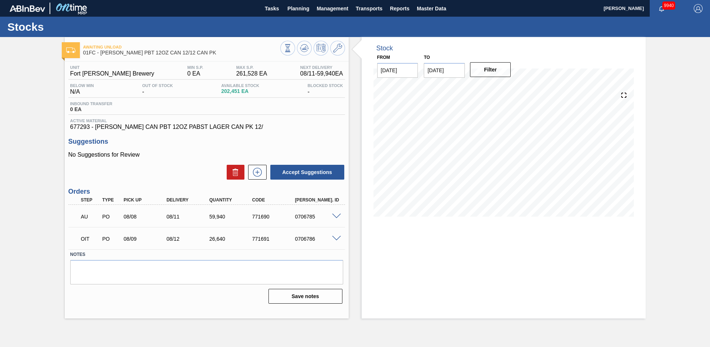
click at [350, 131] on div "Stock From [DATE] to [DATE] Filter" at bounding box center [497, 177] width 297 height 281
click at [675, 76] on div "Awaiting Unload 01FC - [PERSON_NAME] PBT 12OZ CAN 12/12 CAN PK Unit Fort [PERSO…" at bounding box center [355, 177] width 710 height 281
